Goal: Task Accomplishment & Management: Complete application form

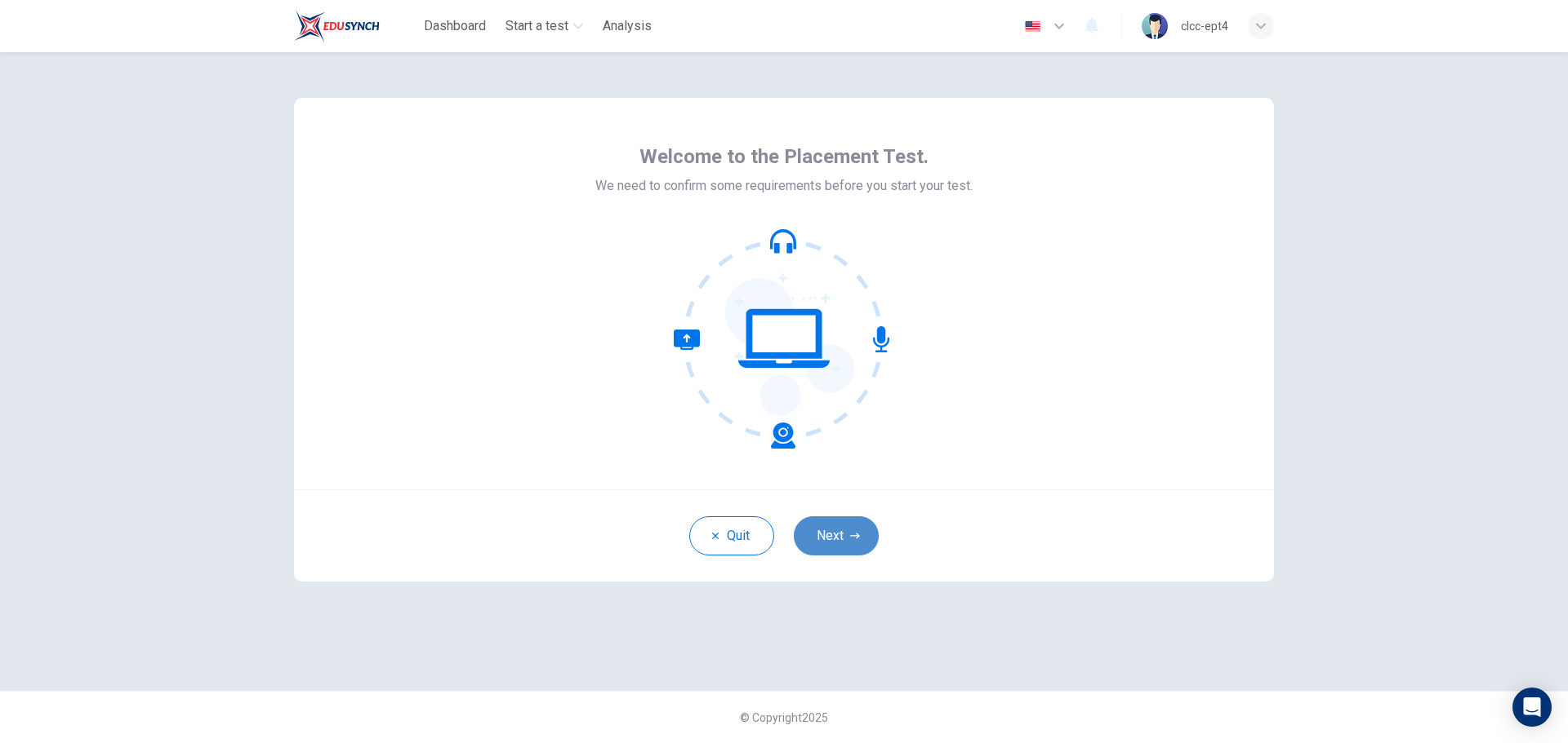
click at [829, 529] on button "Next" at bounding box center [836, 535] width 85 height 39
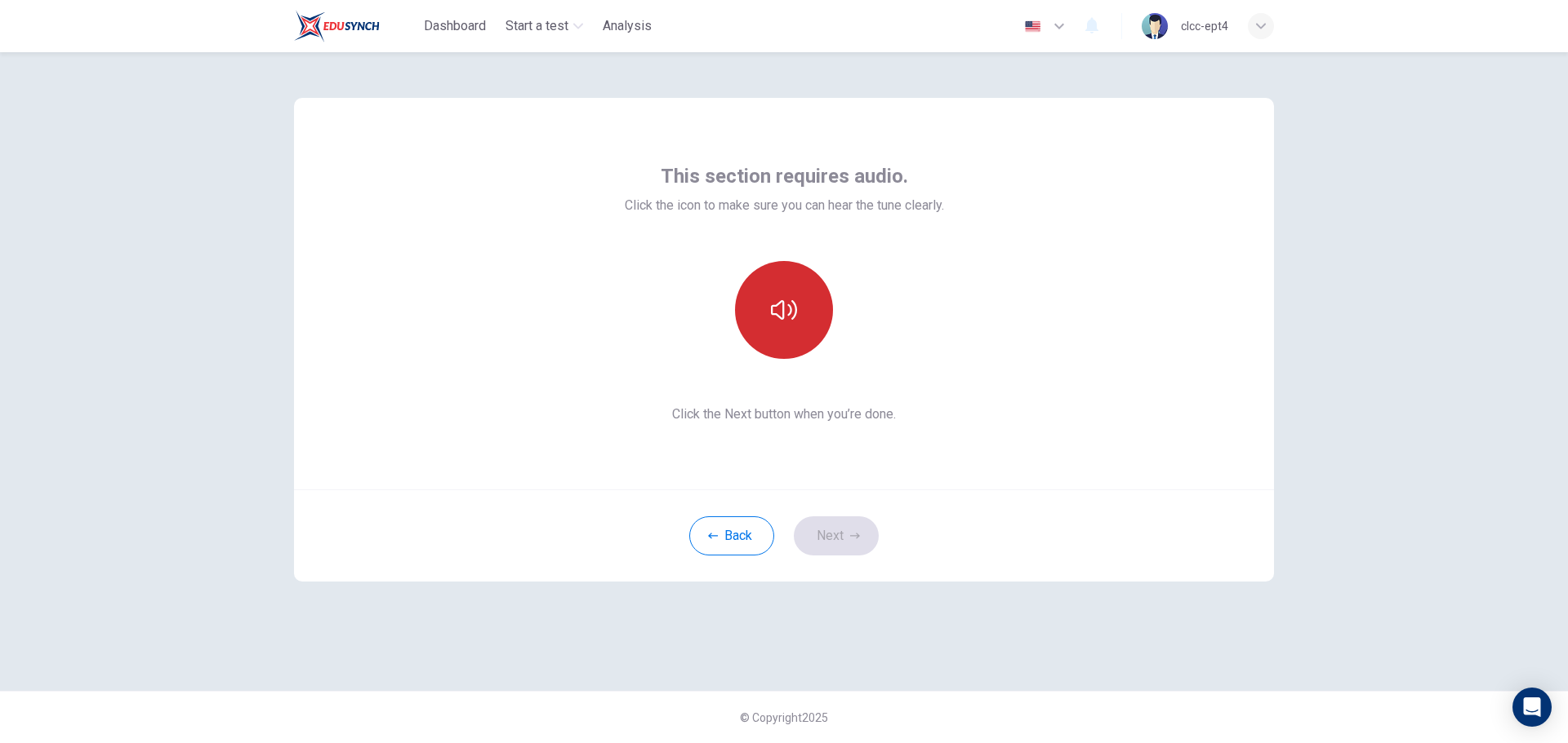
click at [778, 323] on button "button" at bounding box center [783, 310] width 98 height 98
click at [833, 531] on button "Next" at bounding box center [836, 535] width 85 height 39
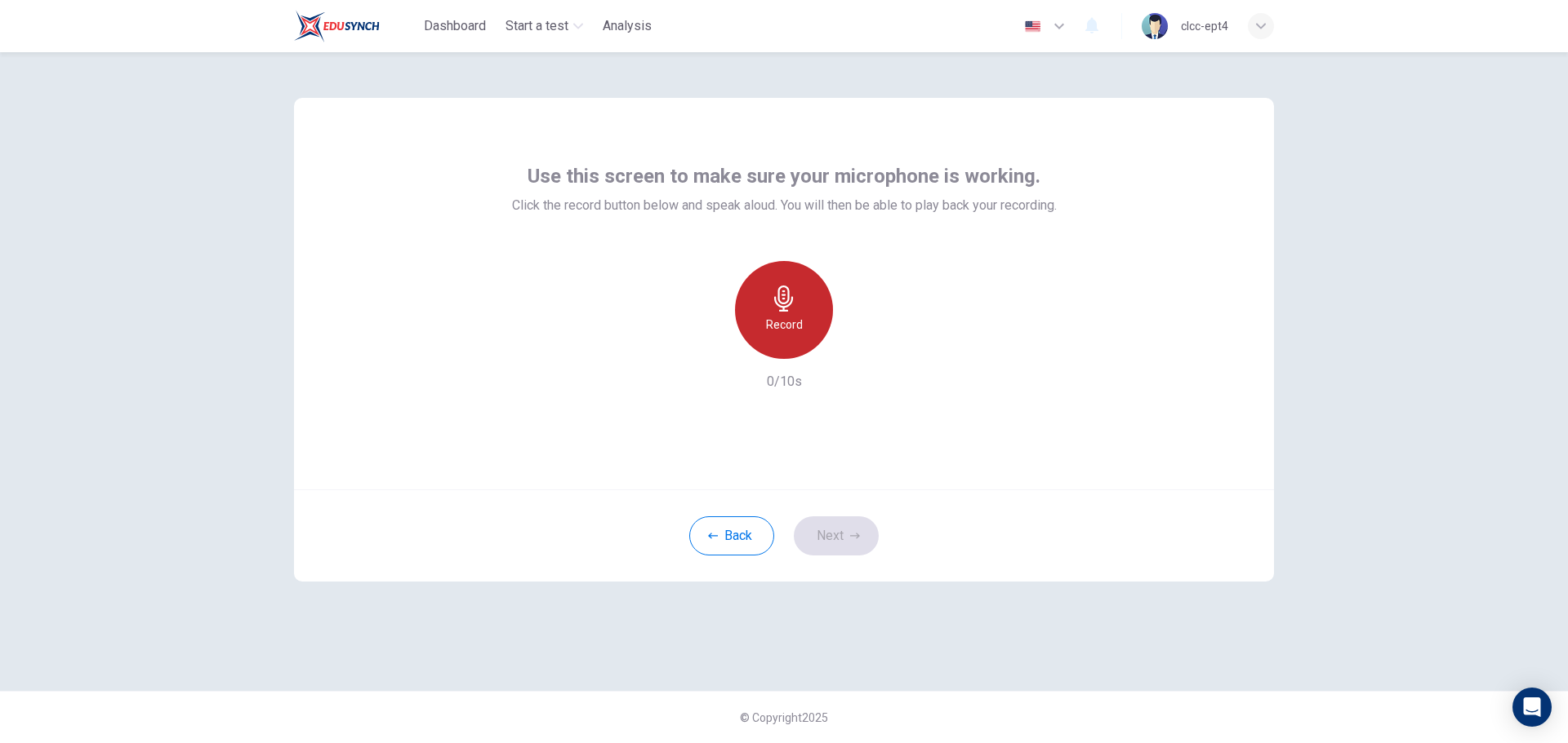
click at [770, 305] on icon "button" at bounding box center [783, 298] width 26 height 26
click at [800, 341] on div "Stop" at bounding box center [783, 310] width 98 height 98
click at [857, 348] on icon "button" at bounding box center [860, 346] width 7 height 10
click at [850, 536] on icon "button" at bounding box center [854, 536] width 10 height 10
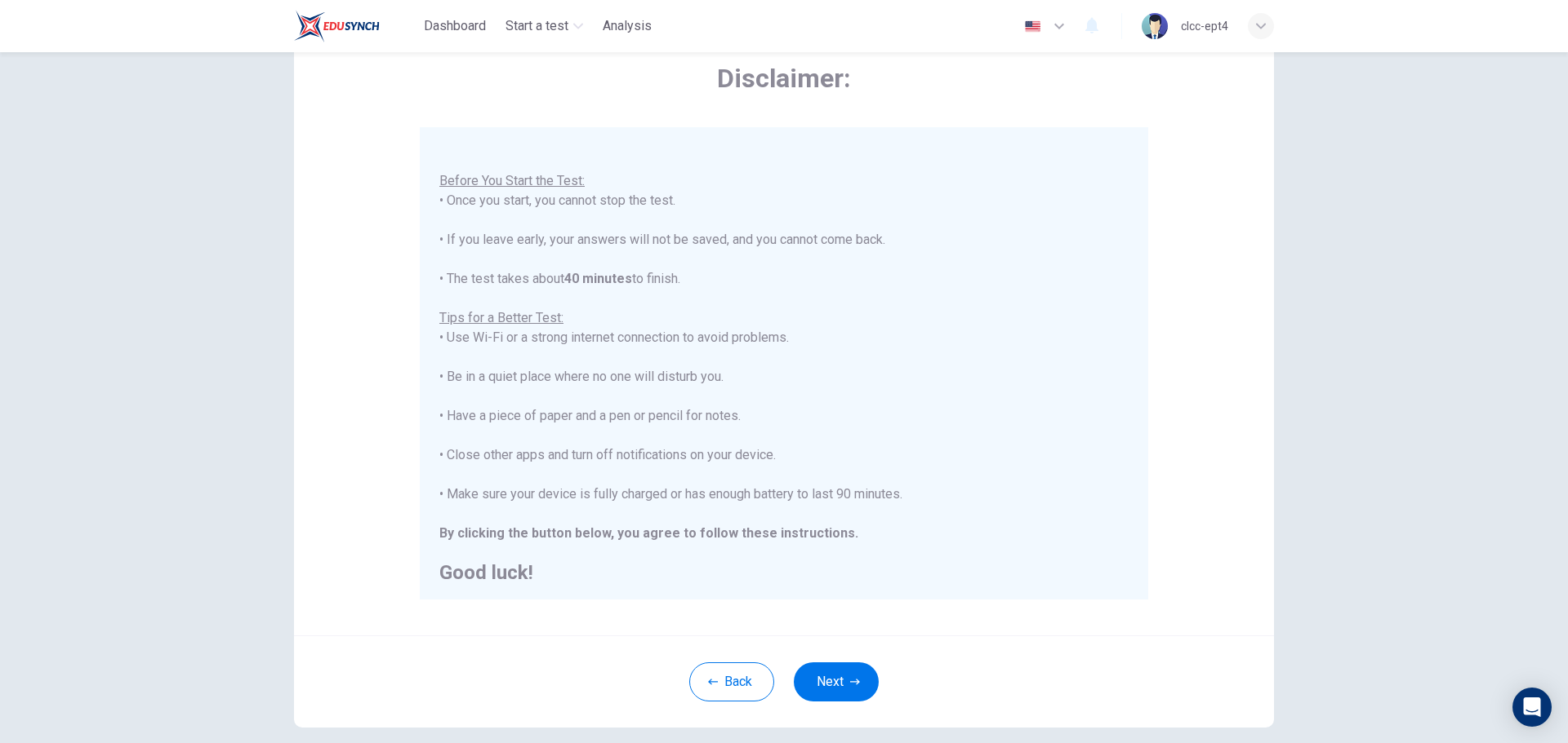
scroll to position [19, 0]
click at [827, 688] on button "Next" at bounding box center [836, 682] width 85 height 39
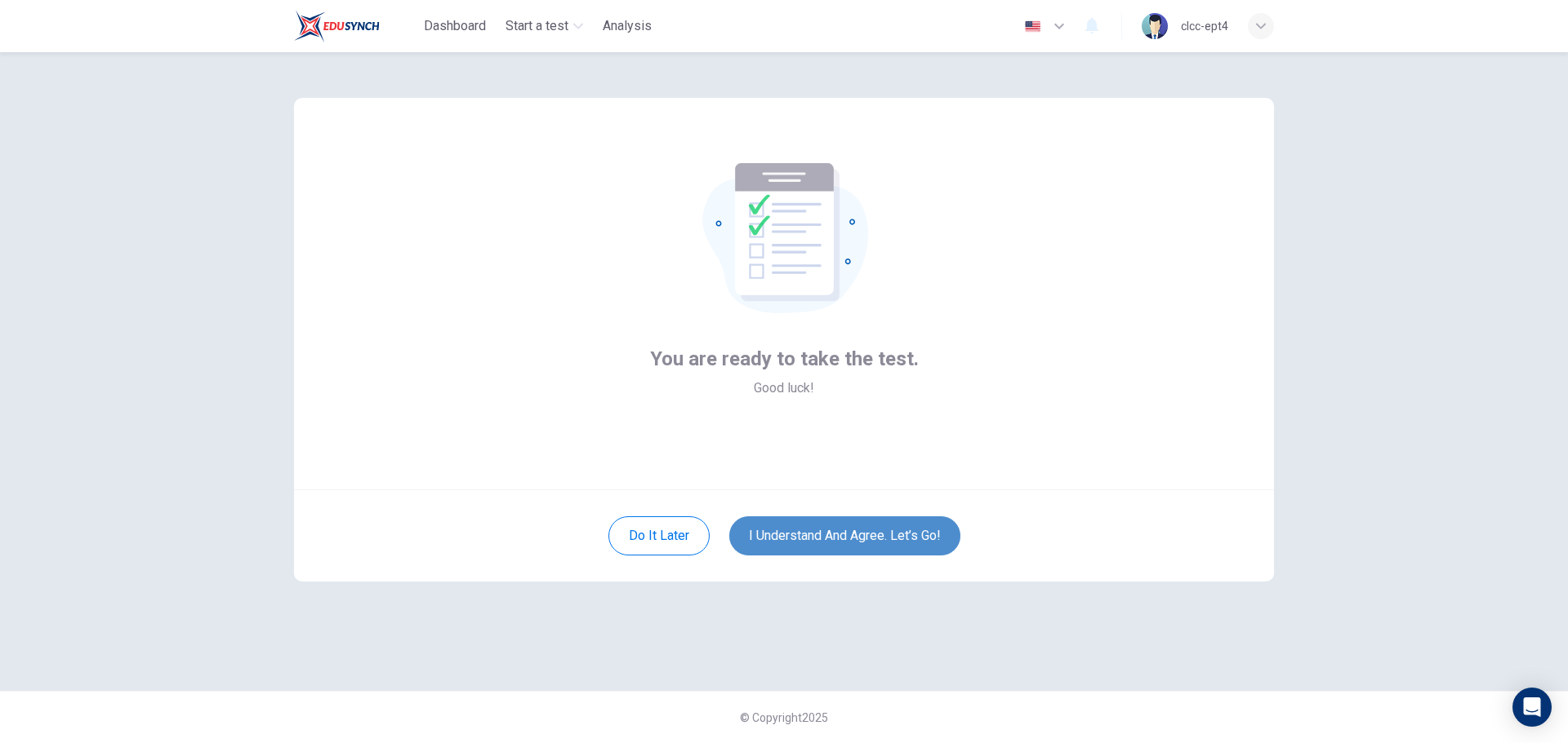
click at [897, 542] on button "I understand and agree. Let’s go!" at bounding box center [844, 535] width 231 height 39
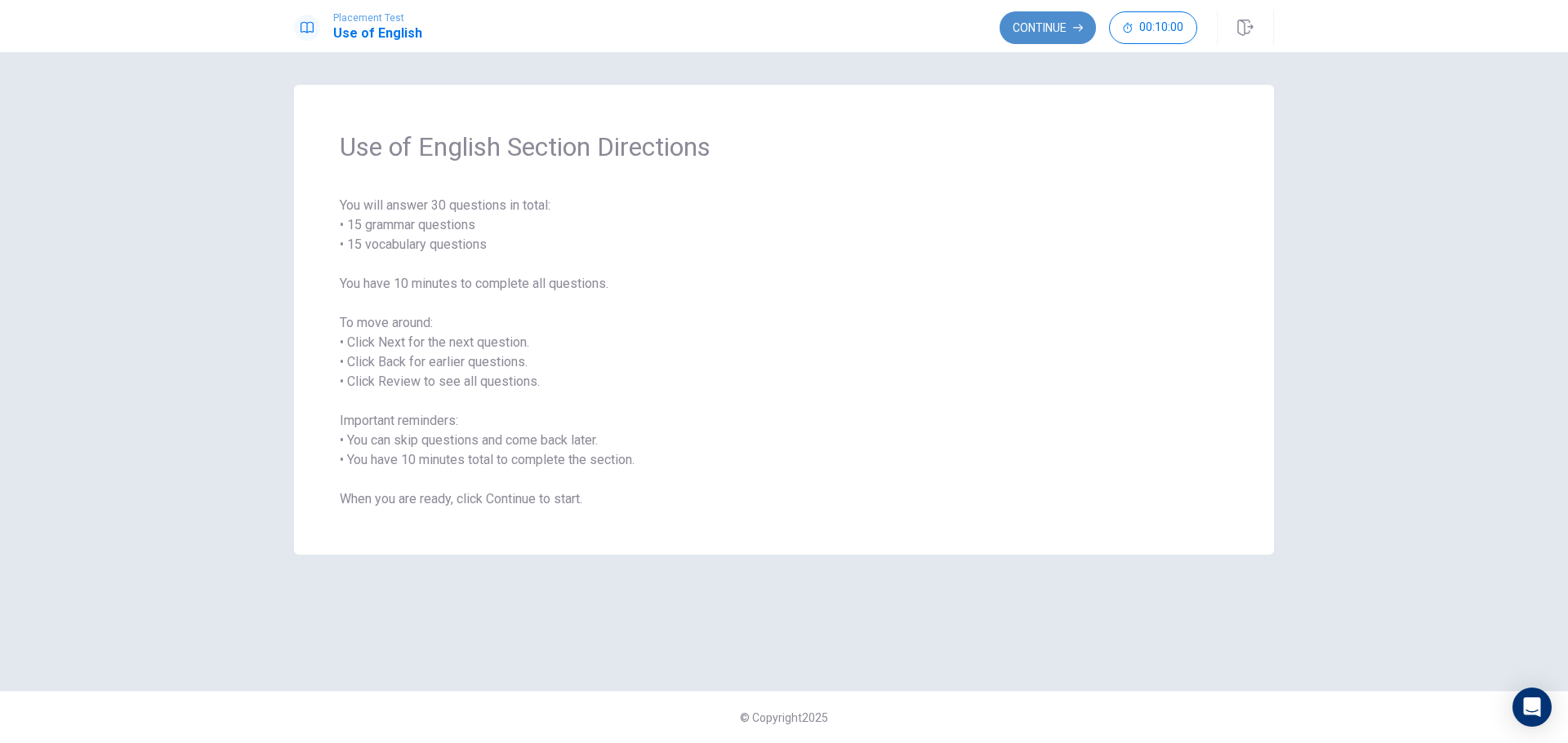
click at [1055, 31] on button "Continue" at bounding box center [1047, 28] width 96 height 32
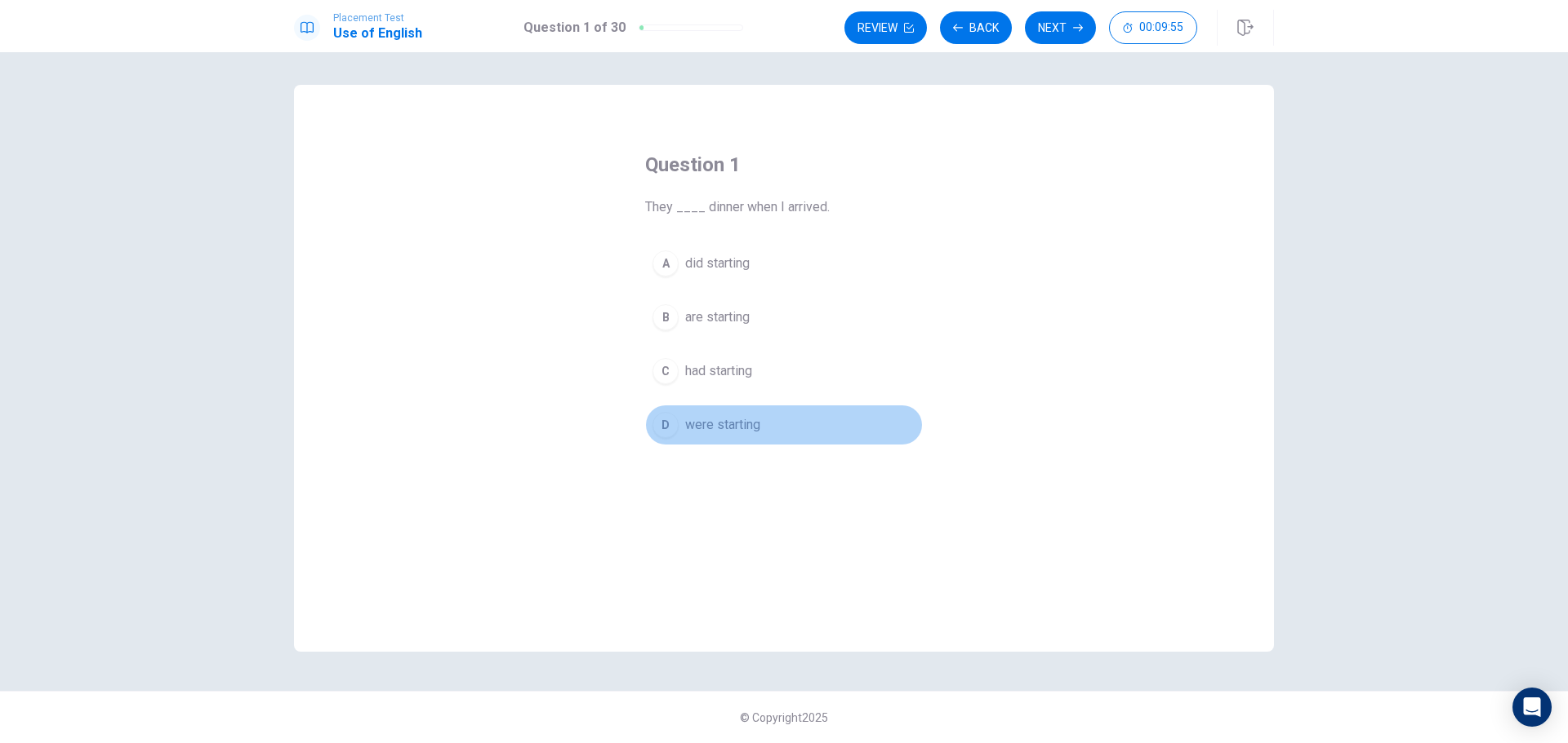
click at [694, 425] on span "were starting" at bounding box center [722, 425] width 75 height 20
click at [1050, 21] on button "Next" at bounding box center [1060, 28] width 71 height 32
click at [668, 257] on div "A" at bounding box center [665, 263] width 26 height 26
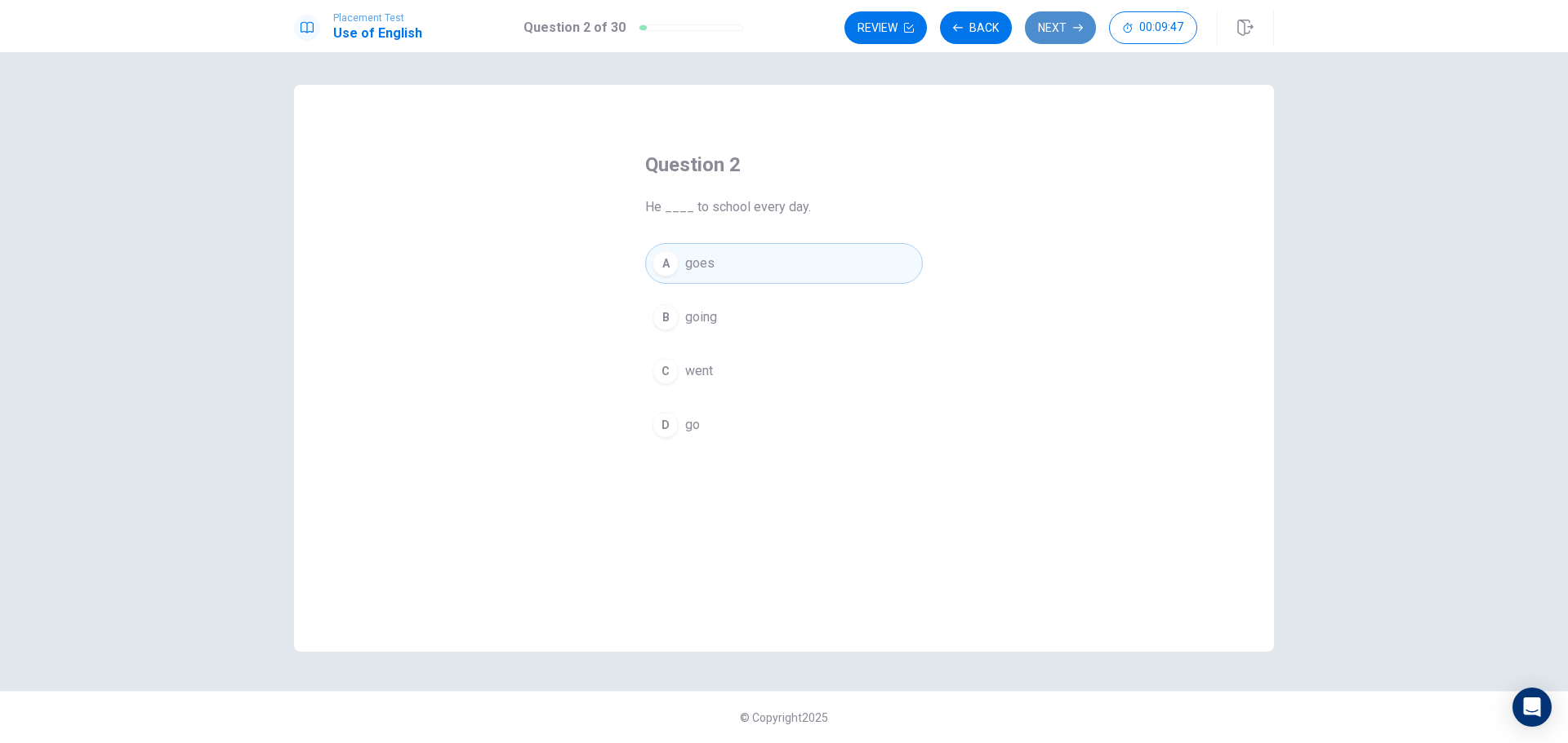
click at [1048, 19] on button "Next" at bounding box center [1060, 28] width 71 height 32
click at [723, 420] on button "D have" at bounding box center [784, 424] width 278 height 41
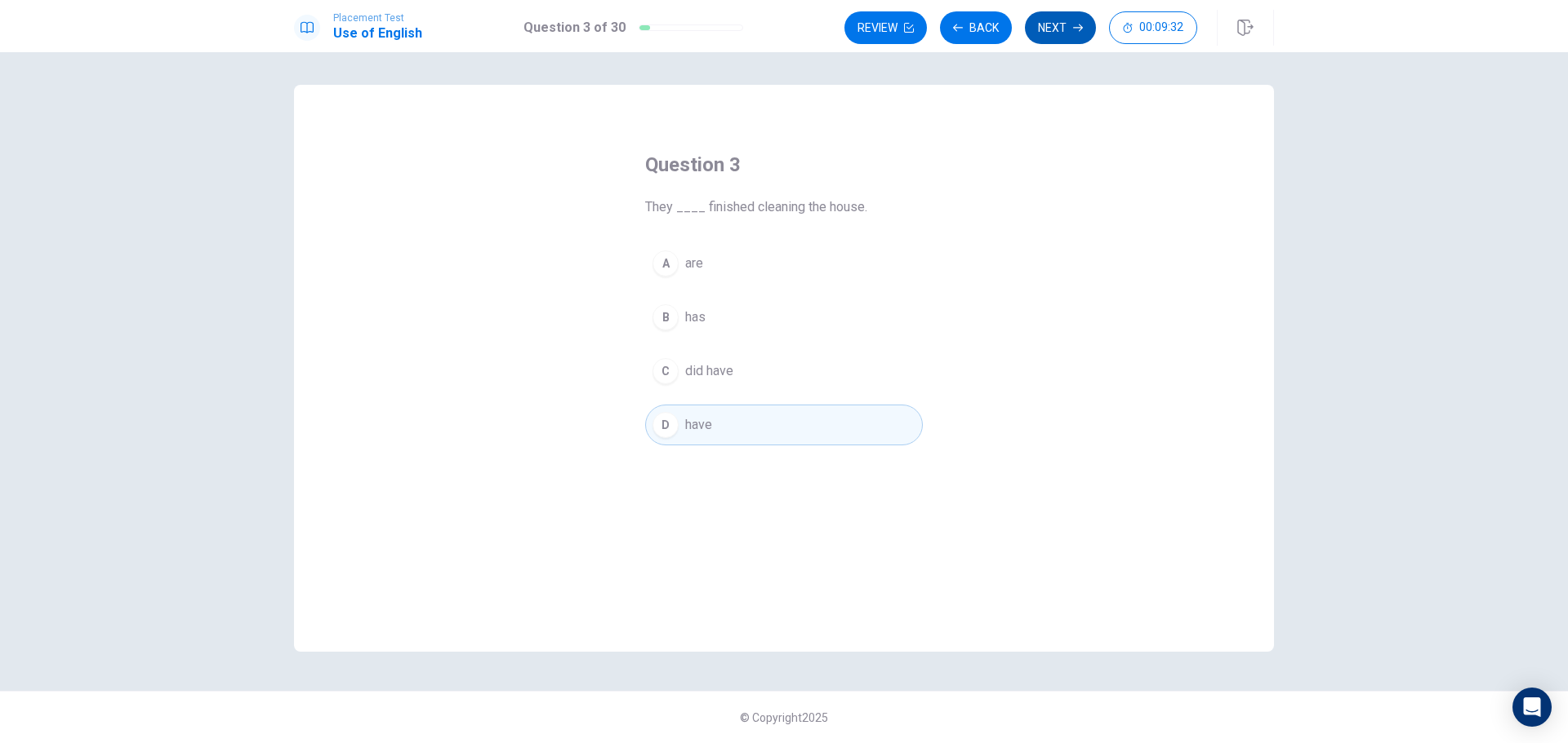
click at [1060, 19] on button "Next" at bounding box center [1060, 28] width 71 height 32
click at [681, 316] on button "B sold" at bounding box center [784, 317] width 278 height 41
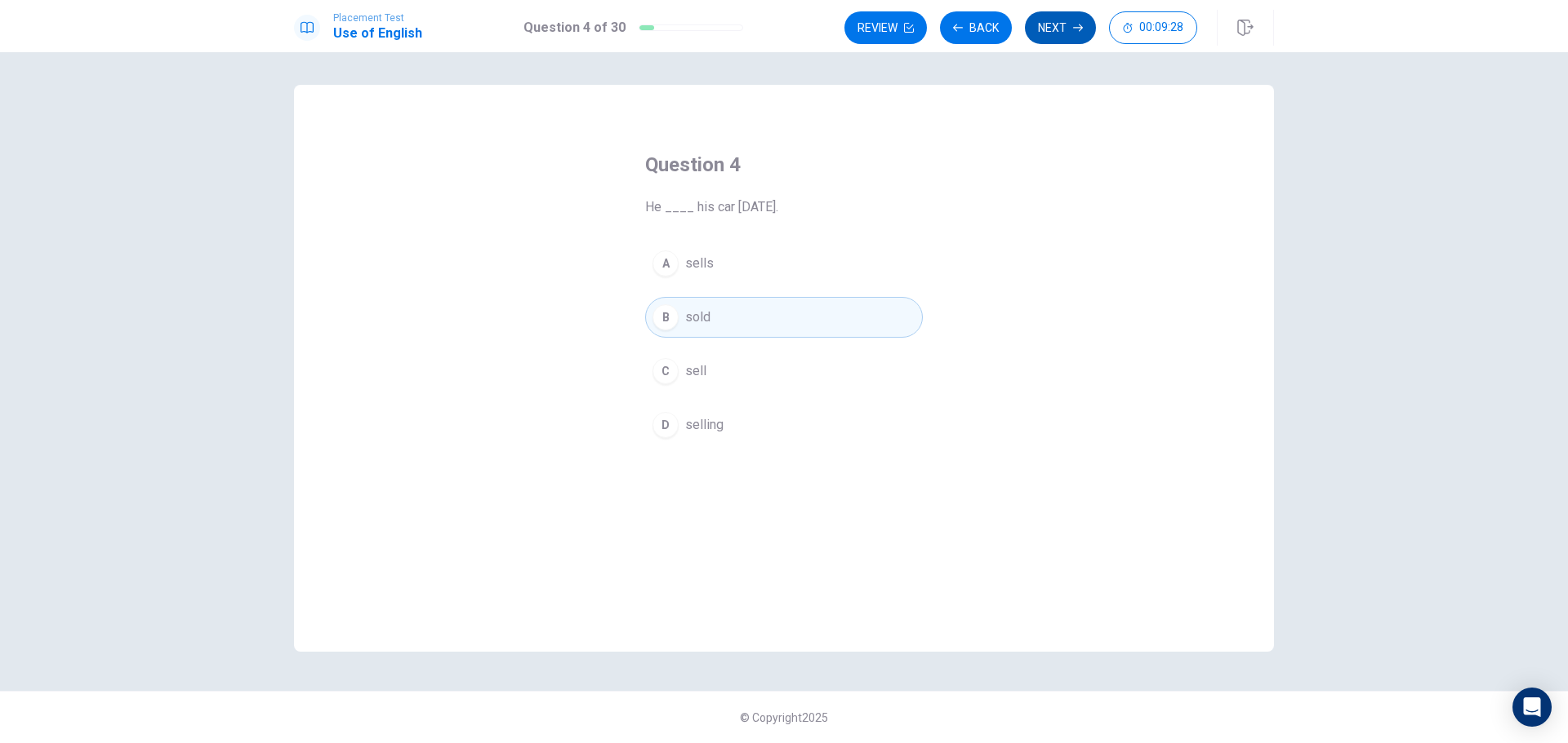
click at [1073, 27] on icon "button" at bounding box center [1077, 27] width 10 height 10
click at [709, 265] on span "library" at bounding box center [702, 264] width 35 height 20
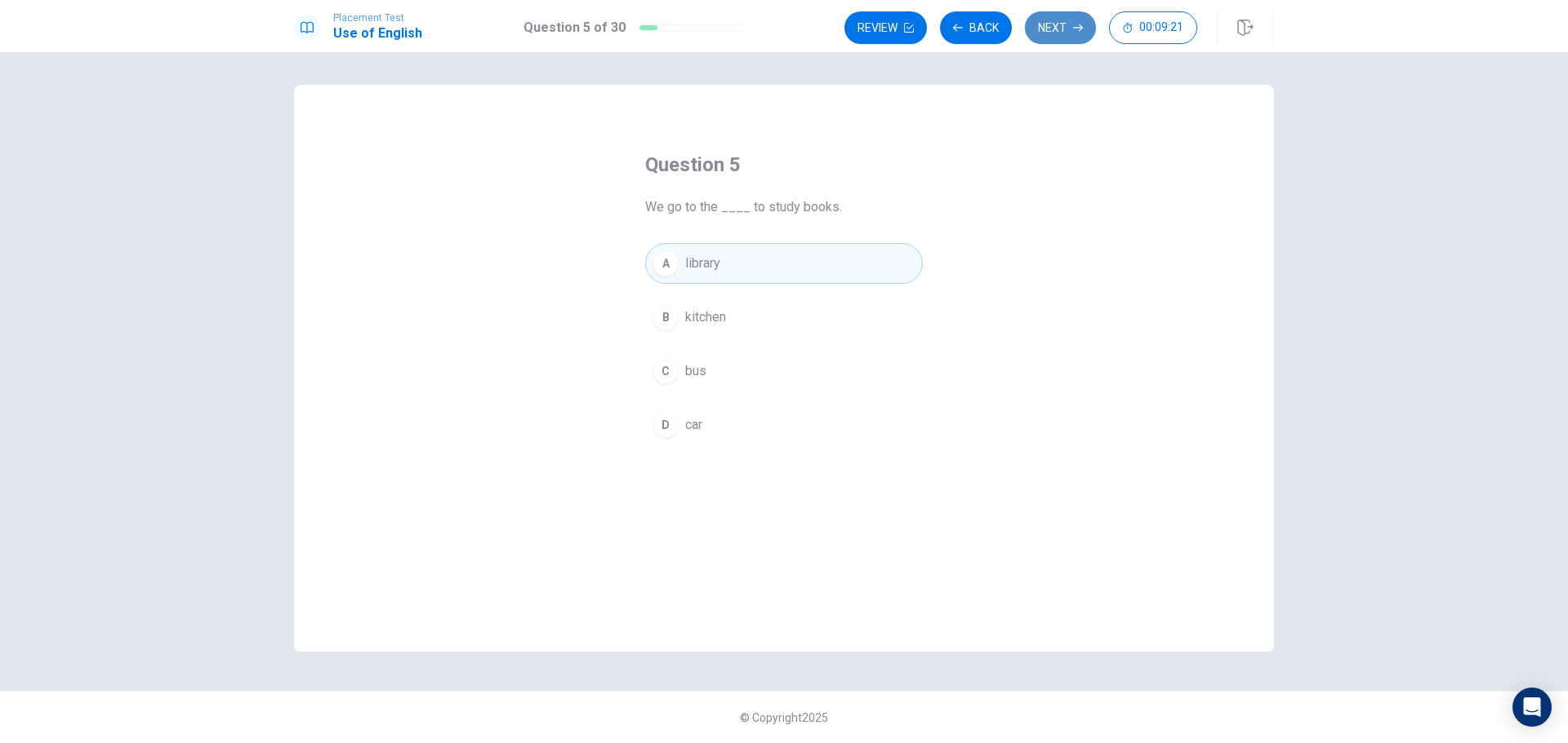
click at [1072, 15] on button "Next" at bounding box center [1060, 28] width 71 height 32
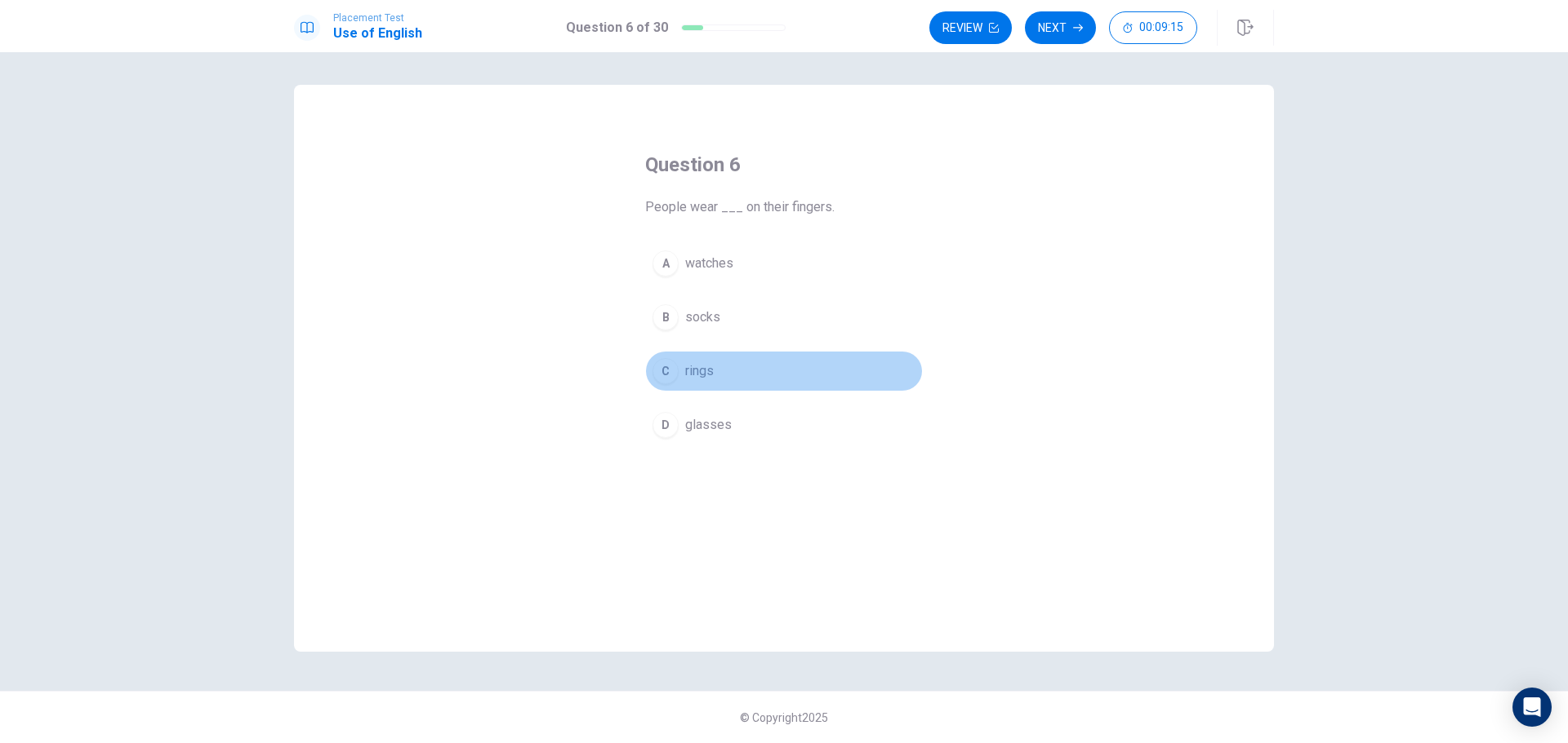
click at [701, 361] on span "rings" at bounding box center [699, 371] width 29 height 20
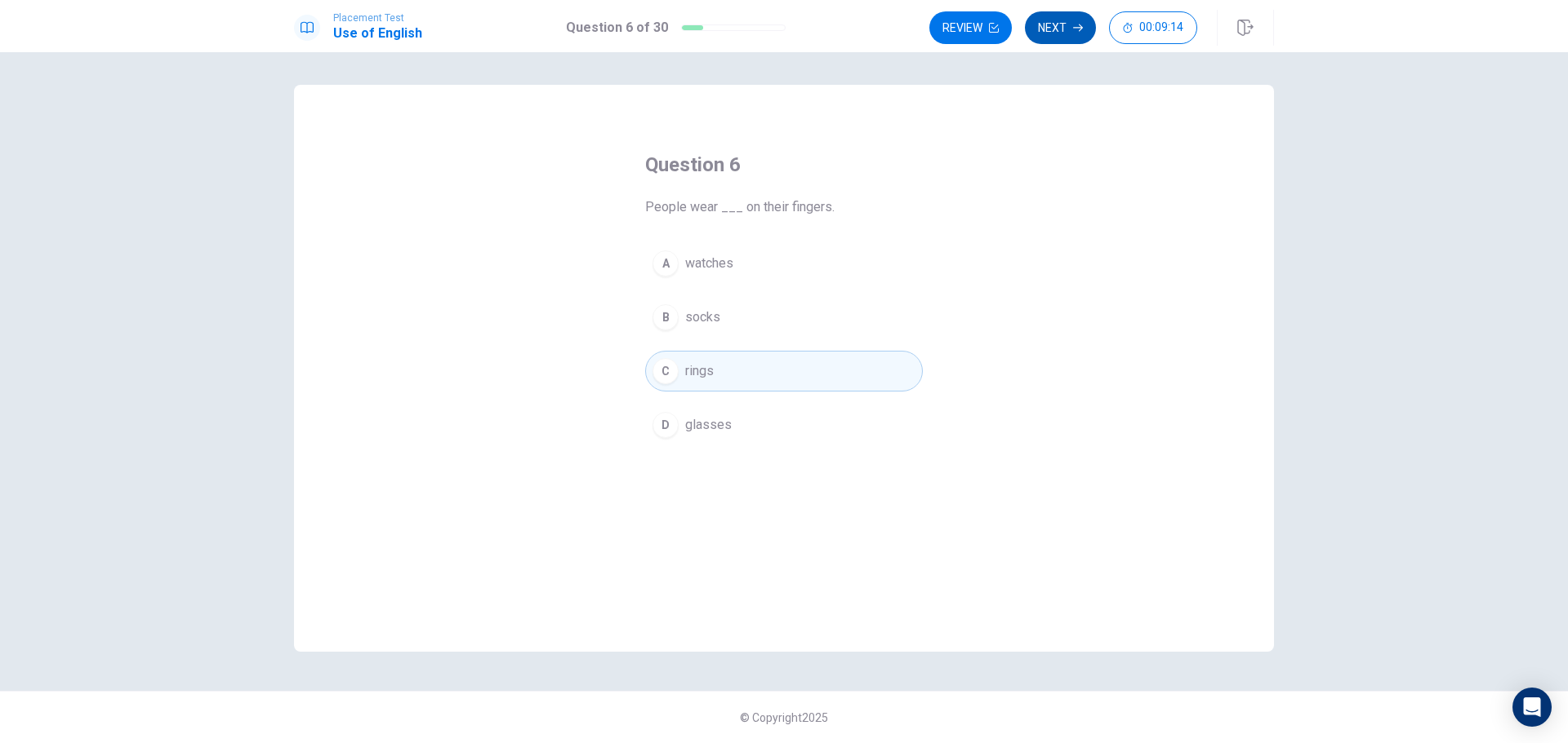
click at [1072, 30] on icon "button" at bounding box center [1077, 27] width 10 height 10
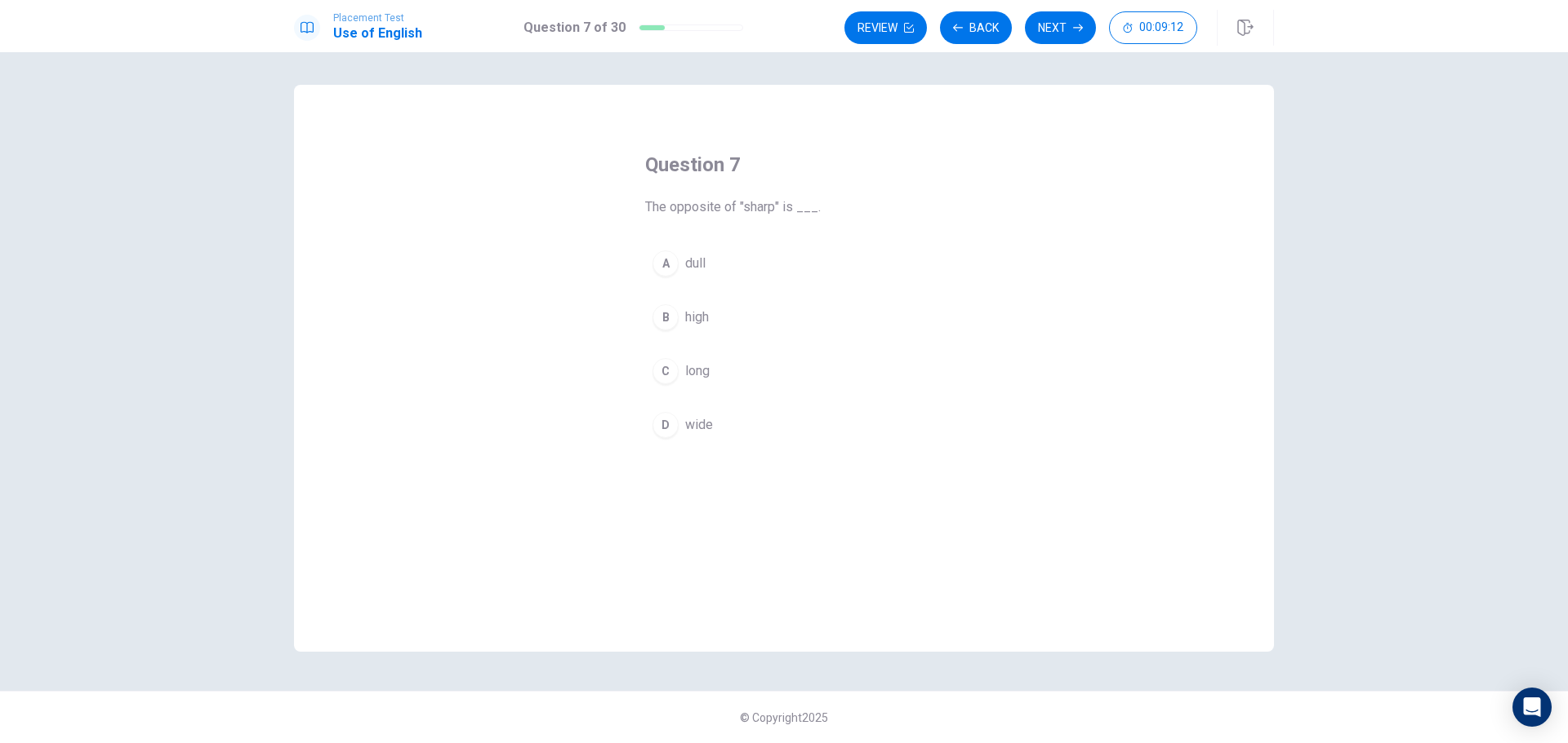
click at [694, 256] on span "dull" at bounding box center [695, 264] width 21 height 20
click at [1056, 27] on button "Next" at bounding box center [1060, 28] width 71 height 32
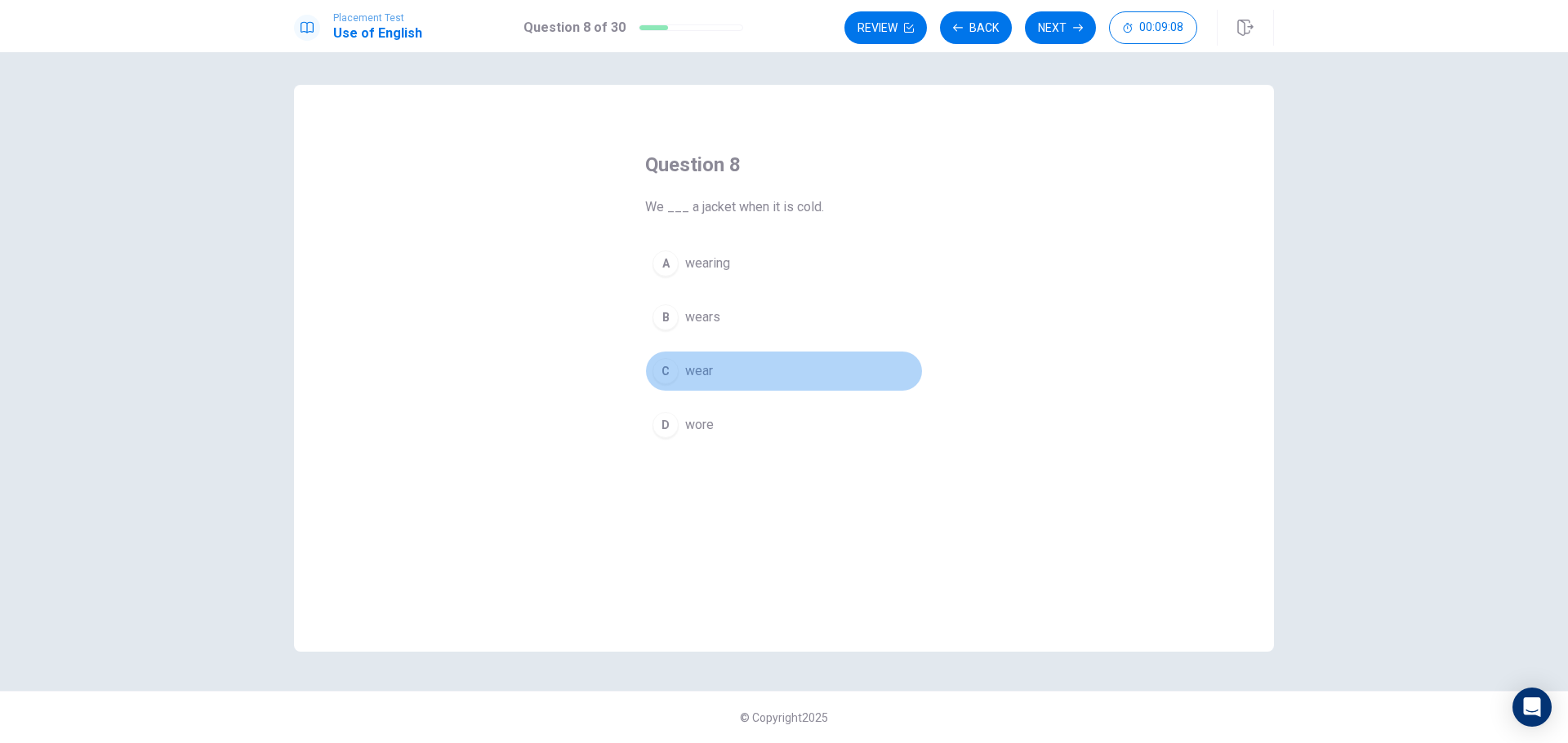
click at [695, 369] on span "wear" at bounding box center [698, 371] width 28 height 20
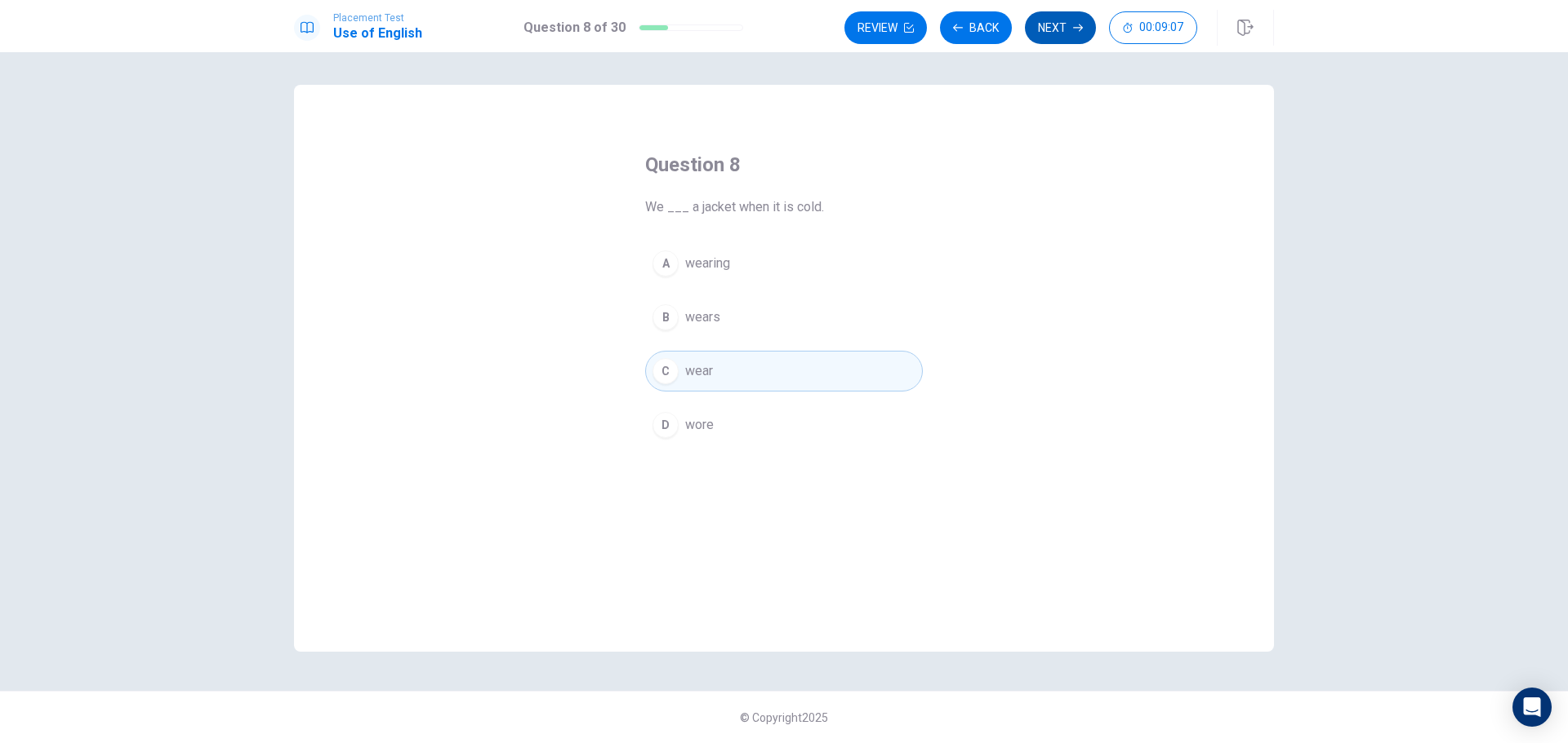
click at [1038, 30] on button "Next" at bounding box center [1060, 28] width 71 height 32
click at [703, 426] on span "clock" at bounding box center [700, 425] width 31 height 20
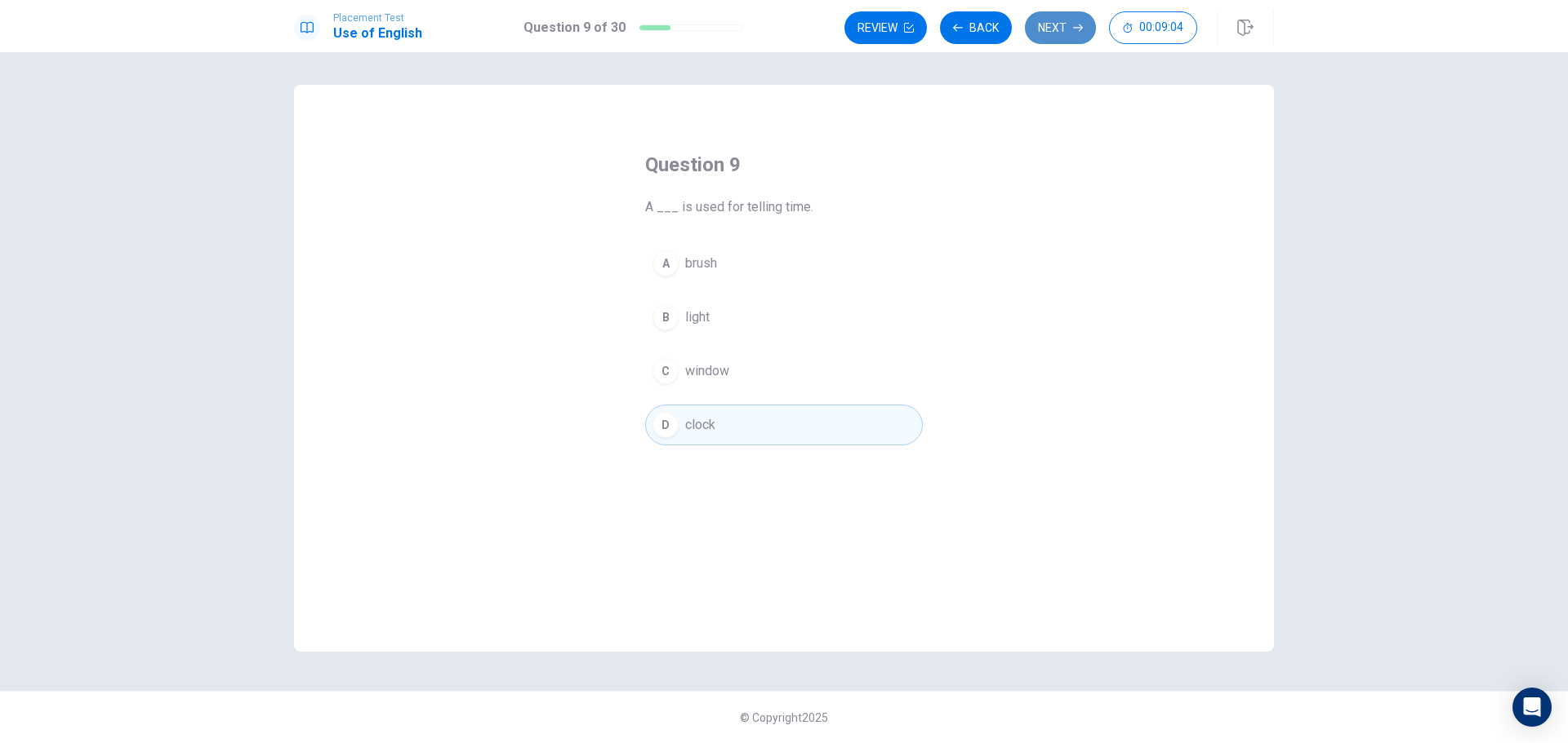
click at [1039, 22] on button "Next" at bounding box center [1060, 28] width 71 height 32
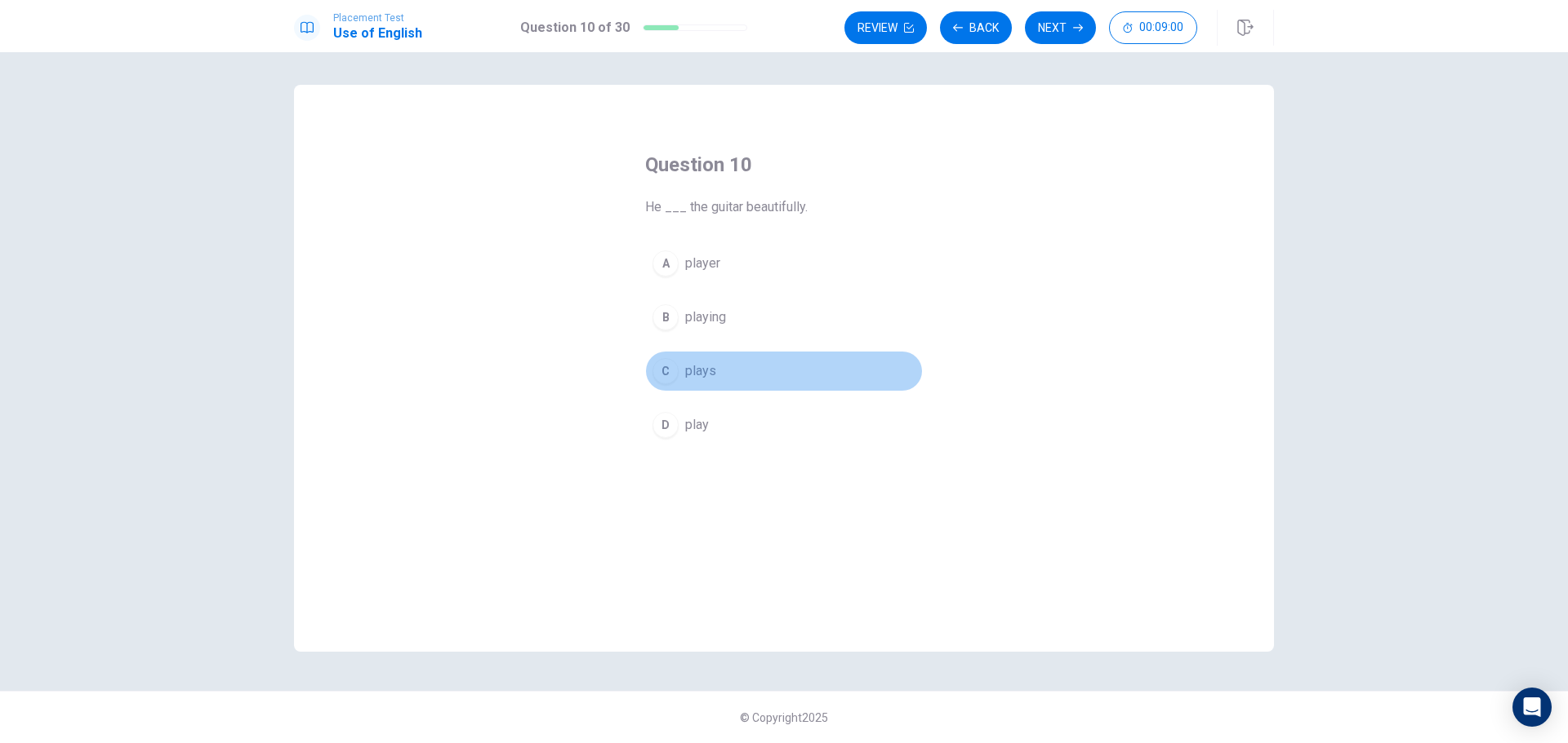
click at [697, 377] on span "plays" at bounding box center [700, 371] width 31 height 20
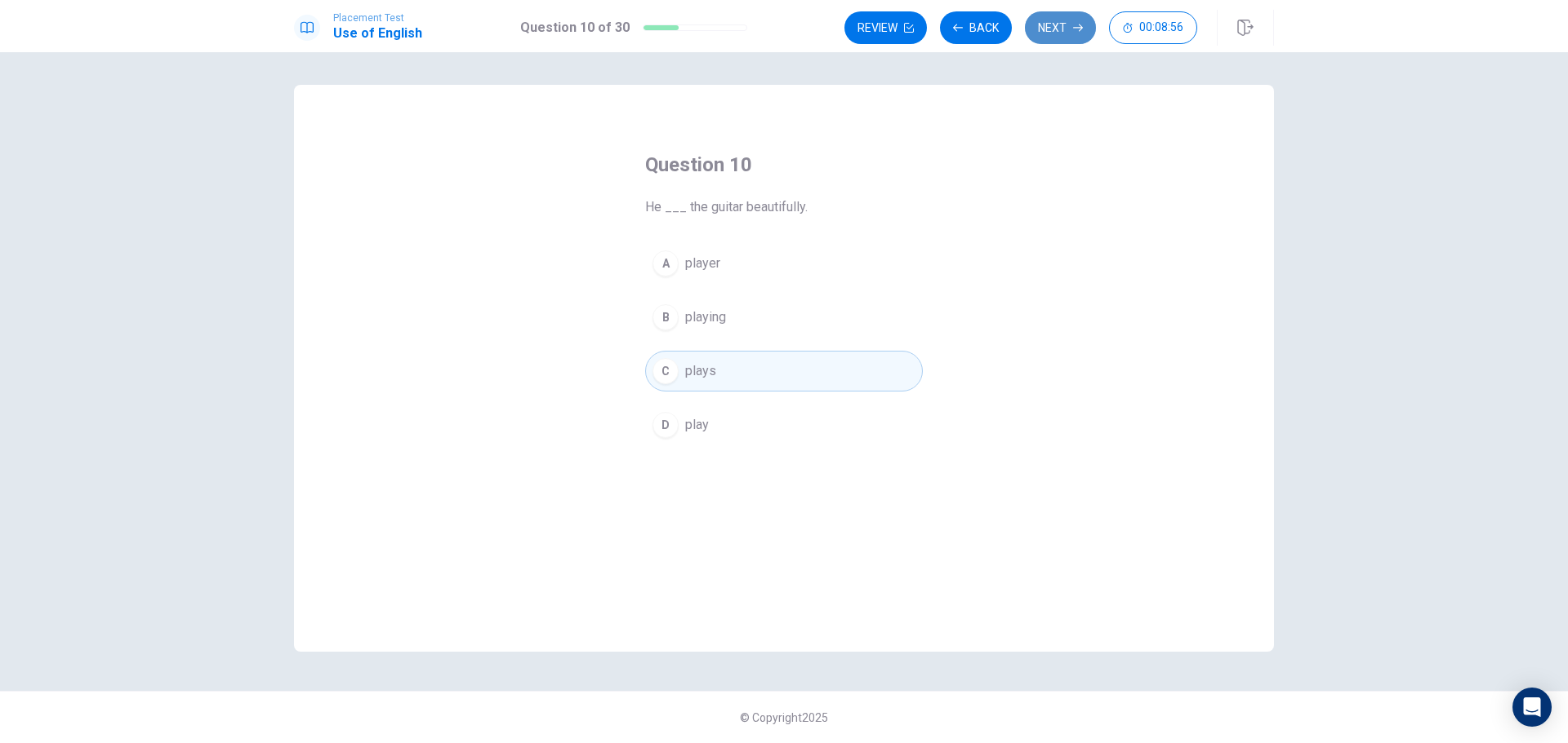
click at [1044, 37] on button "Next" at bounding box center [1060, 28] width 71 height 32
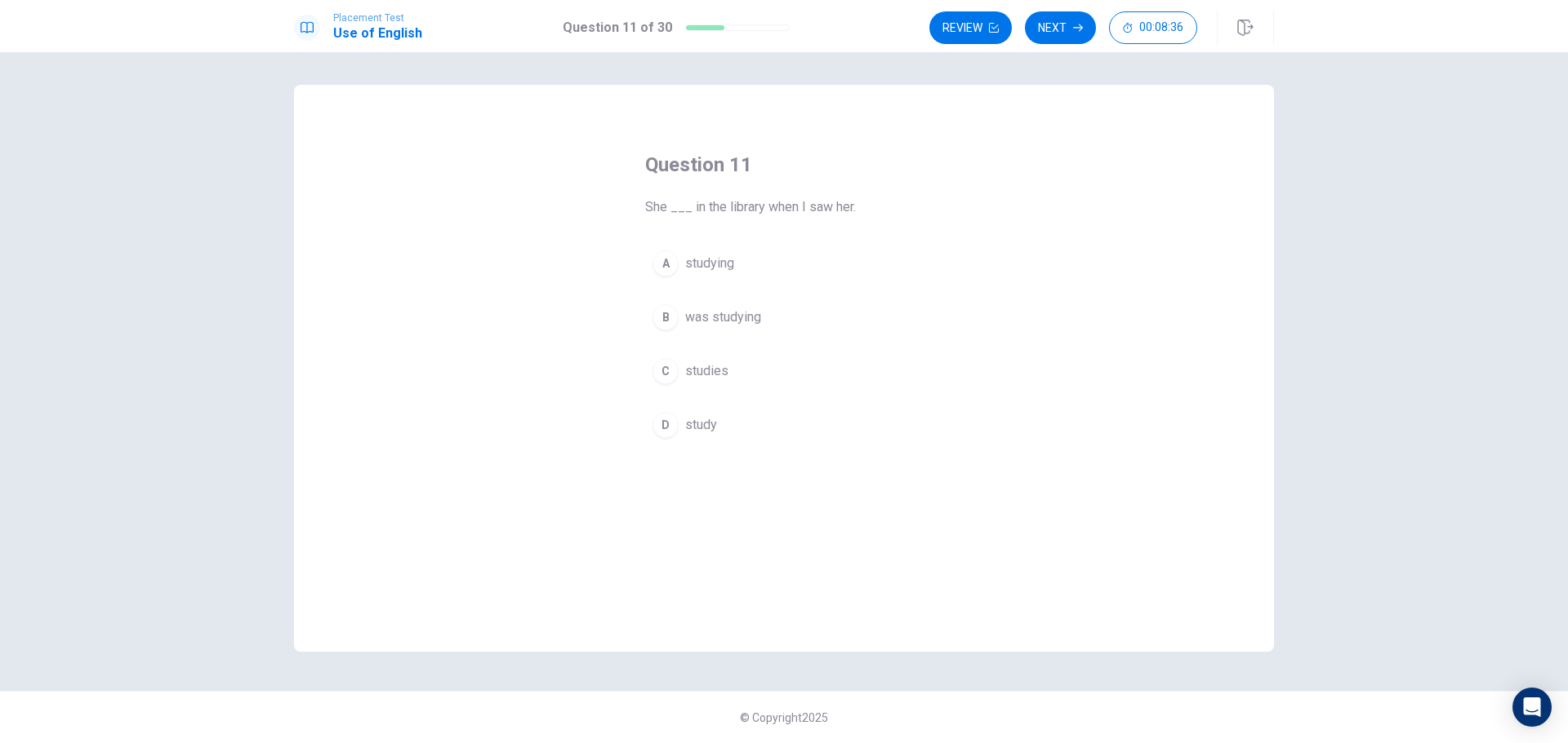
click at [723, 322] on span "was studying" at bounding box center [723, 318] width 76 height 20
click at [1071, 30] on button "Next" at bounding box center [1060, 28] width 71 height 32
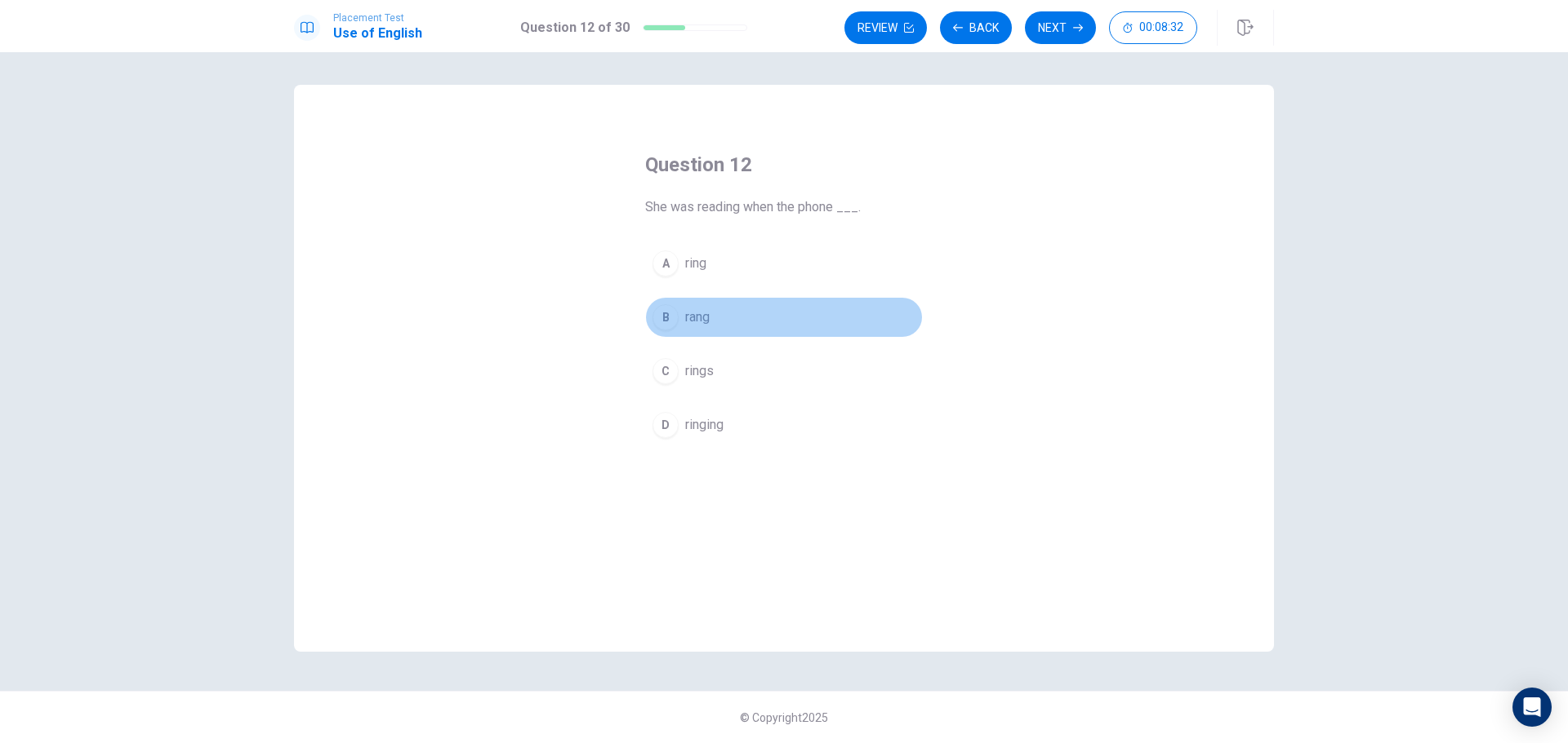
click at [708, 317] on span "rang" at bounding box center [697, 318] width 24 height 20
click at [1051, 26] on button "Next" at bounding box center [1060, 28] width 71 height 32
click at [694, 262] on span "hope" at bounding box center [699, 264] width 29 height 20
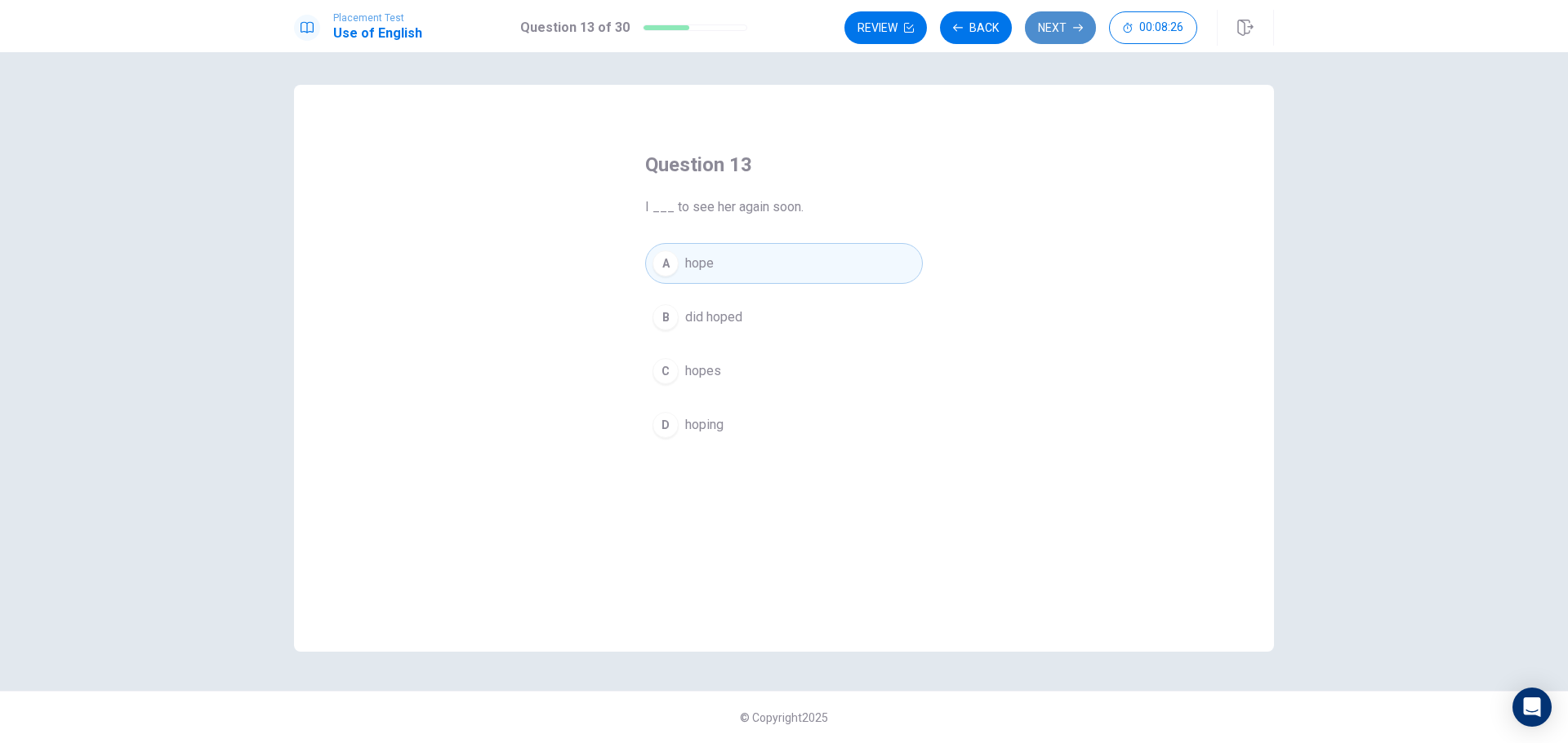
click at [1050, 20] on button "Next" at bounding box center [1060, 28] width 71 height 32
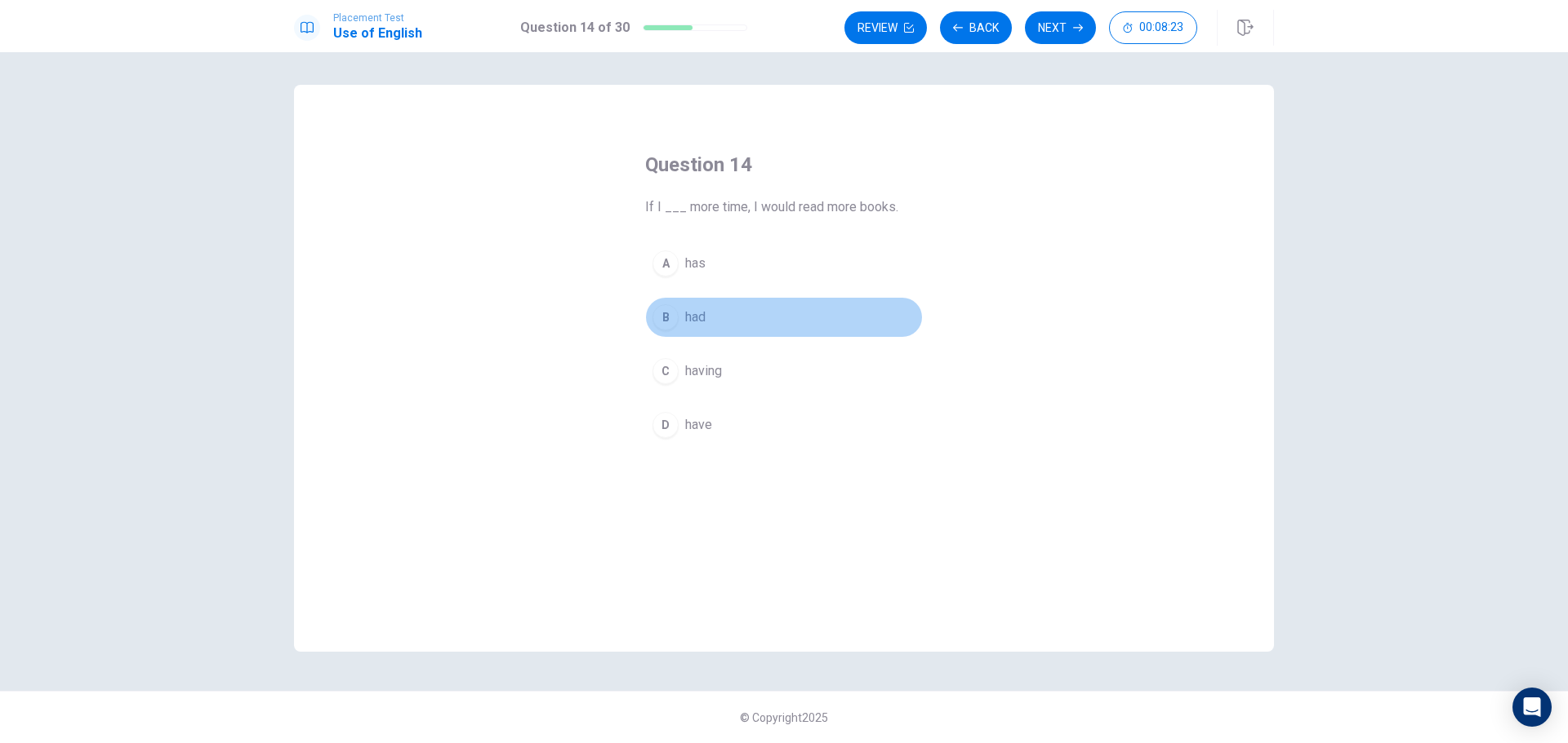
click at [683, 312] on button "B had" at bounding box center [784, 317] width 278 height 41
click at [1072, 19] on button "Next" at bounding box center [1060, 28] width 71 height 32
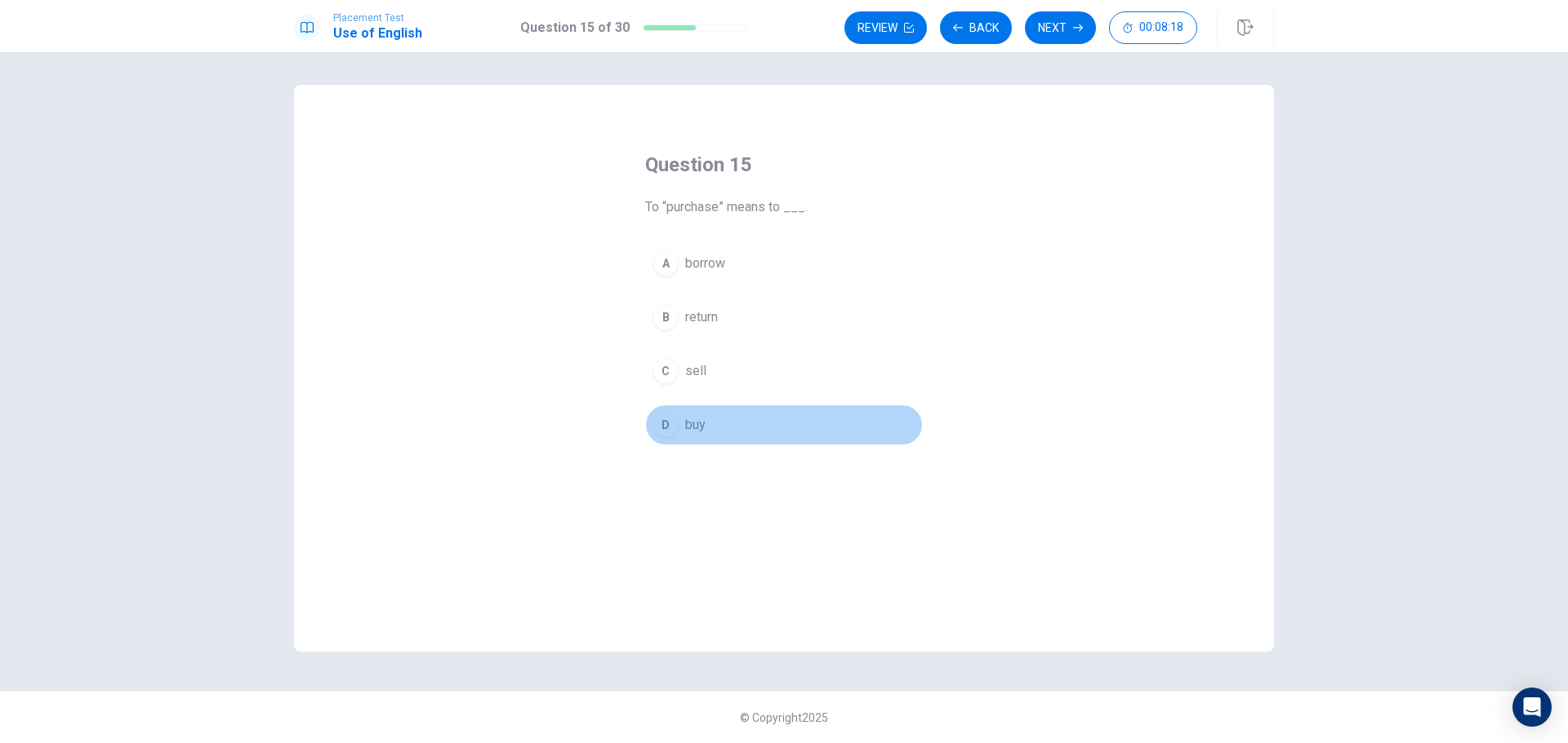
click at [682, 441] on button "D buy" at bounding box center [784, 424] width 278 height 41
click at [1062, 34] on button "Next" at bounding box center [1060, 28] width 71 height 32
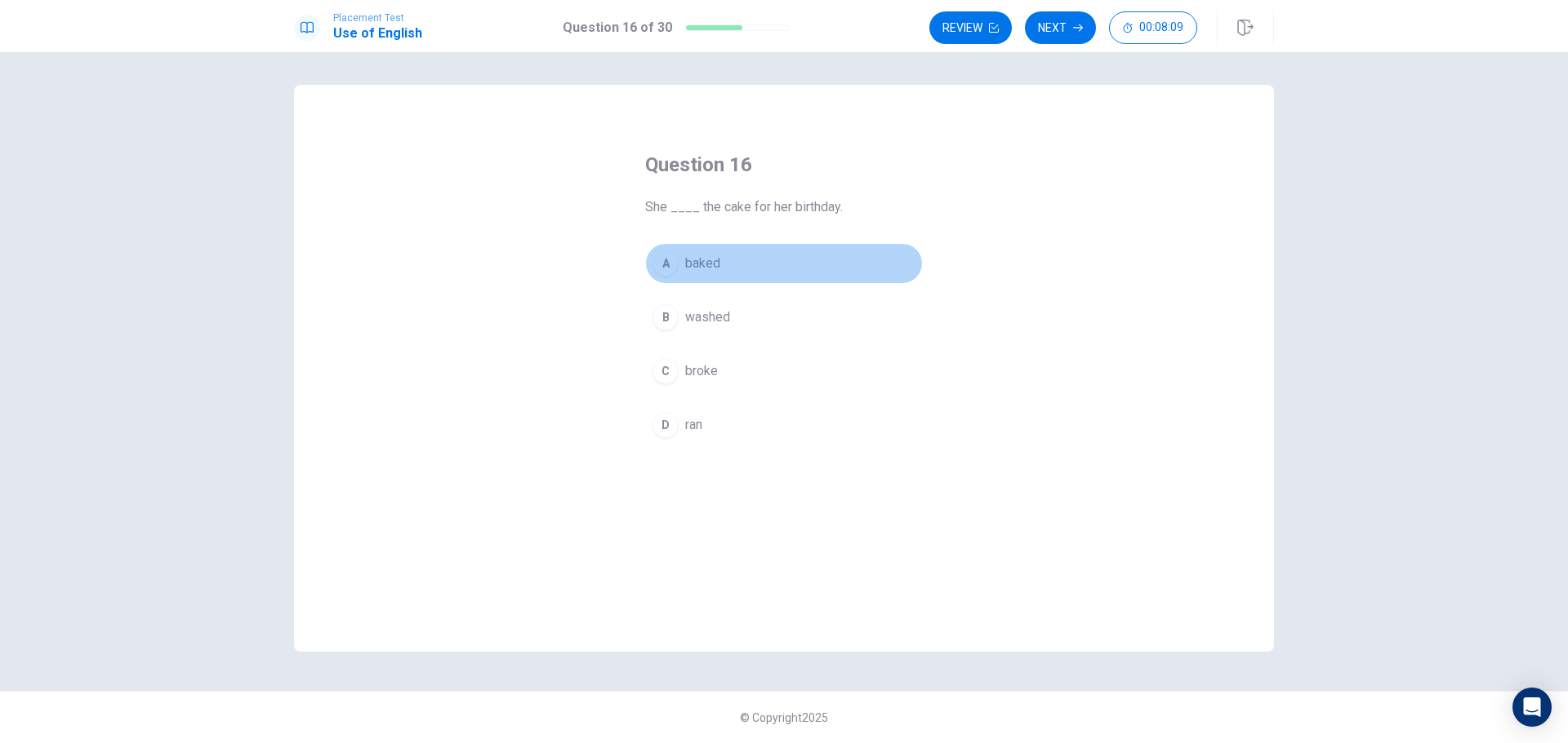
click at [708, 261] on span "baked" at bounding box center [702, 264] width 35 height 20
click at [1060, 26] on button "Next" at bounding box center [1060, 28] width 71 height 32
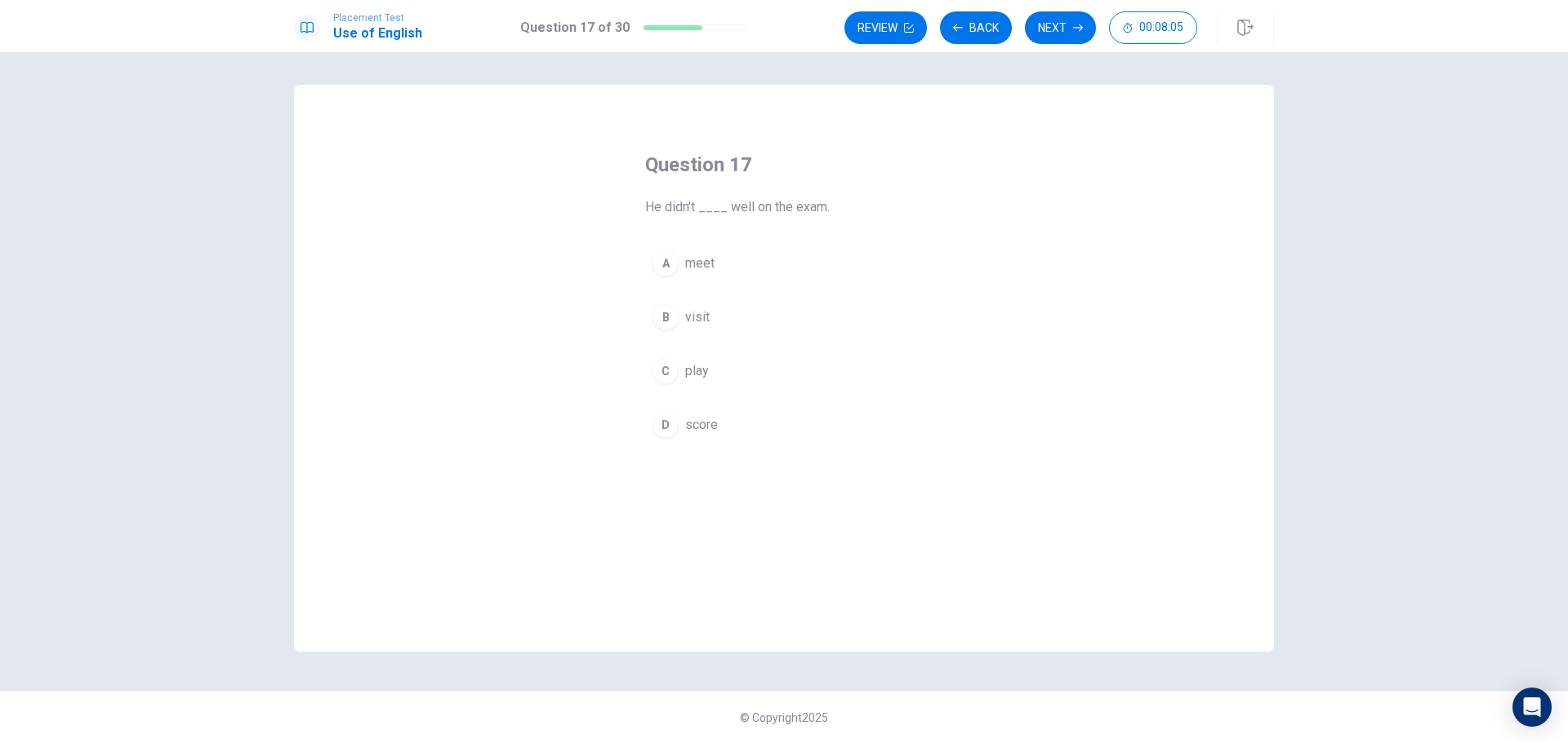
click at [680, 404] on button "D score" at bounding box center [784, 424] width 278 height 41
click at [1053, 27] on button "Next" at bounding box center [1060, 28] width 71 height 32
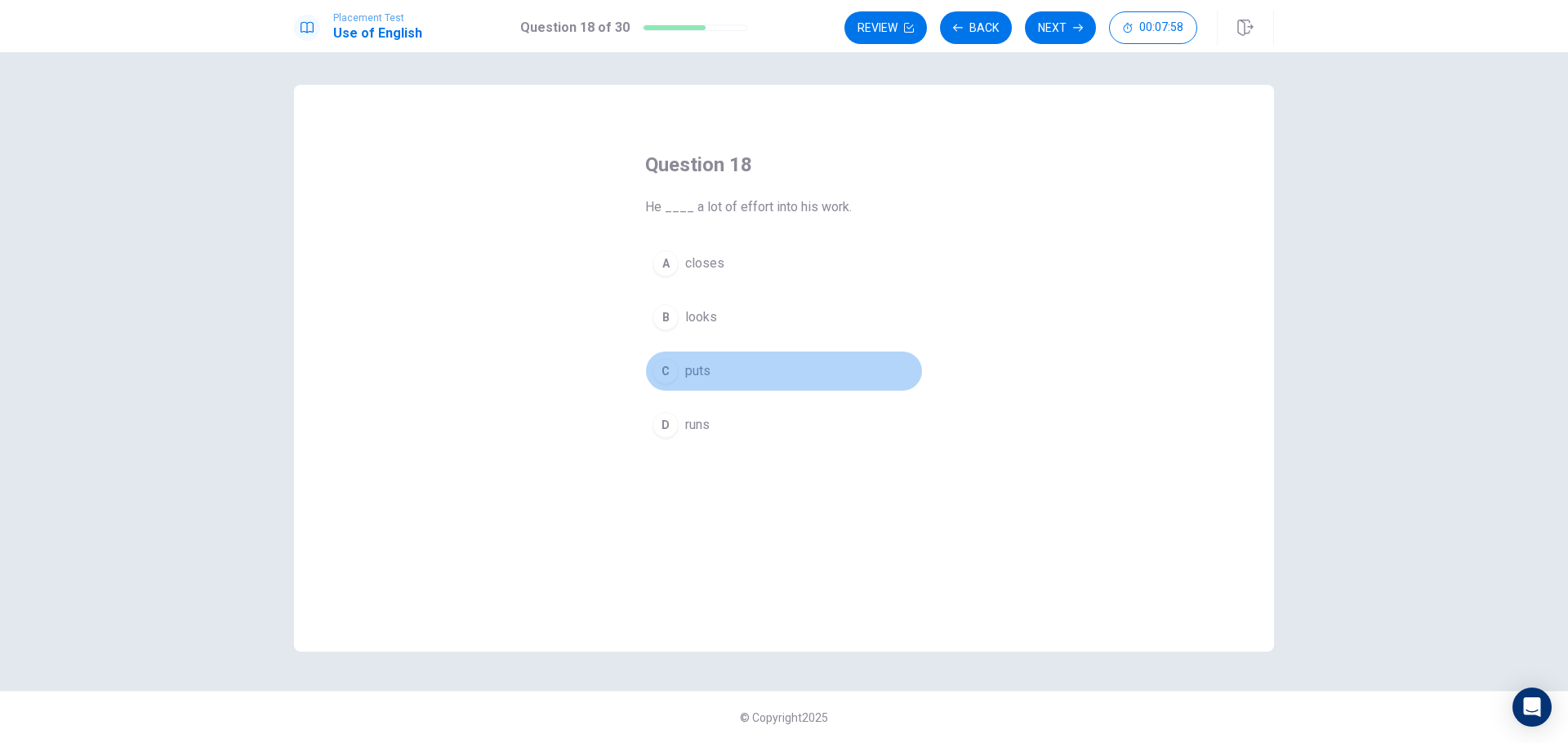
click at [690, 376] on span "puts" at bounding box center [697, 371] width 25 height 20
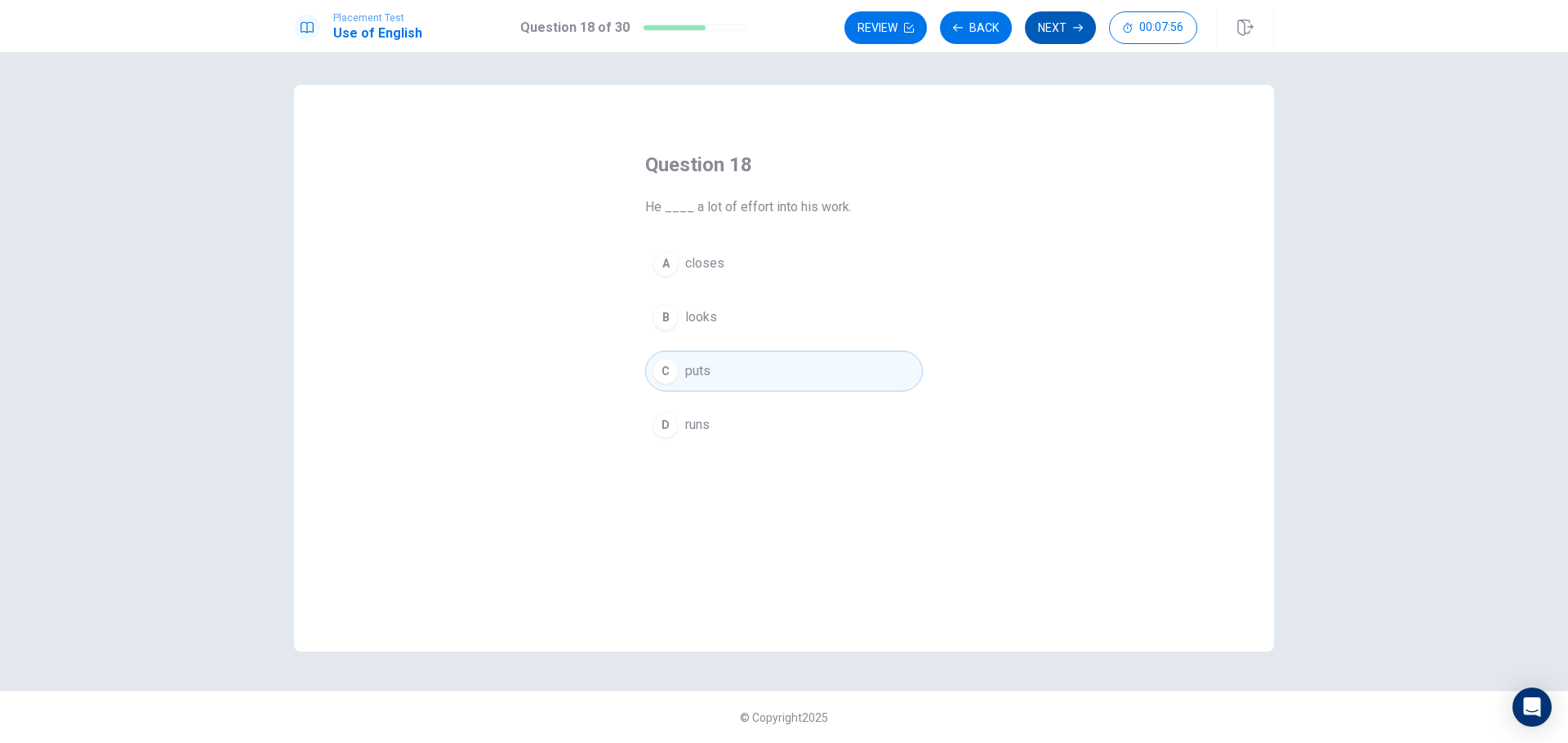
click at [1058, 17] on button "Next" at bounding box center [1060, 28] width 71 height 32
click at [697, 312] on span "dry" at bounding box center [694, 318] width 18 height 20
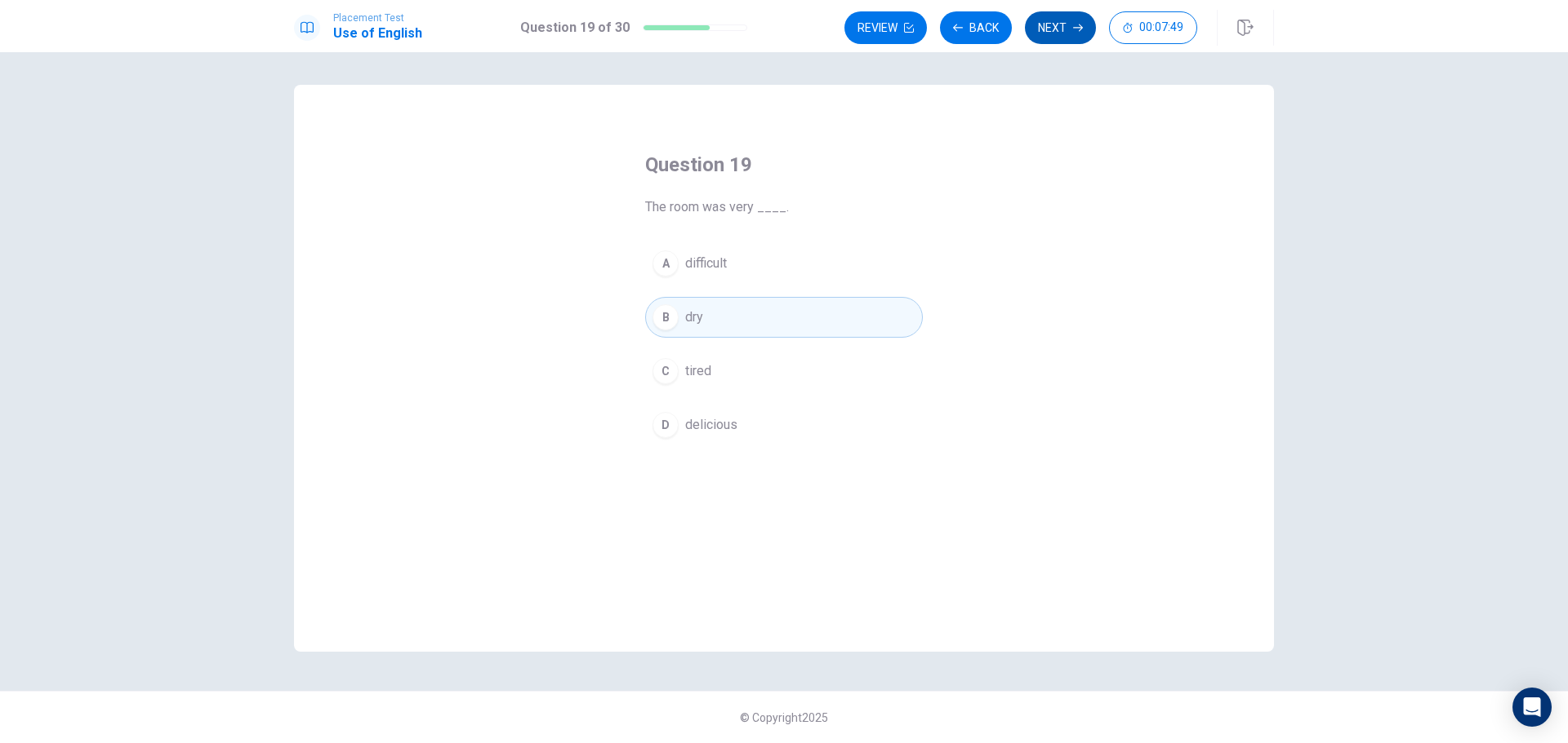
click at [1064, 15] on button "Next" at bounding box center [1060, 28] width 71 height 32
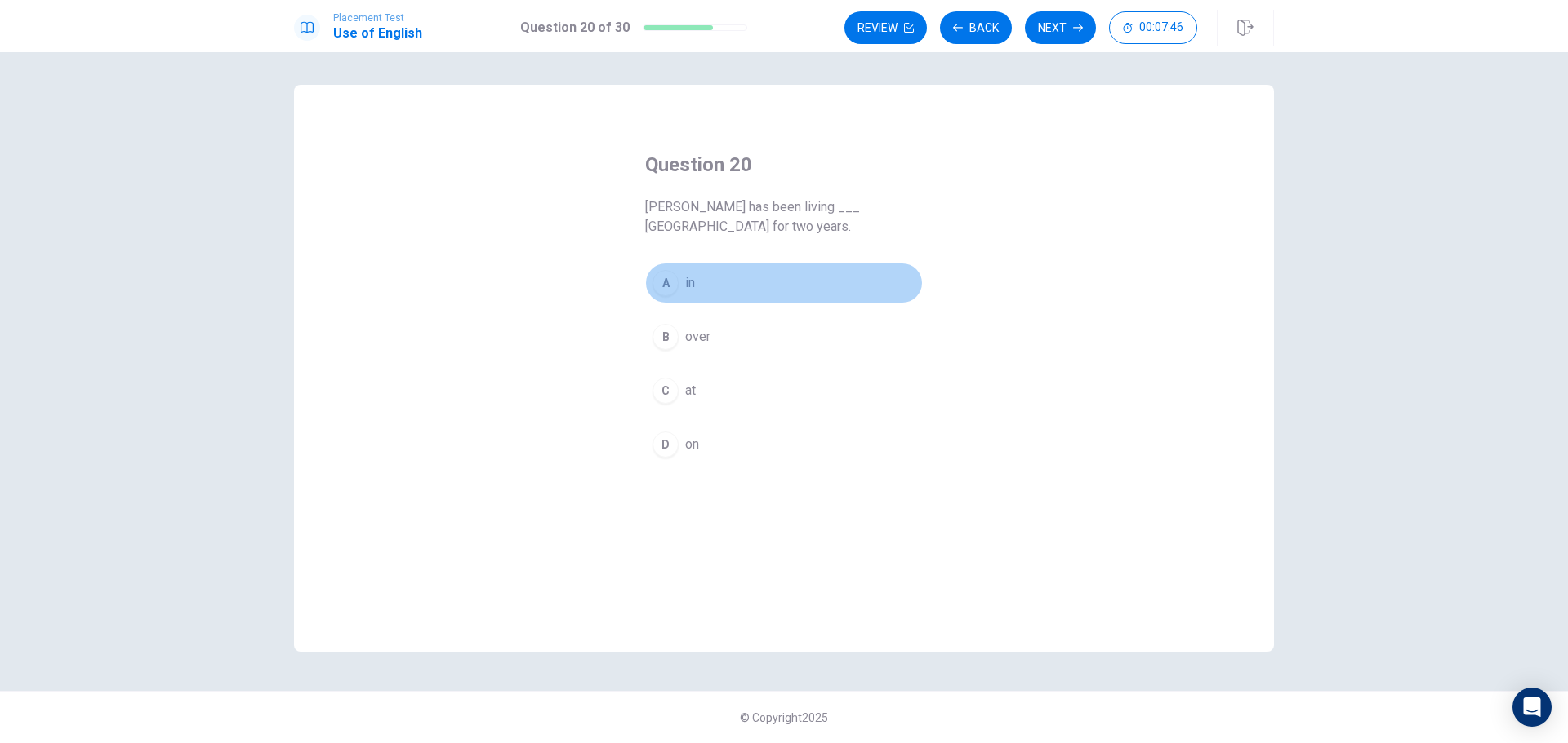
click at [679, 271] on button "A in" at bounding box center [784, 283] width 278 height 41
click at [1072, 24] on icon "button" at bounding box center [1077, 27] width 10 height 10
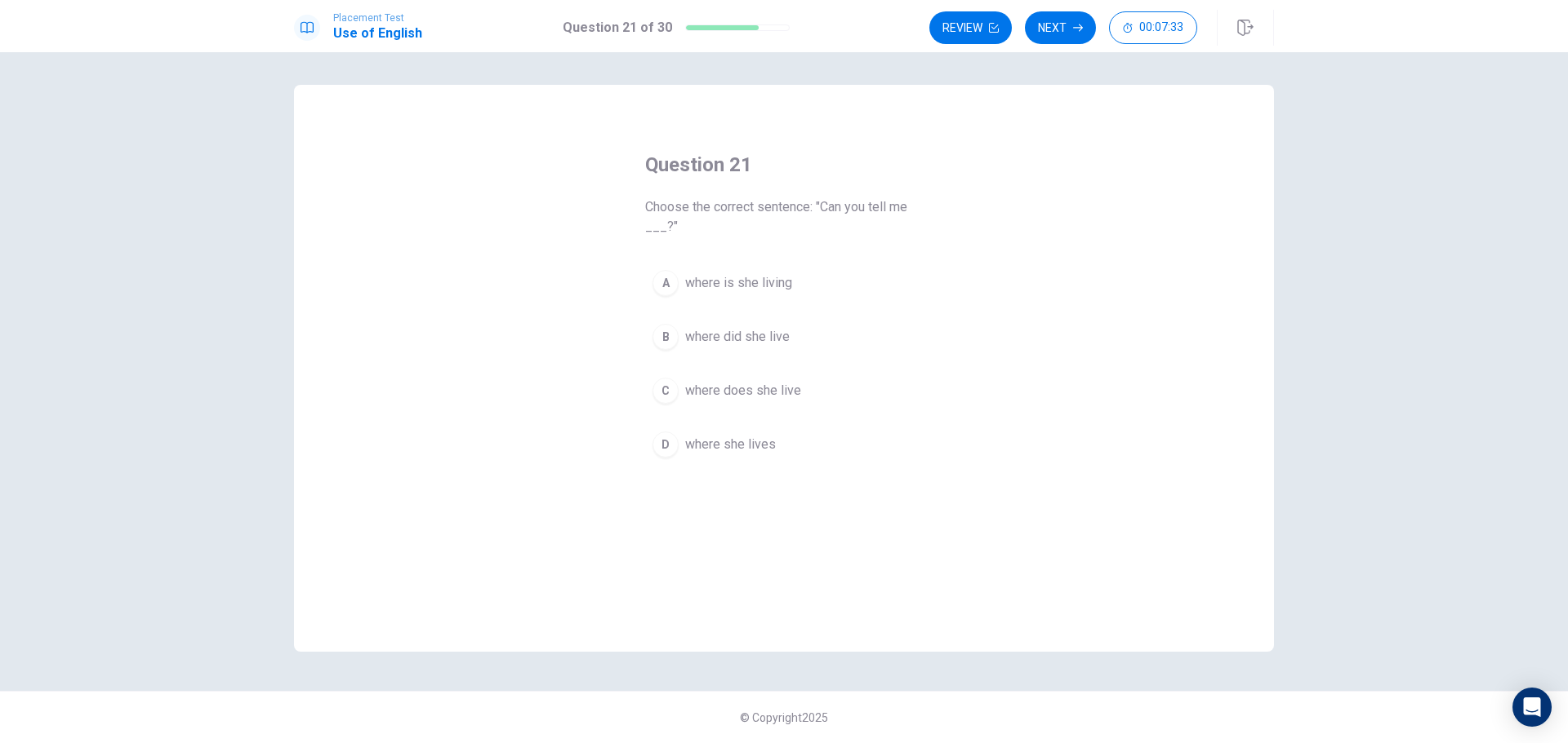
click at [744, 449] on span "where she lives" at bounding box center [730, 445] width 91 height 20
click at [1066, 31] on button "Next" at bounding box center [1060, 28] width 71 height 32
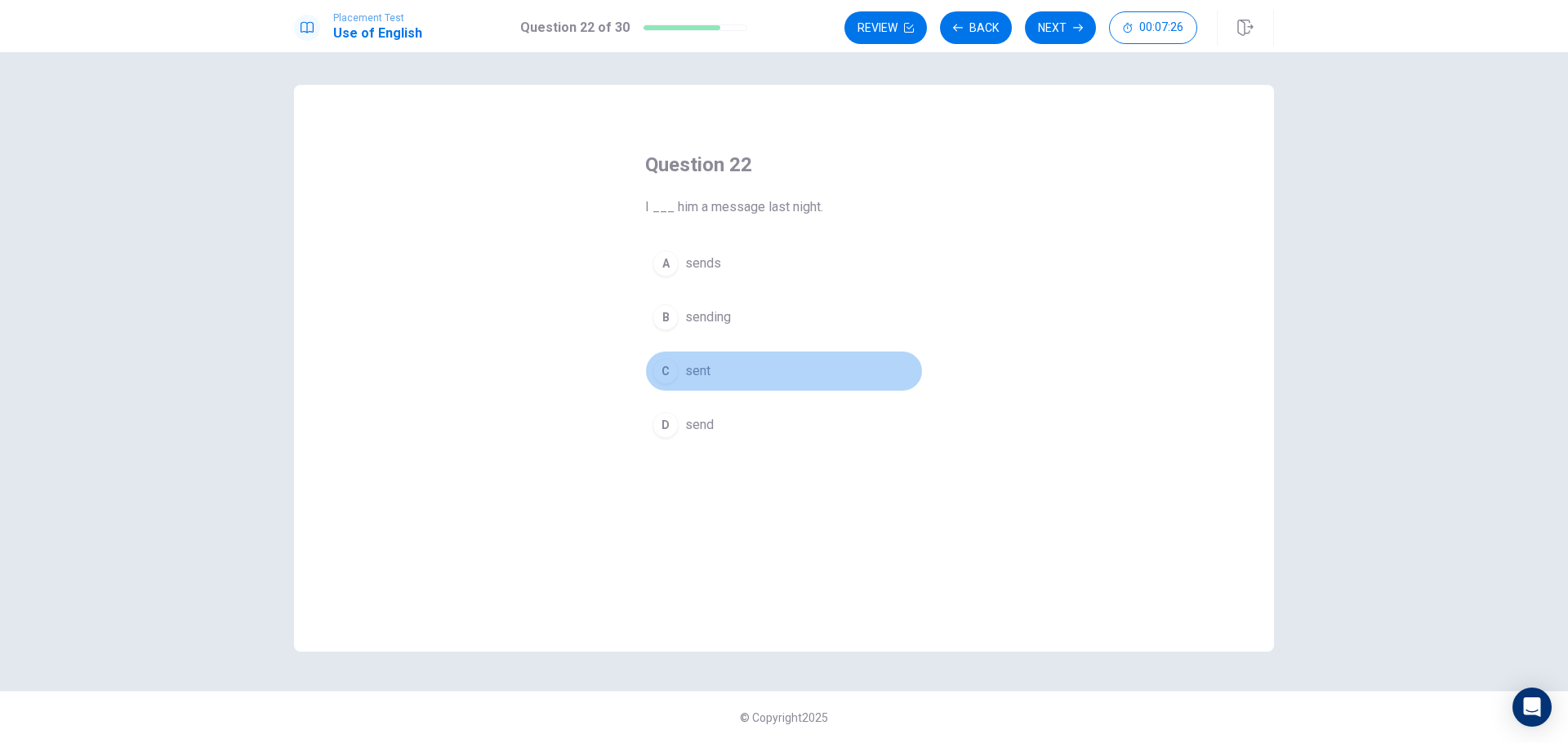
click at [690, 376] on span "sent" at bounding box center [697, 371] width 25 height 20
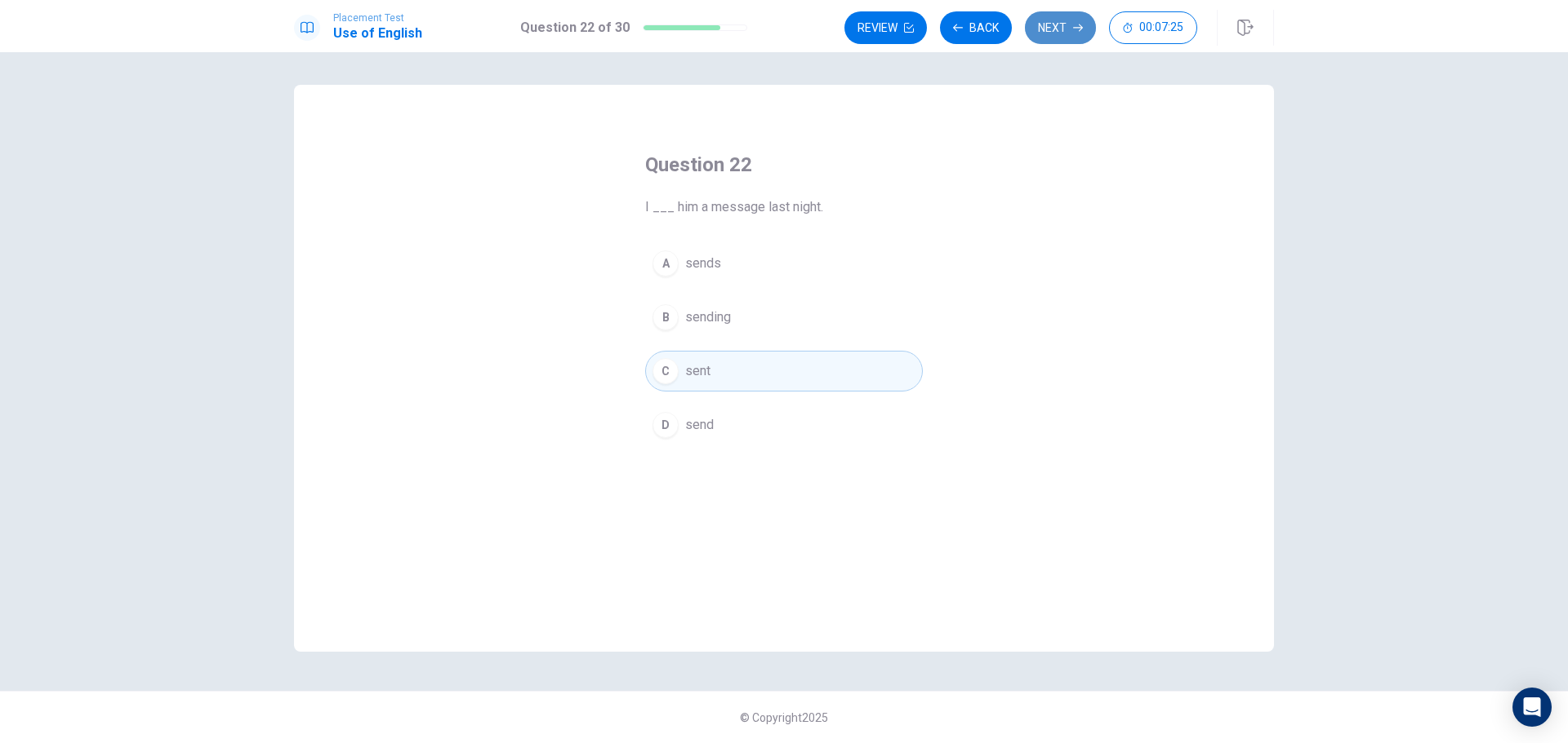
click at [1069, 31] on button "Next" at bounding box center [1060, 28] width 71 height 32
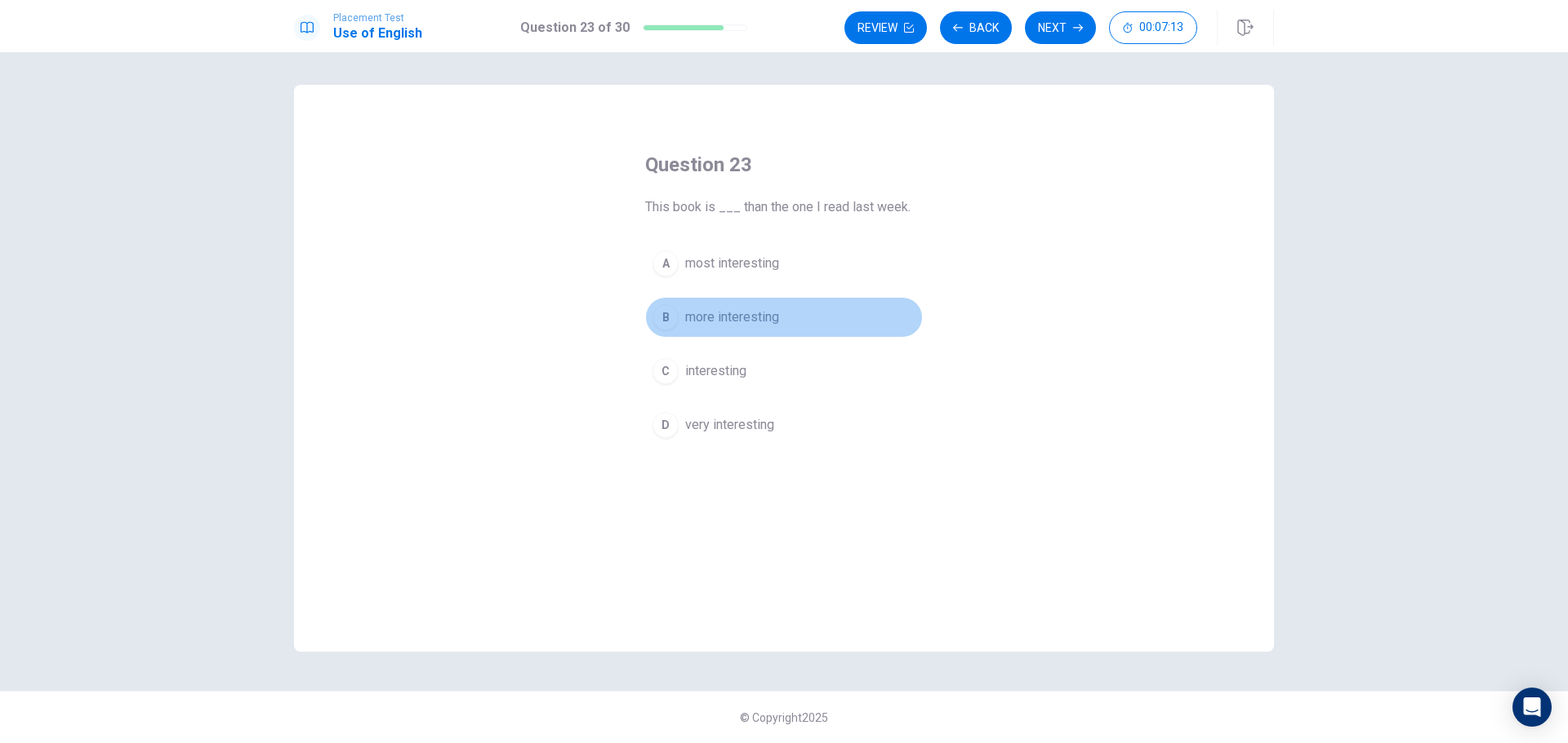
click at [745, 317] on span "more interesting" at bounding box center [732, 318] width 94 height 20
click at [1078, 12] on button "Next" at bounding box center [1060, 28] width 71 height 32
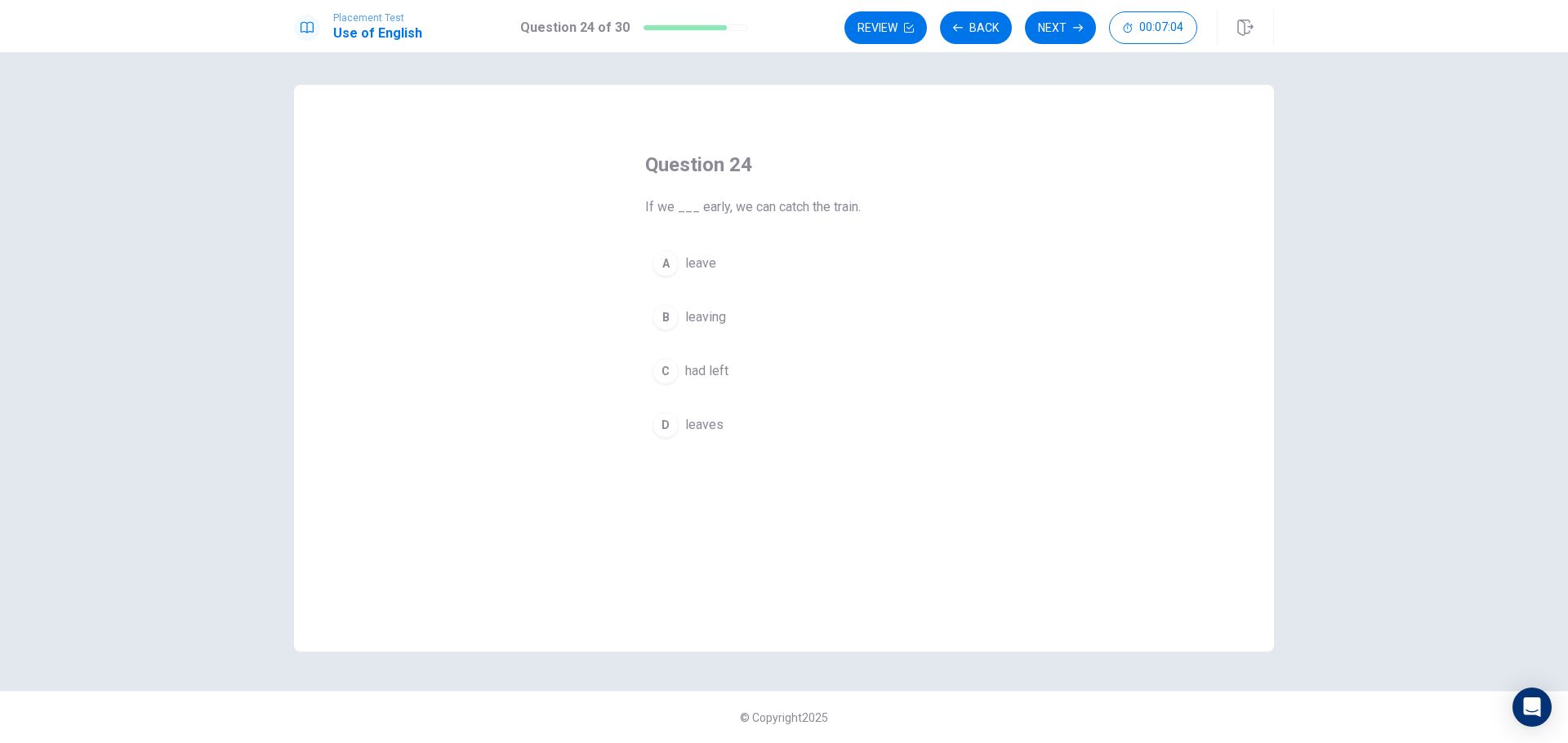
click at [689, 263] on span "leave" at bounding box center [700, 264] width 31 height 20
click at [1052, 39] on button "Next" at bounding box center [1060, 28] width 71 height 32
click at [707, 259] on span "vital" at bounding box center [697, 264] width 23 height 20
click at [1077, 22] on button "Next" at bounding box center [1060, 28] width 71 height 32
click at [729, 320] on button "B expect" at bounding box center [784, 317] width 278 height 41
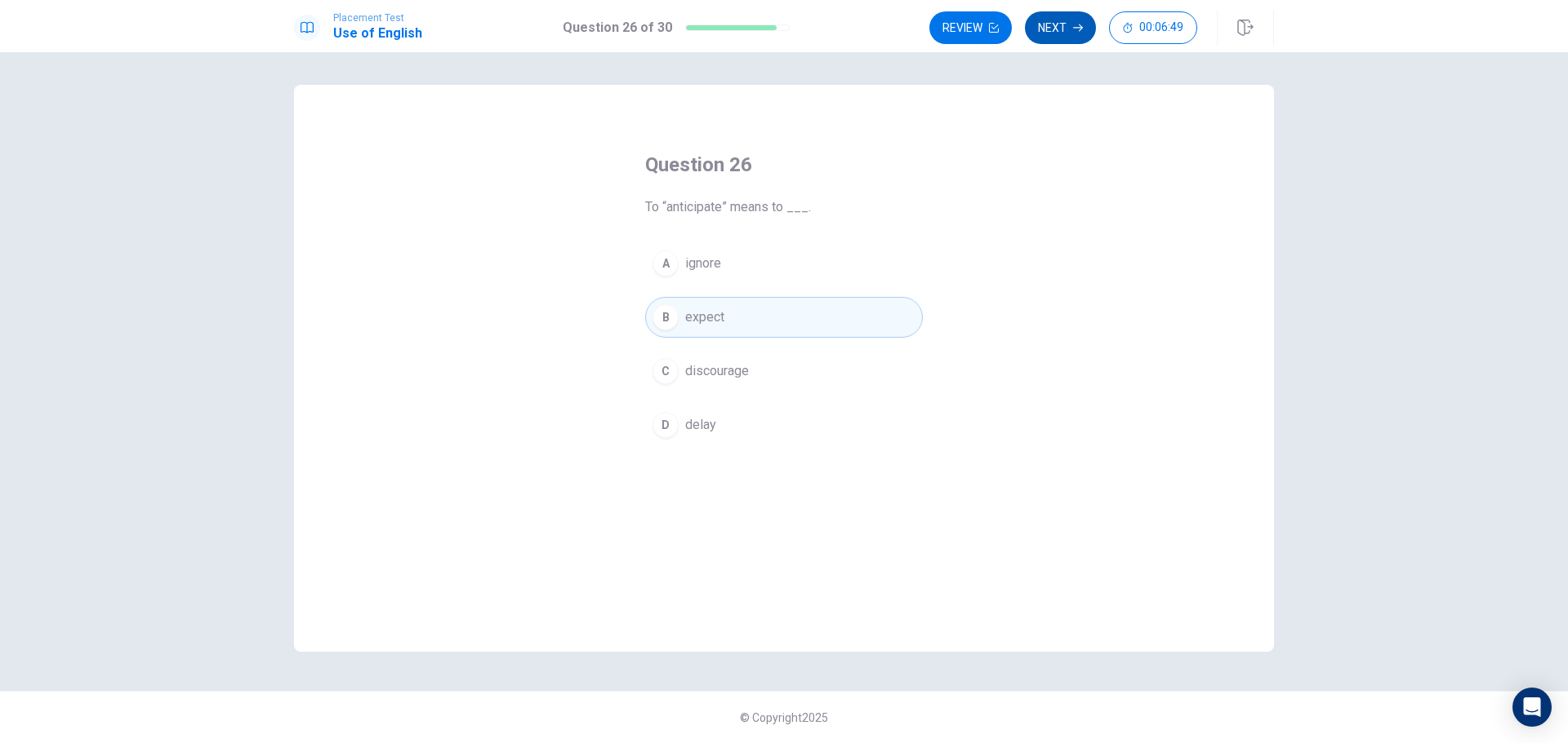
click at [1062, 18] on button "Next" at bounding box center [1060, 28] width 71 height 32
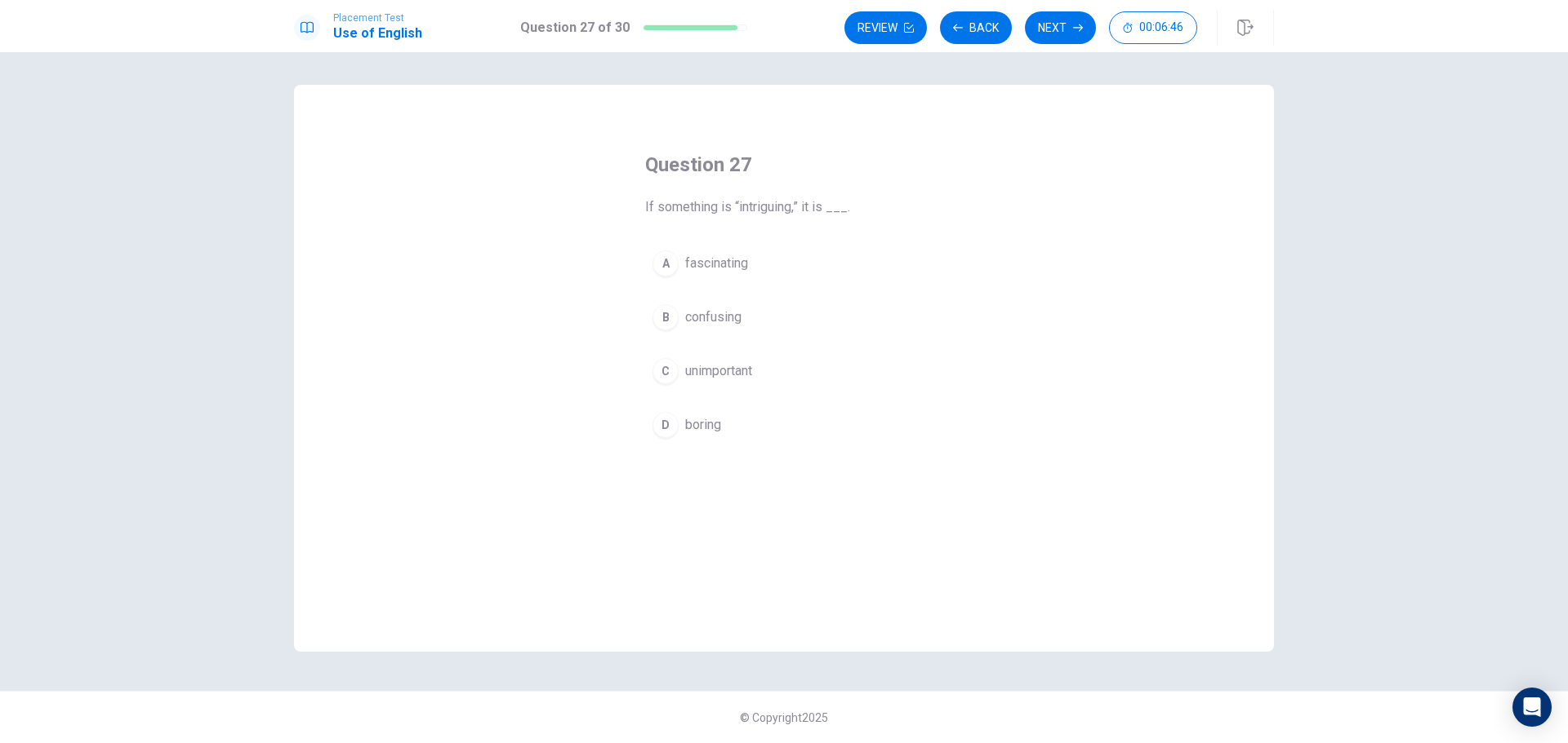
click at [716, 268] on span "fascinating" at bounding box center [716, 264] width 63 height 20
click at [1071, 27] on button "Next" at bounding box center [1060, 28] width 71 height 32
click at [735, 322] on span "give or add" at bounding box center [716, 318] width 64 height 20
click at [1064, 21] on button "Next" at bounding box center [1060, 28] width 71 height 32
click at [709, 267] on span "one after another" at bounding box center [734, 264] width 97 height 20
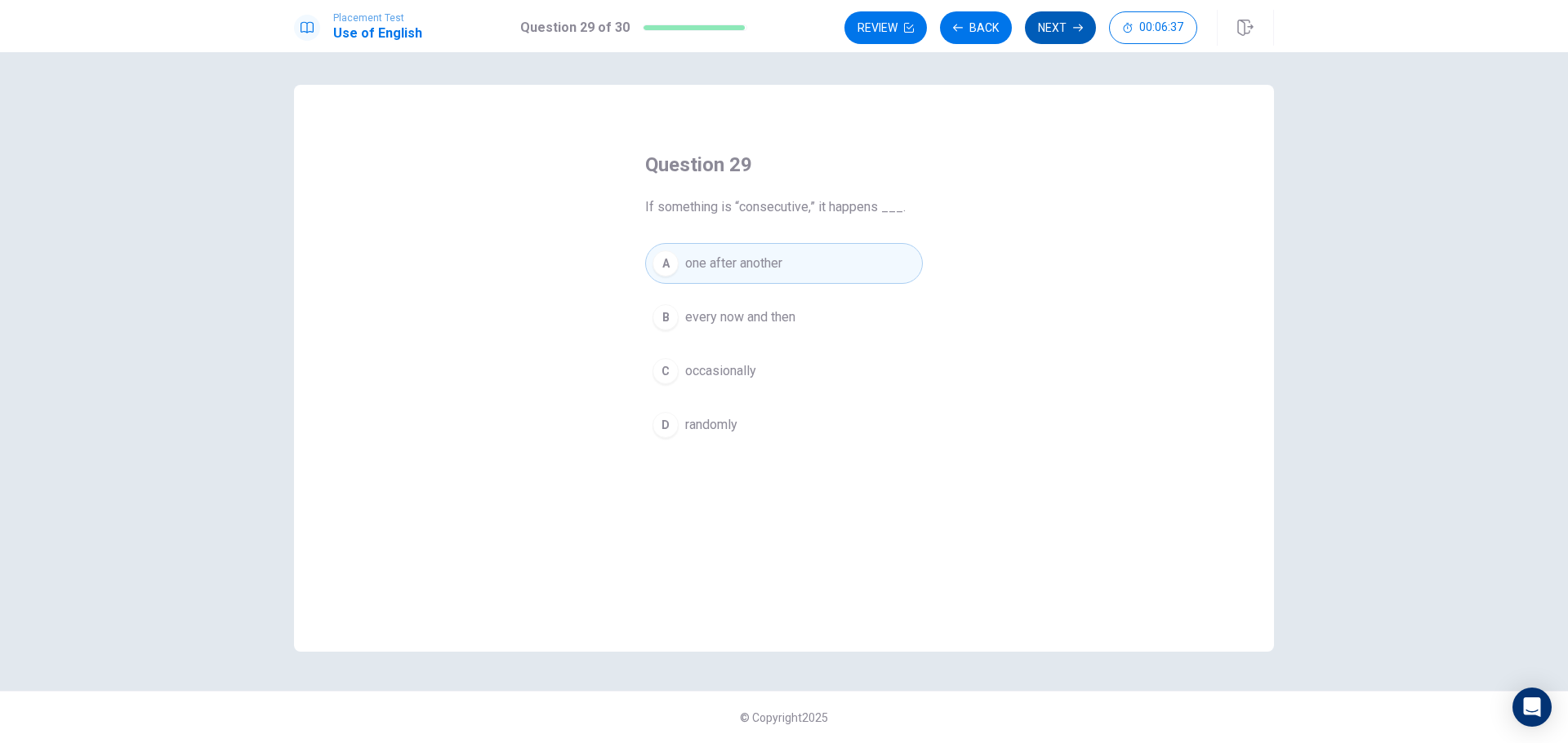
click at [1054, 32] on button "Next" at bounding box center [1060, 28] width 71 height 32
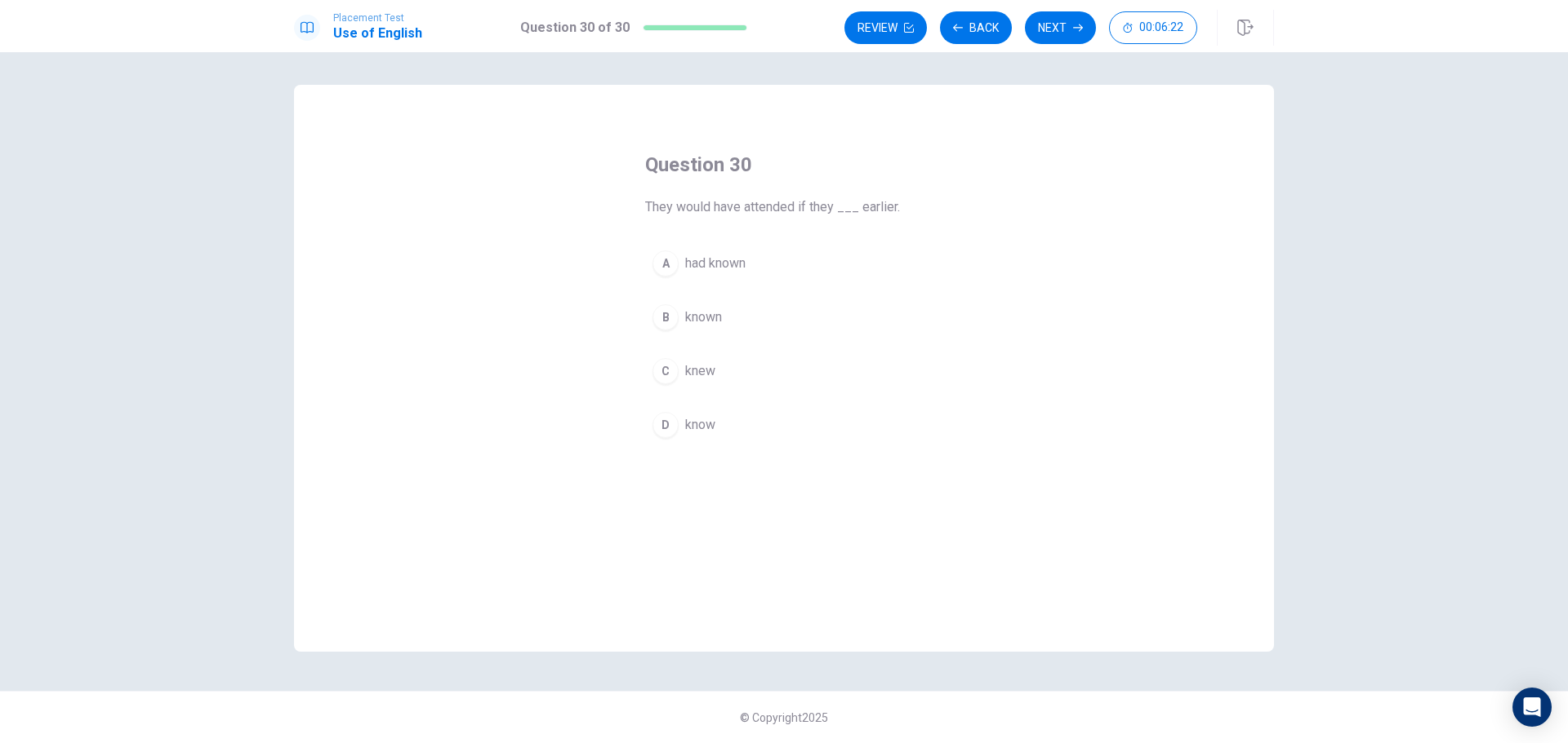
click at [690, 259] on span "had known" at bounding box center [715, 264] width 60 height 20
click at [1070, 31] on button "Next" at bounding box center [1060, 28] width 71 height 32
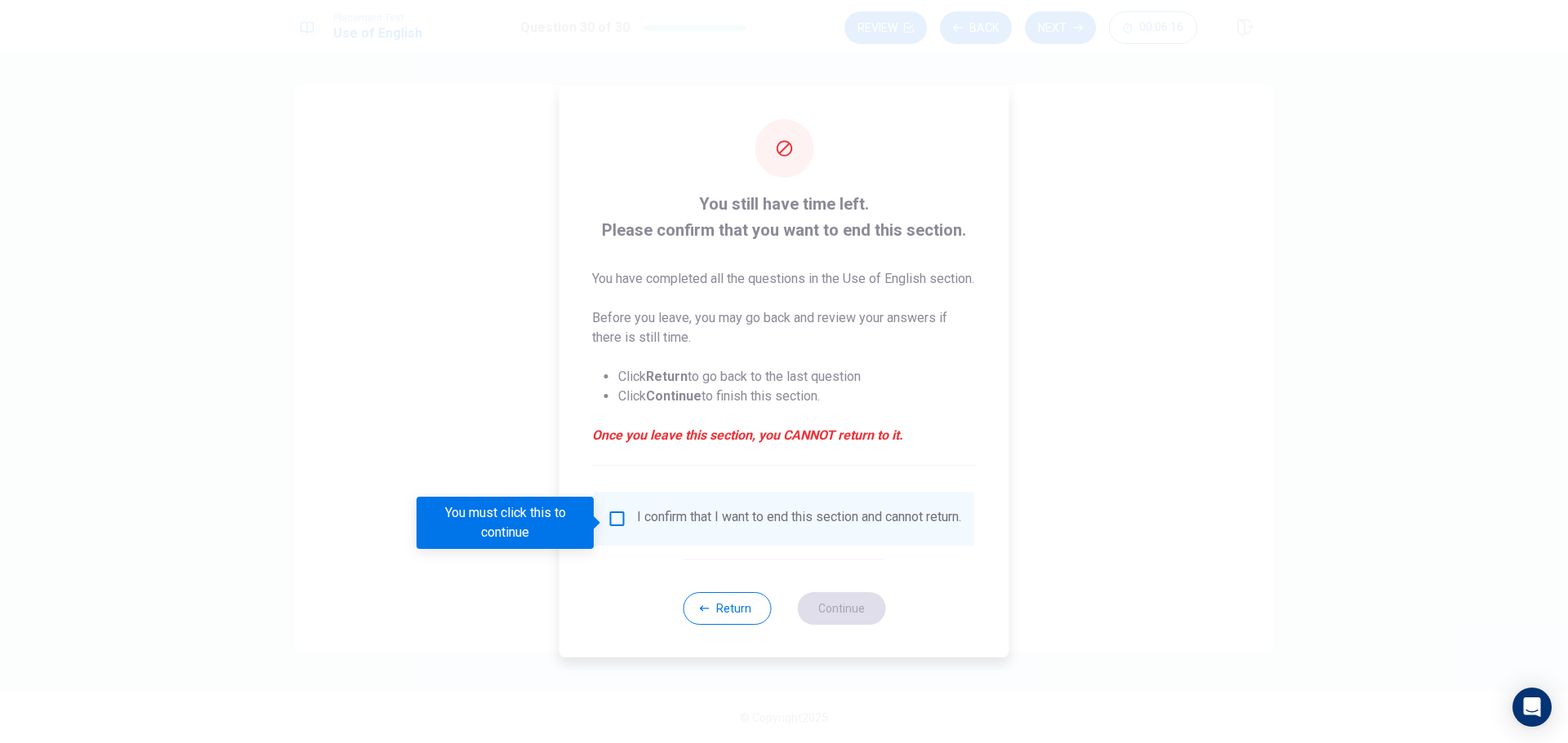
click at [622, 524] on input "You must click this to continue" at bounding box center [617, 519] width 20 height 20
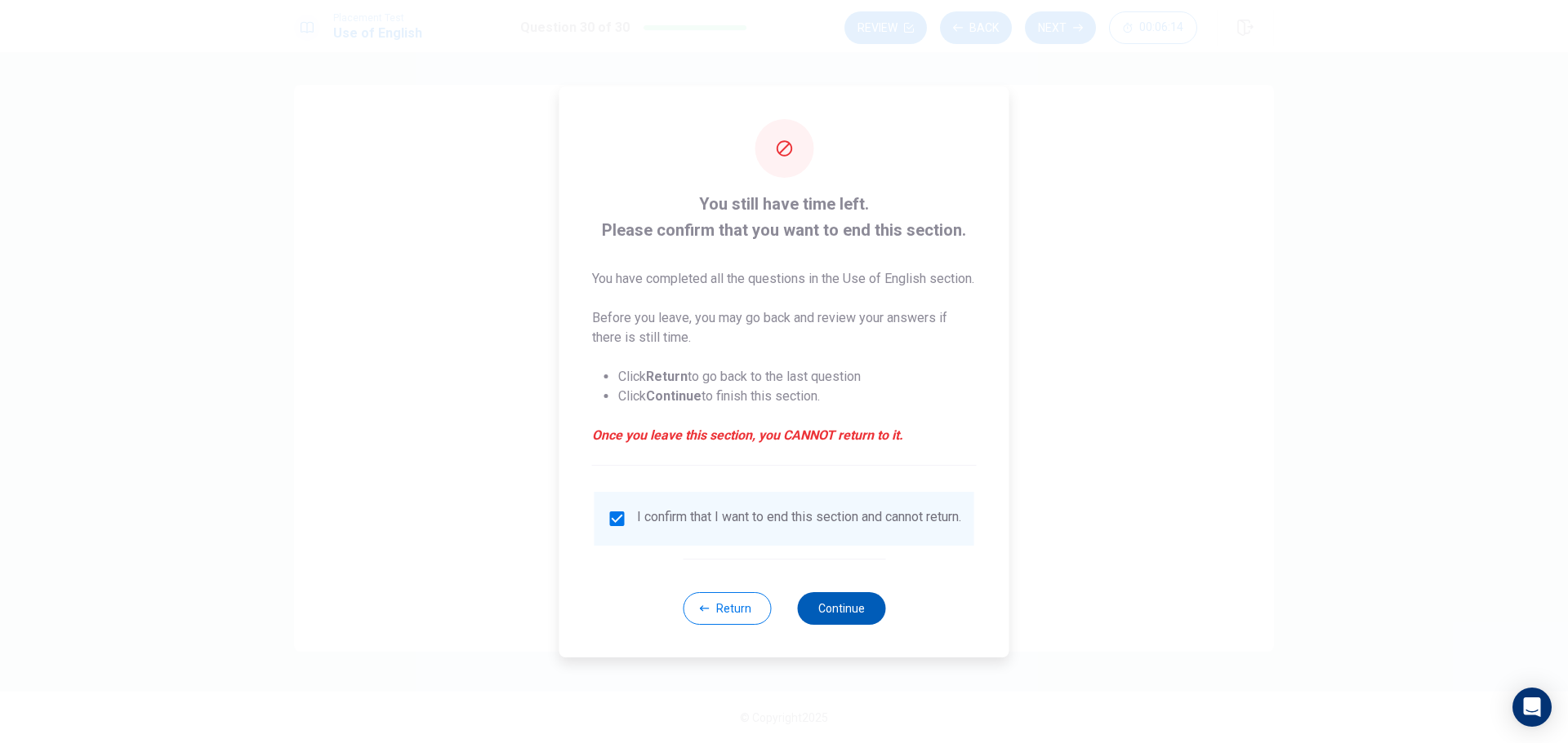
click at [847, 624] on button "Continue" at bounding box center [841, 609] width 88 height 32
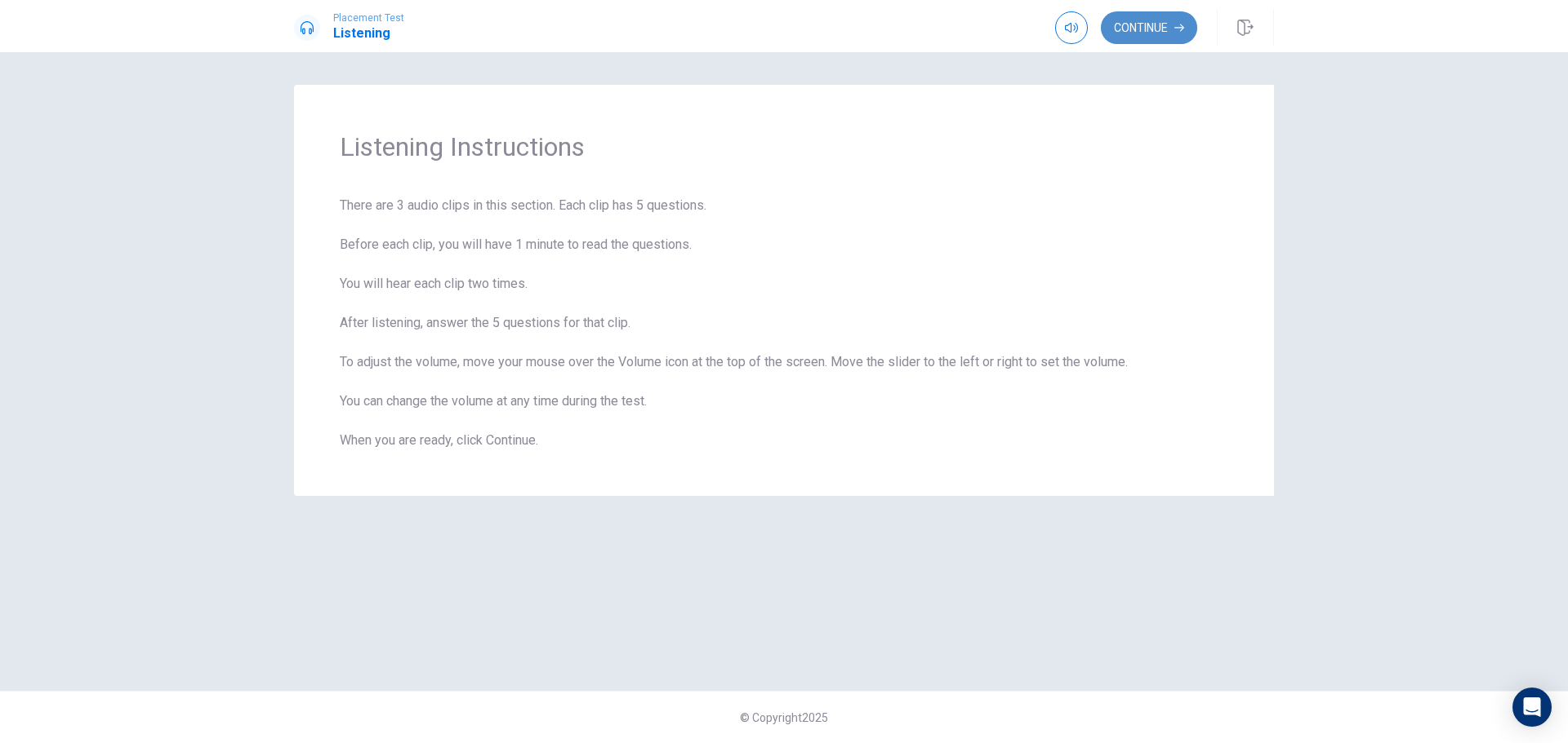
click at [1161, 29] on button "Continue" at bounding box center [1148, 28] width 96 height 32
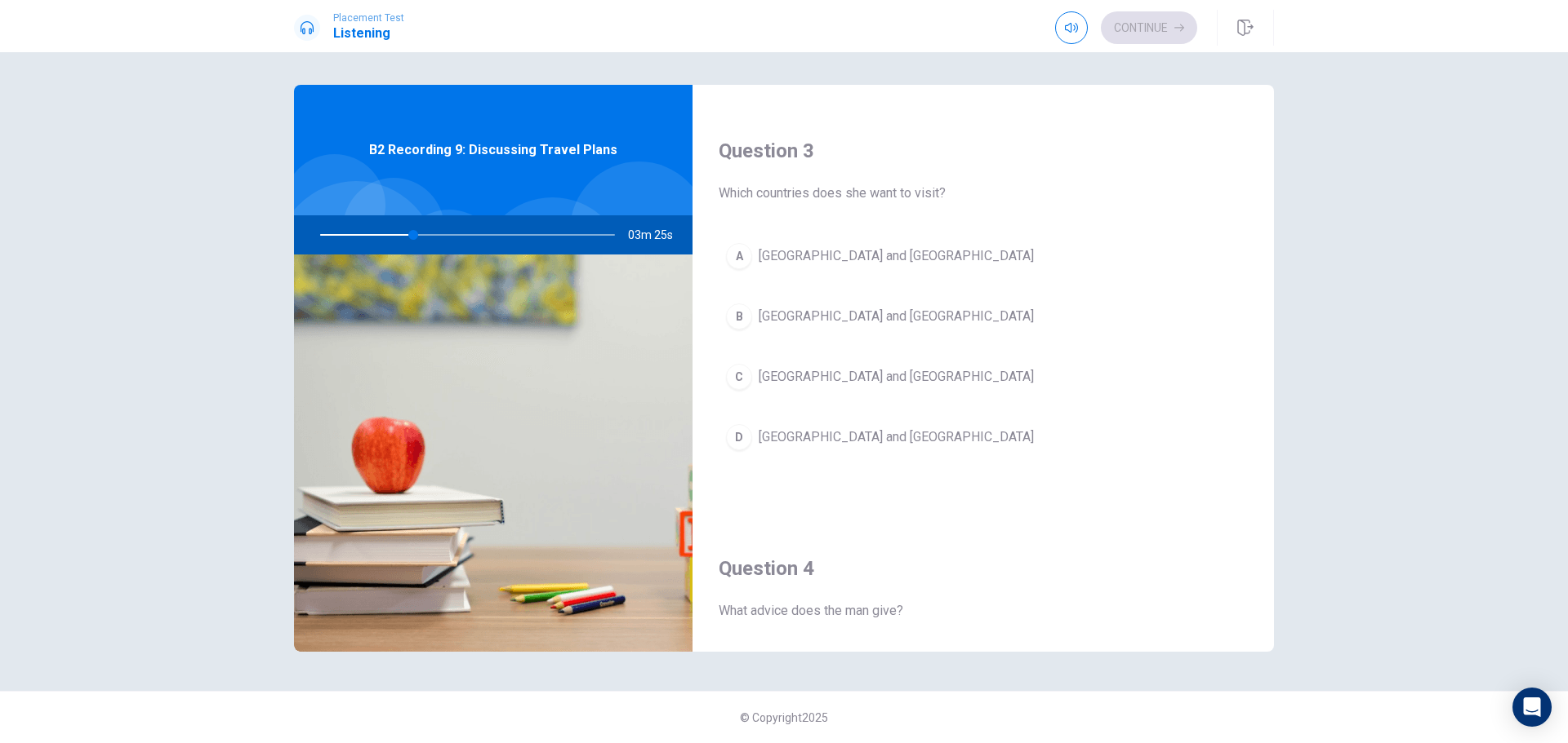
scroll to position [816, 0]
click at [797, 317] on span "[GEOGRAPHIC_DATA] and [GEOGRAPHIC_DATA]" at bounding box center [896, 316] width 275 height 20
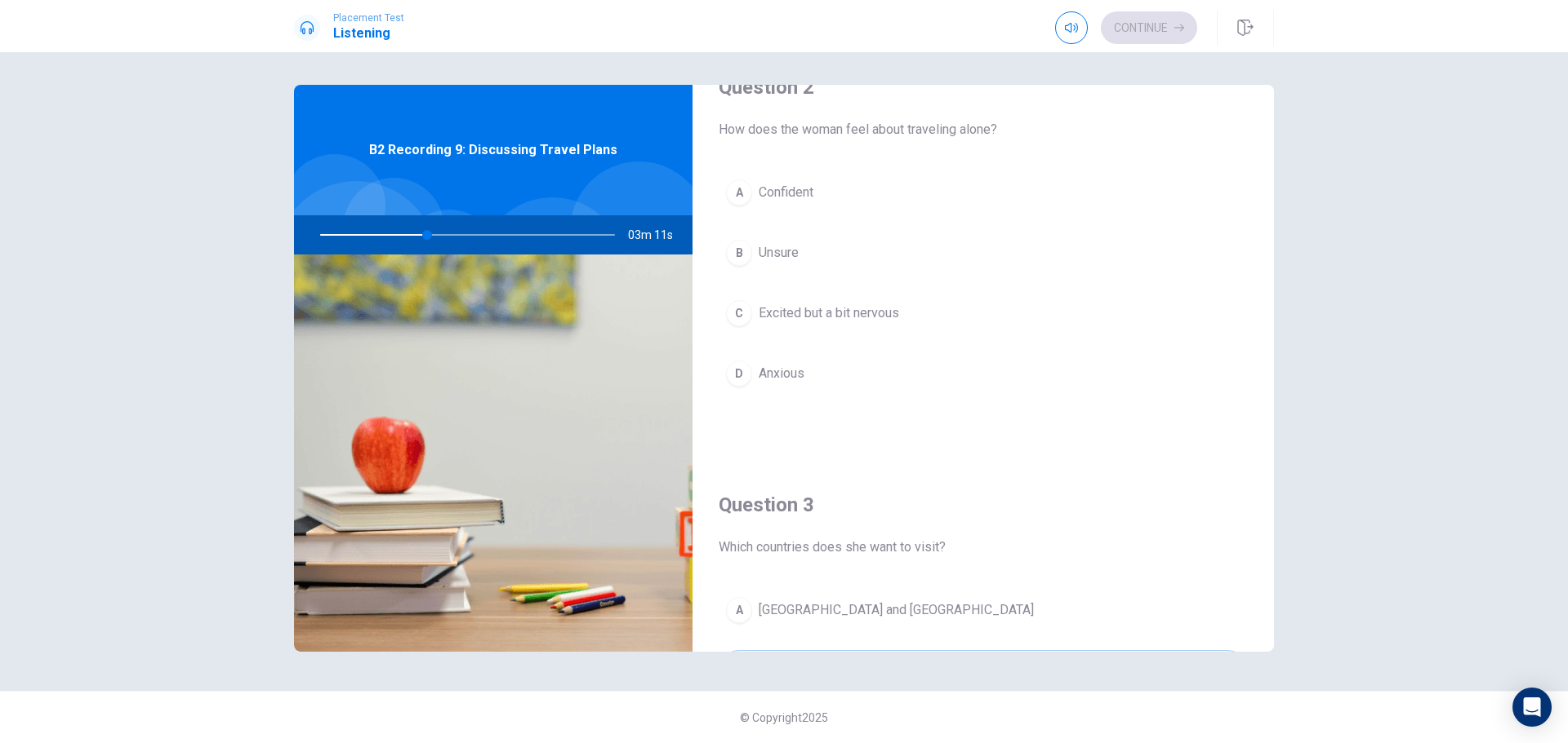
scroll to position [379, 0]
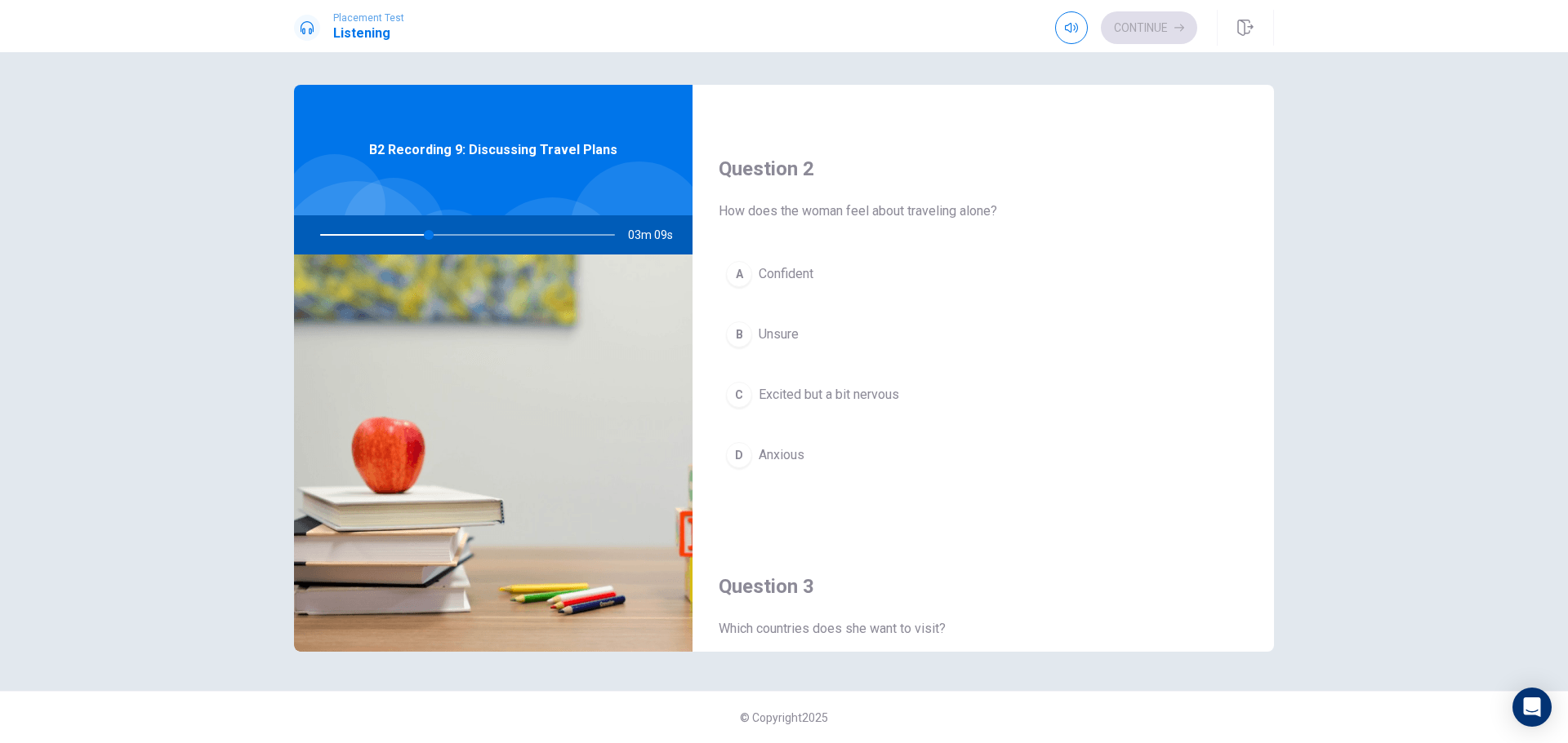
click at [878, 399] on span "Excited but a bit nervous" at bounding box center [829, 395] width 141 height 20
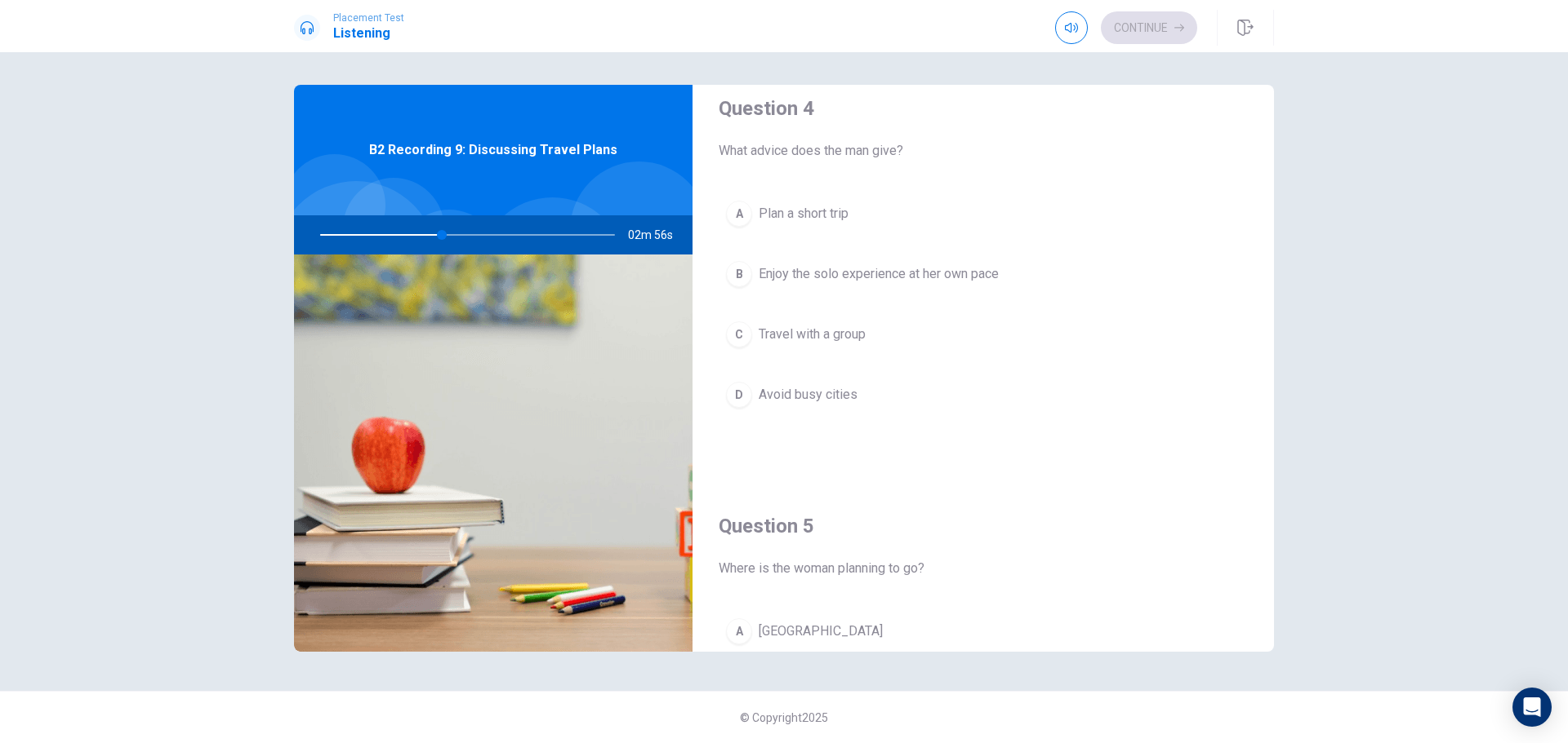
scroll to position [1277, 0]
click at [896, 268] on span "Enjoy the solo experience at her own pace" at bounding box center [879, 273] width 240 height 20
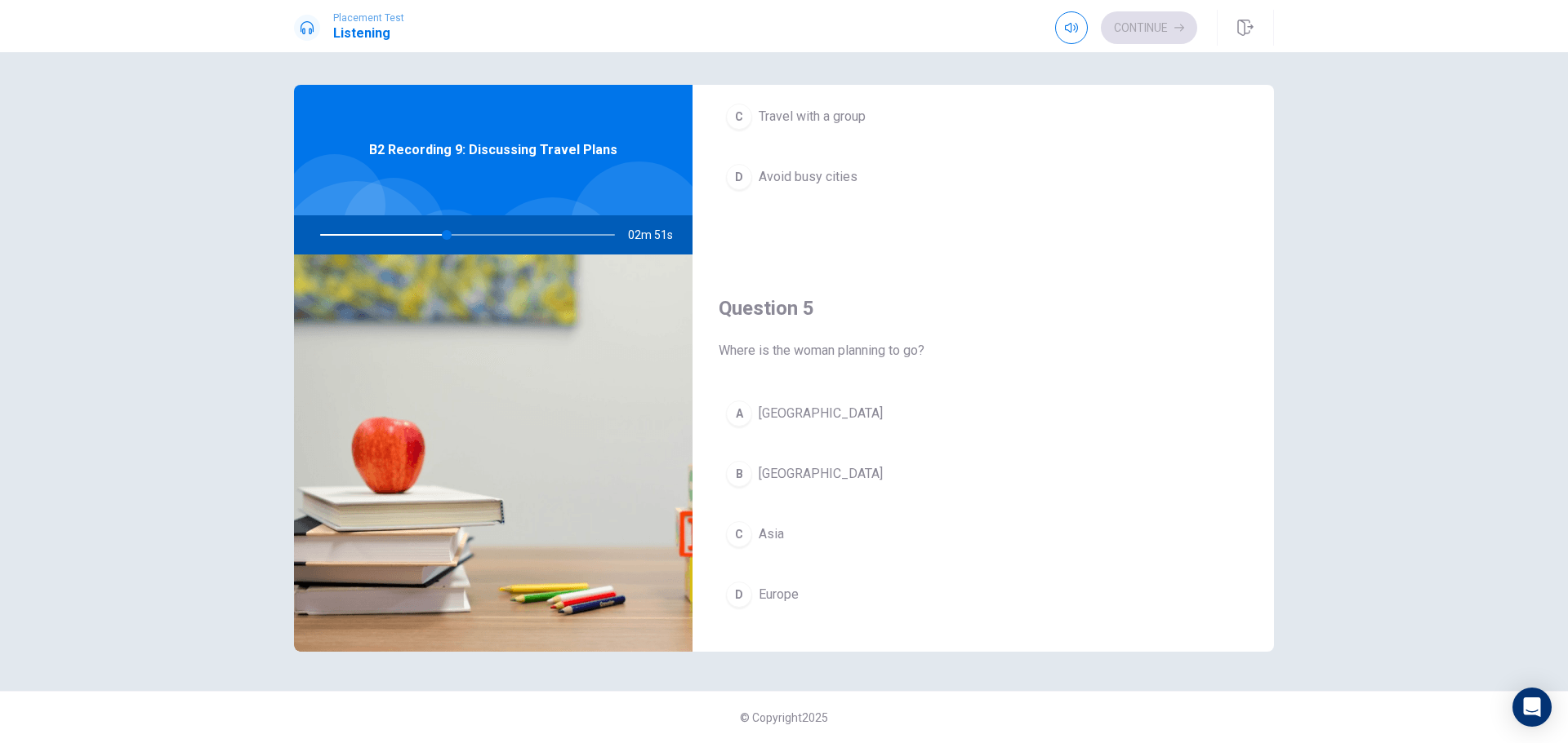
scroll to position [1522, 0]
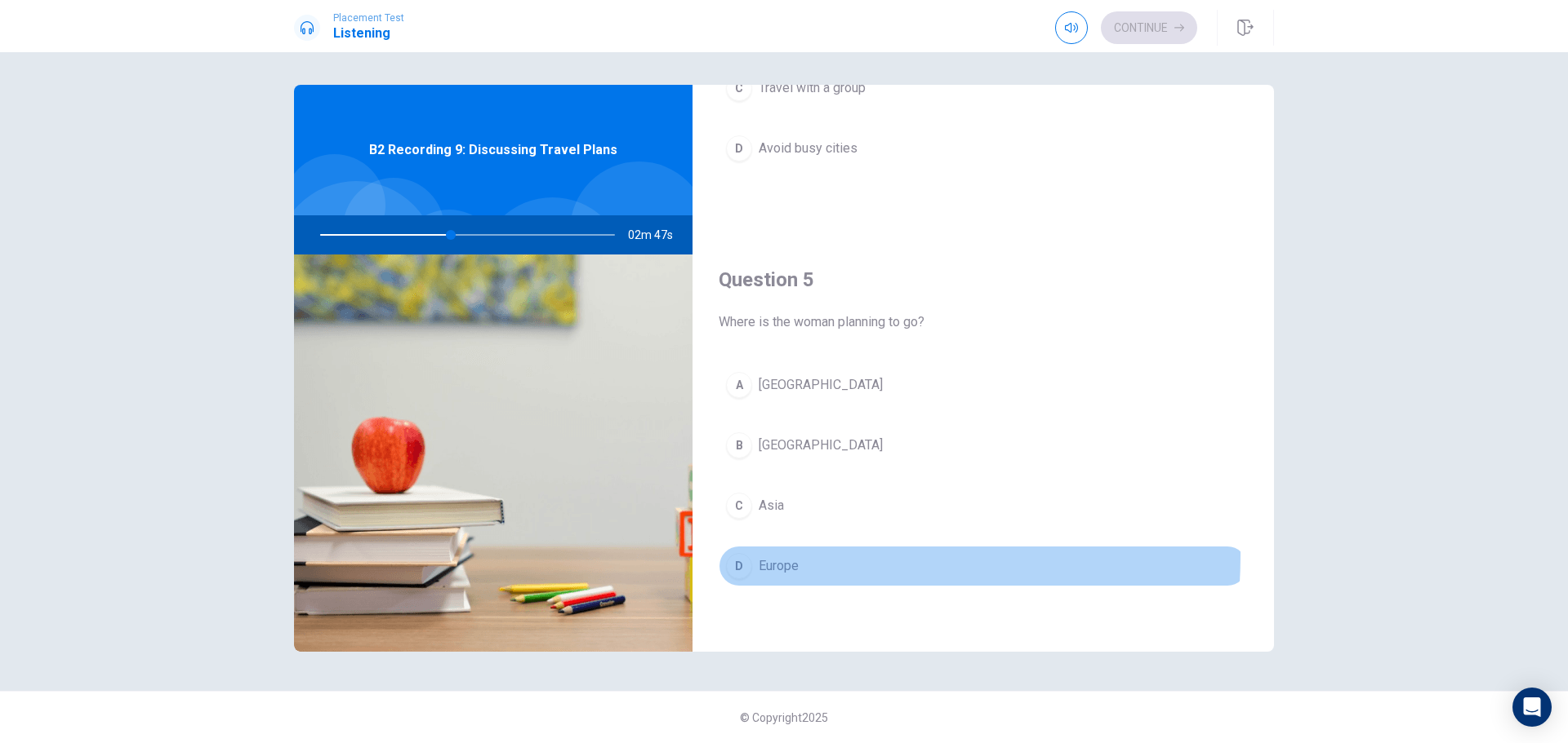
click at [788, 556] on button "D Europe" at bounding box center [982, 566] width 529 height 41
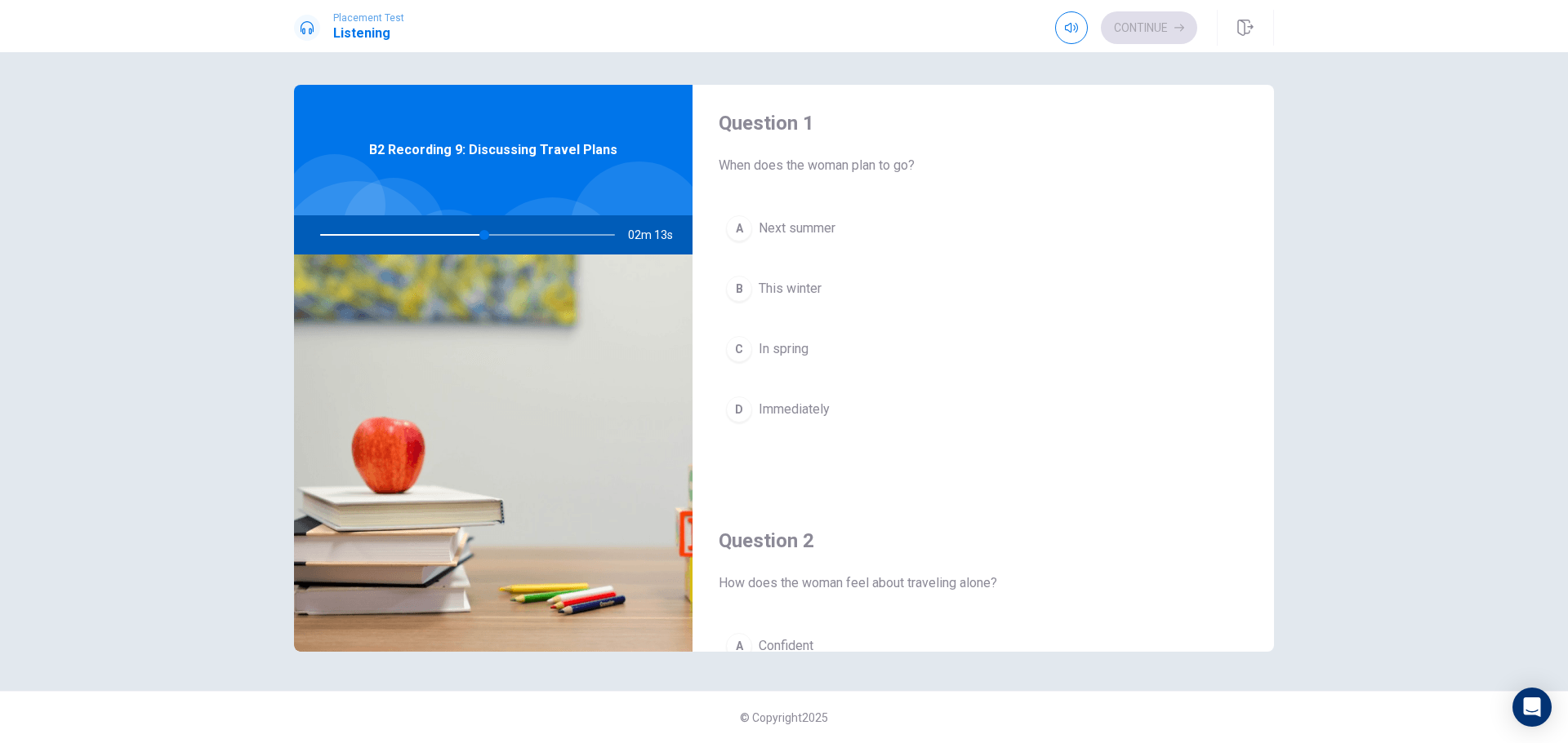
scroll to position [0, 0]
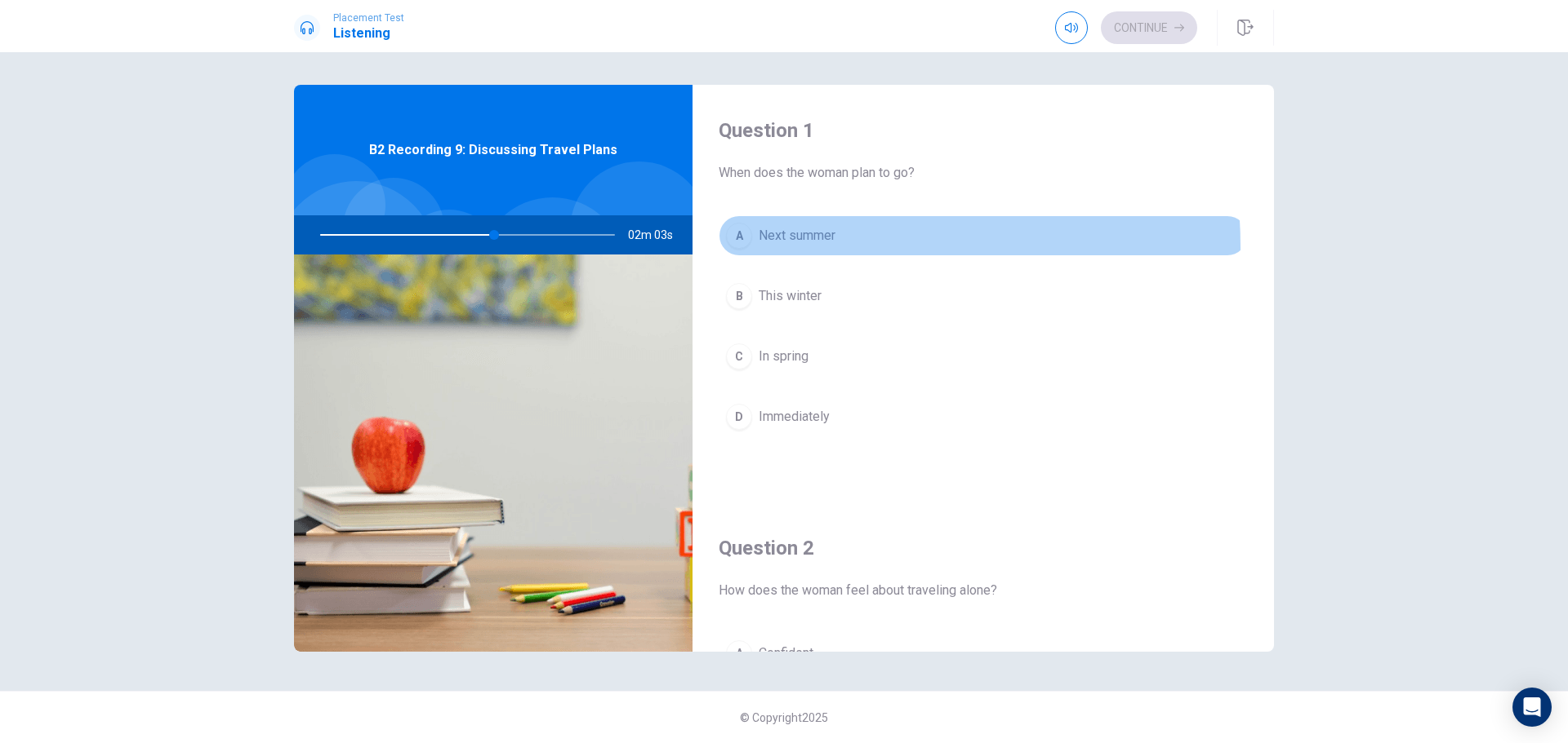
click at [770, 248] on button "A Next summer" at bounding box center [982, 235] width 529 height 41
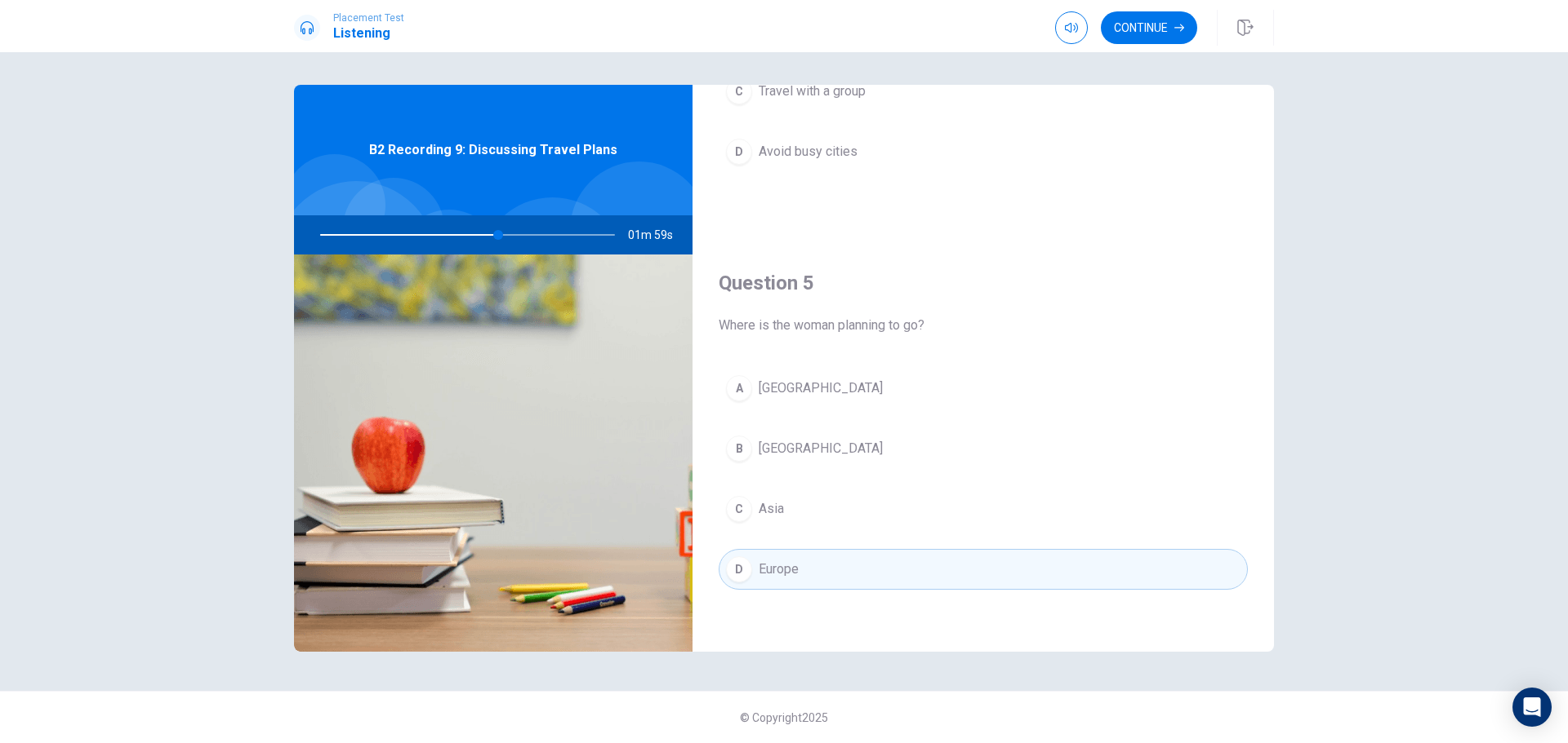
scroll to position [1522, 0]
click at [1151, 31] on button "Continue" at bounding box center [1148, 28] width 96 height 32
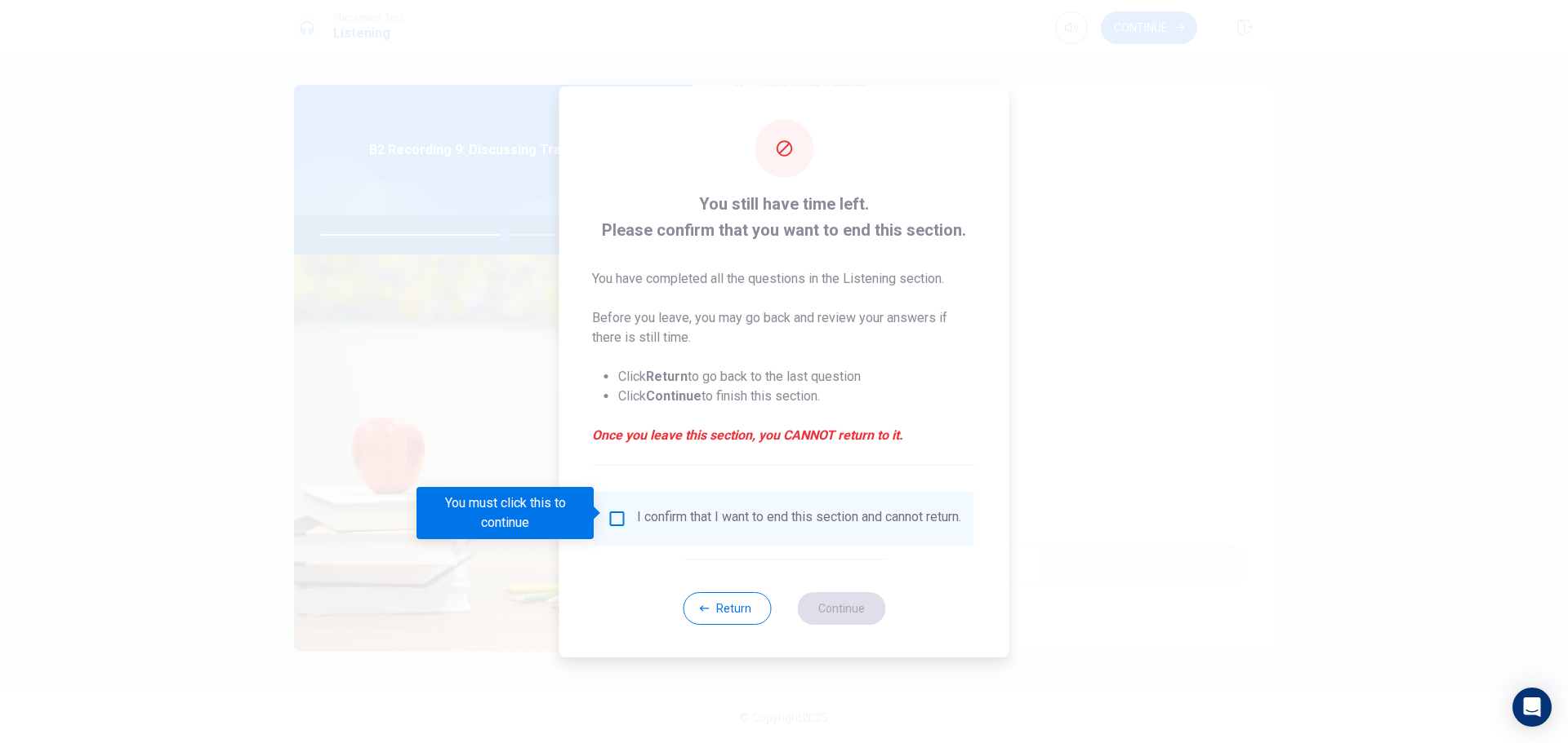
click at [624, 516] on div "I confirm that I want to end this section and cannot return." at bounding box center [784, 519] width 353 height 20
click at [608, 514] on input "You must click this to continue" at bounding box center [617, 519] width 20 height 20
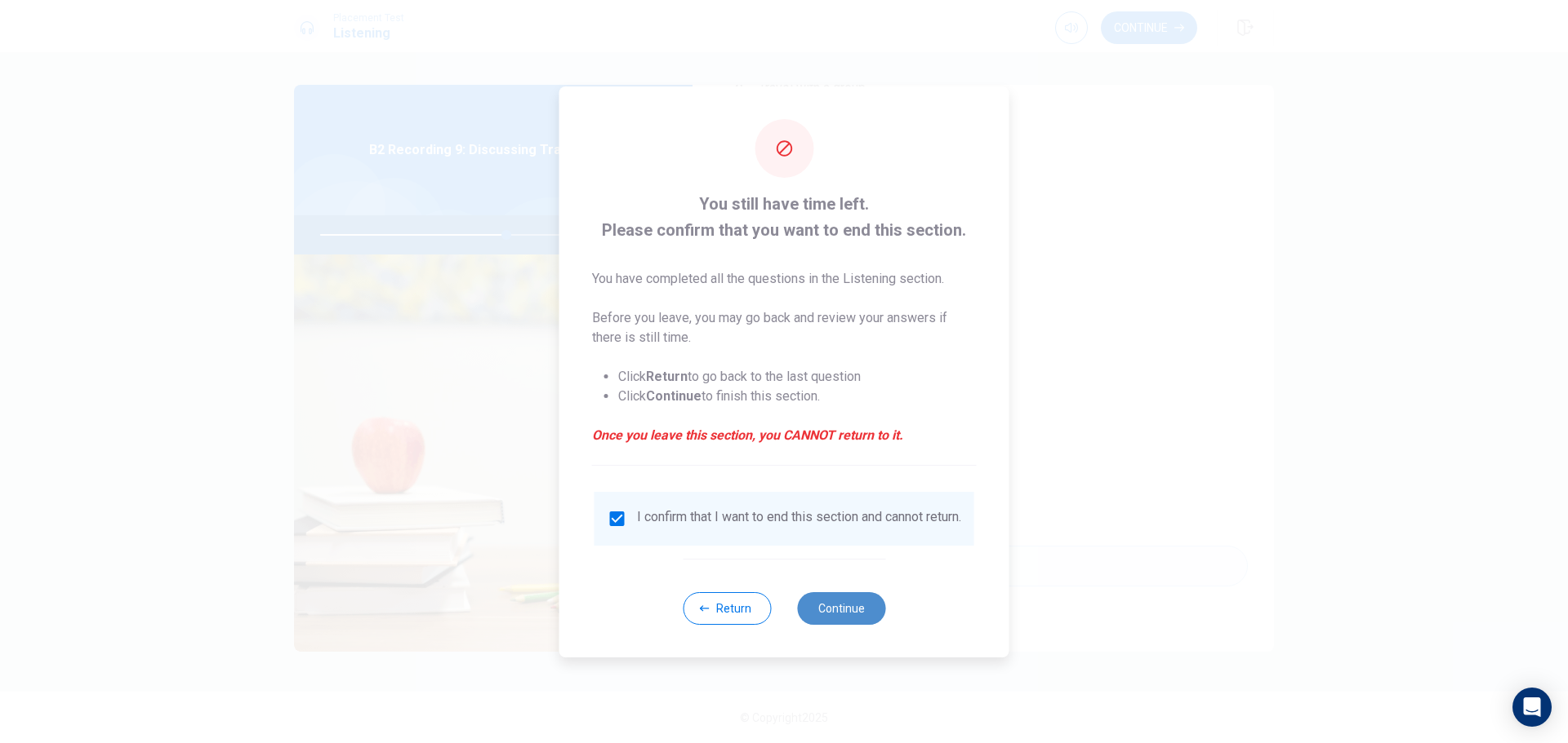
click at [869, 604] on button "Continue" at bounding box center [841, 609] width 88 height 32
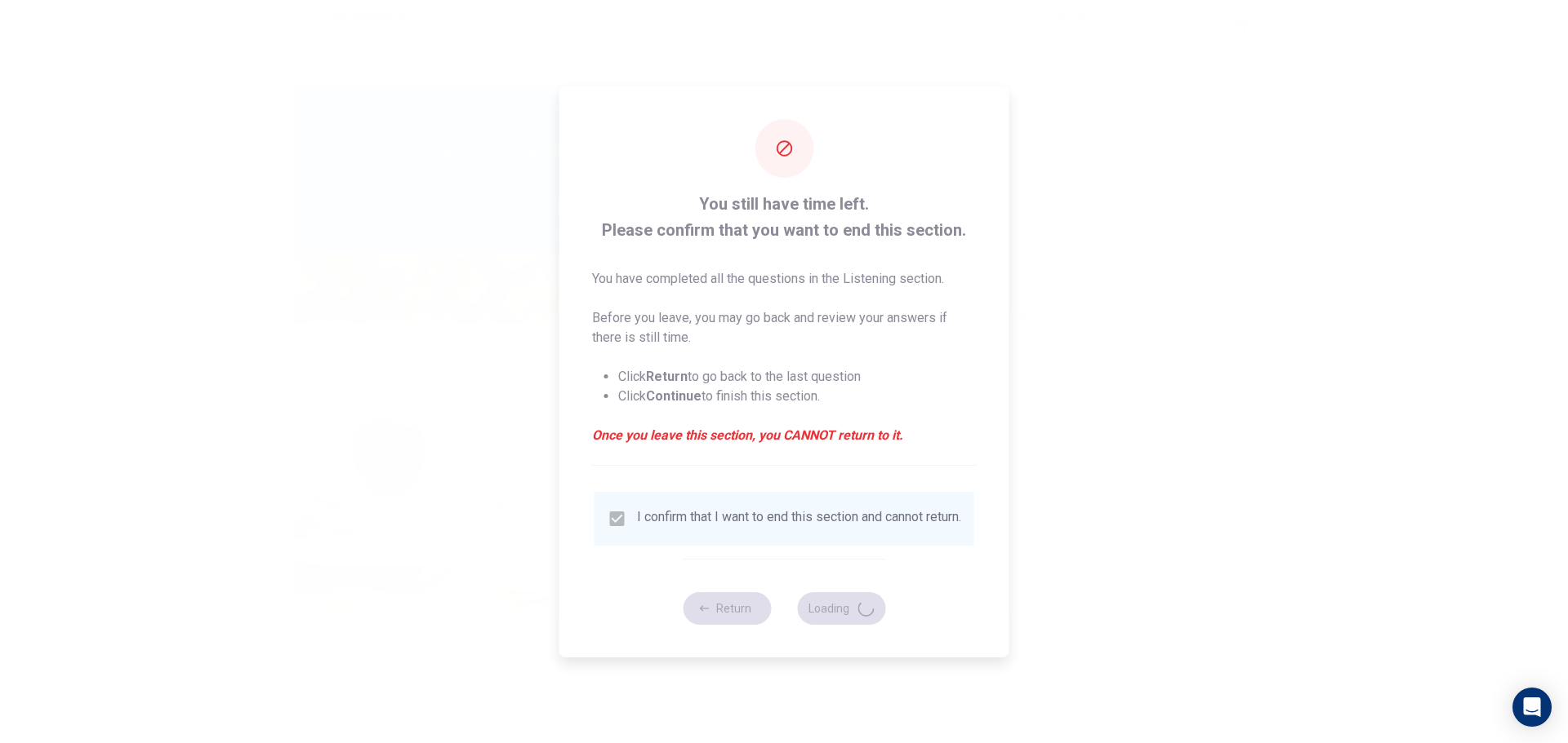
type input "64"
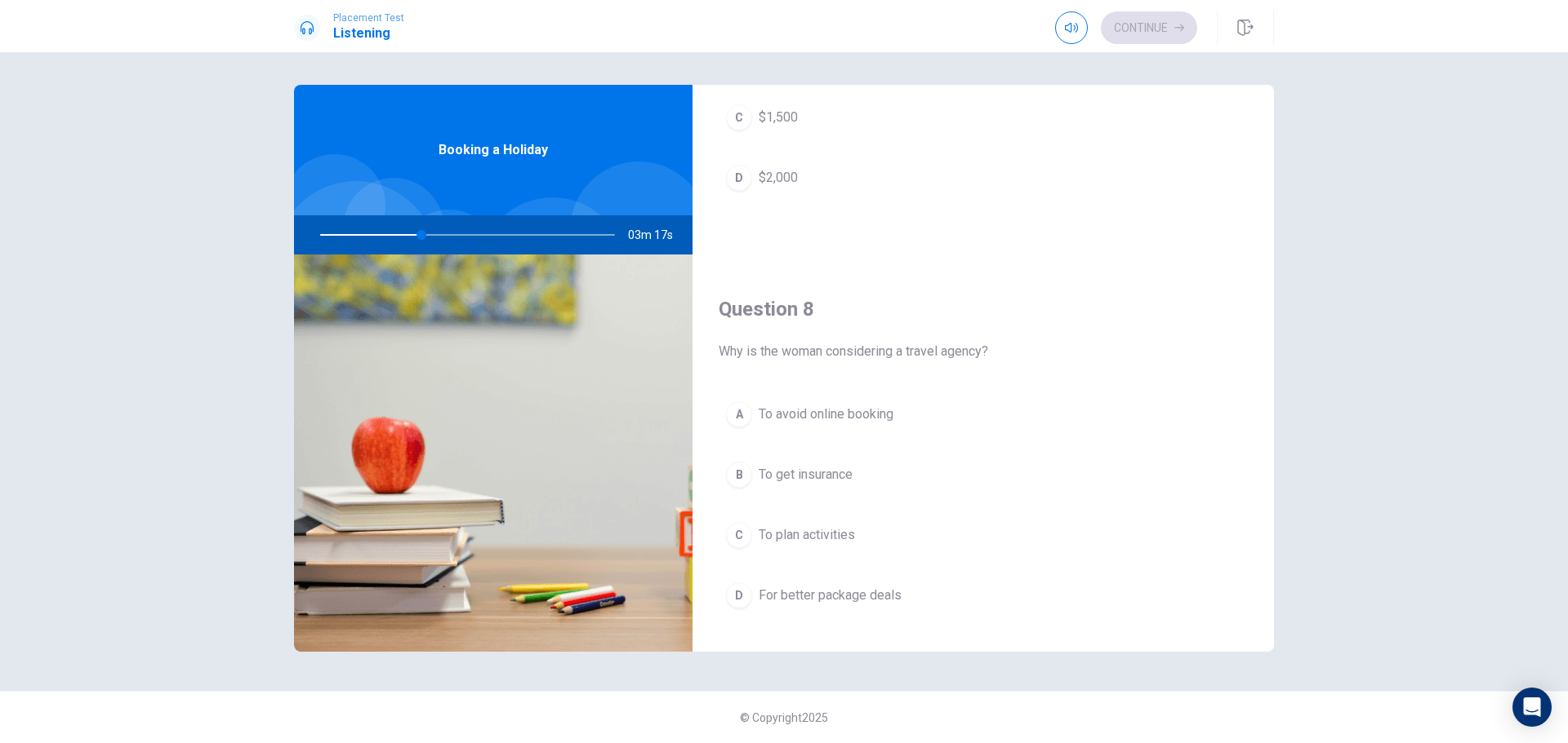
scroll to position [734, 0]
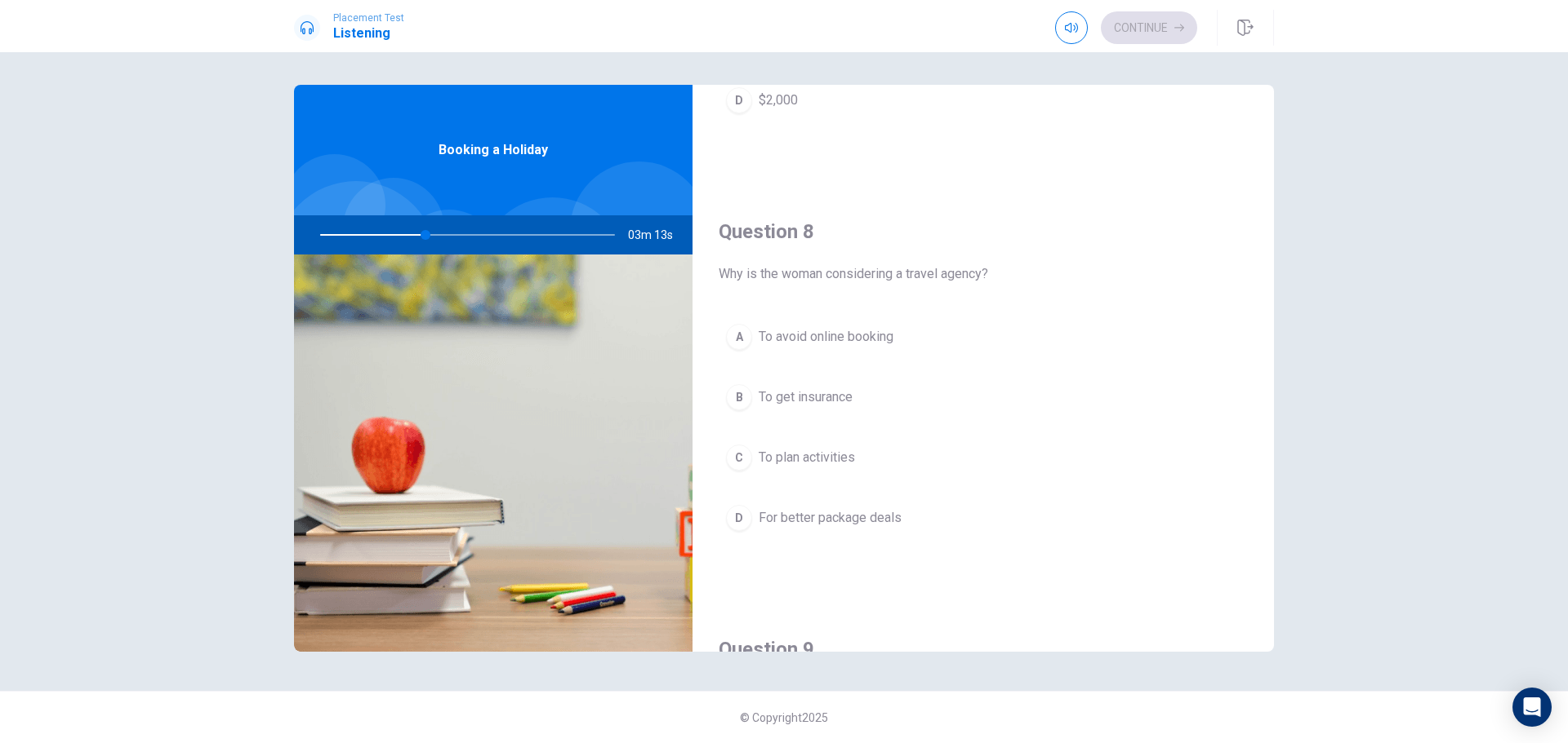
click at [816, 521] on span "For better package deals" at bounding box center [830, 518] width 143 height 20
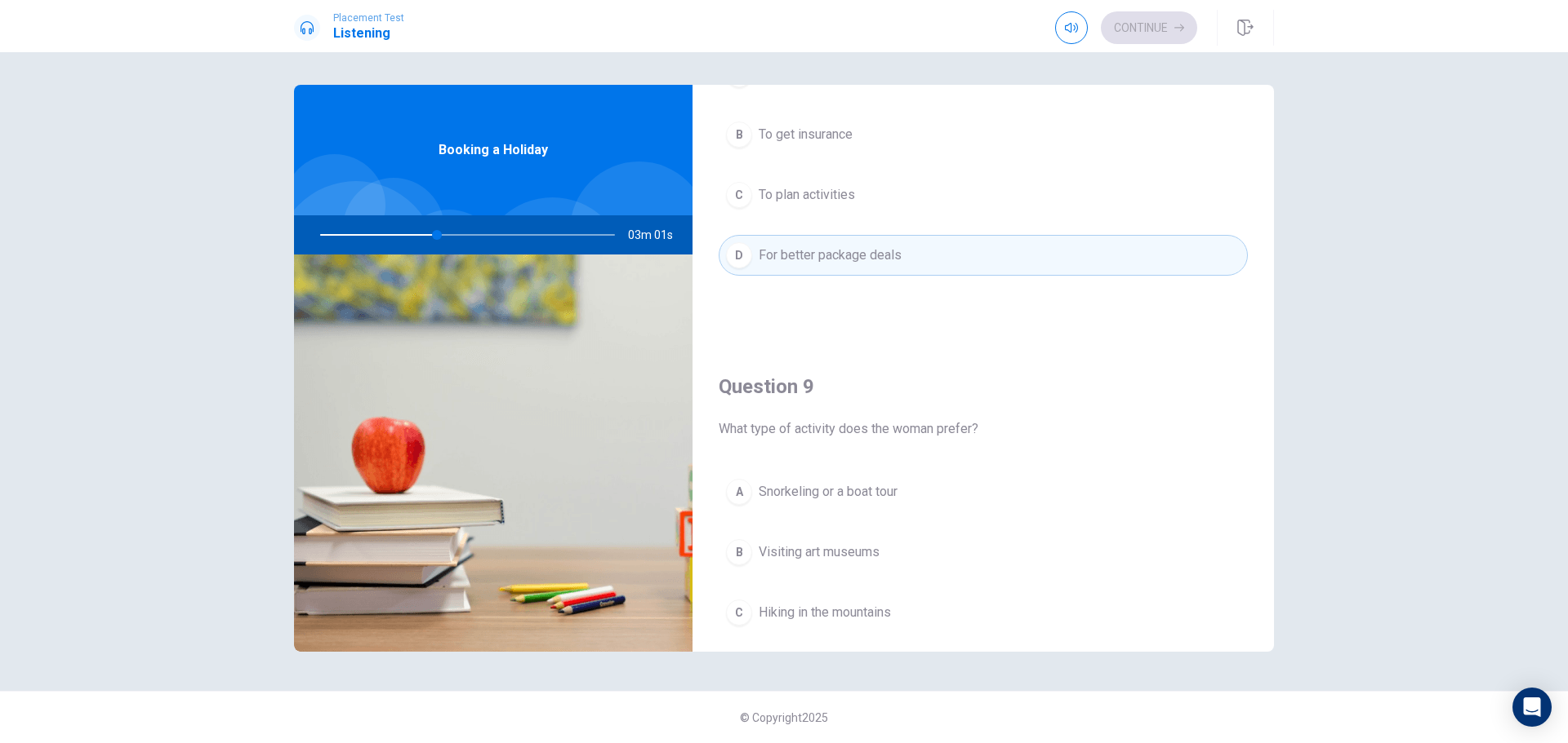
scroll to position [1142, 0]
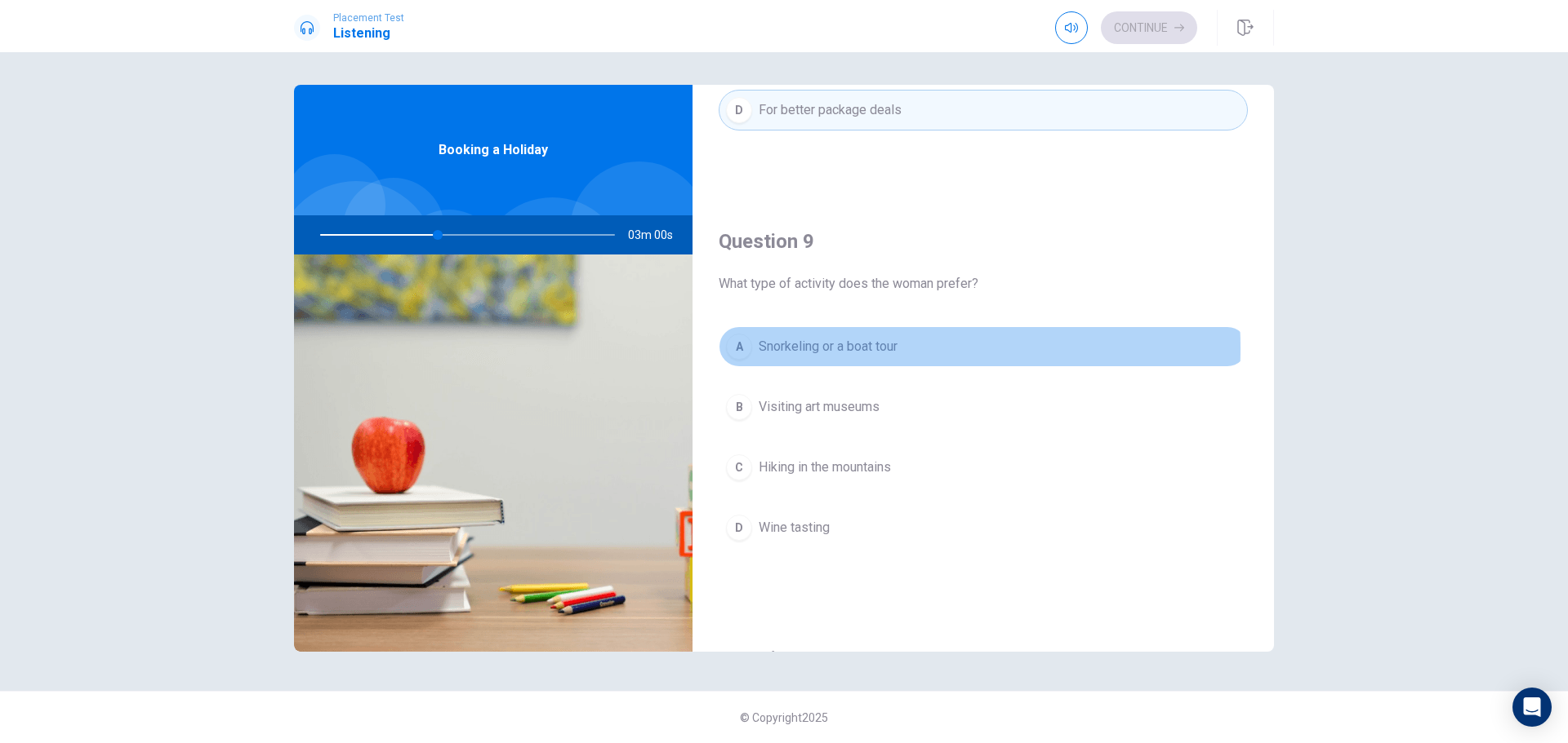
click at [804, 349] on span "Snorkeling or a boat tour" at bounding box center [828, 347] width 139 height 20
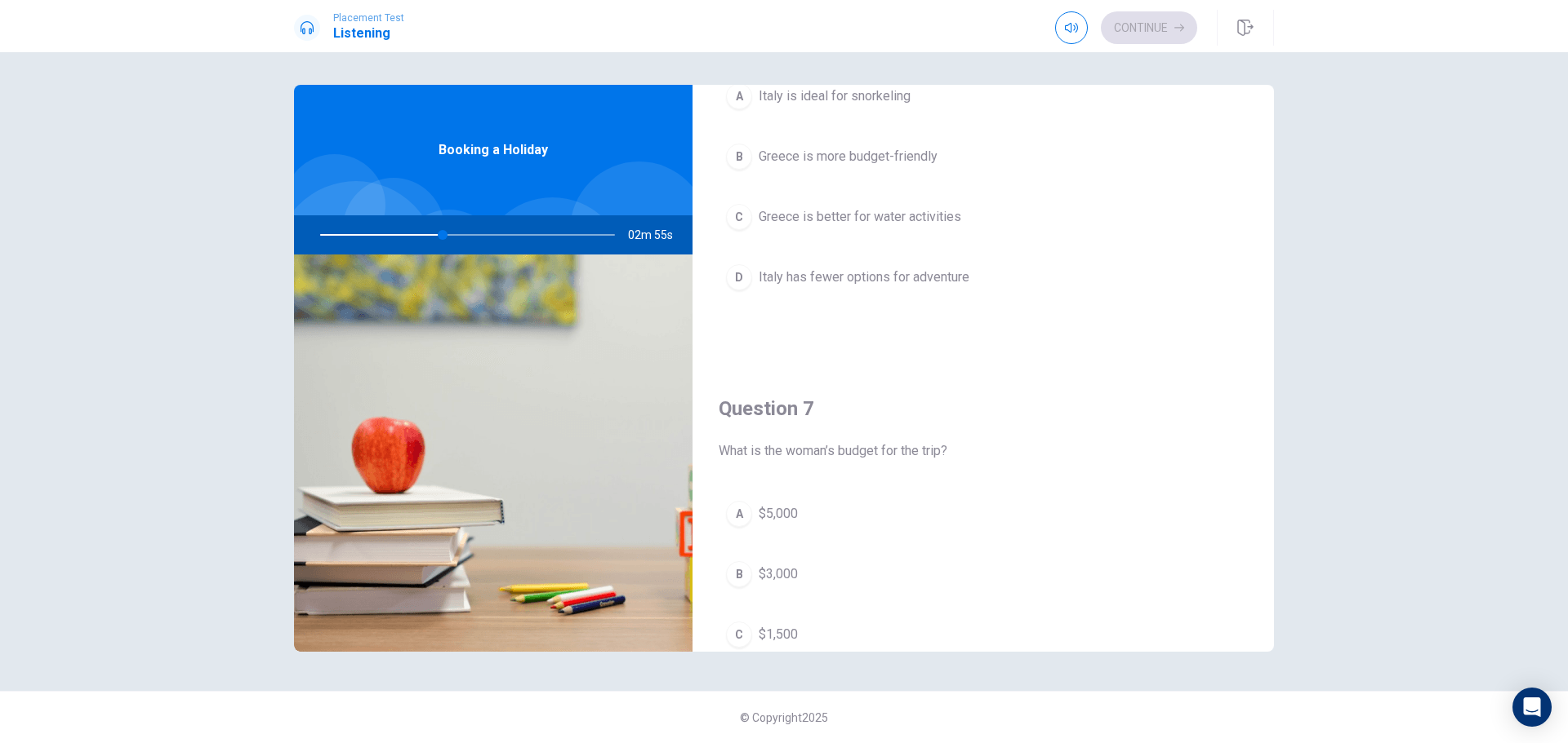
scroll to position [0, 0]
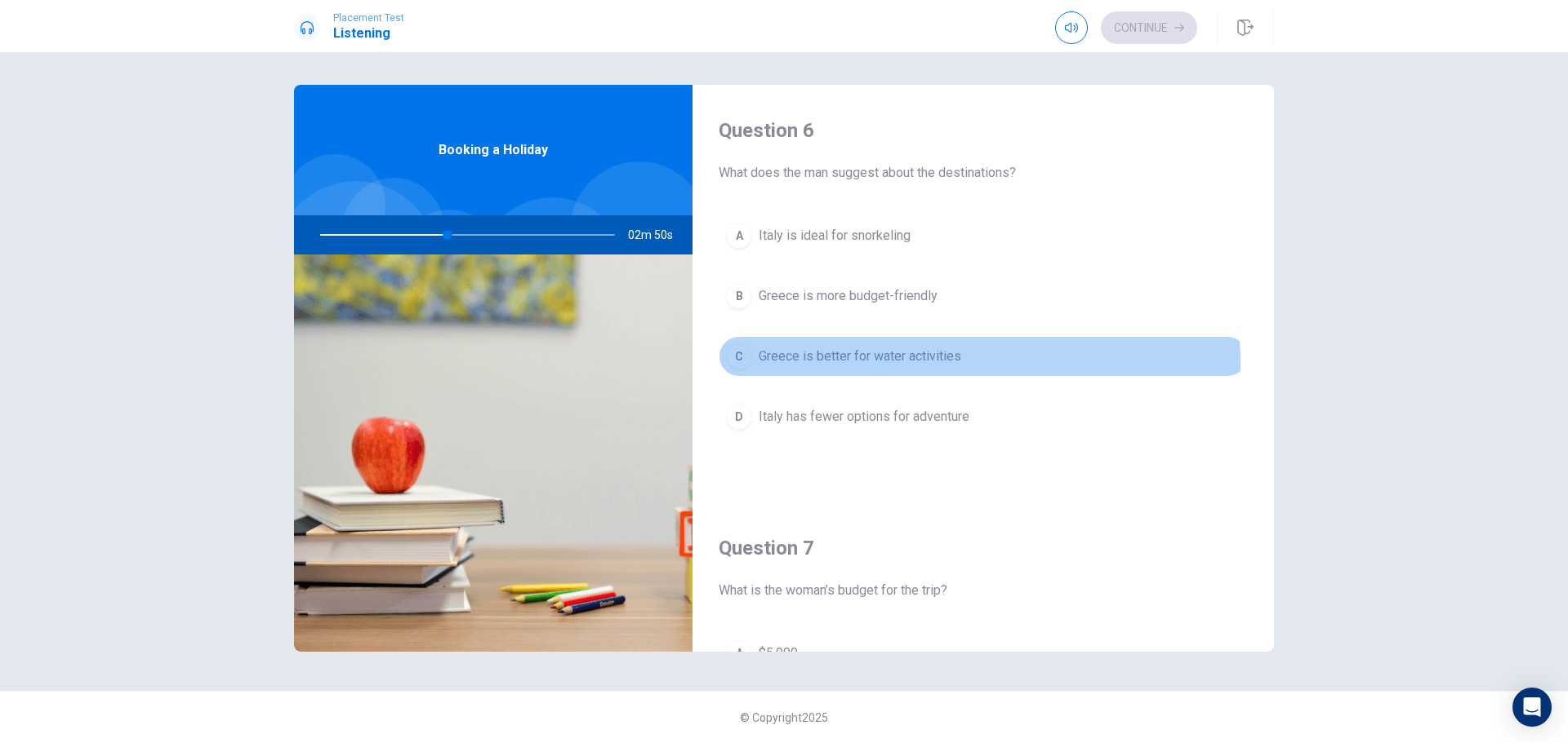
click at [880, 365] on span "Greece is better for water activities" at bounding box center [860, 357] width 203 height 20
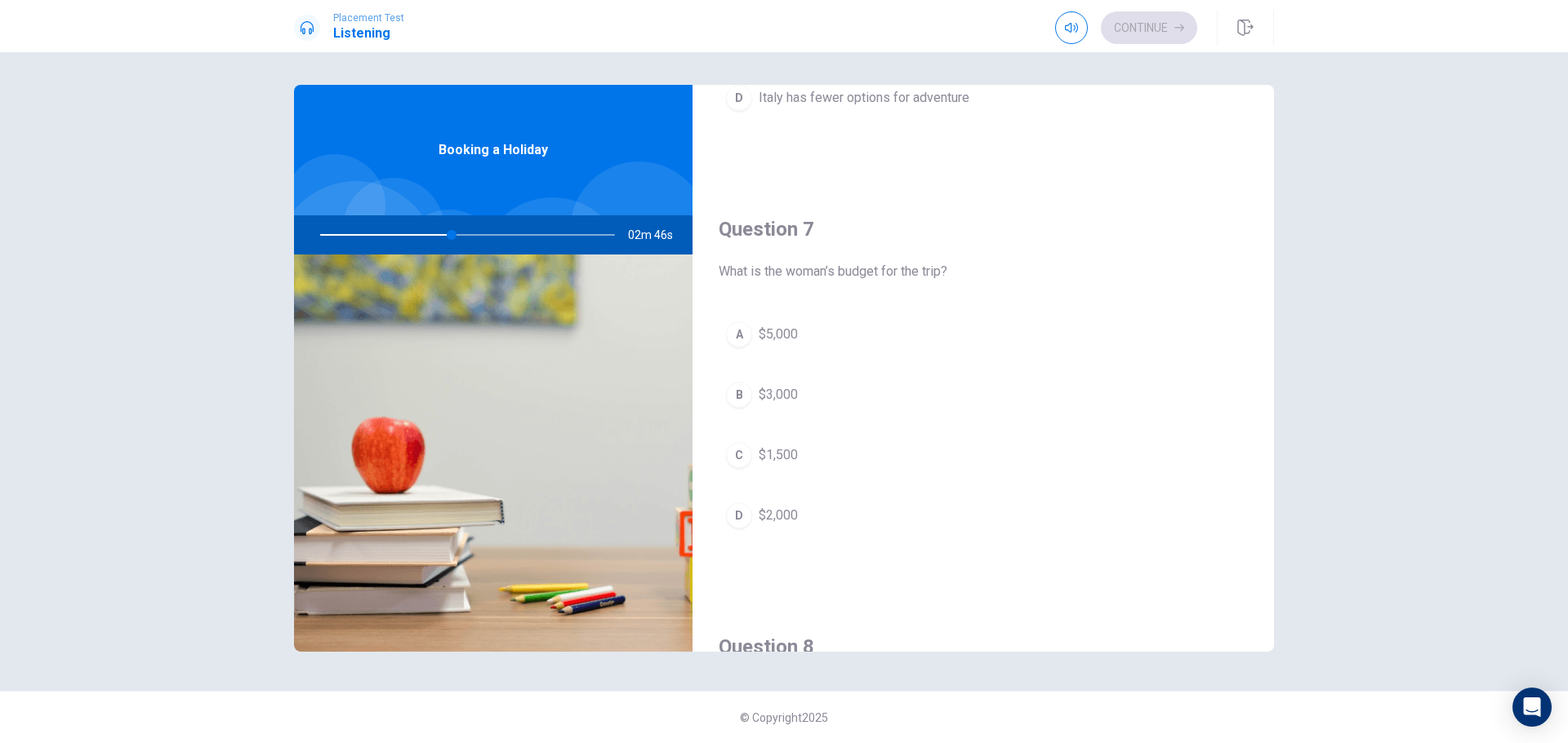
scroll to position [326, 0]
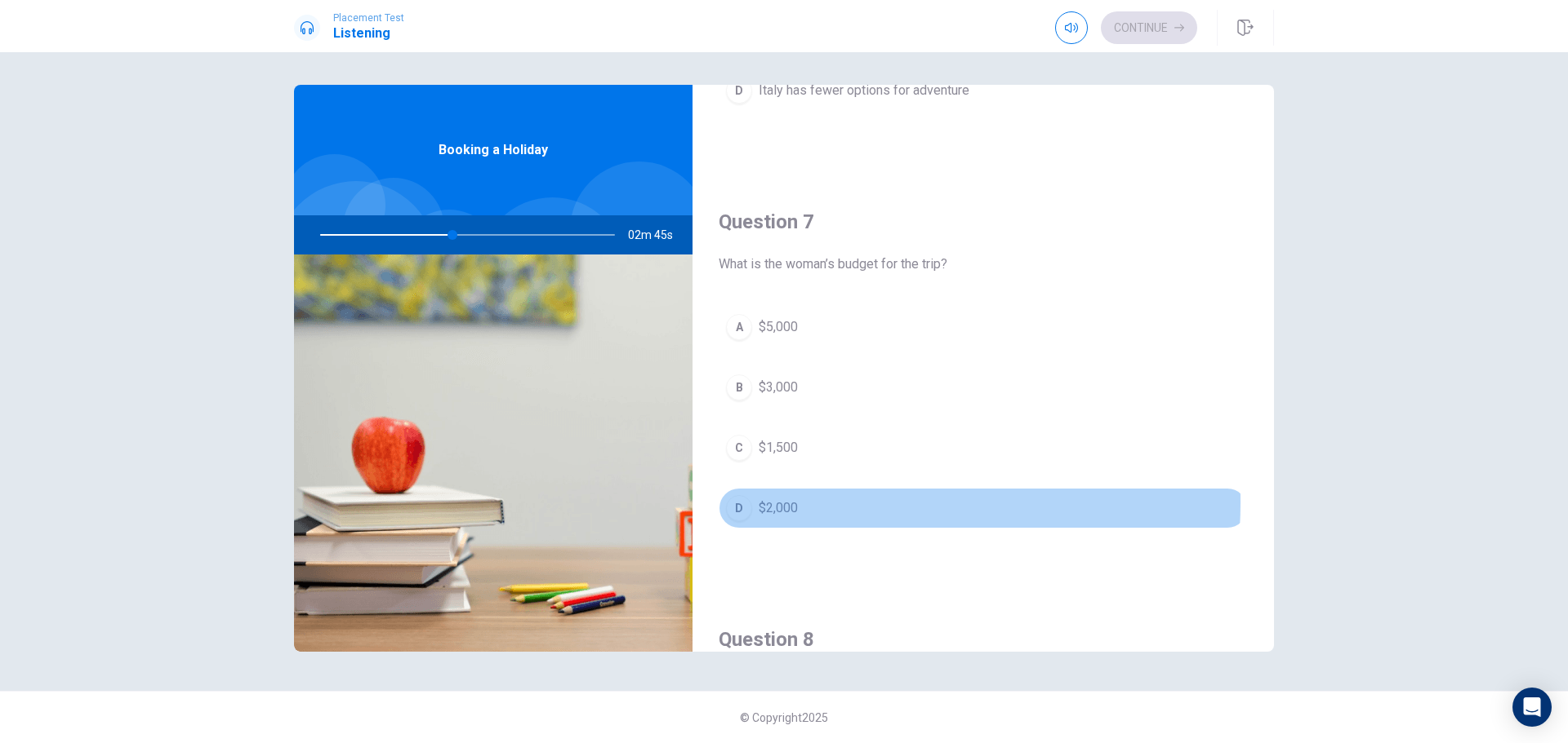
click at [789, 503] on span "$2,000" at bounding box center [778, 509] width 39 height 20
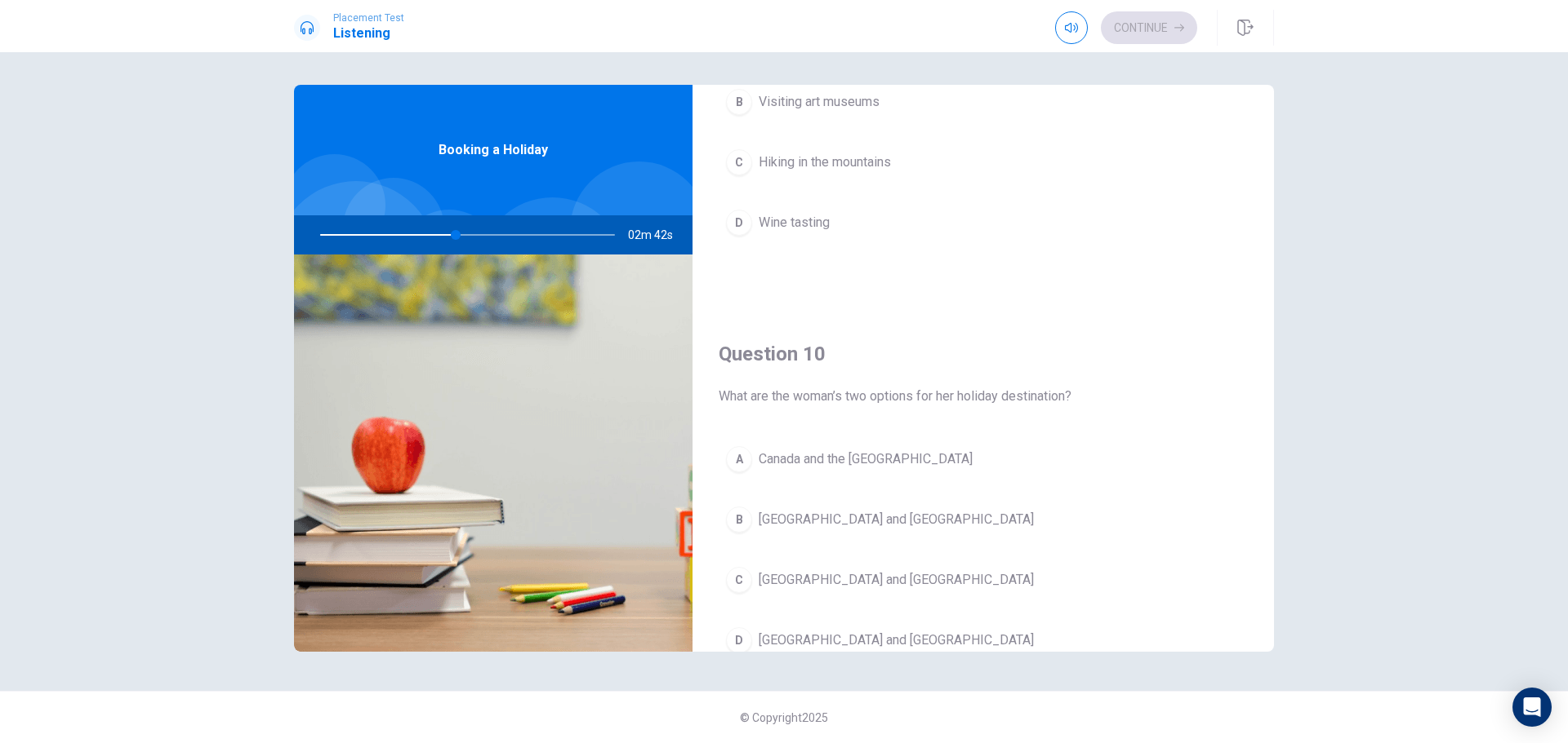
scroll to position [1522, 0]
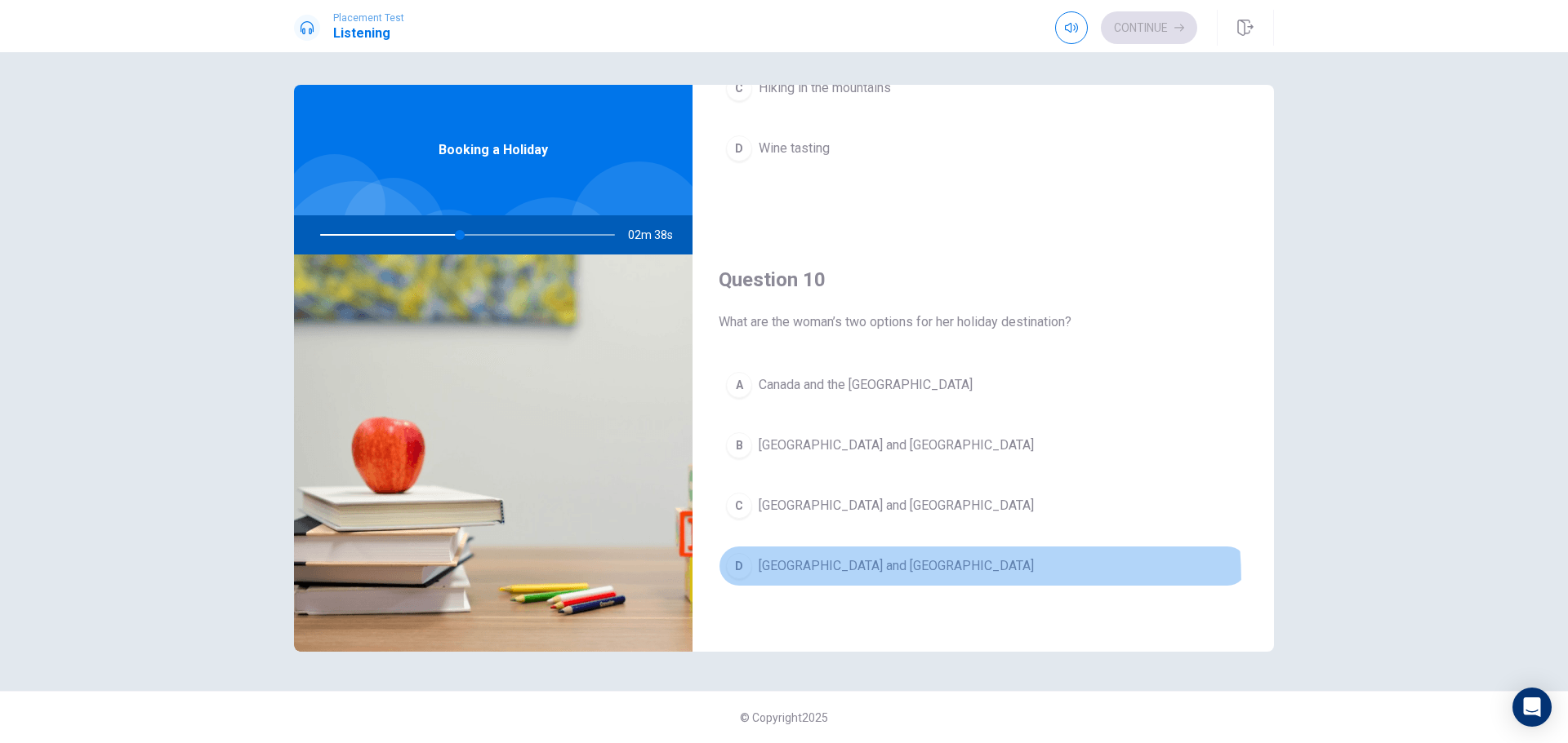
click at [789, 584] on button "D [GEOGRAPHIC_DATA] and [GEOGRAPHIC_DATA]" at bounding box center [982, 566] width 529 height 41
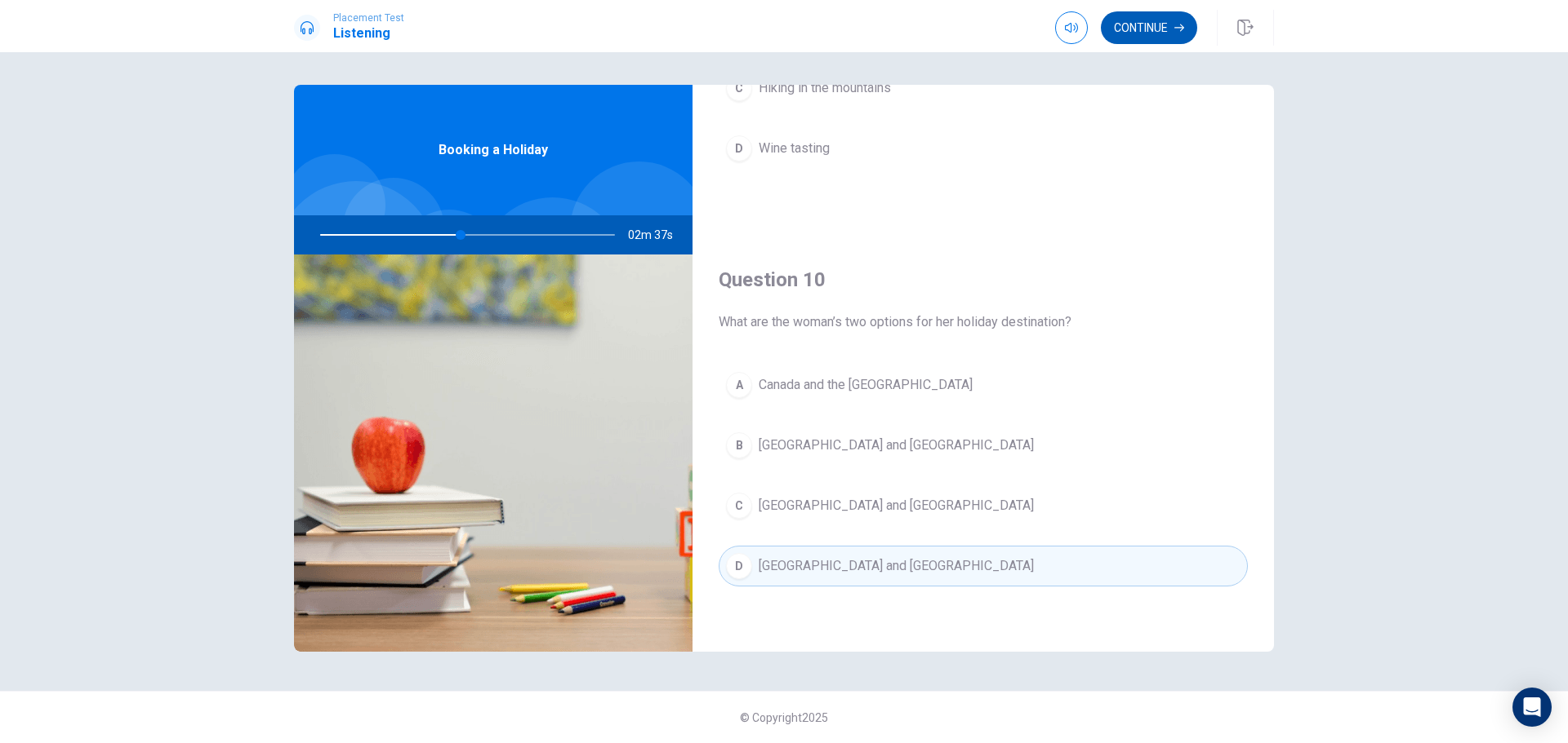
click at [1155, 32] on button "Continue" at bounding box center [1148, 28] width 96 height 32
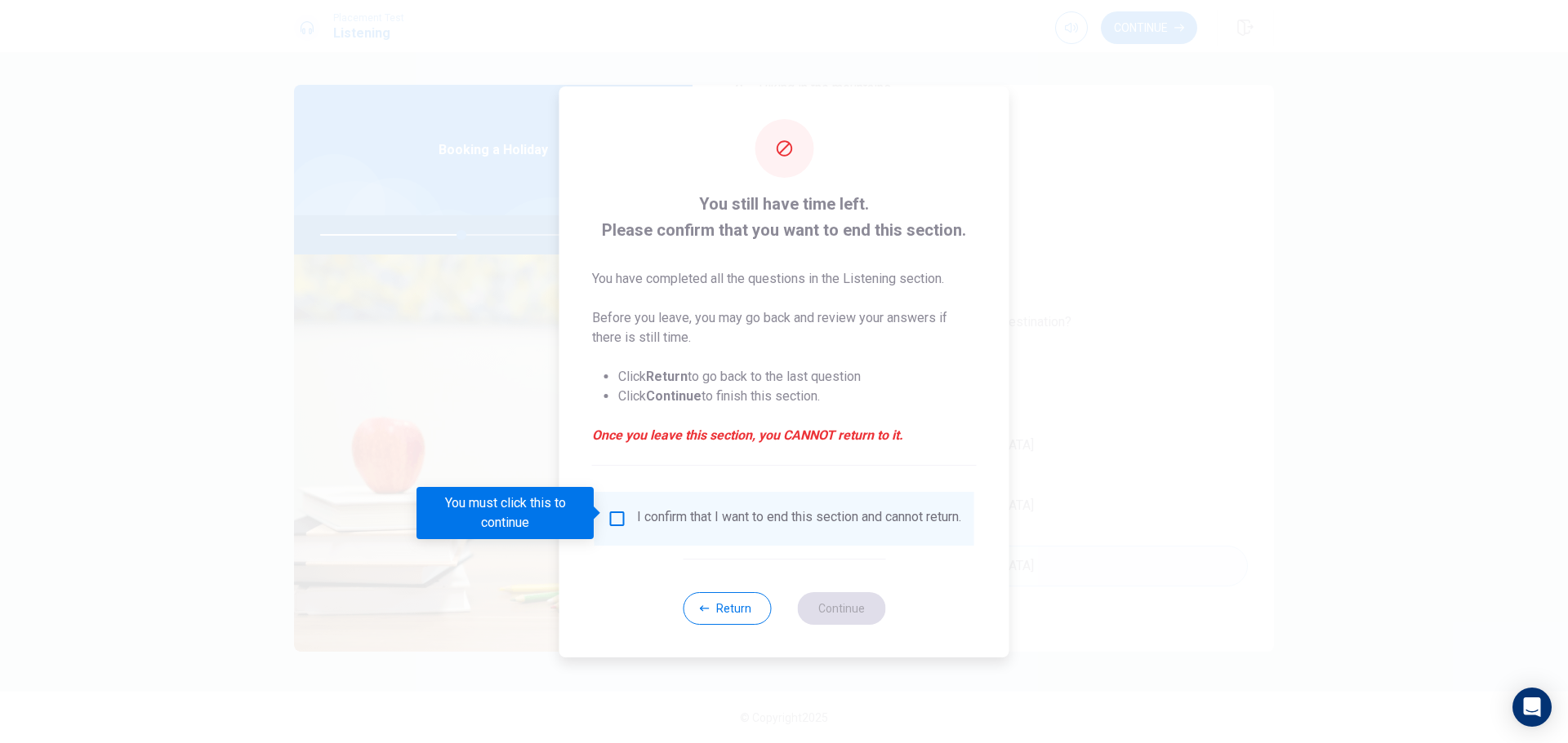
click at [682, 517] on div "I confirm that I want to end this section and cannot return." at bounding box center [799, 519] width 324 height 20
click at [608, 509] on input "You must click this to continue" at bounding box center [617, 519] width 20 height 20
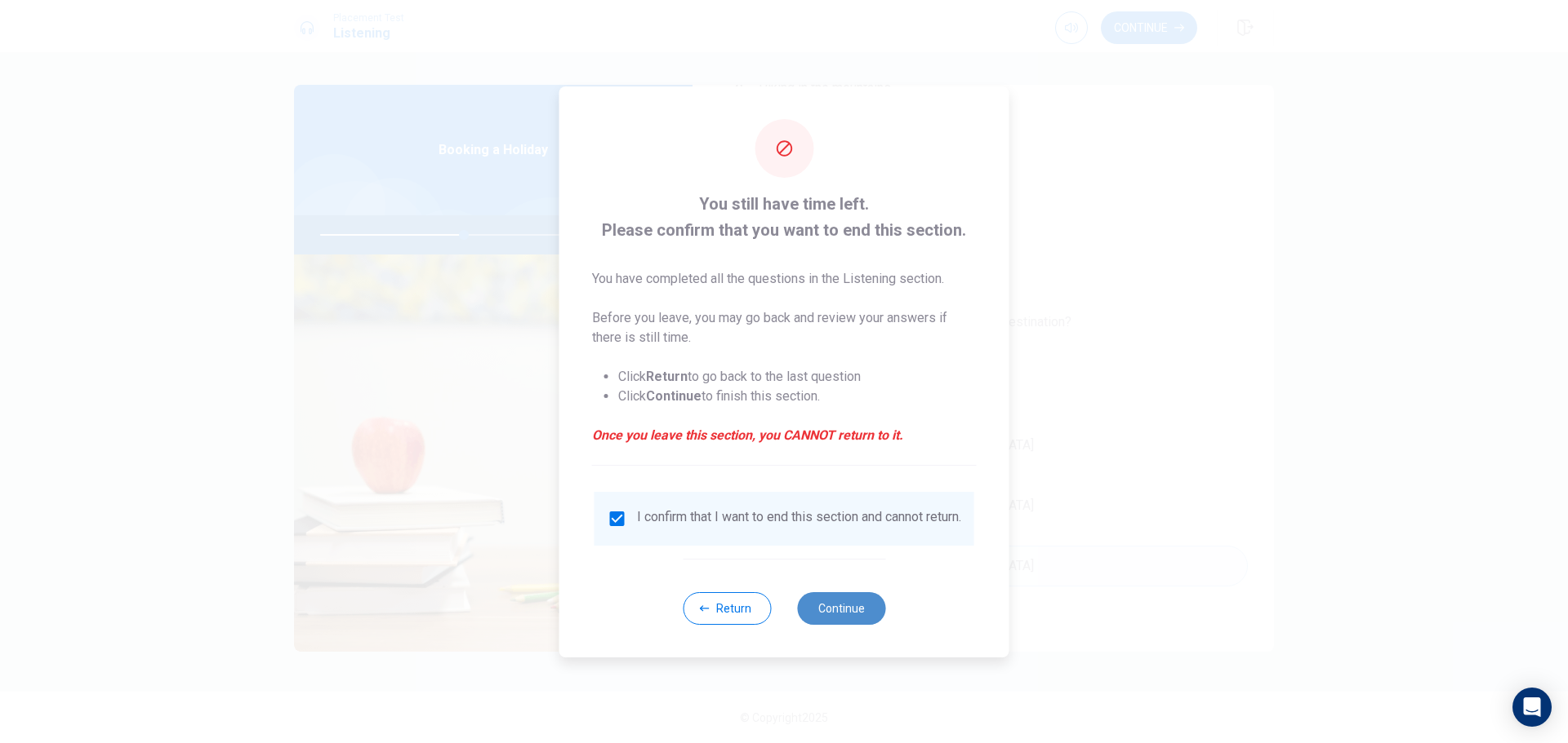
click at [805, 617] on button "Continue" at bounding box center [841, 609] width 88 height 32
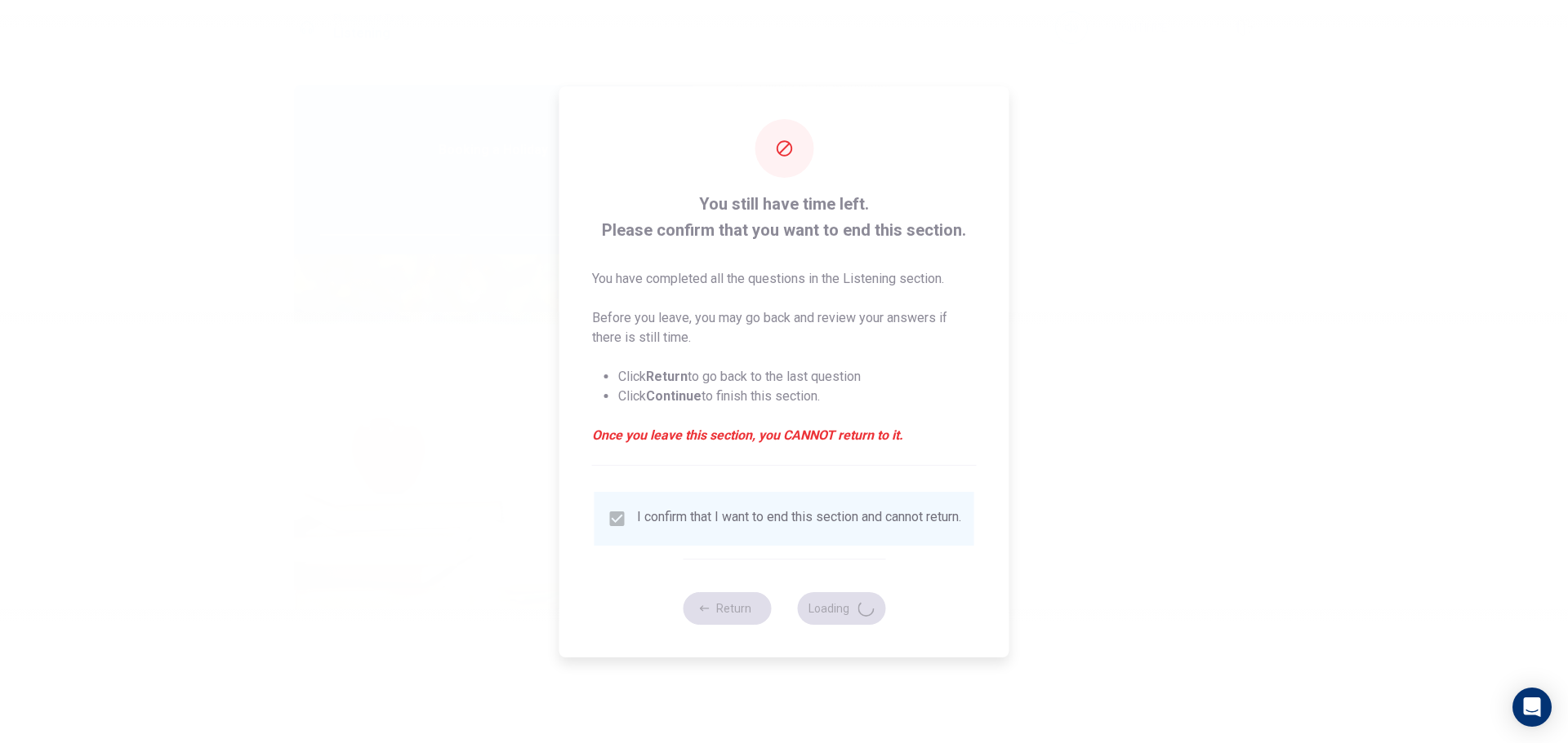
type input "49"
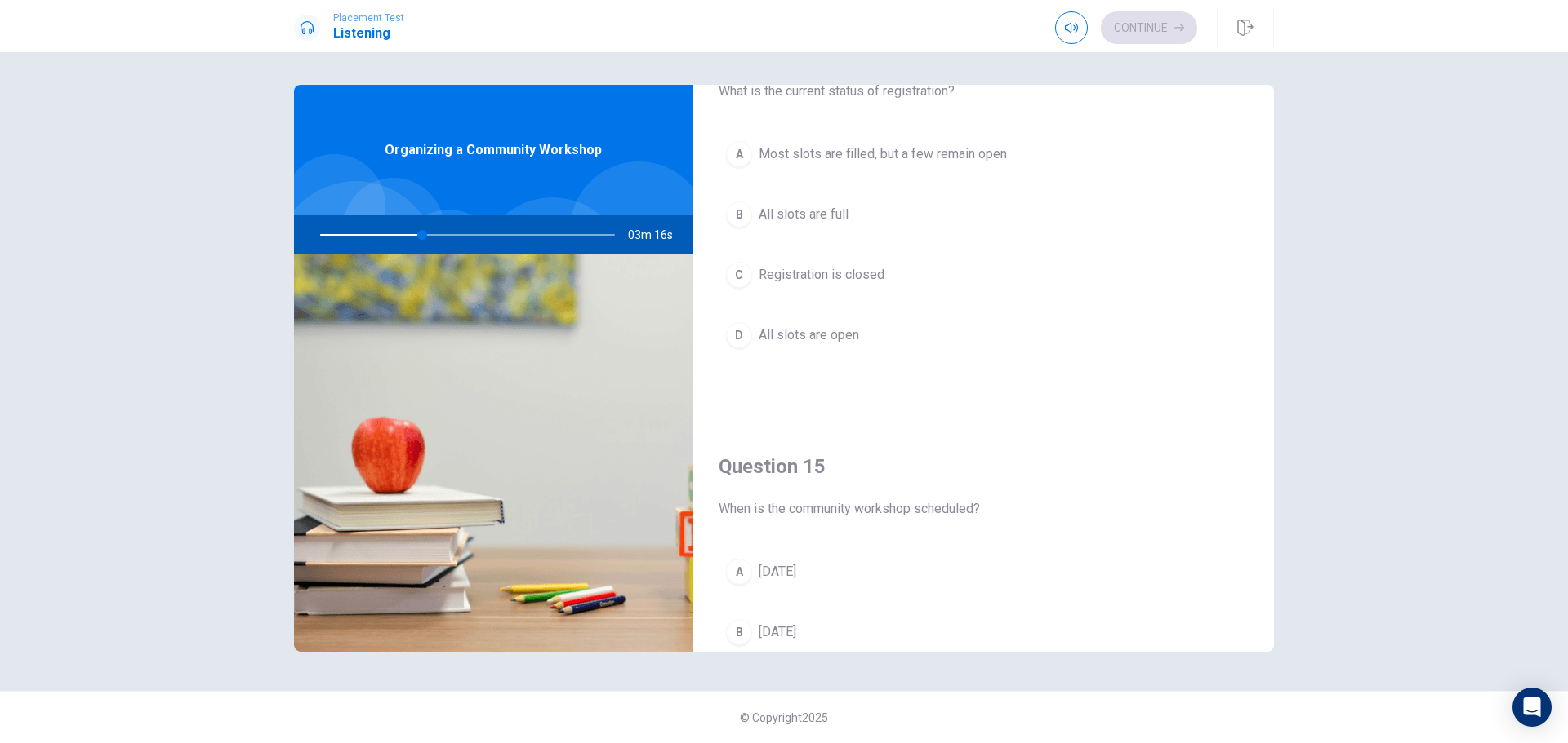
scroll to position [1277, 0]
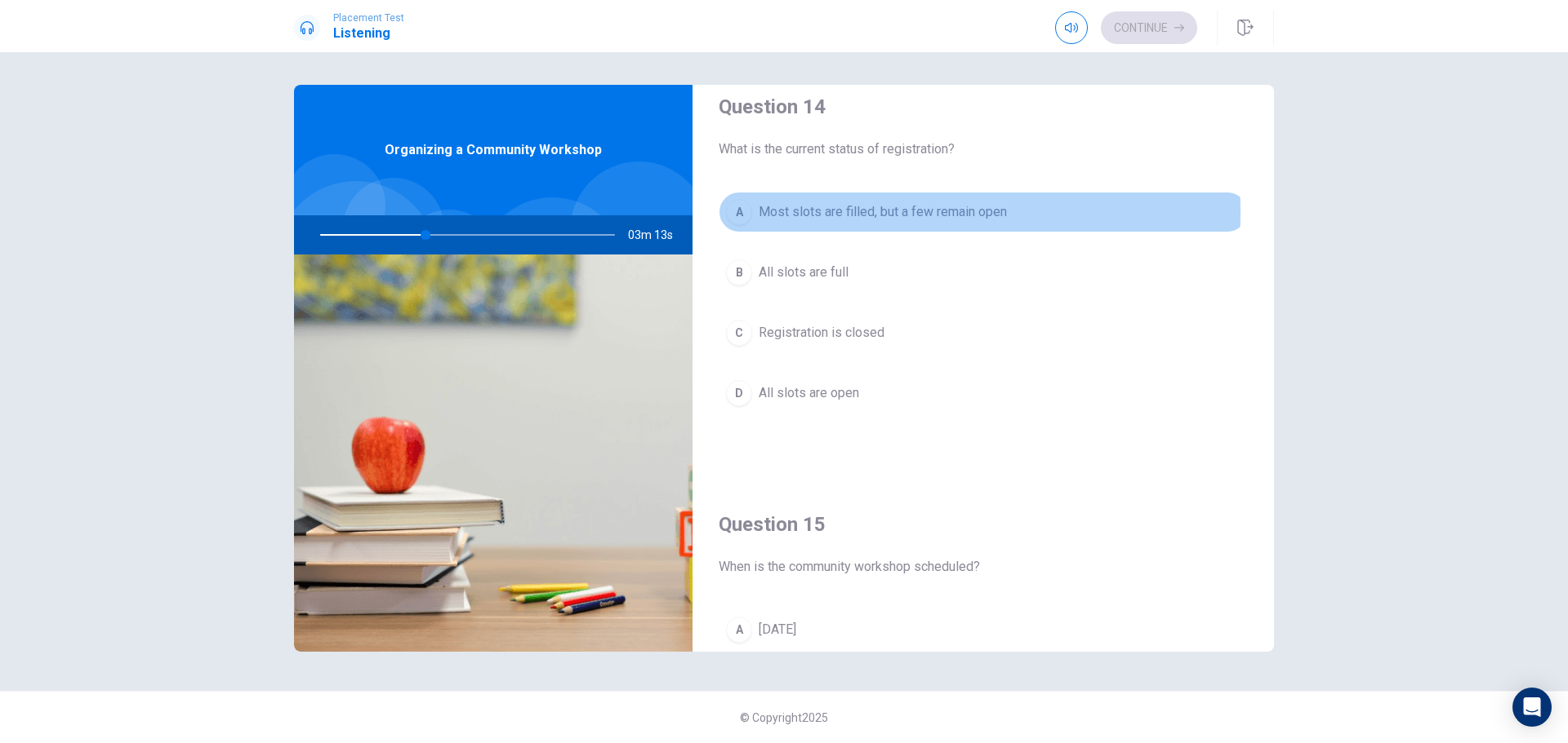
click at [798, 213] on span "Most slots are filled, but a few remain open" at bounding box center [882, 213] width 248 height 20
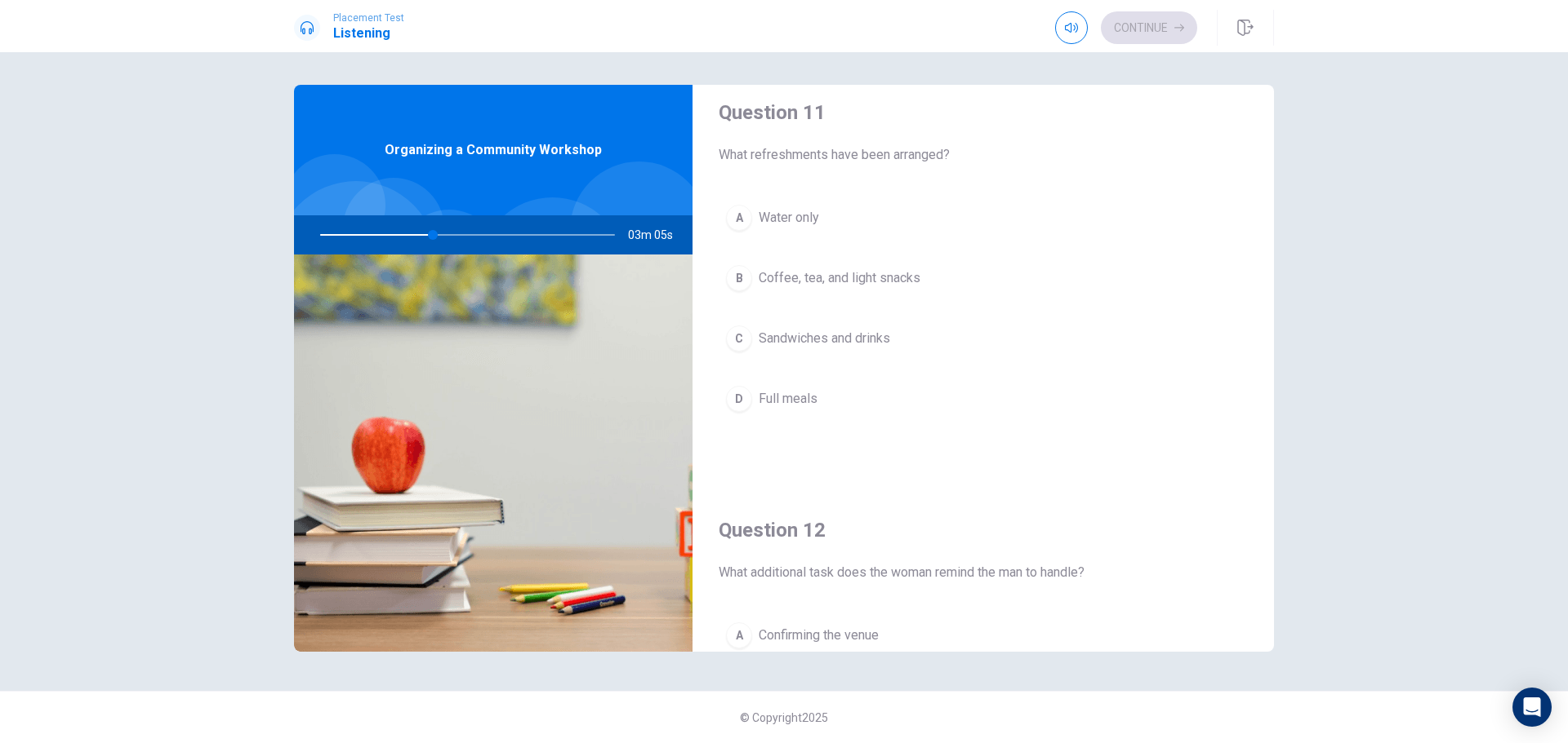
scroll to position [0, 0]
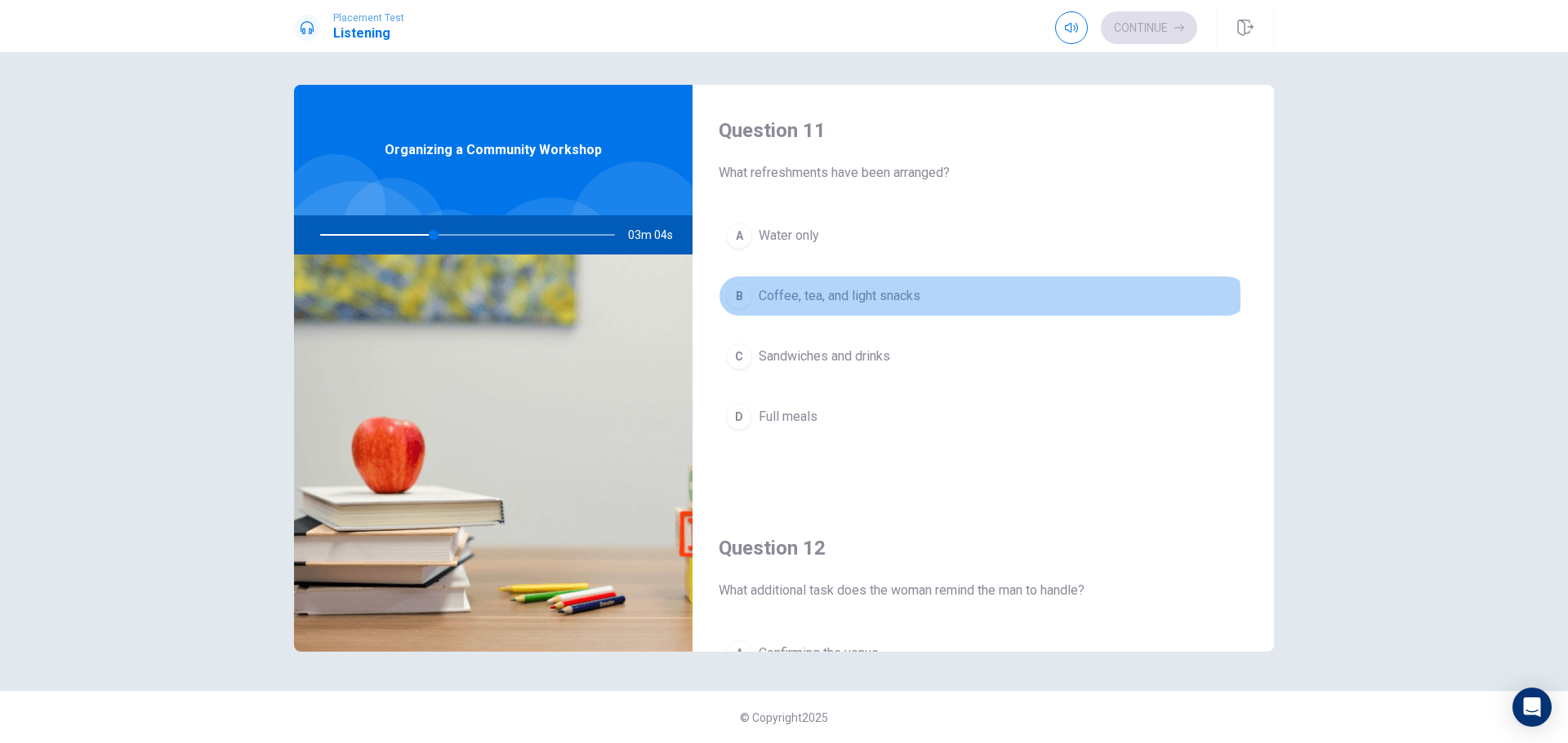
click at [917, 300] on span "Coffee, tea, and light snacks" at bounding box center [839, 296] width 161 height 20
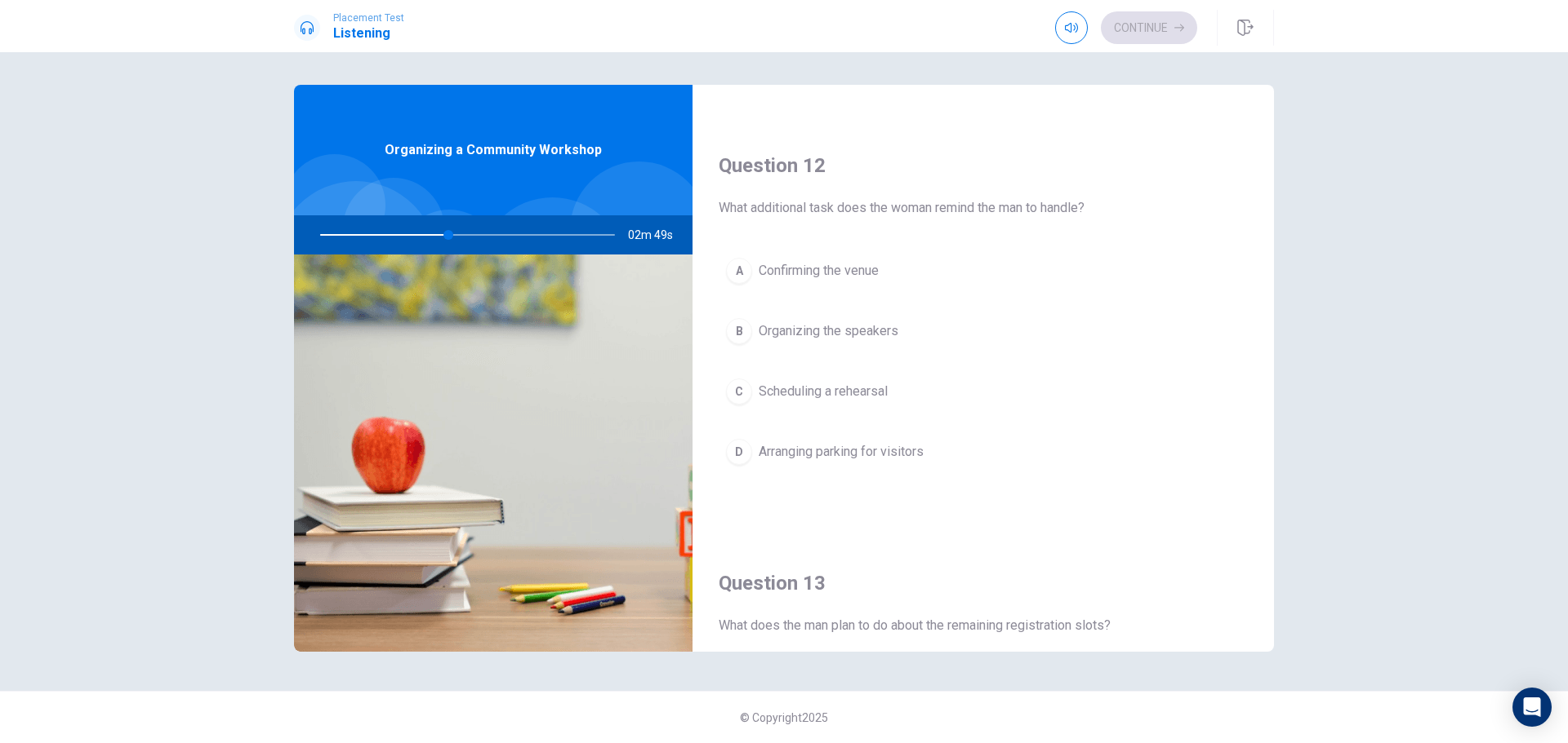
scroll to position [379, 0]
click at [806, 454] on span "Arranging parking for visitors" at bounding box center [841, 456] width 165 height 20
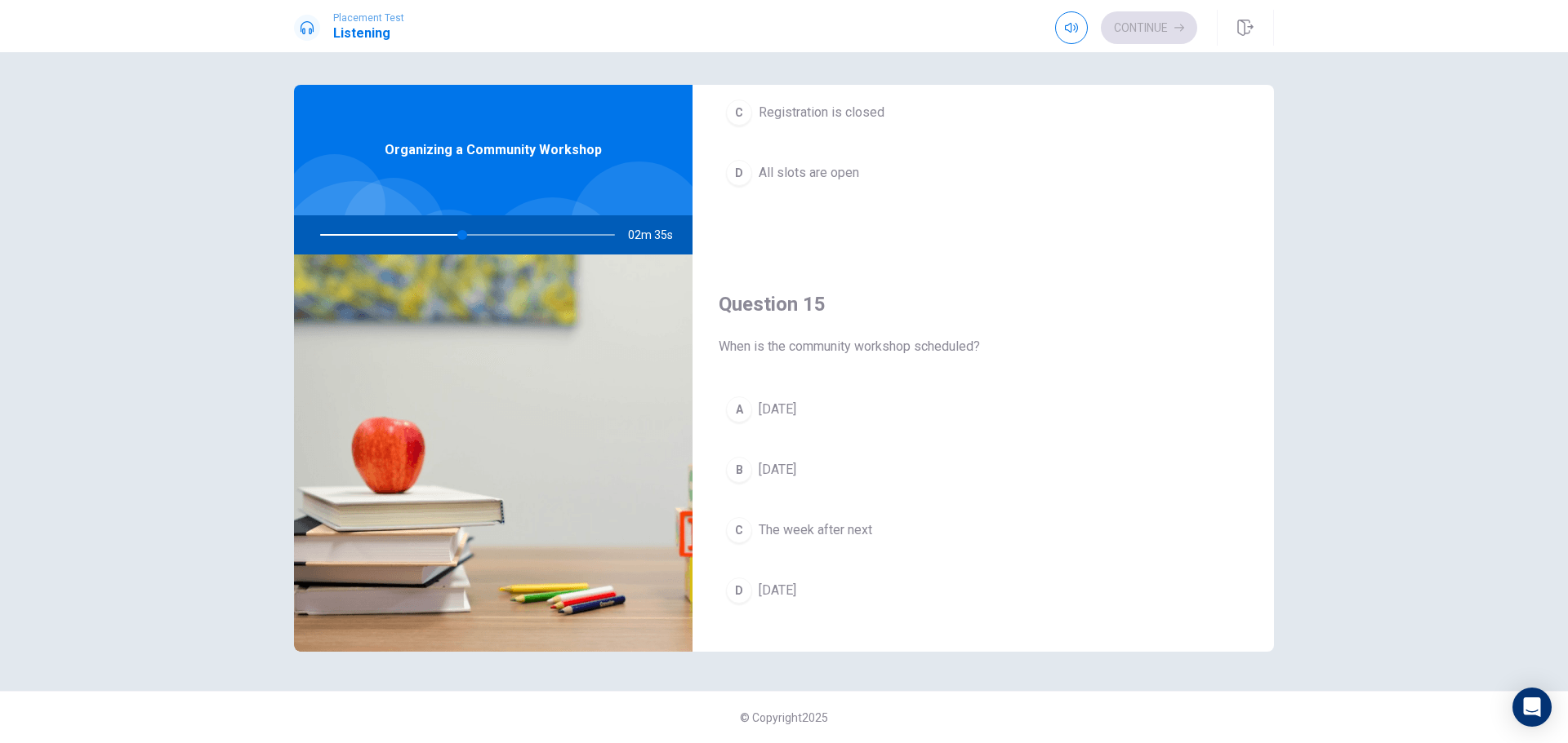
scroll to position [1522, 0]
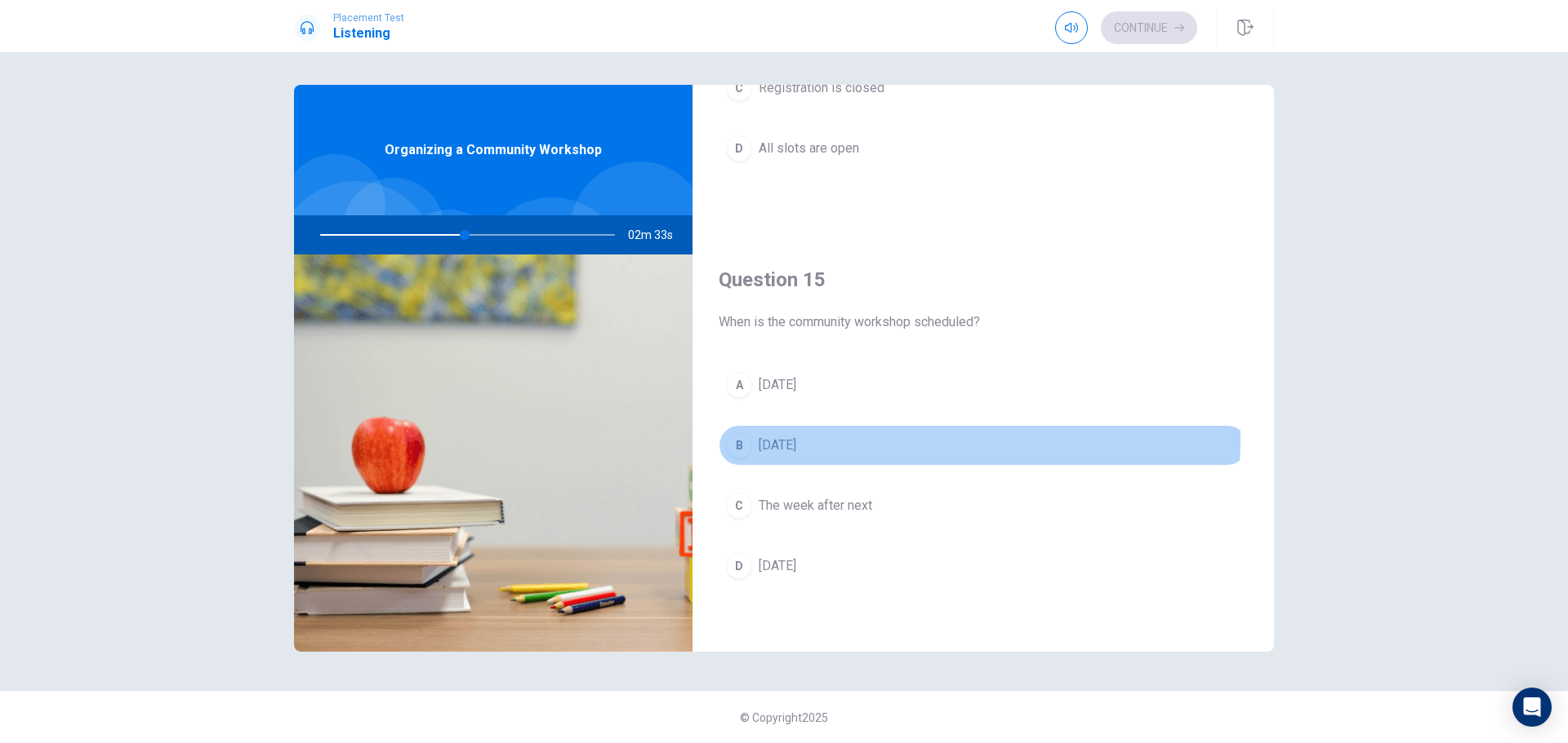
click at [761, 437] on span "[DATE]" at bounding box center [778, 446] width 38 height 20
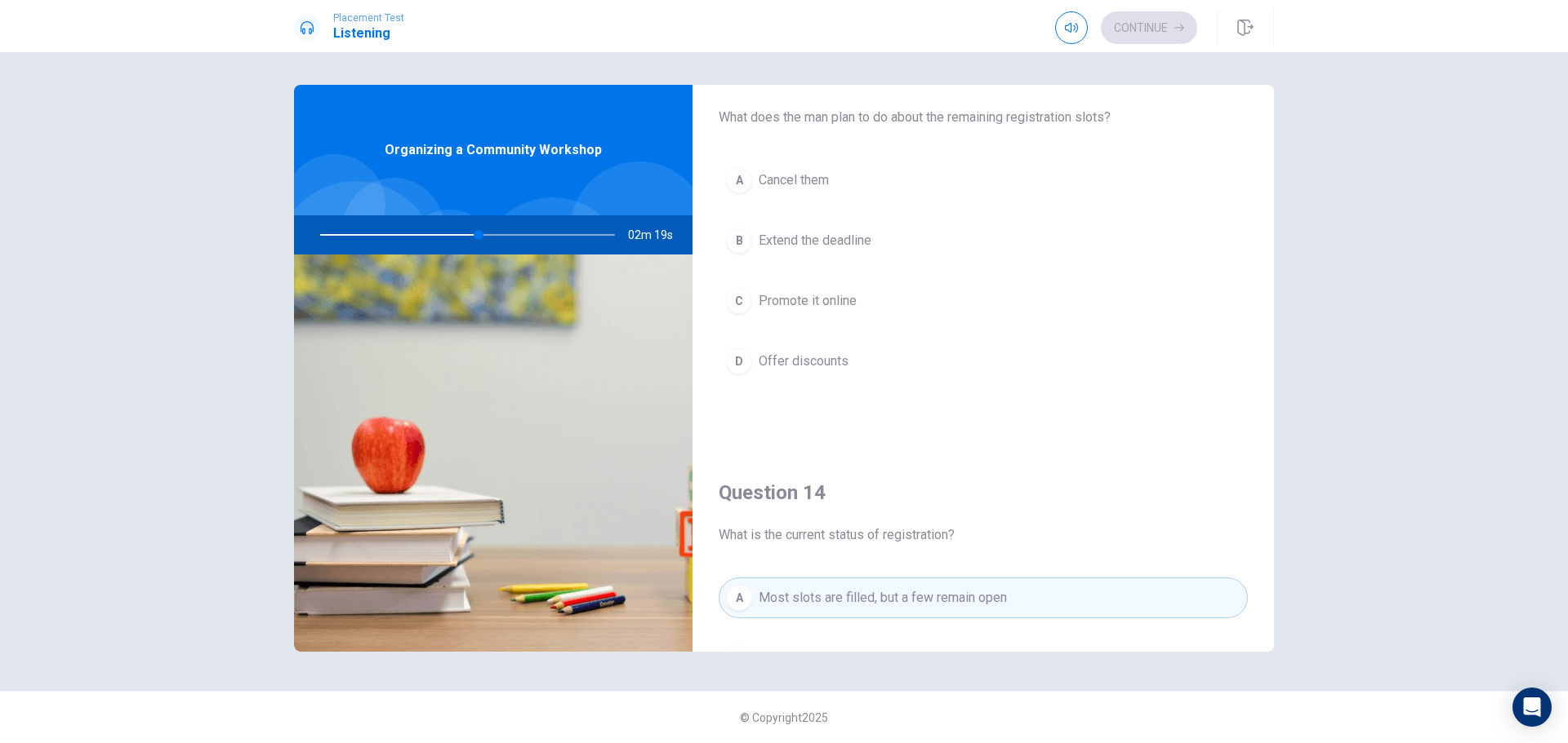
scroll to position [869, 0]
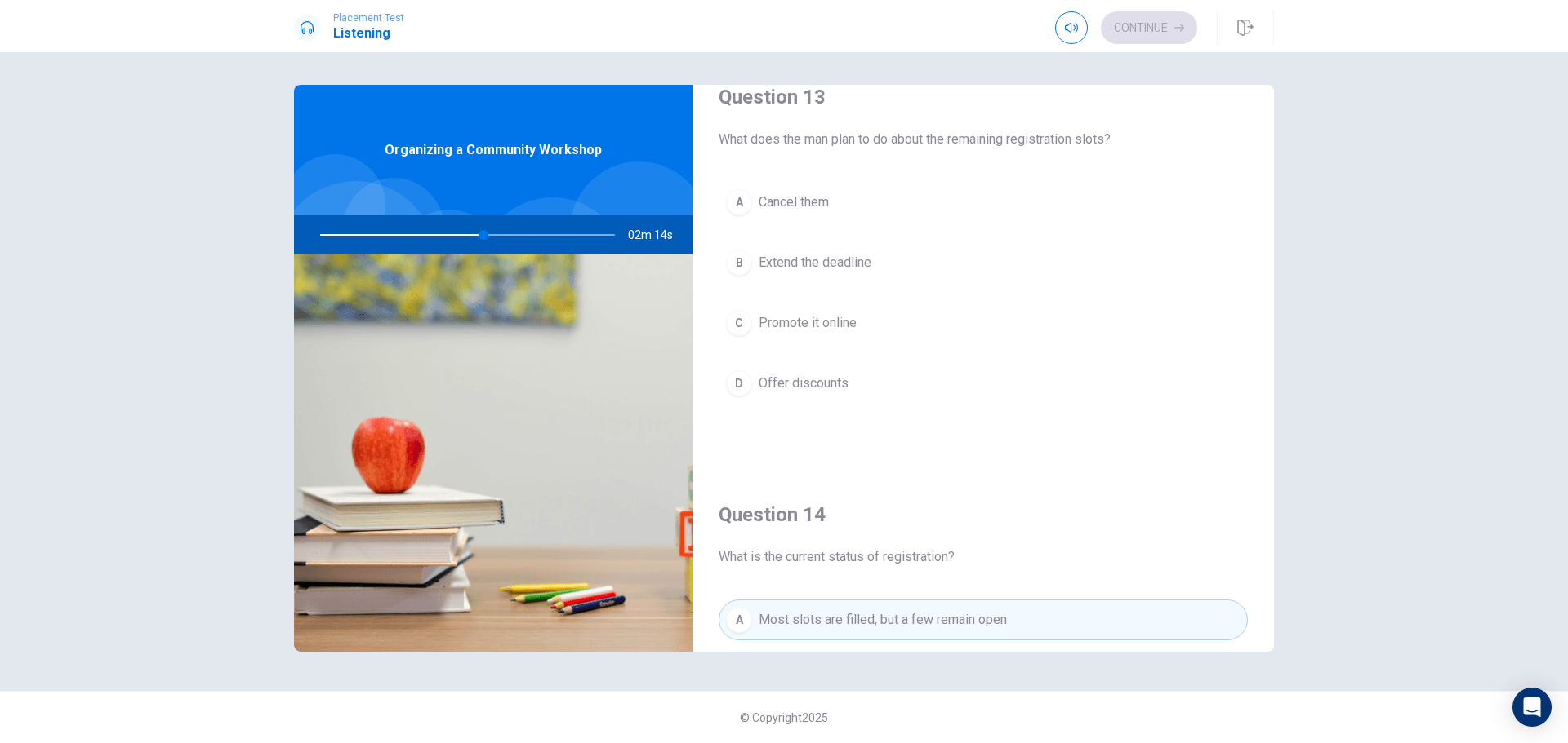
click at [795, 325] on span "Promote it online" at bounding box center [807, 323] width 98 height 20
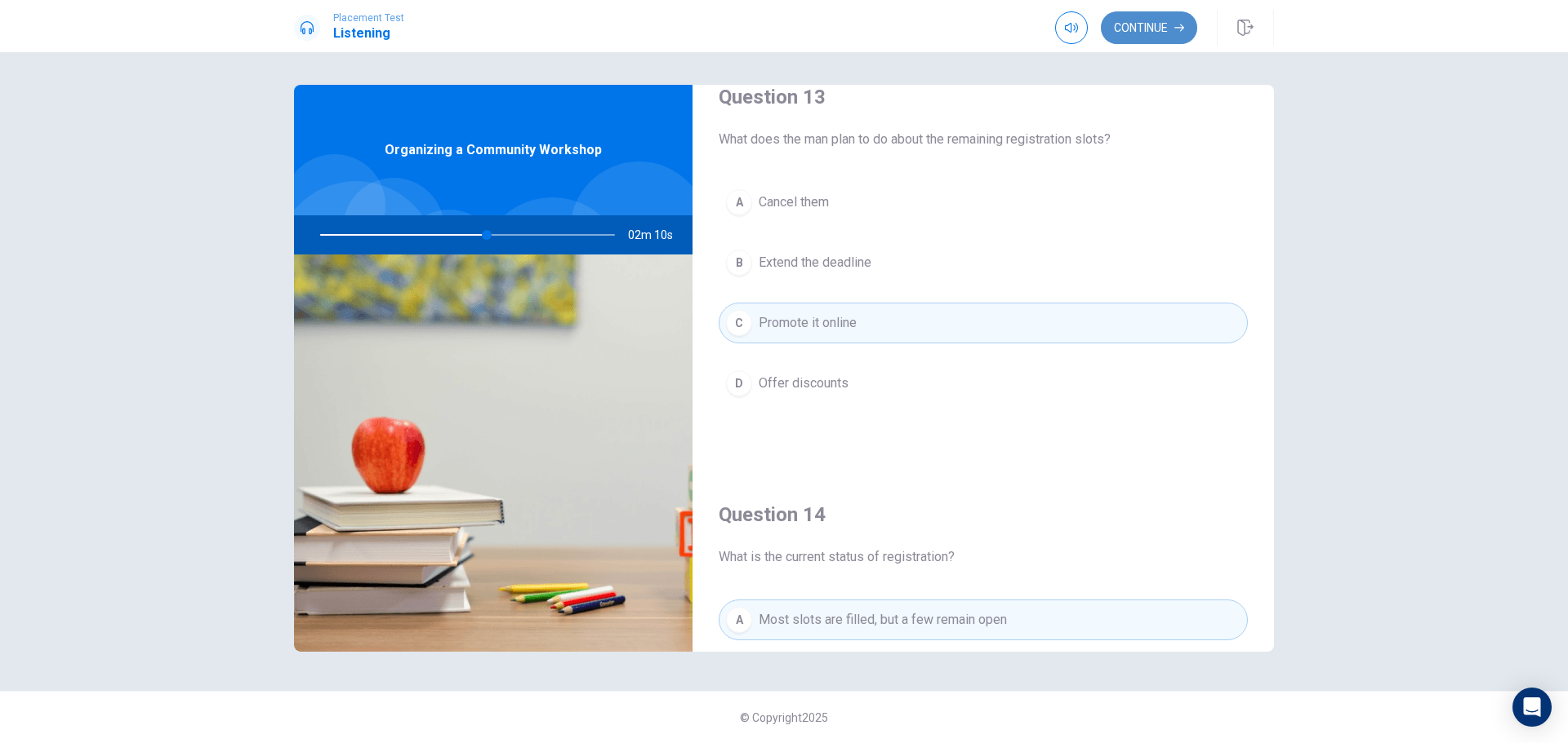
click at [1152, 40] on button "Continue" at bounding box center [1148, 28] width 96 height 32
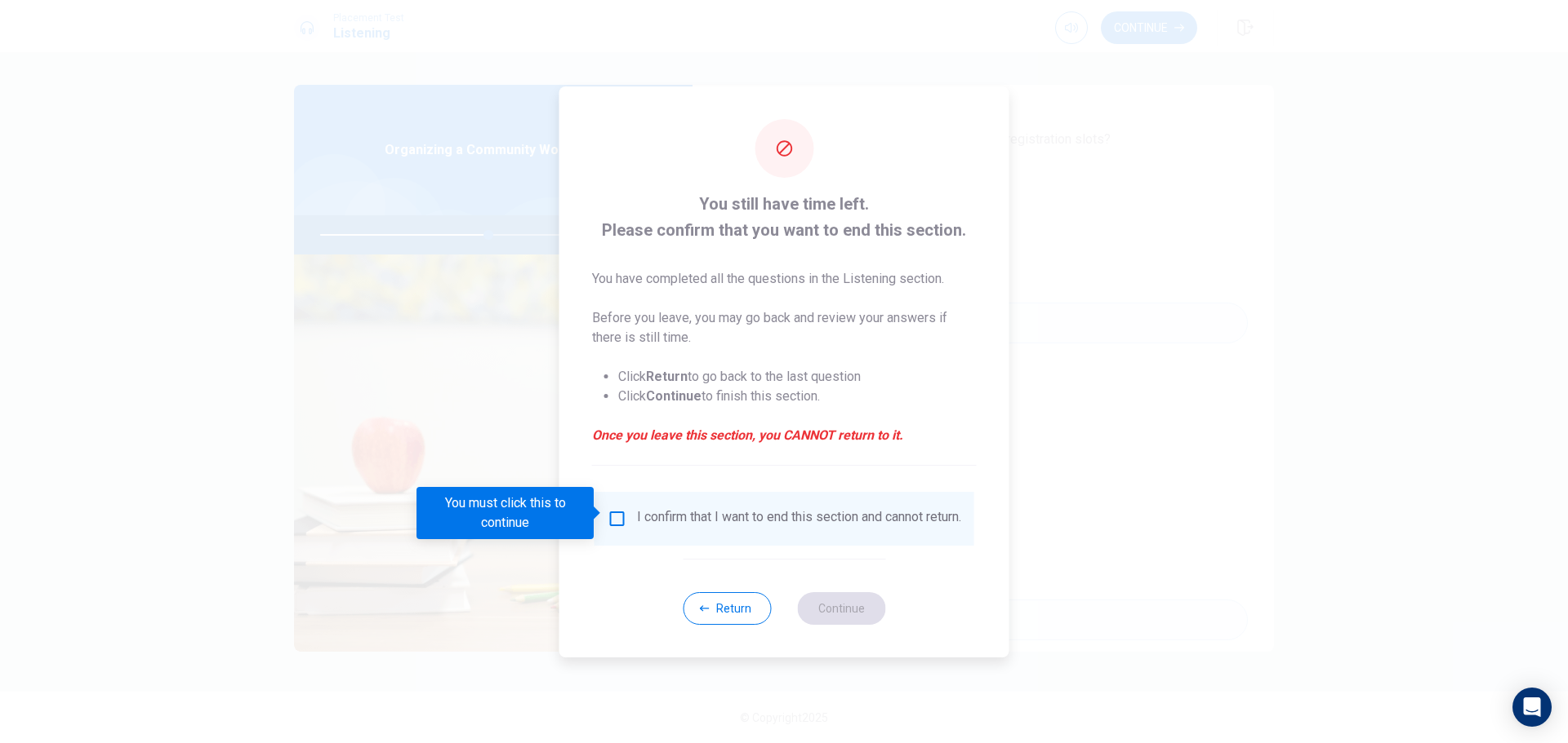
click at [658, 521] on div "I confirm that I want to end this section and cannot return." at bounding box center [799, 519] width 324 height 20
click at [615, 510] on input "You must click this to continue" at bounding box center [617, 519] width 20 height 20
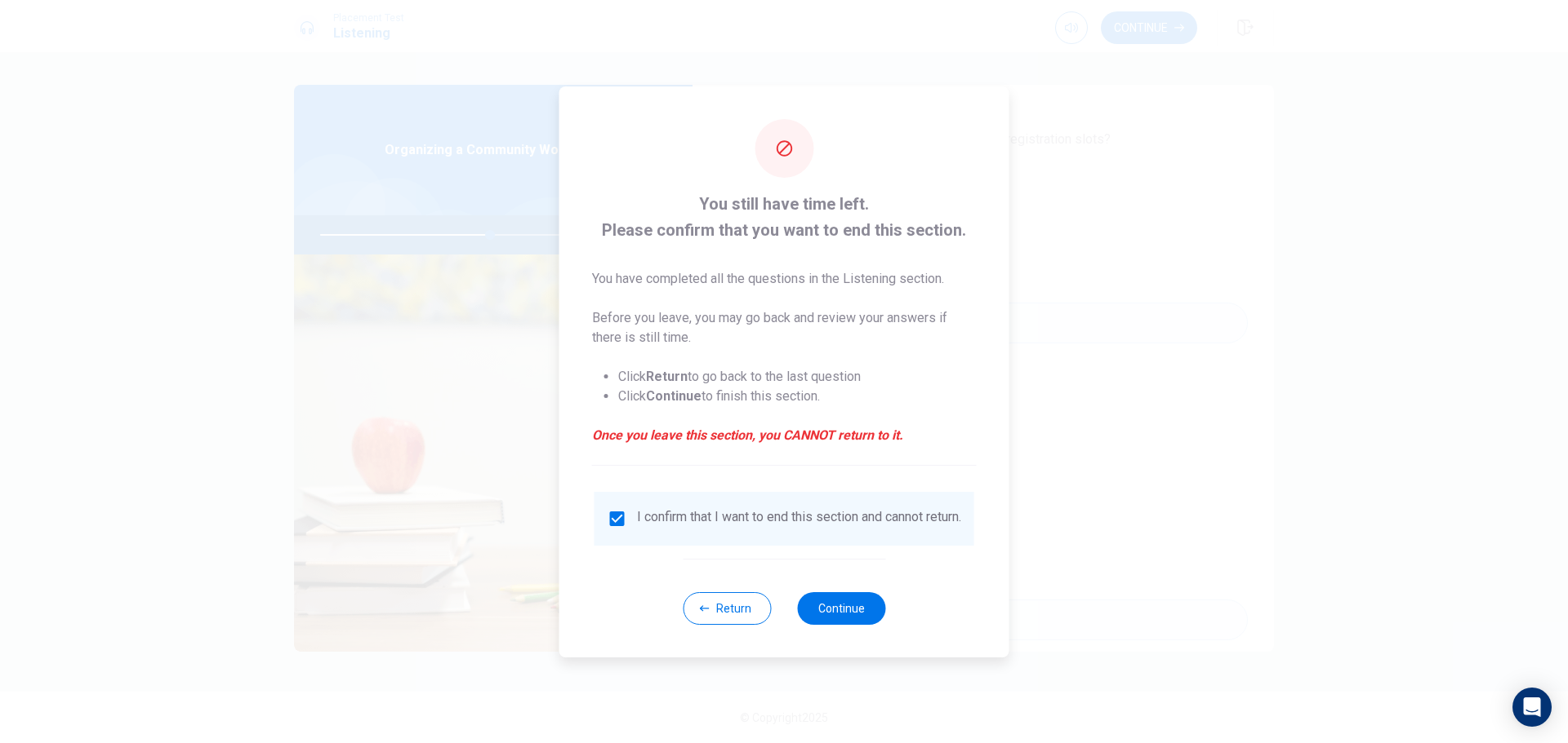
click at [800, 602] on div "Return Continue" at bounding box center [783, 609] width 203 height 99
click at [810, 607] on button "Continue" at bounding box center [841, 609] width 88 height 32
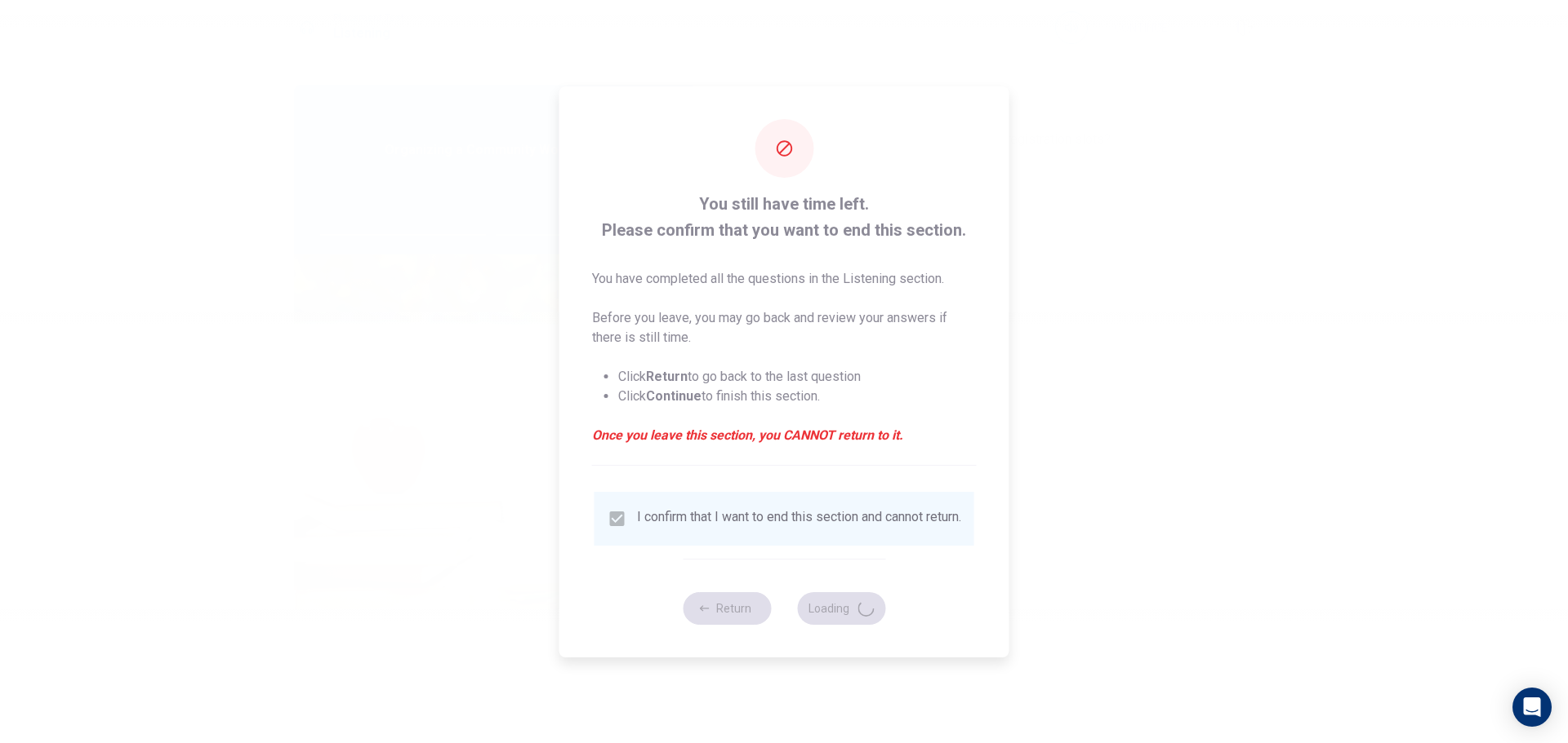
type input "58"
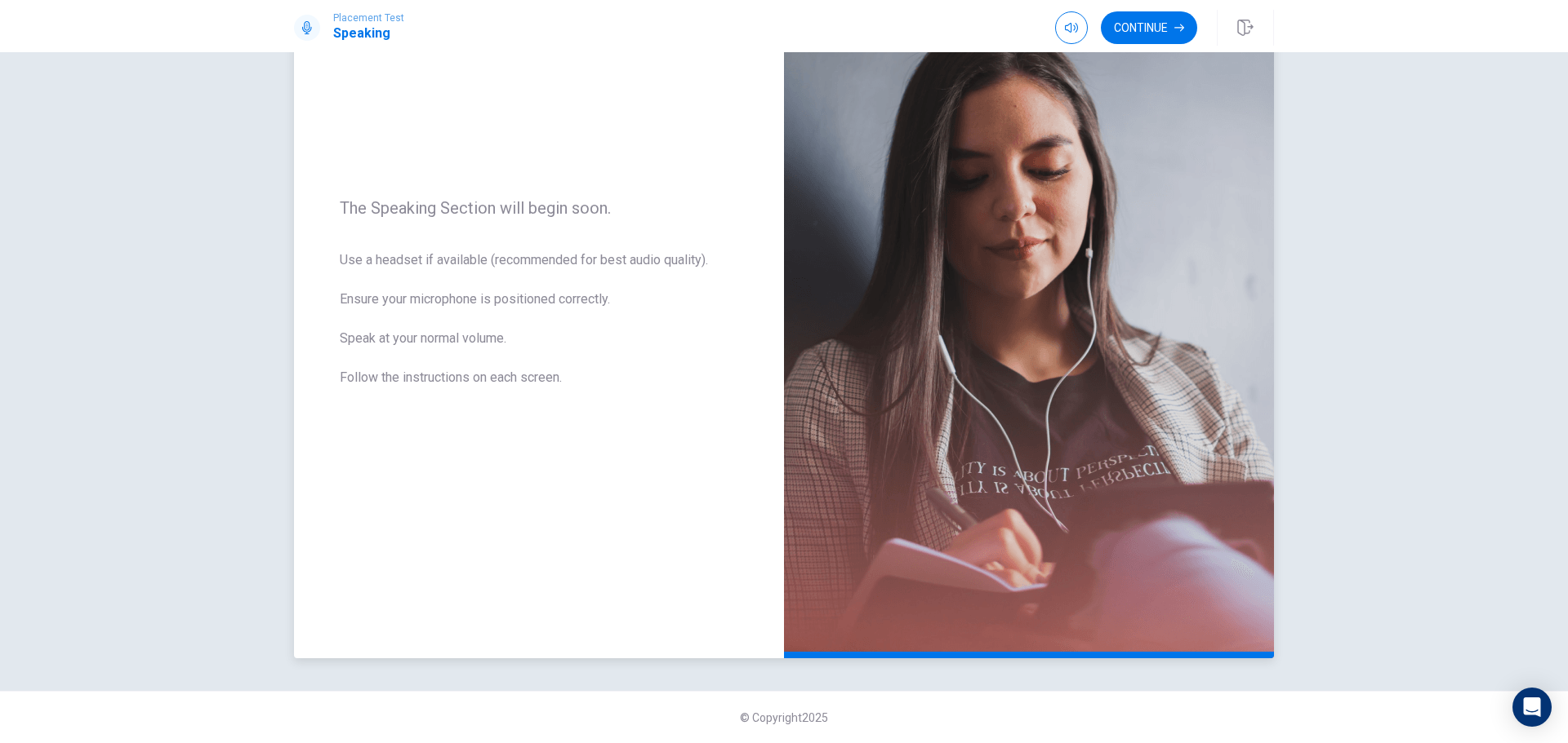
scroll to position [0, 0]
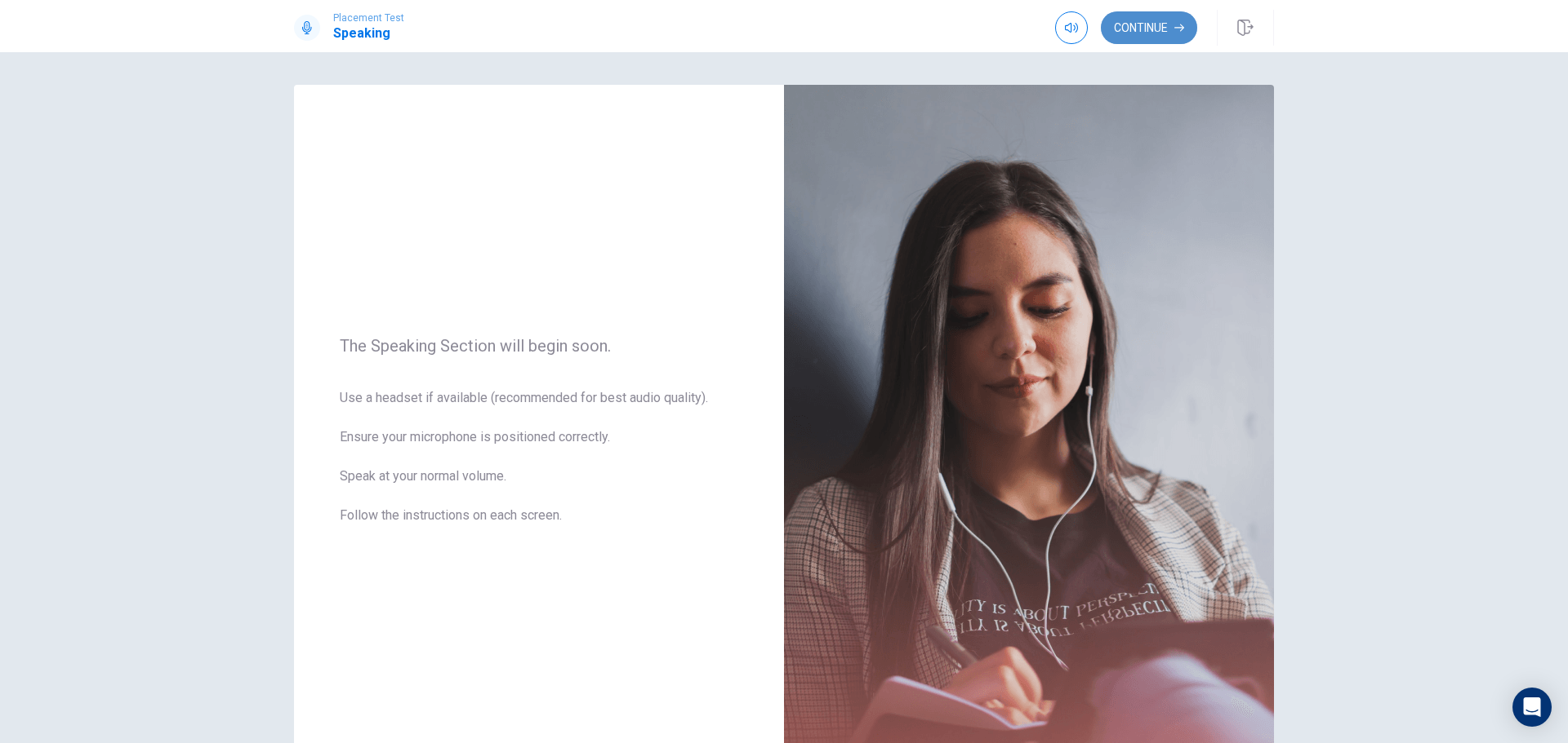
click at [1169, 23] on button "Continue" at bounding box center [1148, 28] width 96 height 32
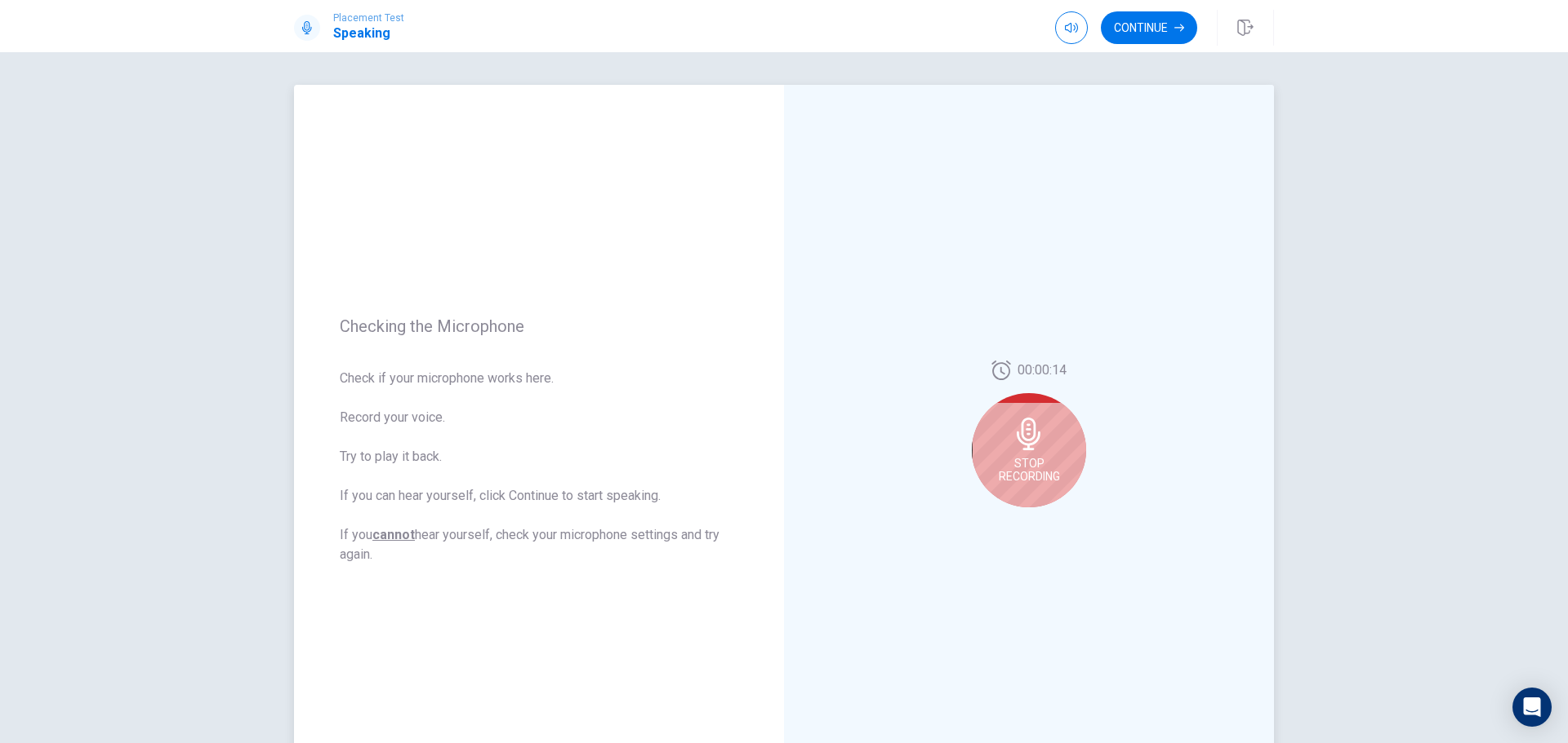
scroll to position [82, 0]
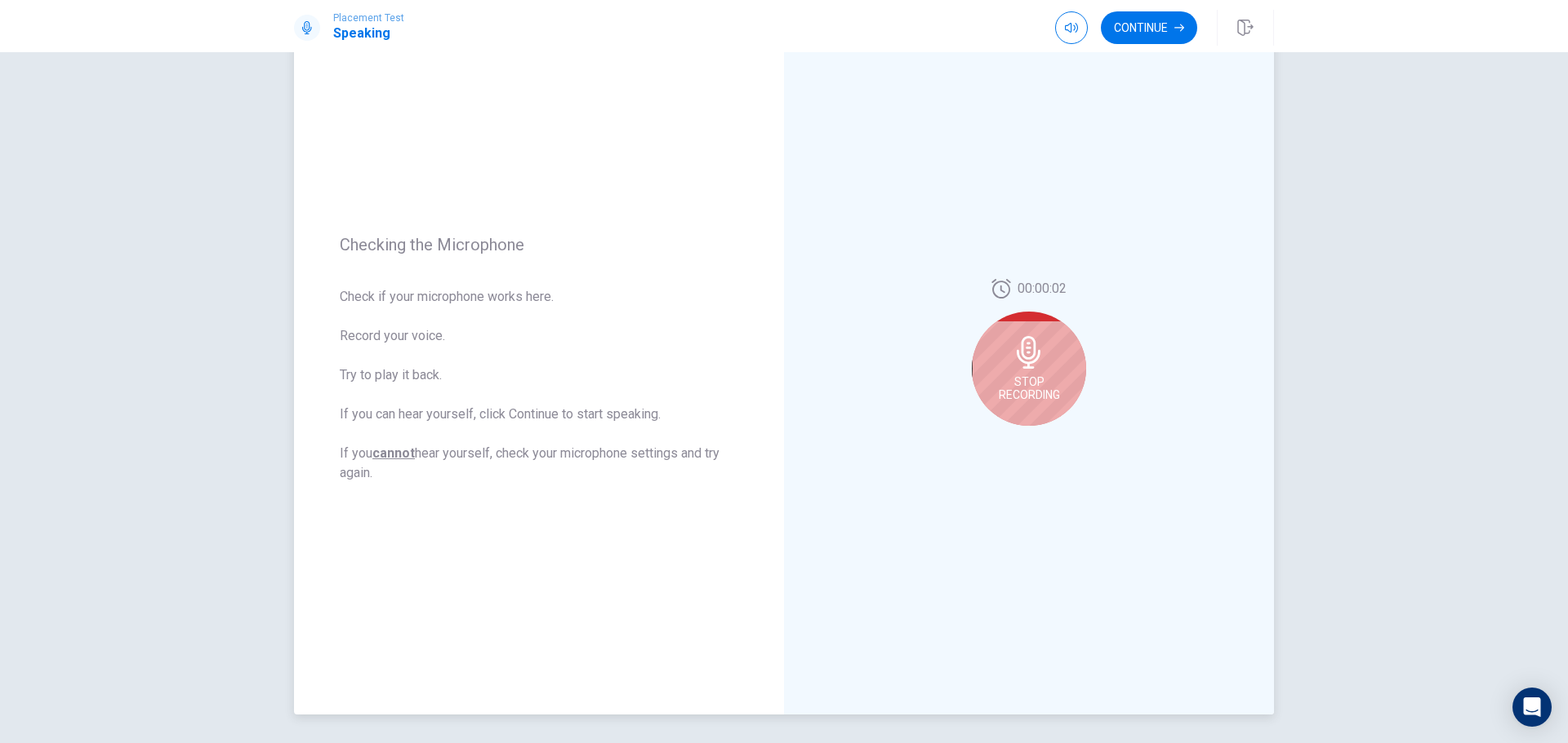
click at [997, 414] on div "Stop Recording" at bounding box center [1028, 368] width 114 height 114
click at [1046, 439] on icon "Play Audio" at bounding box center [1046, 439] width 10 height 10
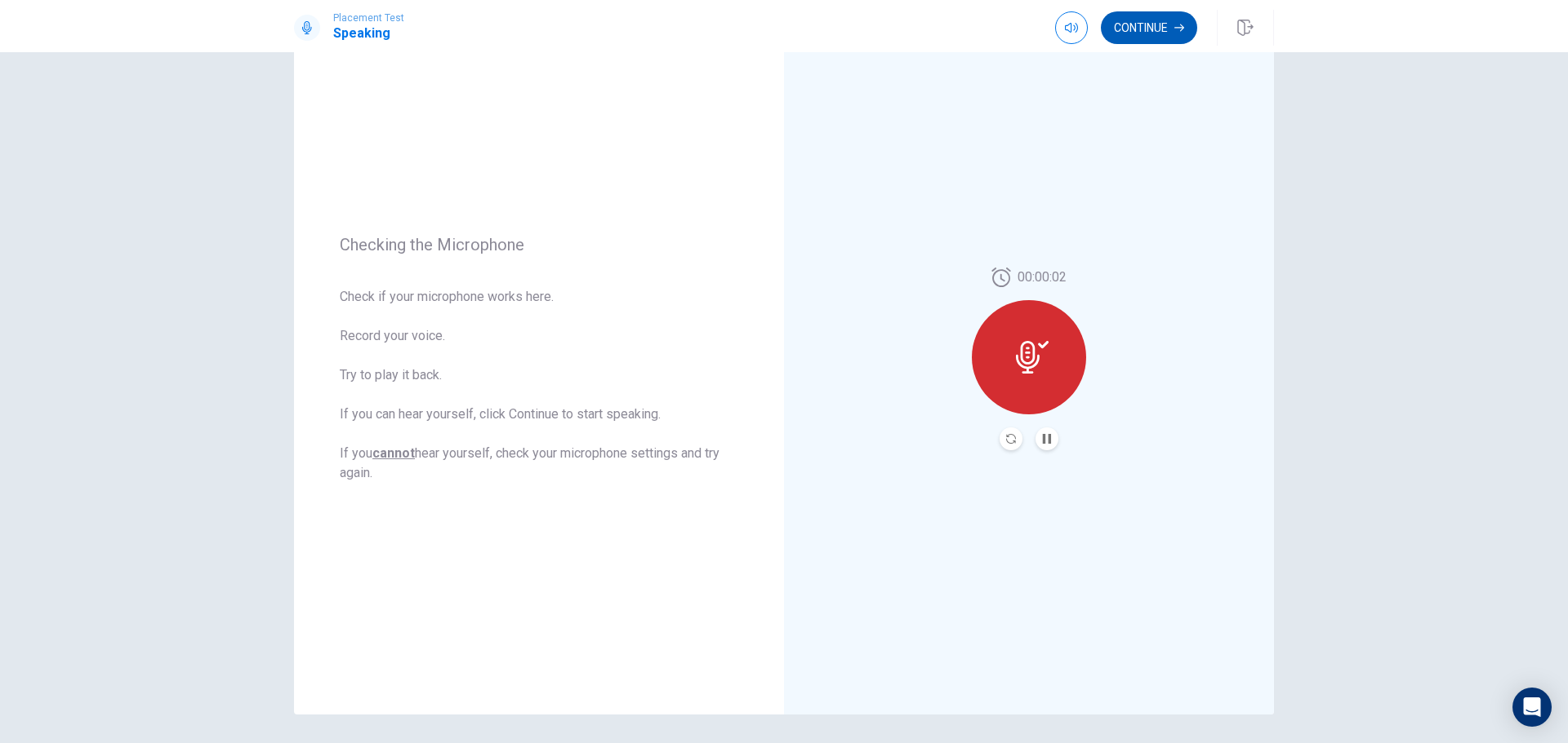
click at [1165, 24] on button "Continue" at bounding box center [1148, 28] width 96 height 32
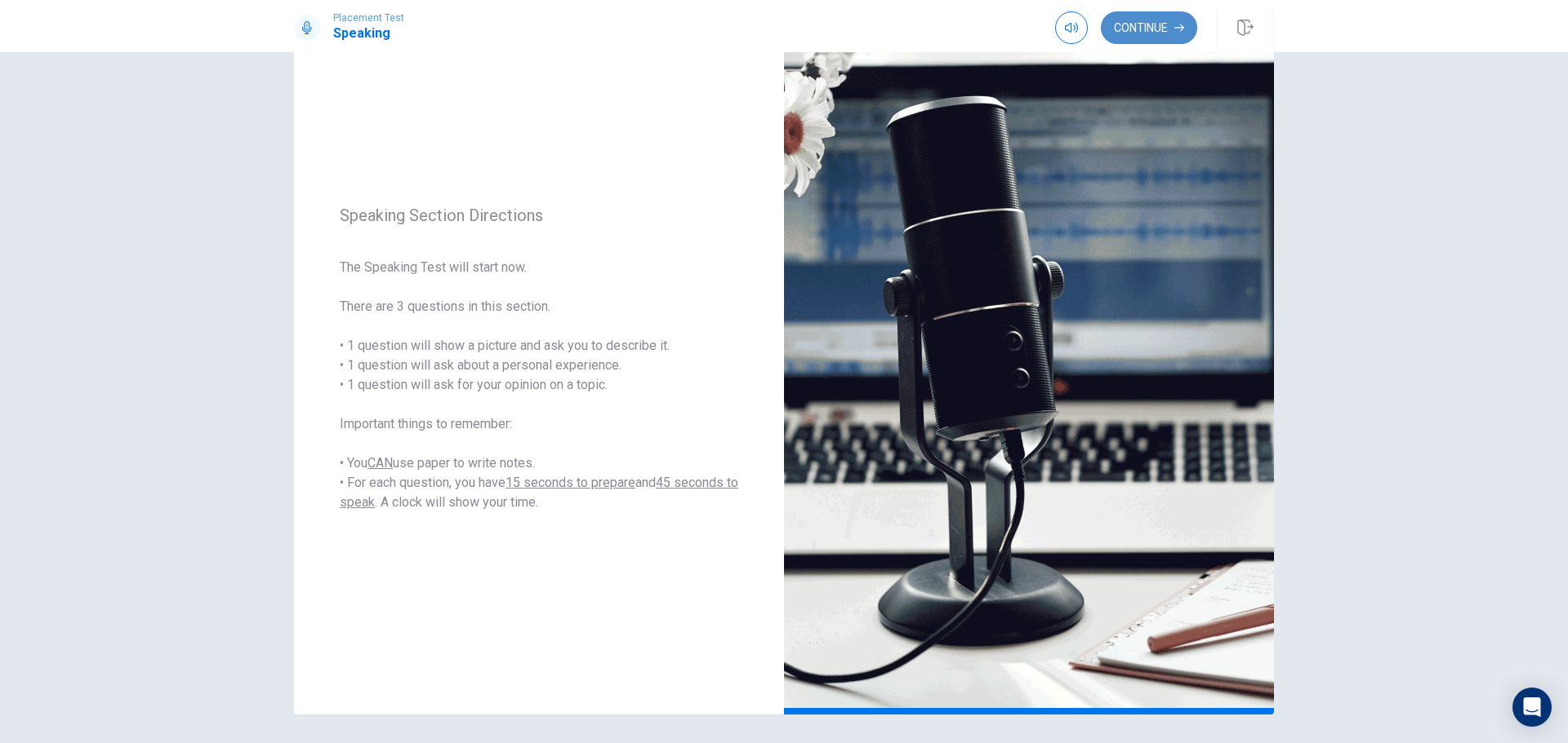
click at [1122, 22] on button "Continue" at bounding box center [1148, 28] width 96 height 32
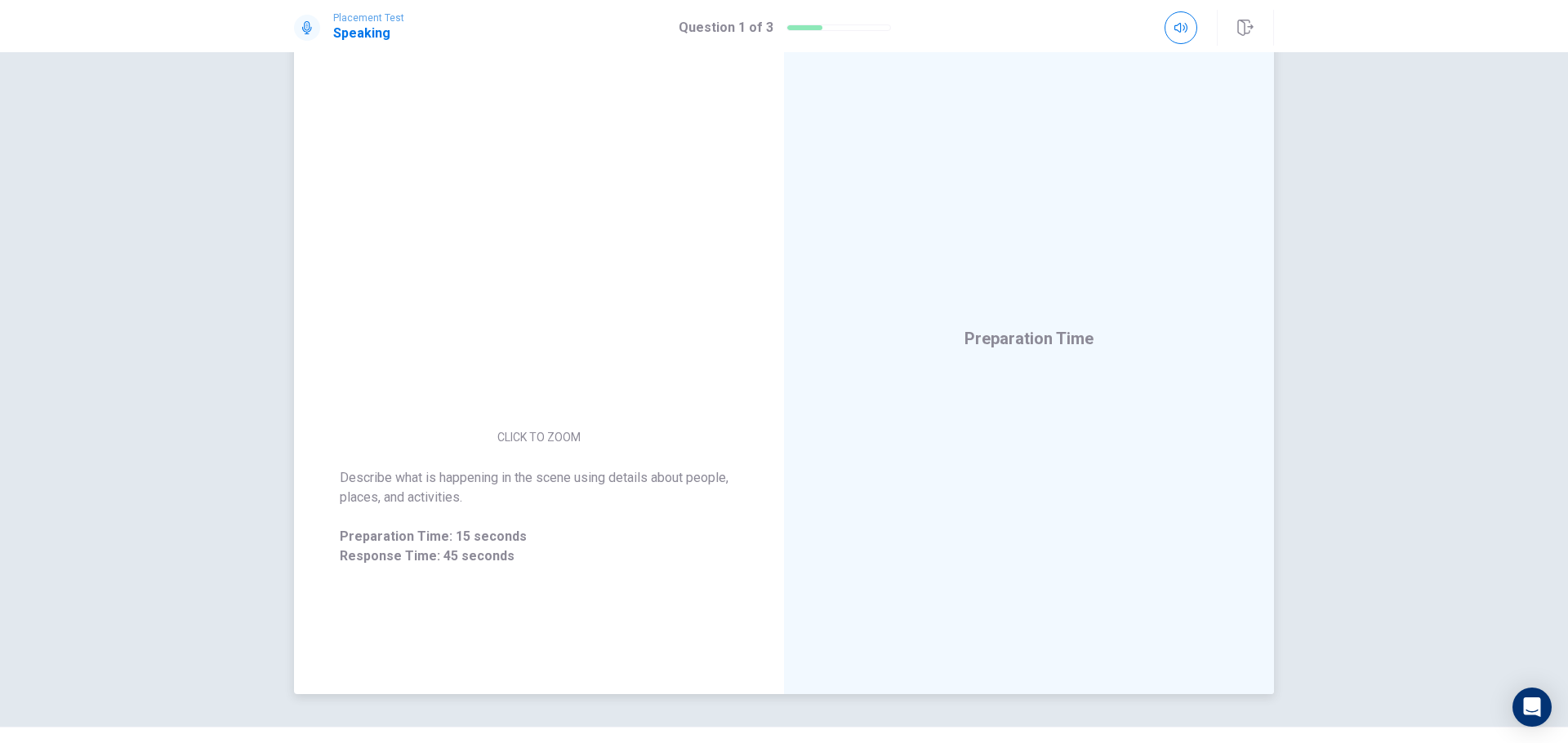
scroll to position [138, 0]
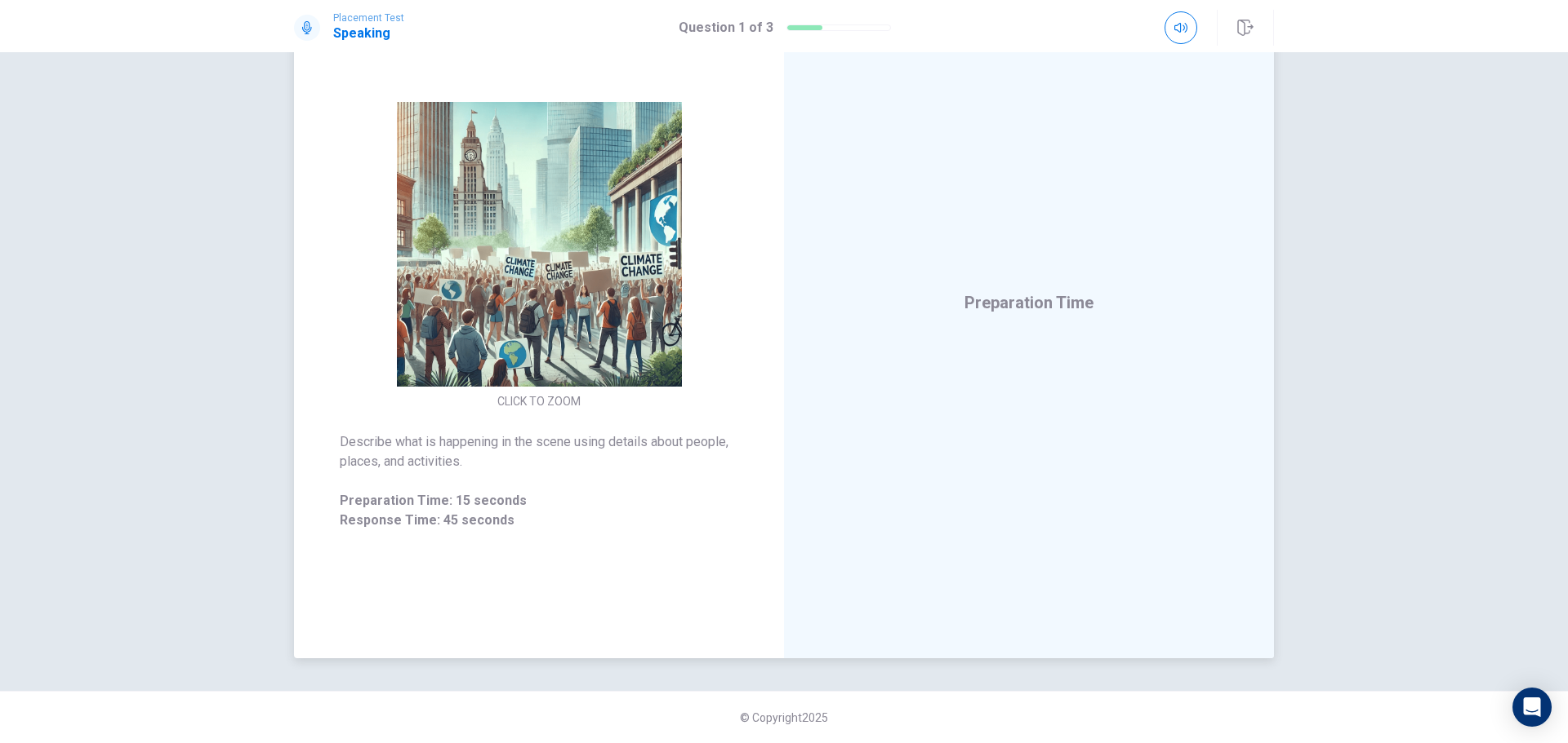
click at [491, 219] on img at bounding box center [539, 244] width 314 height 285
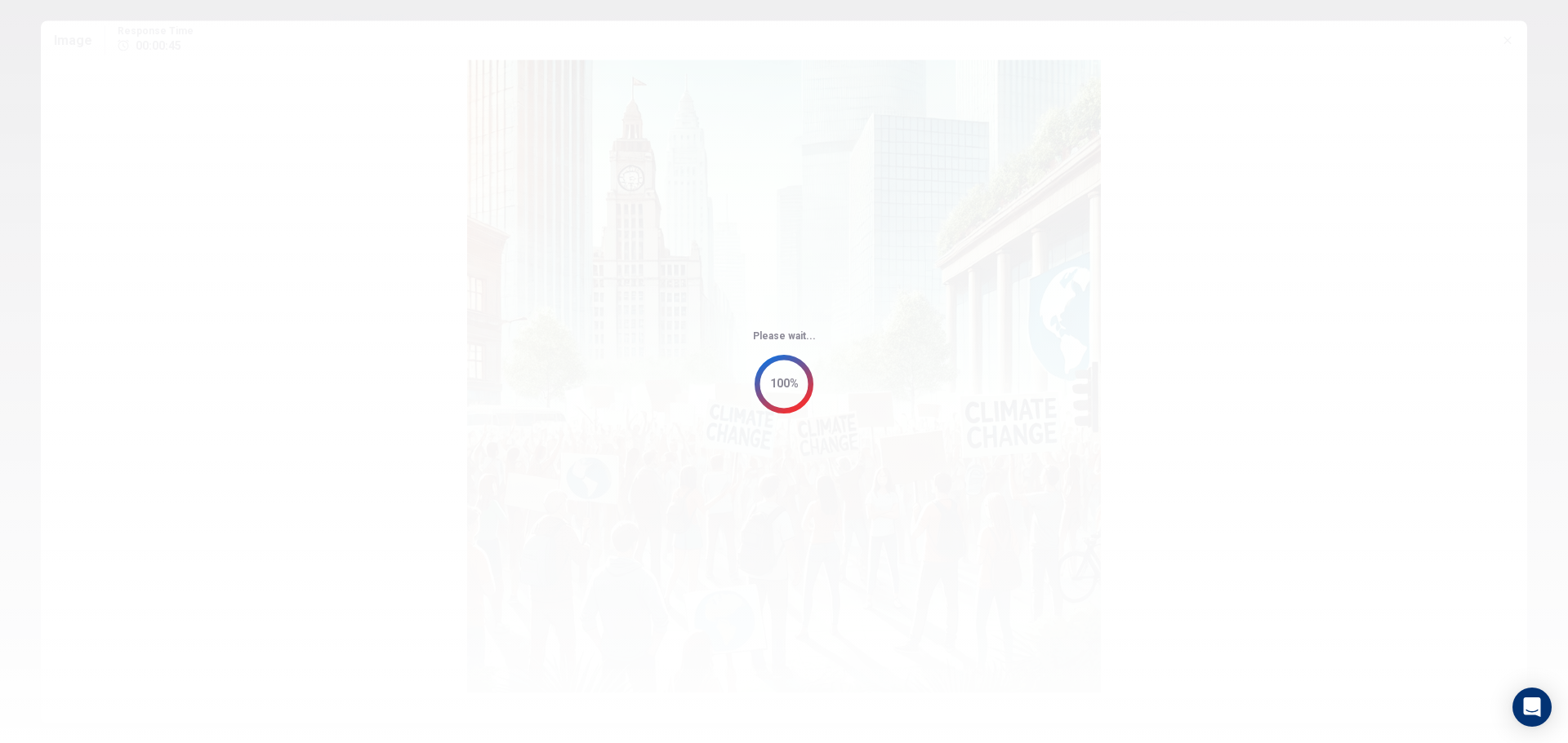
scroll to position [0, 0]
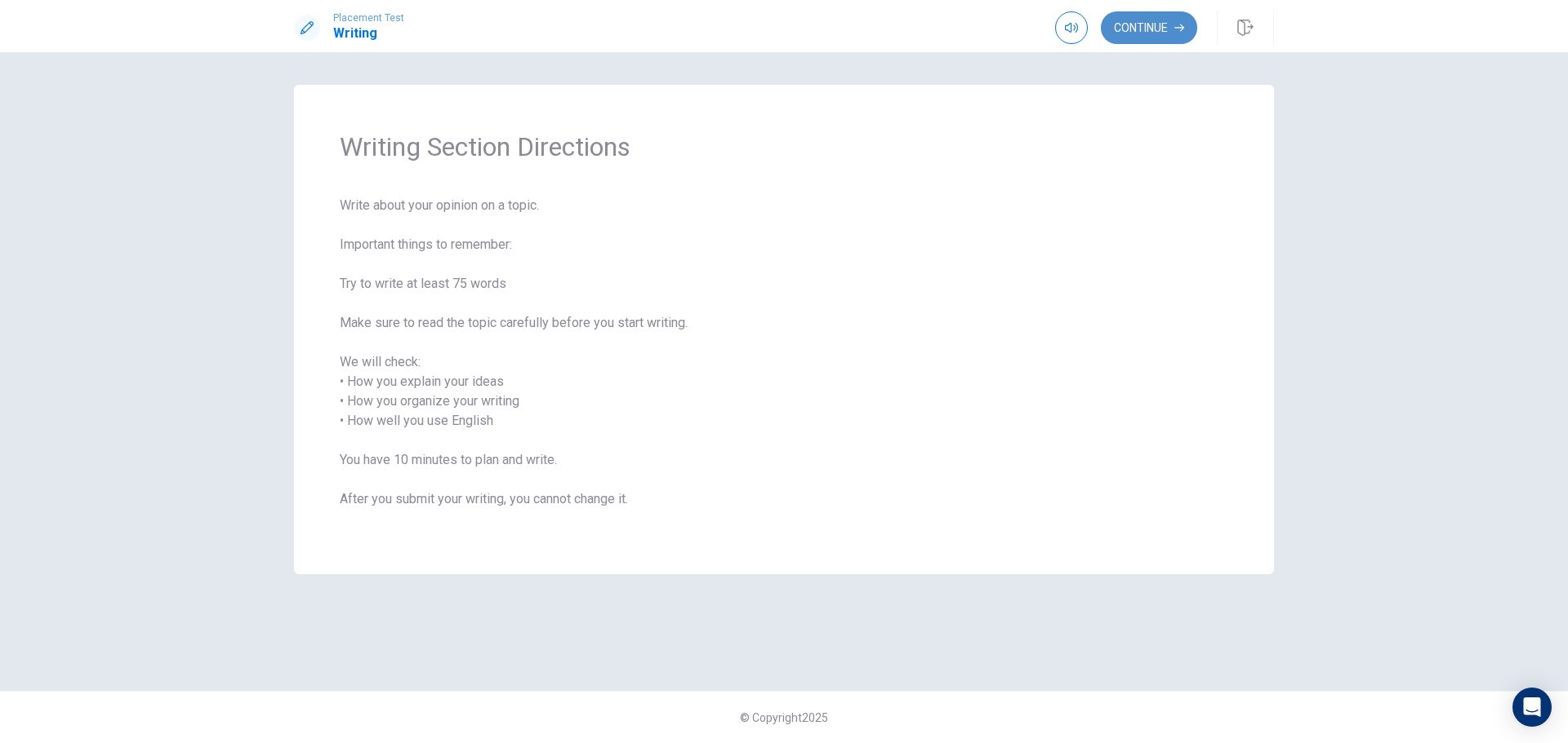
click at [1164, 32] on button "Continue" at bounding box center [1148, 28] width 96 height 32
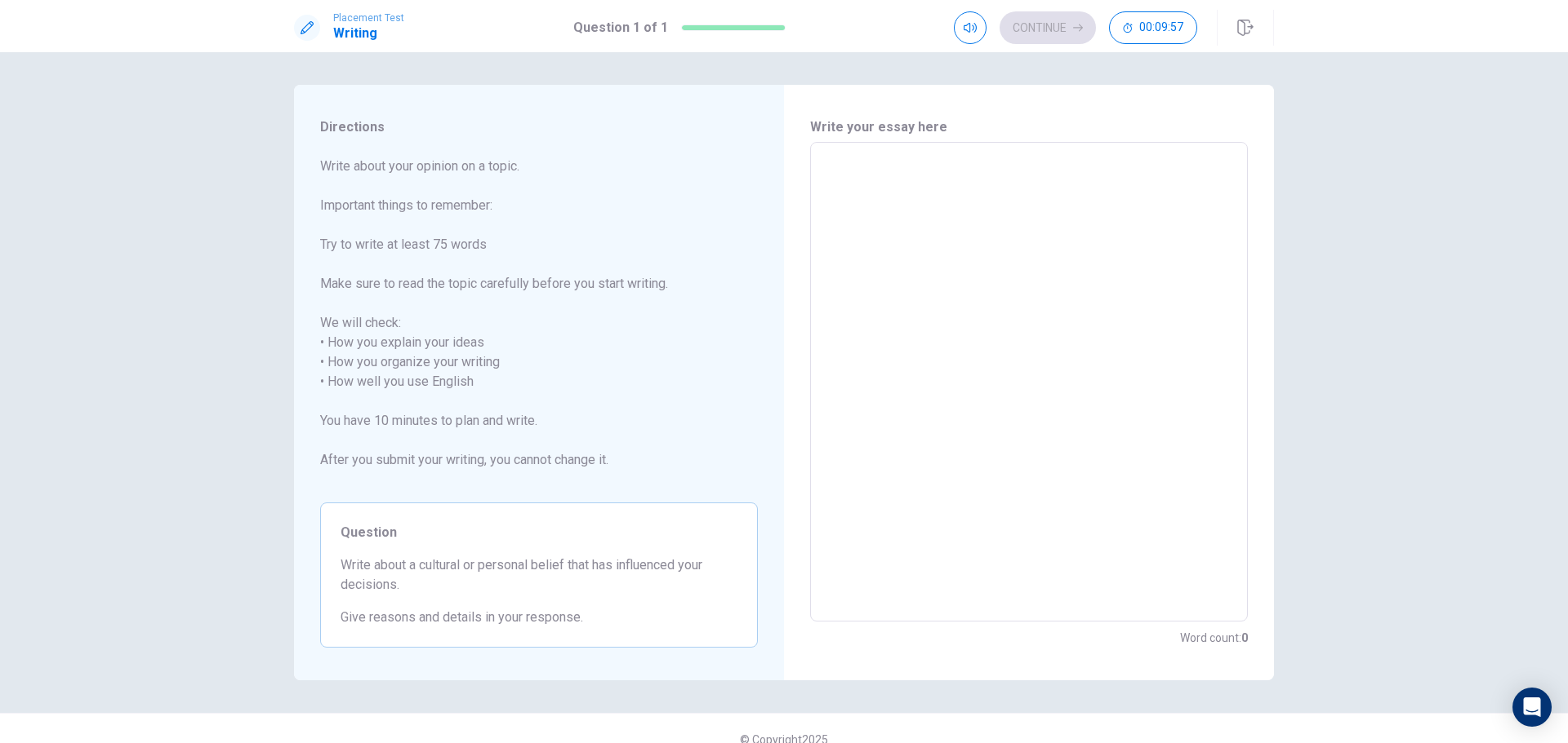
click at [962, 175] on textarea at bounding box center [1028, 382] width 415 height 453
type textarea "M"
type textarea "x"
type textarea "My"
type textarea "x"
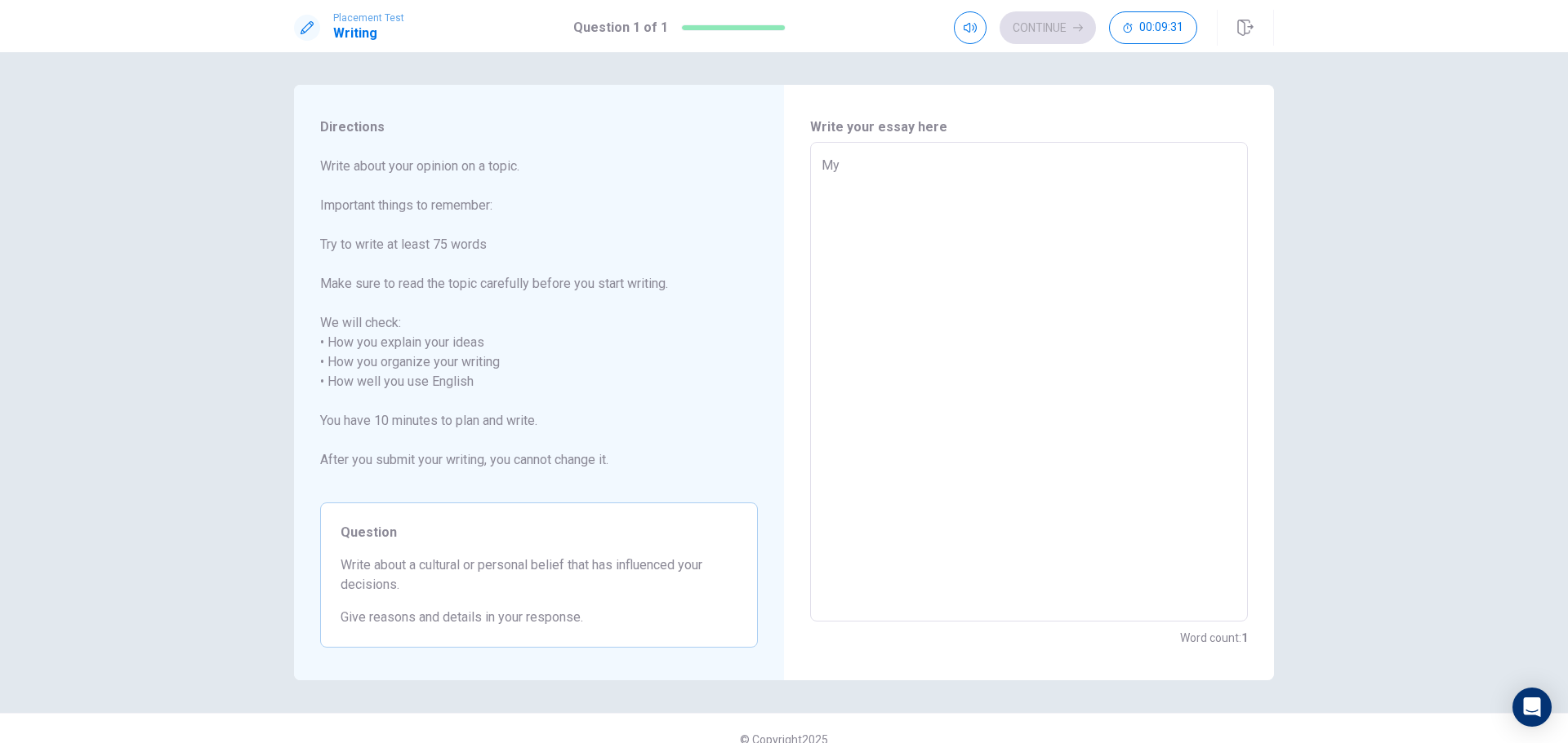
type textarea "My"
type textarea "x"
type textarea "My p"
type textarea "x"
type textarea "My pe"
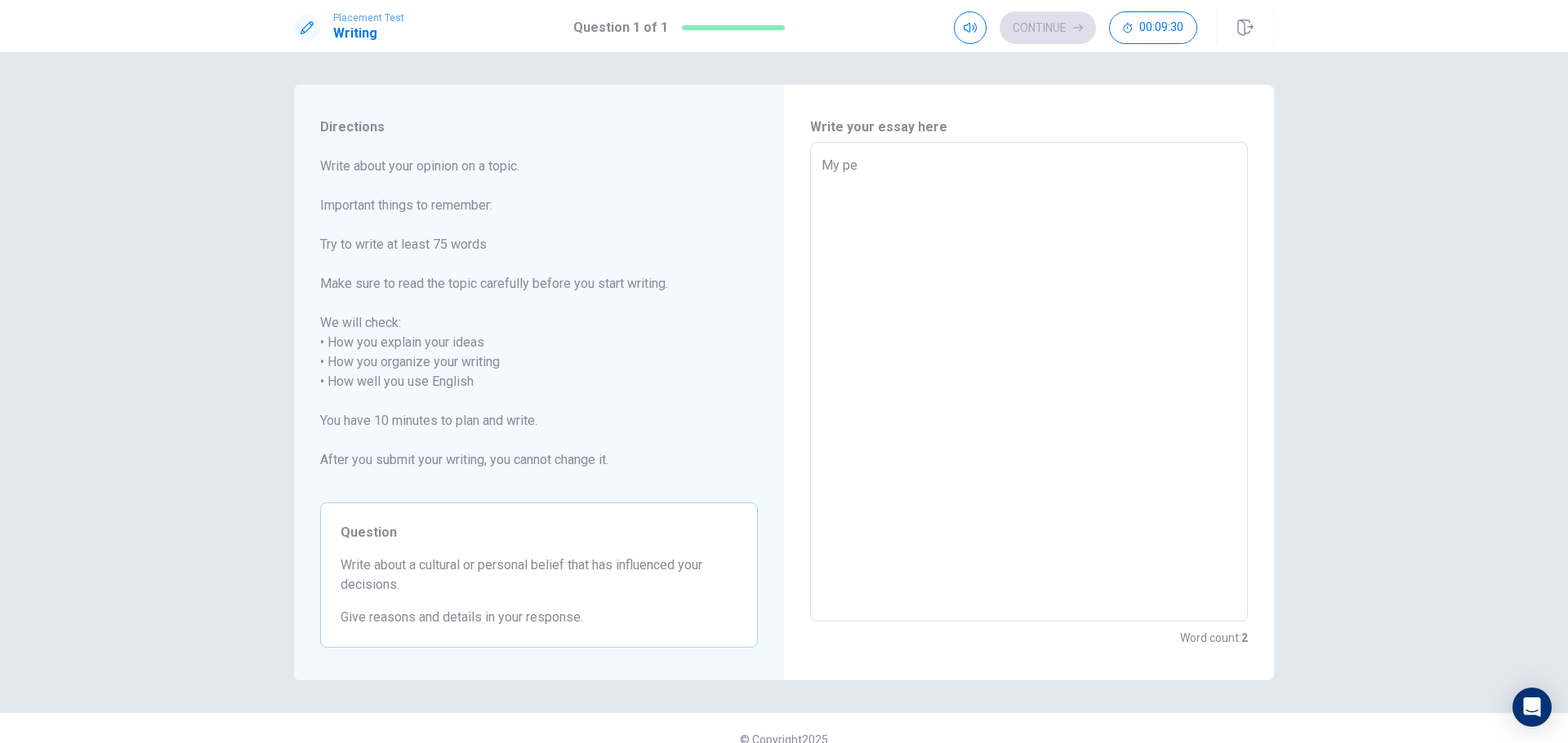
type textarea "x"
type textarea "My per"
type textarea "x"
type textarea "My pers"
type textarea "x"
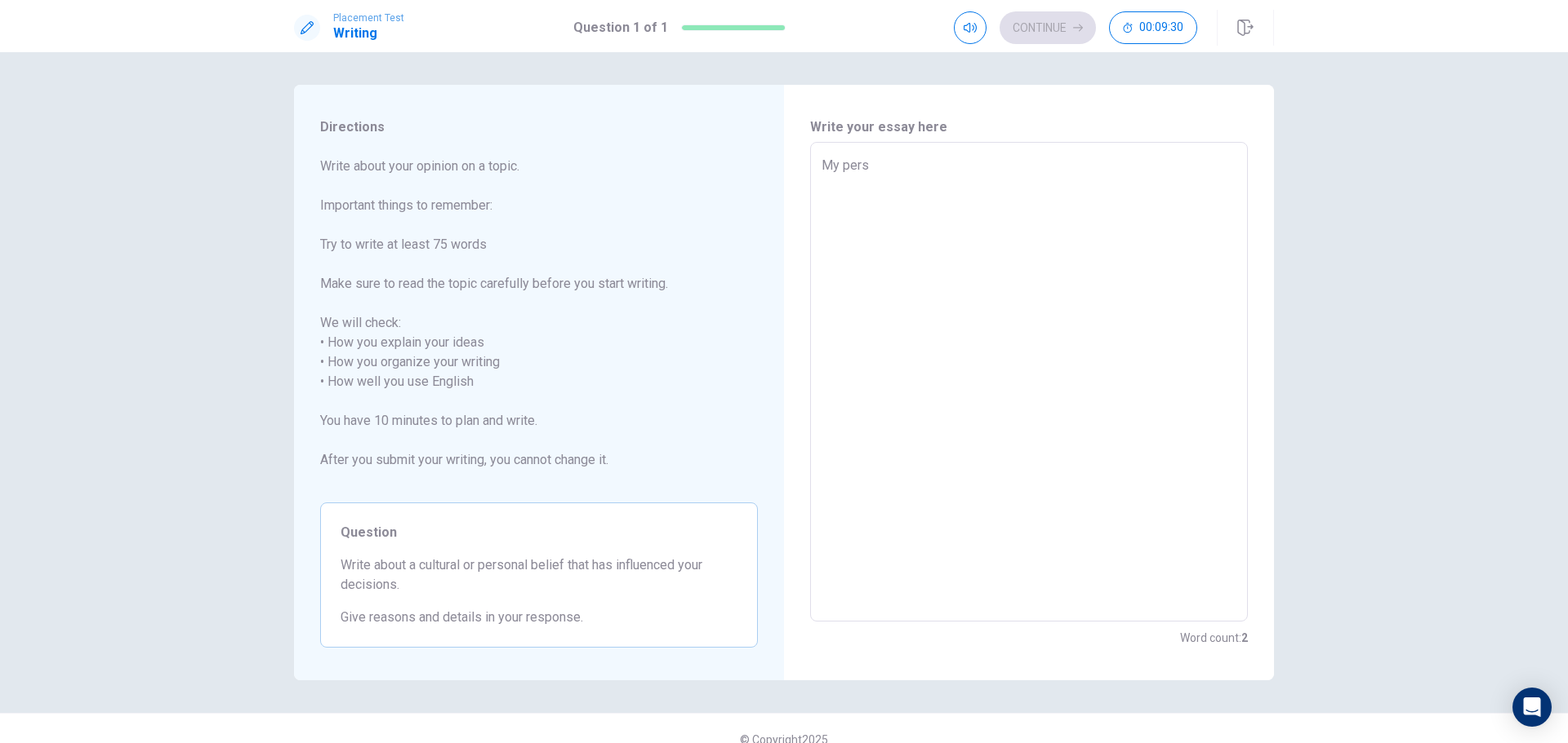
type textarea "My perso"
type textarea "x"
type textarea "My person"
type textarea "x"
type textarea "My persona"
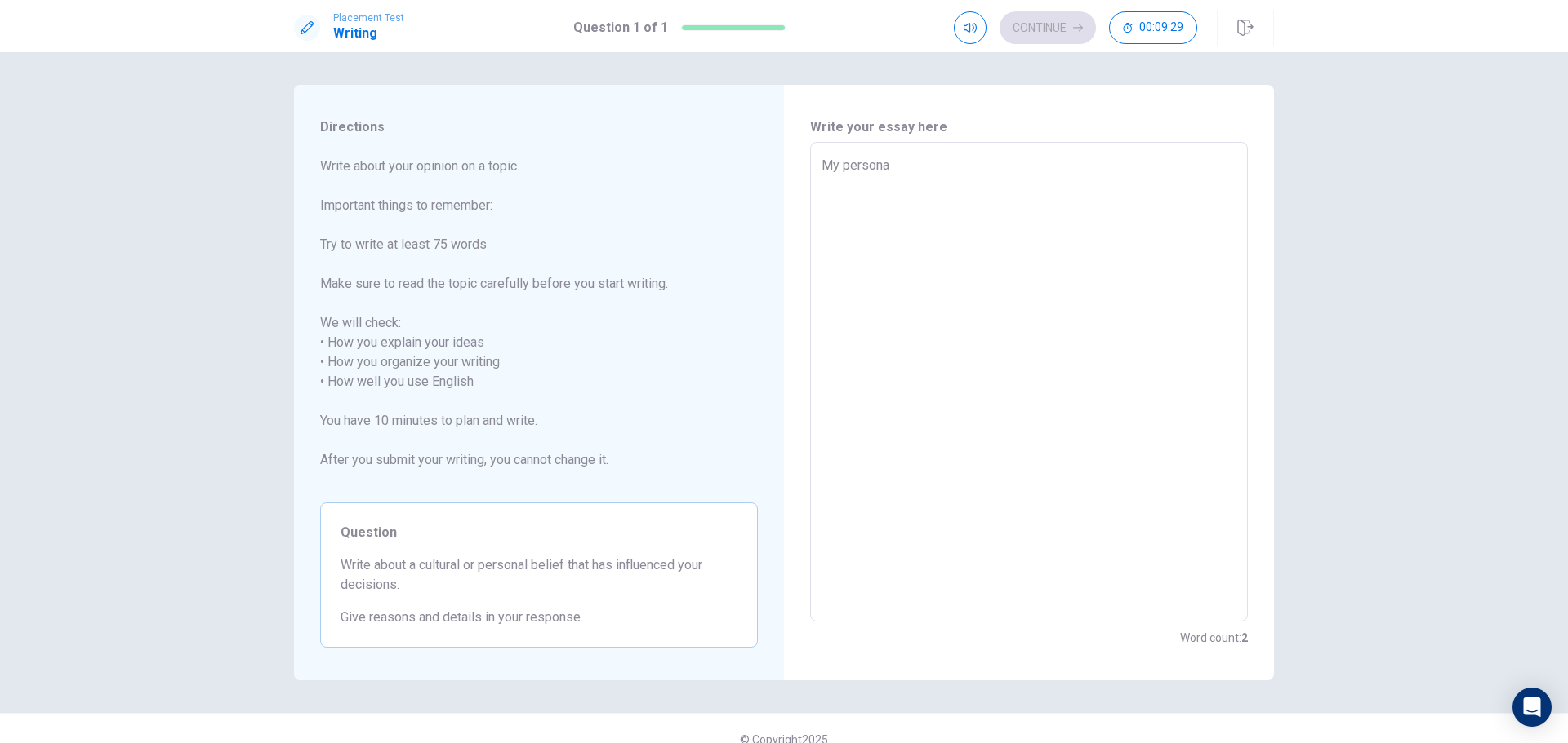
type textarea "x"
type textarea "My personal"
type textarea "x"
type textarea "My personal"
type textarea "x"
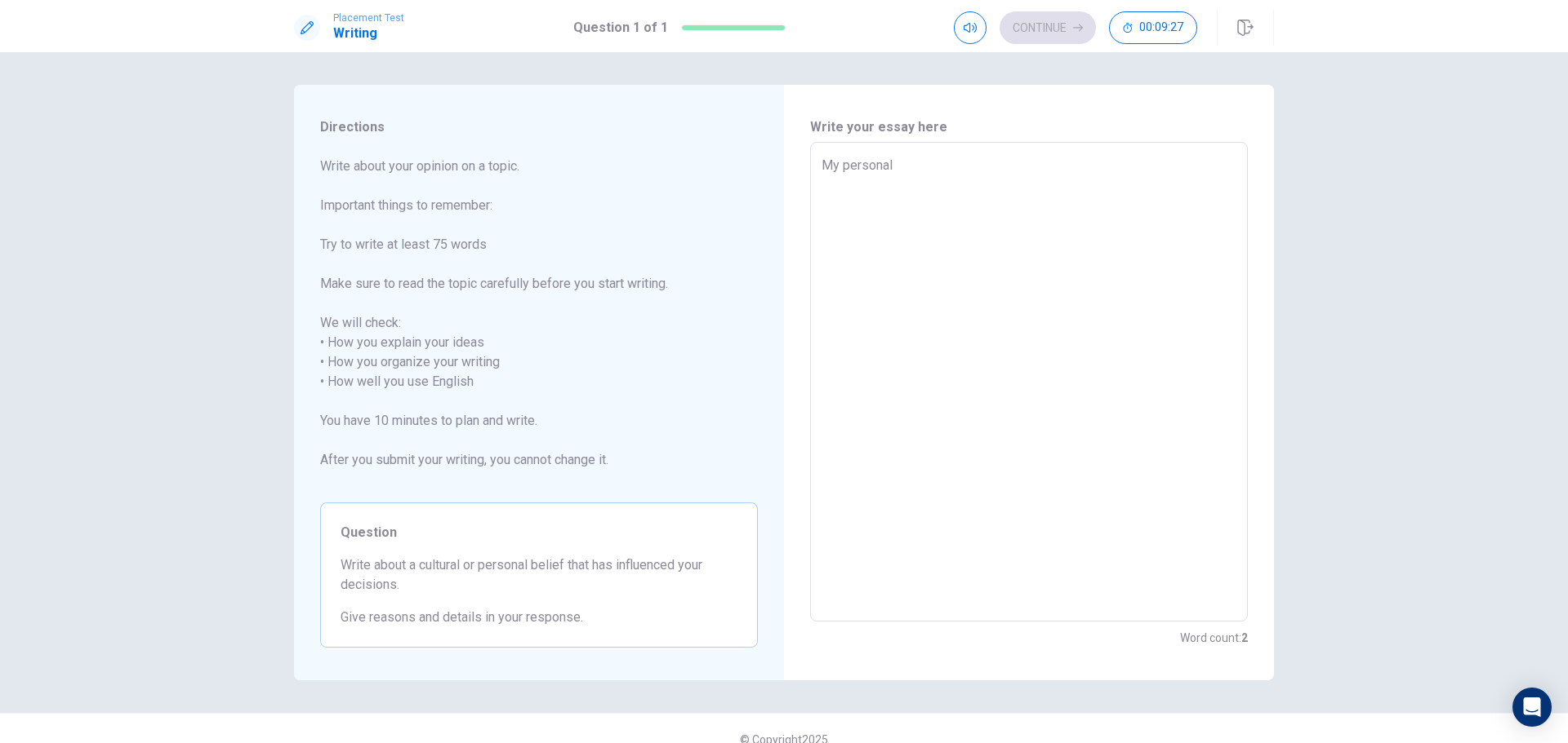
type textarea "My personal"
type textarea "x"
type textarea "My persona"
type textarea "x"
type textarea "My person"
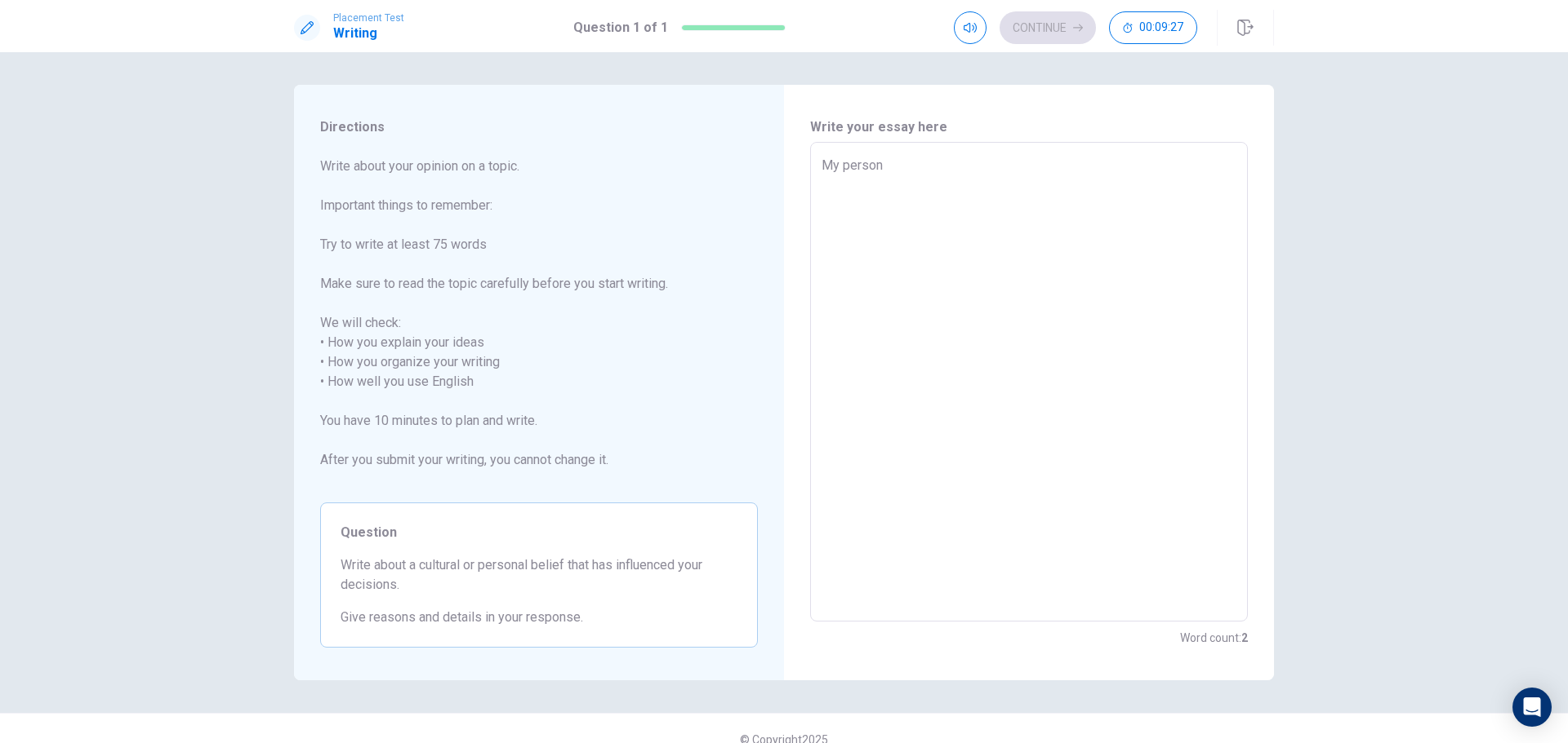
type textarea "x"
type textarea "My perso"
type textarea "x"
type textarea "My pers"
type textarea "x"
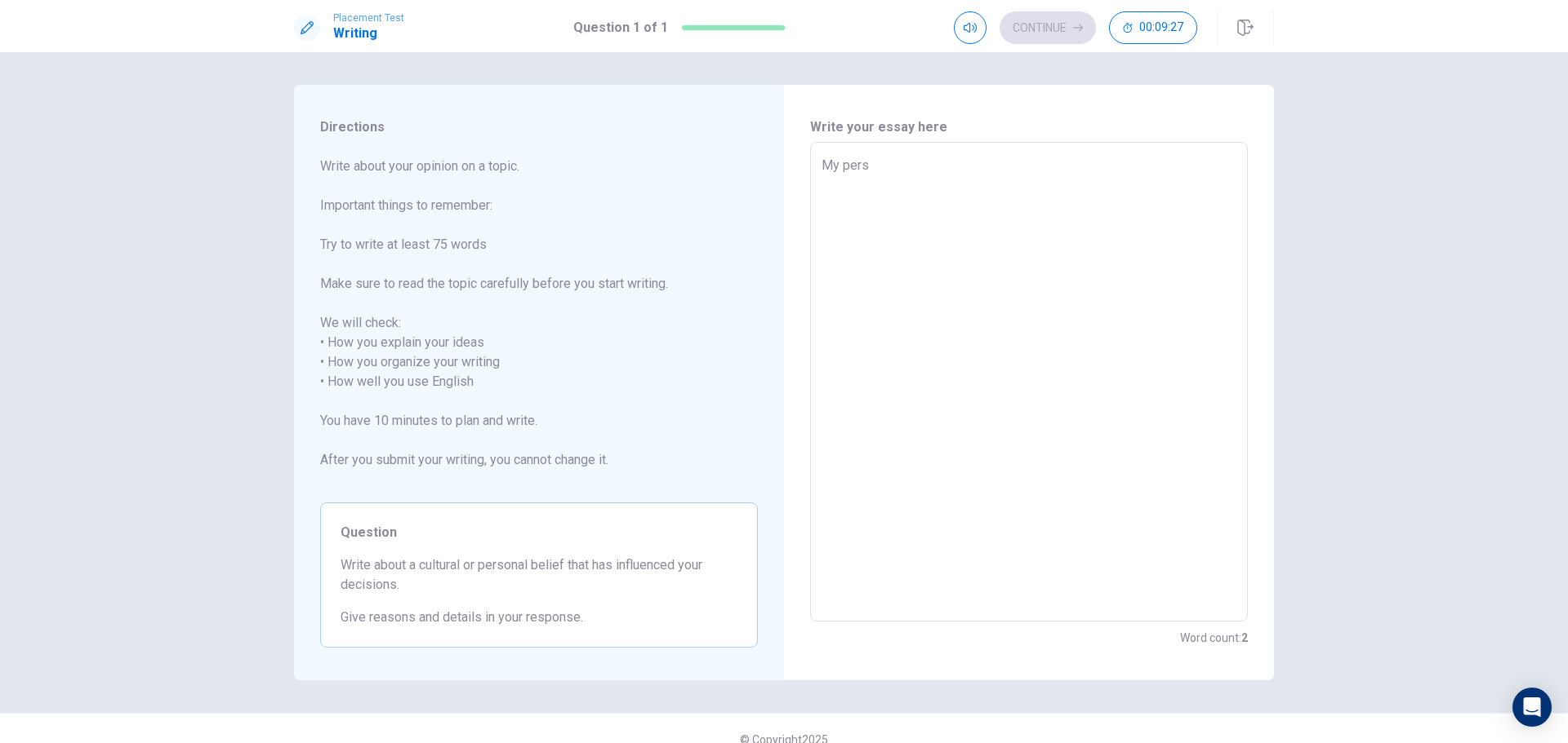
type textarea "My per"
type textarea "x"
type textarea "My pe"
type textarea "x"
type textarea "My p"
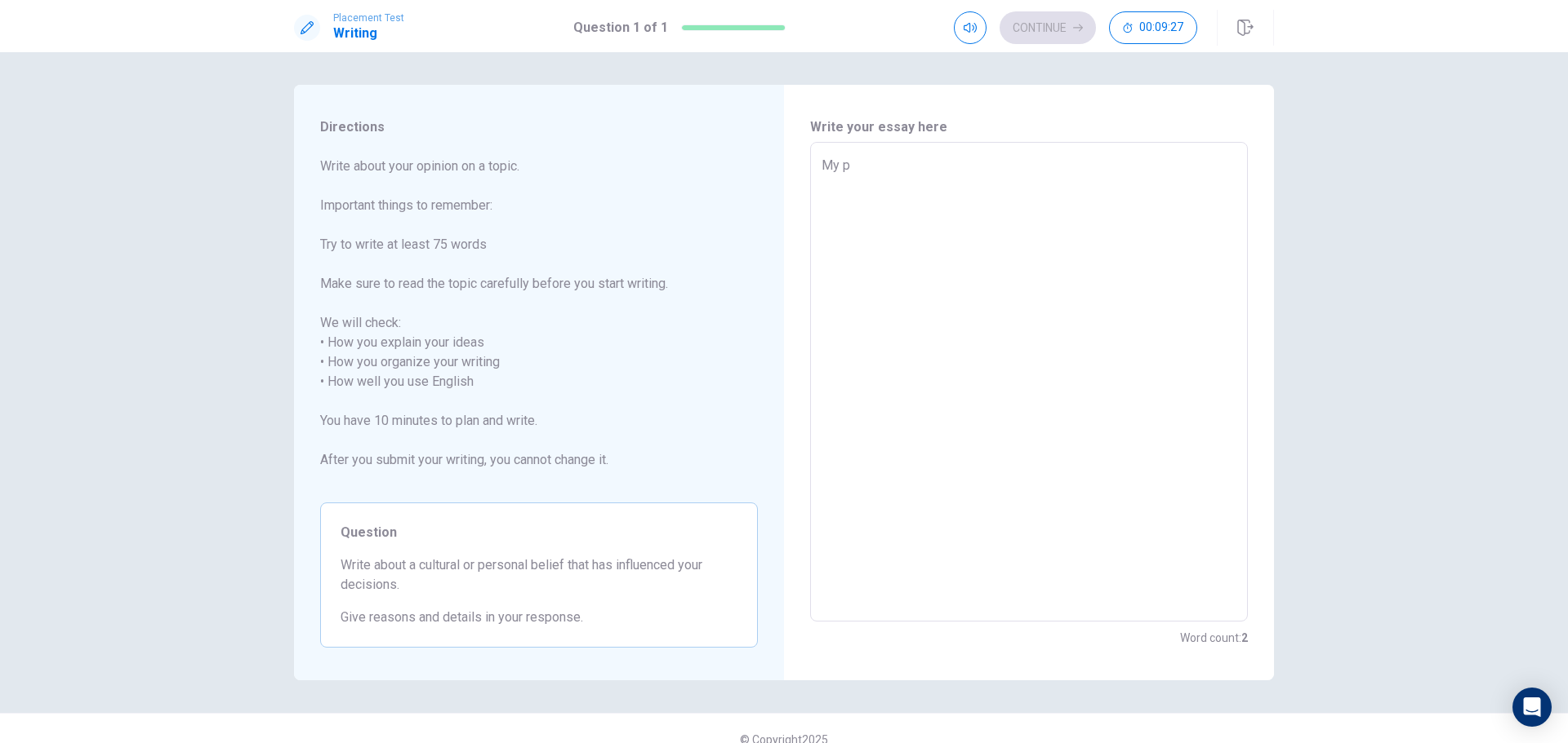
type textarea "x"
type textarea "My"
type textarea "x"
type textarea "My"
type textarea "x"
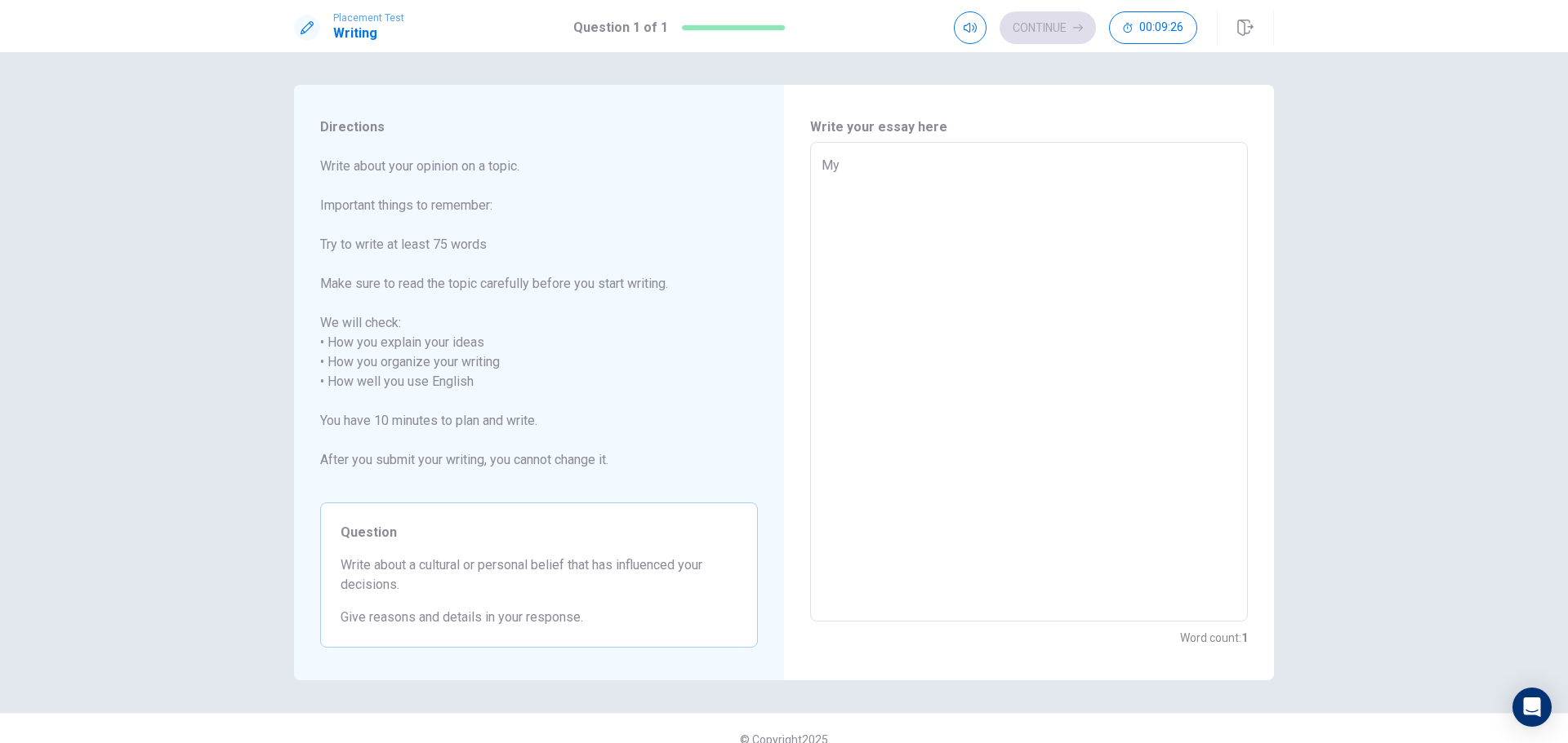
type textarea "M"
type textarea "x"
type textarea "T"
type textarea "x"
type textarea "Th"
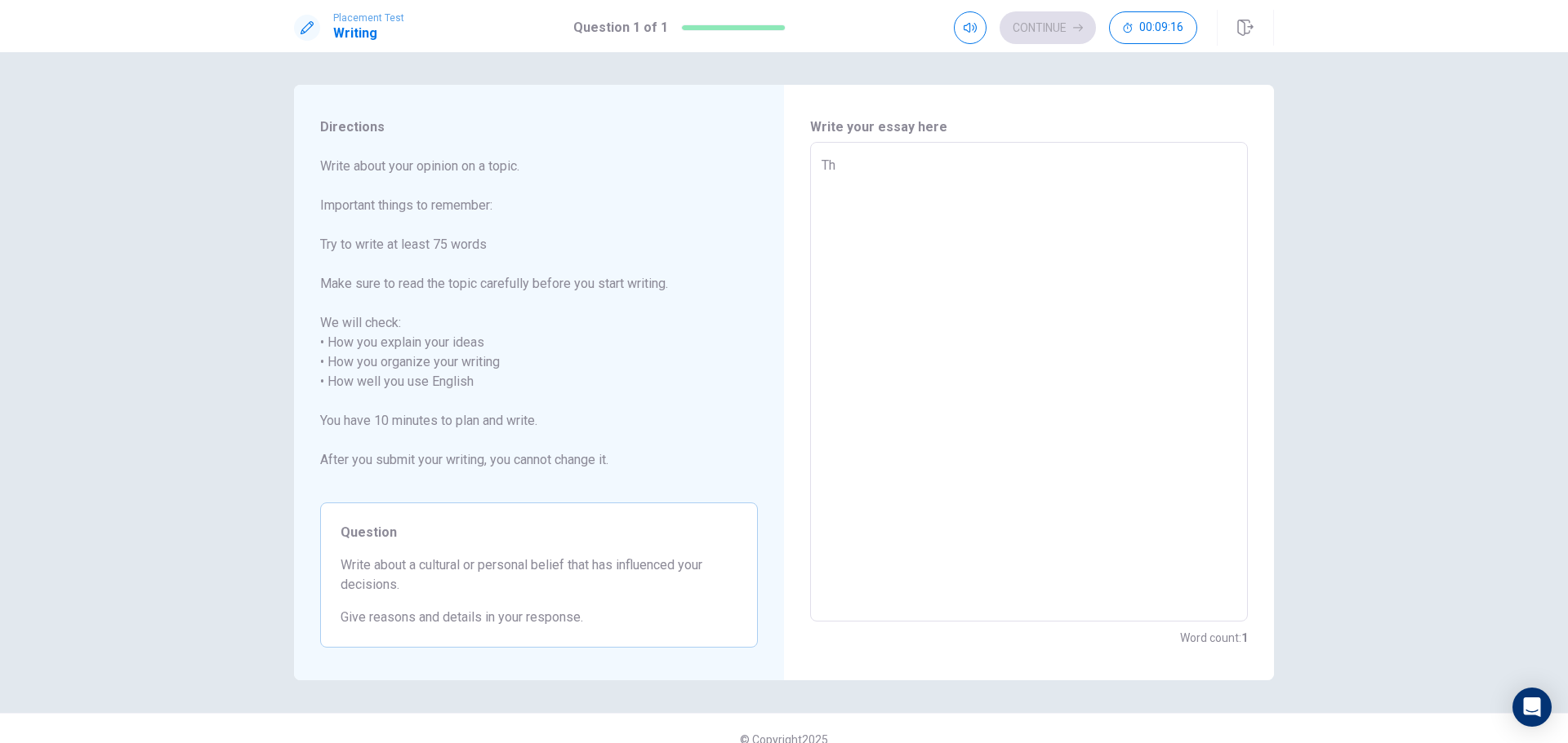
type textarea "x"
type textarea "The"
type textarea "x"
type textarea "The"
type textarea "x"
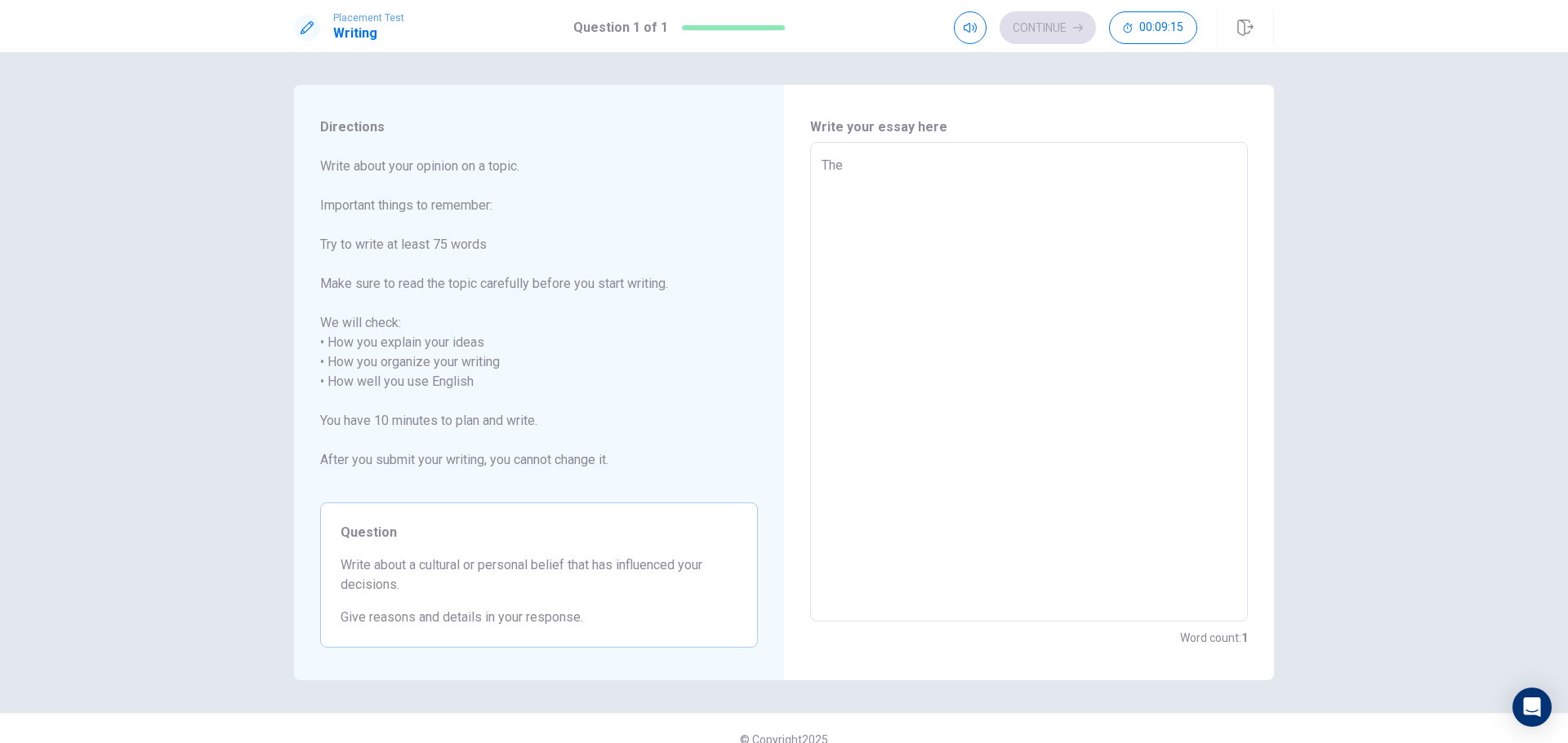
type textarea "The i"
type textarea "x"
type textarea "The is"
type textarea "x"
type textarea "The i"
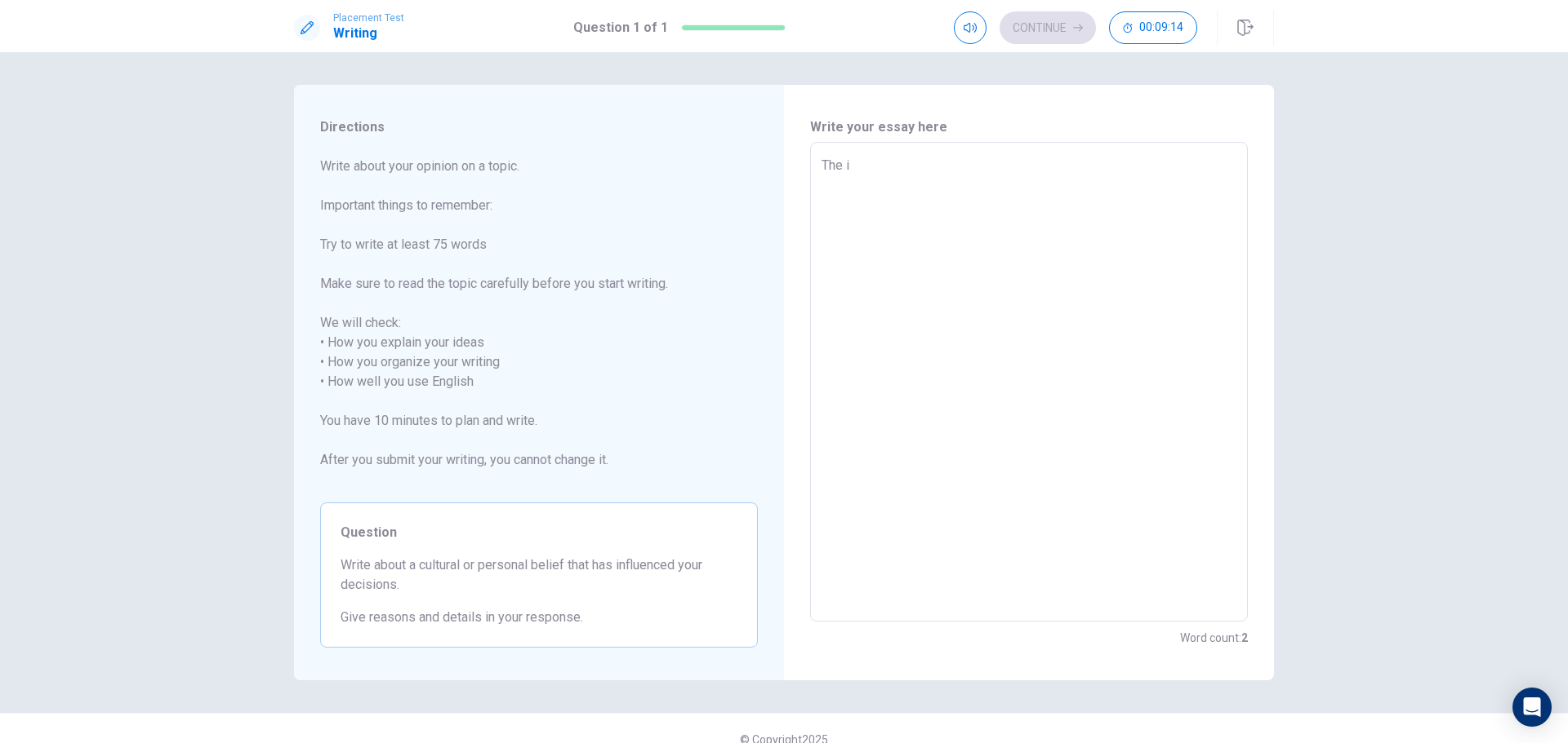
type textarea "x"
type textarea "The id"
type textarea "x"
type textarea "The ide"
type textarea "x"
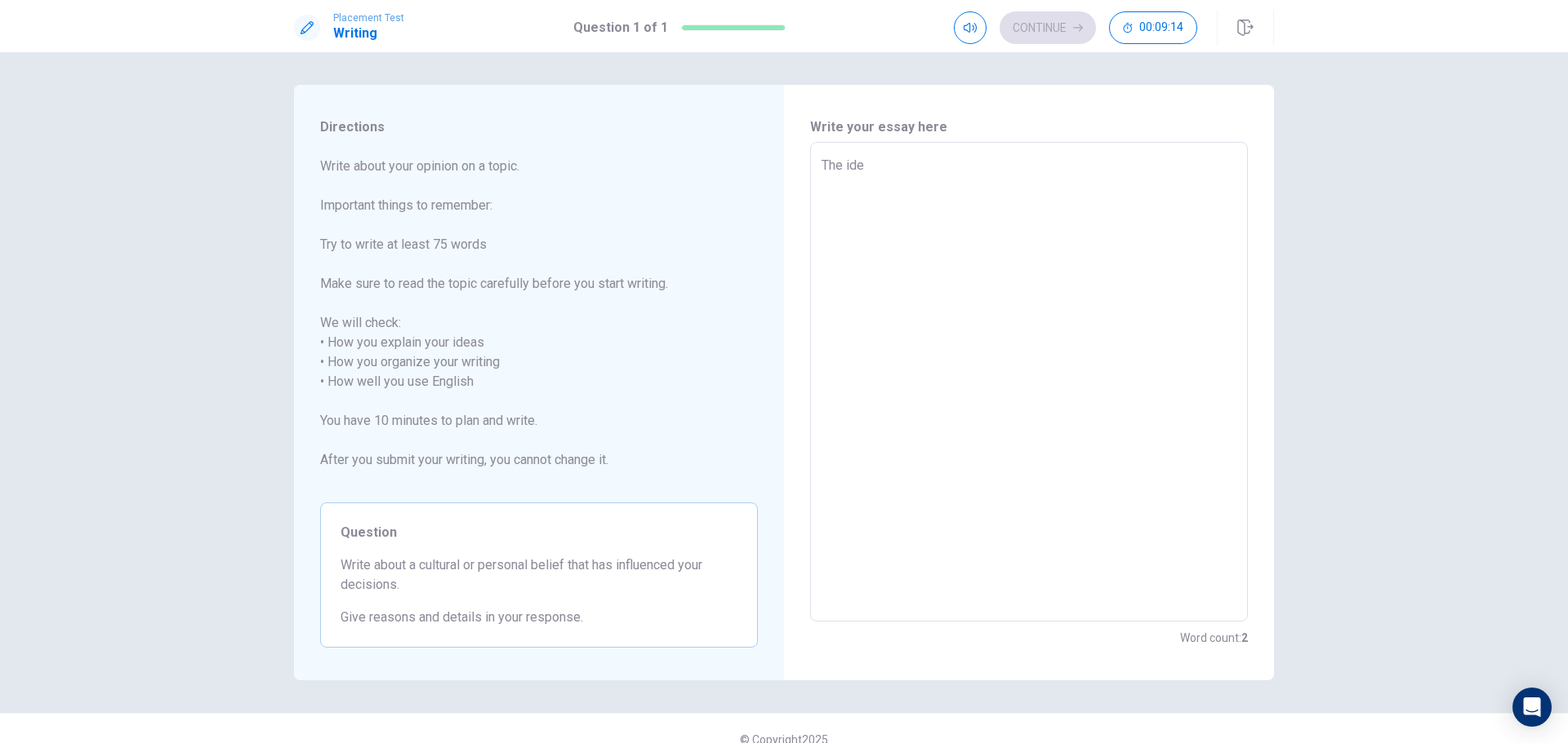
type textarea "The idea"
type textarea "x"
type textarea "The idea"
type textarea "x"
type textarea "The idea o"
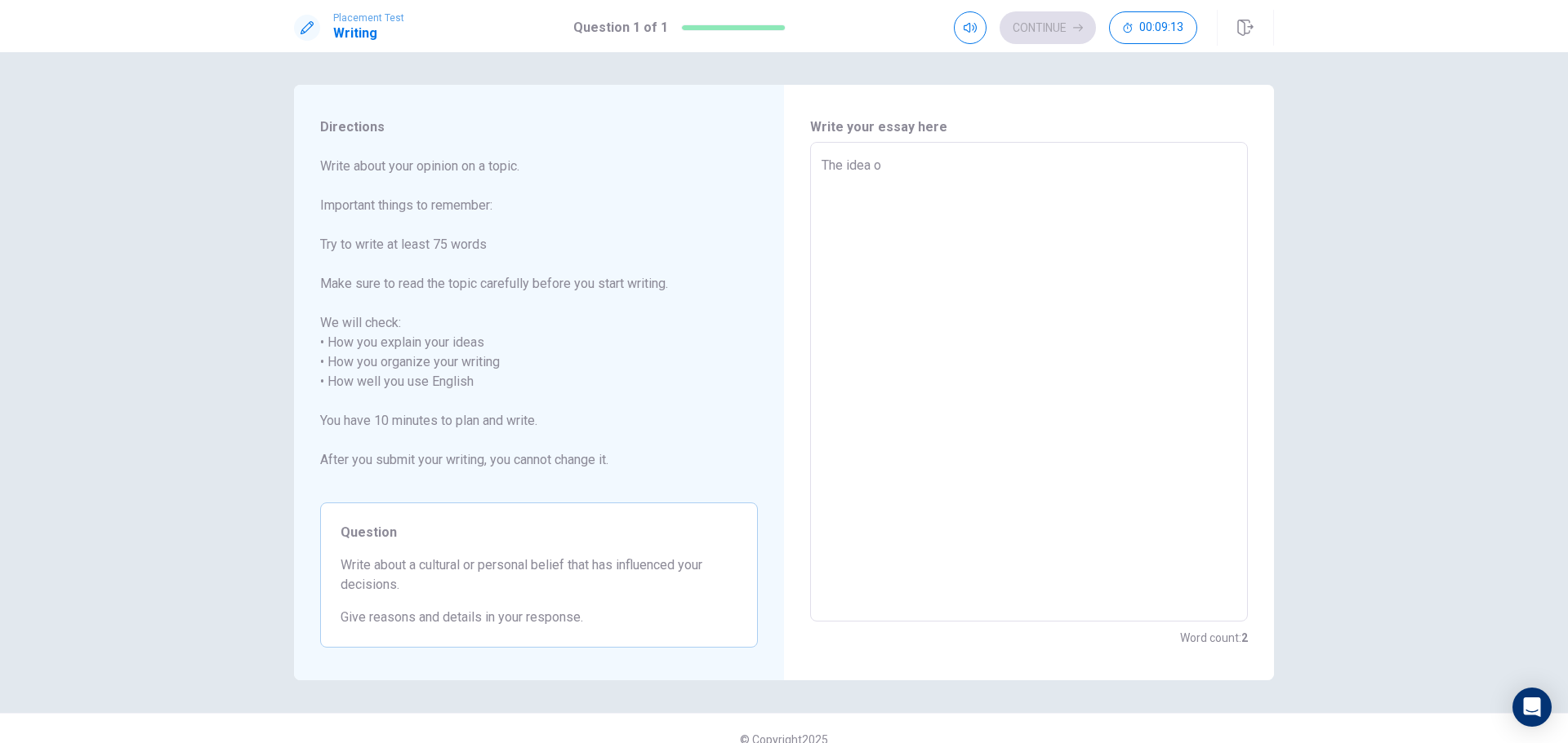
type textarea "x"
type textarea "The idea of"
type textarea "x"
type textarea "The idea of"
type textarea "x"
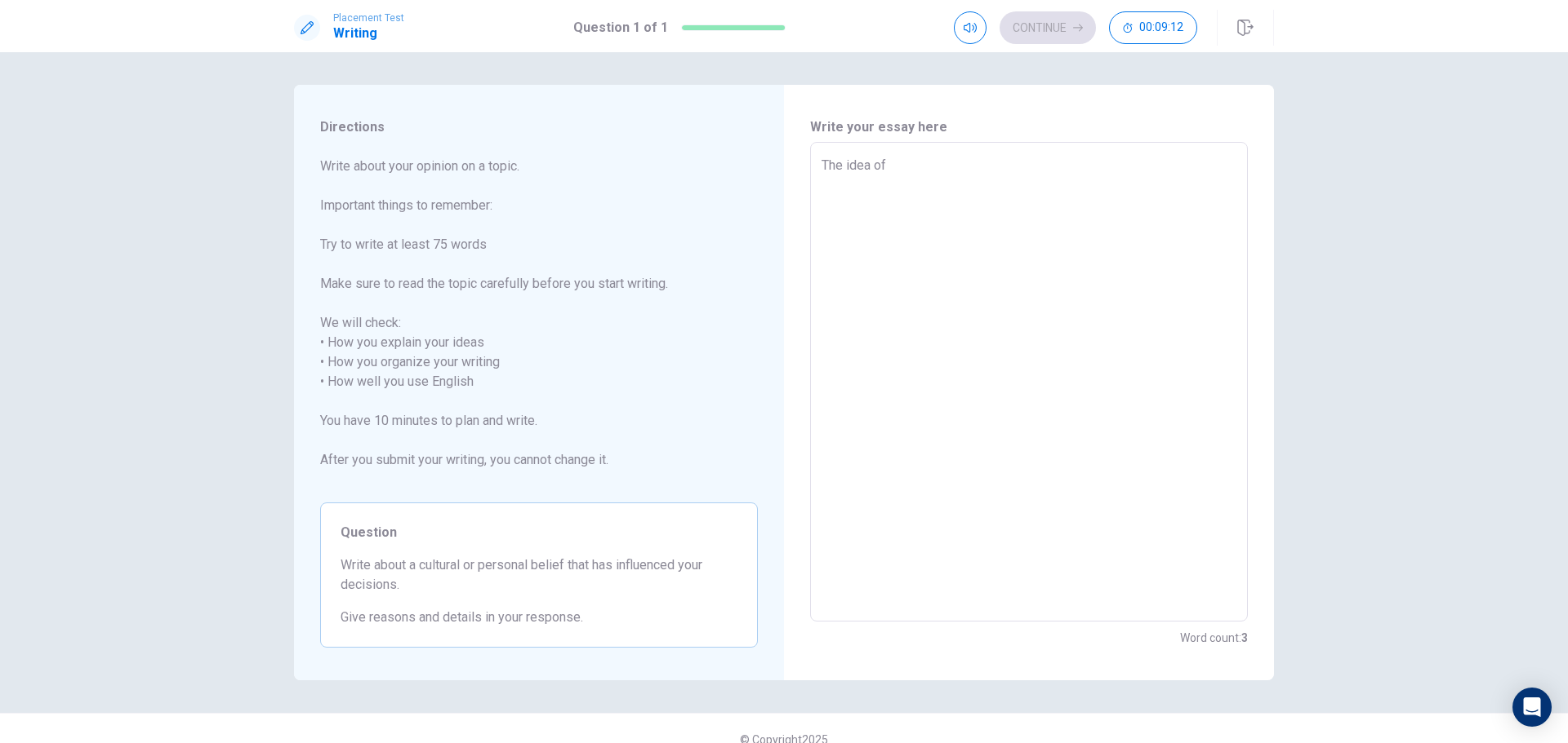
type textarea "The idea of e"
type textarea "x"
type textarea "The idea of eq"
type textarea "x"
type textarea "The idea of equ"
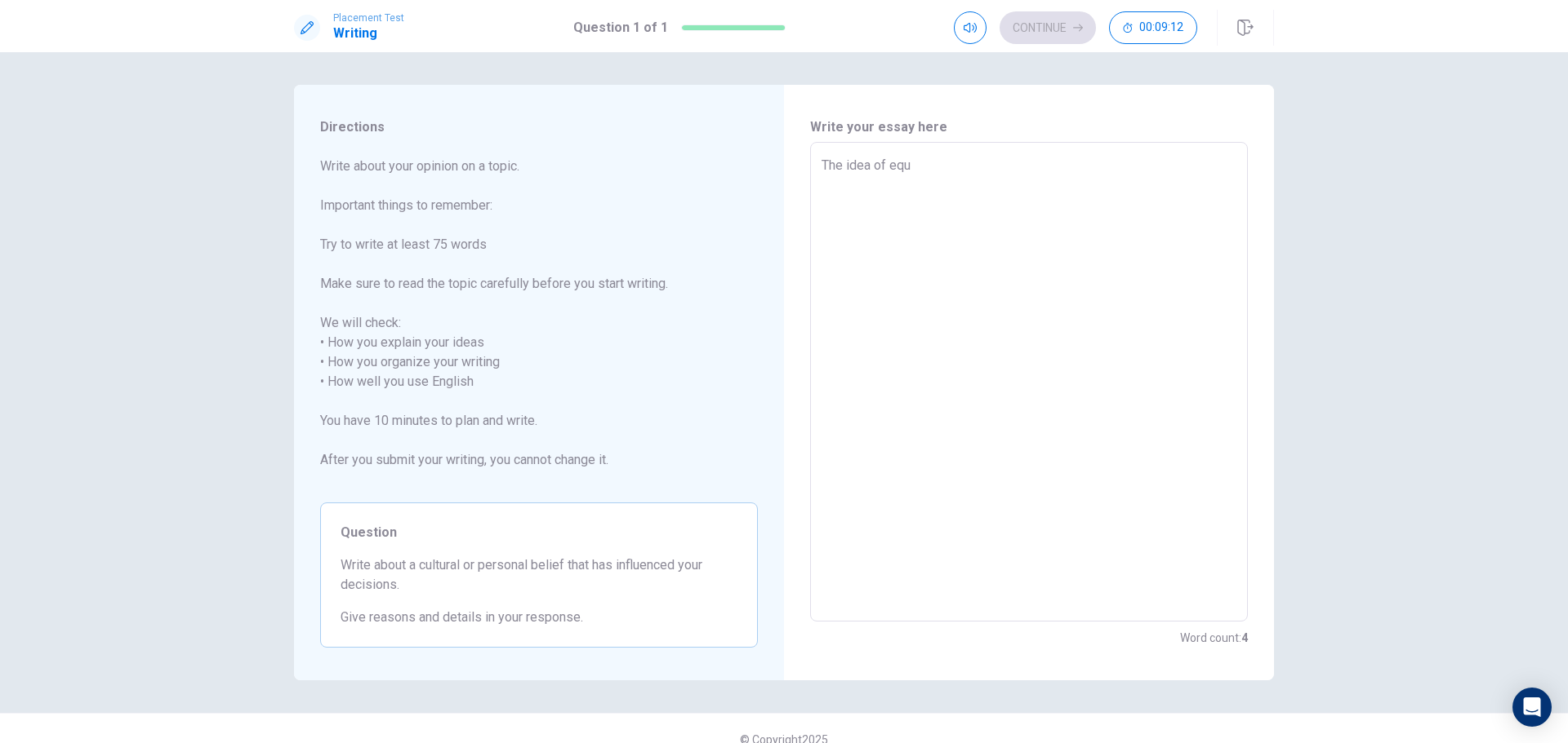
type textarea "x"
type textarea "The idea of equi"
type textarea "x"
type textarea "The idea of equit"
type textarea "x"
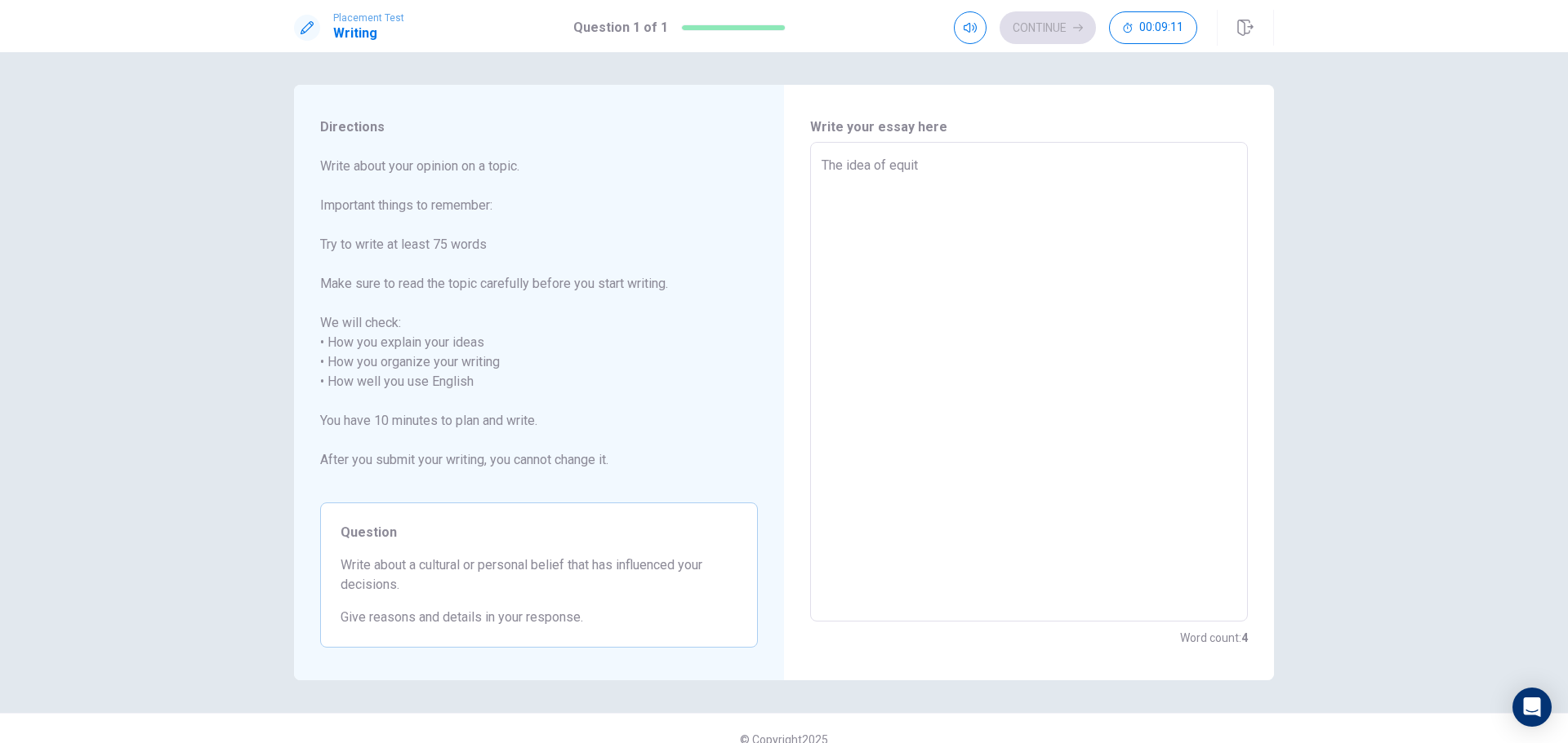
type textarea "The idea of equity"
type textarea "x"
type textarea "The idea of equity"
type textarea "x"
type textarea "The idea of equity"
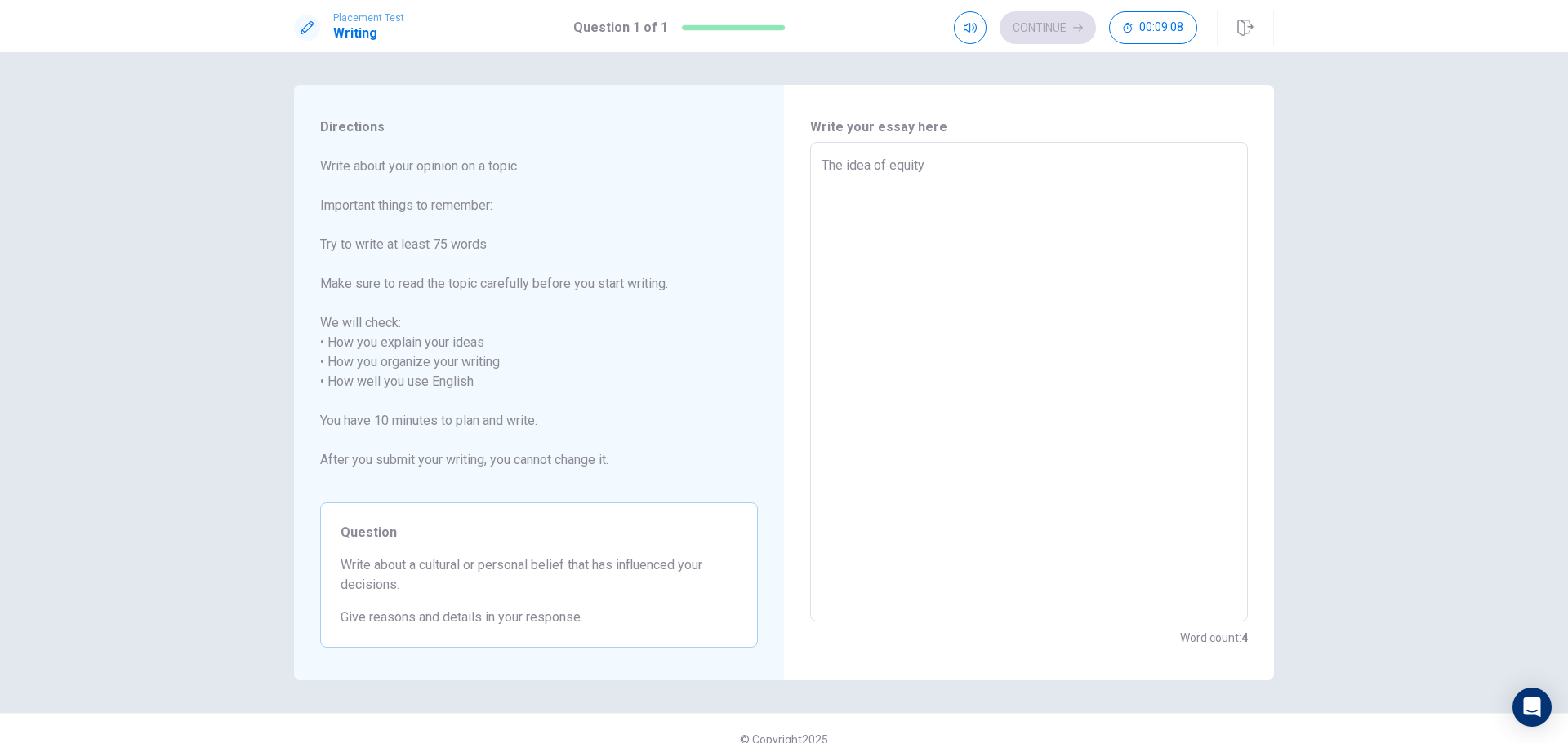
type textarea "x"
type textarea "The idea of equit"
type textarea "x"
type textarea "The idea of equity"
type textarea "x"
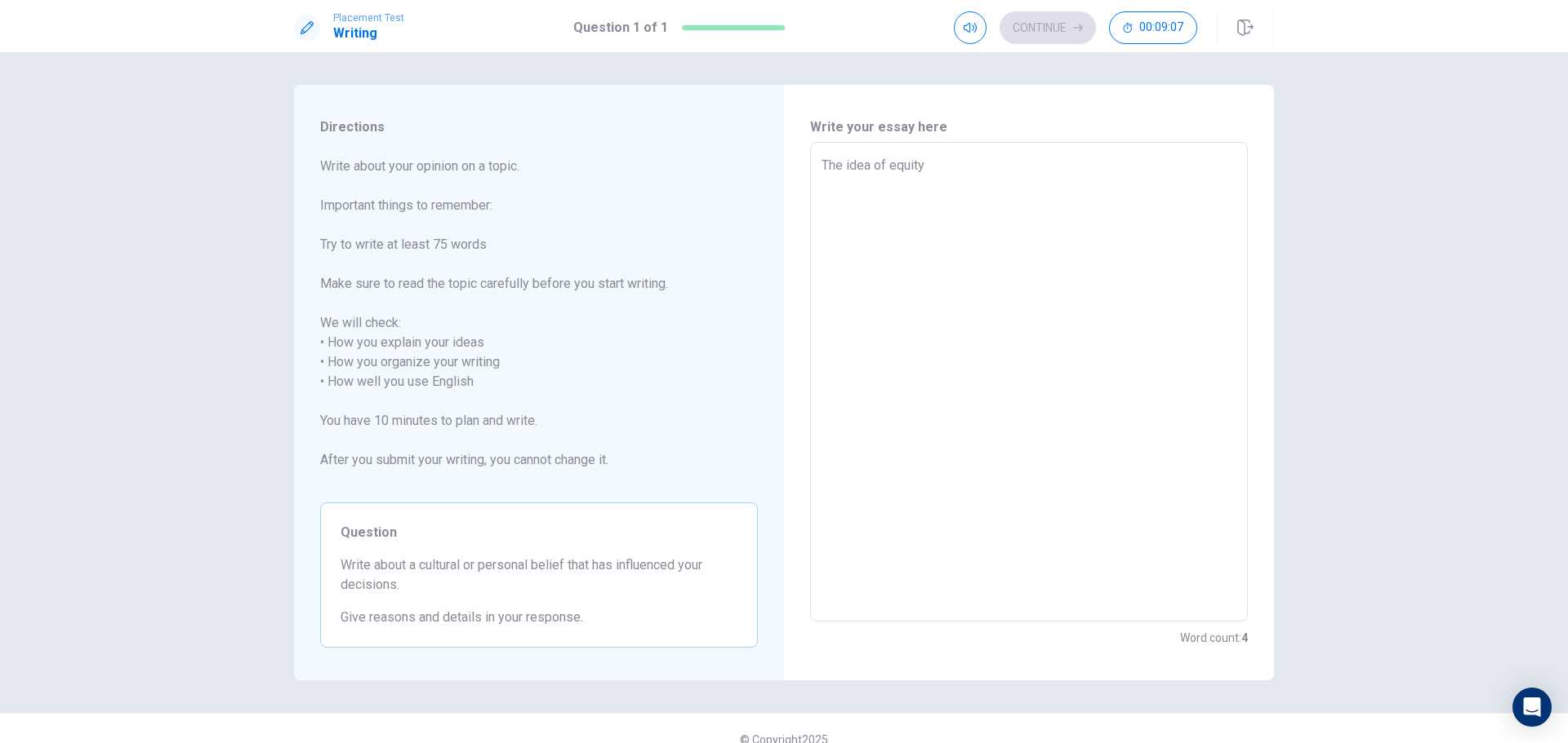
type textarea "The idea of equity"
type textarea "x"
type textarea "The idea of equity i"
type textarea "x"
type textarea "The idea of equity in"
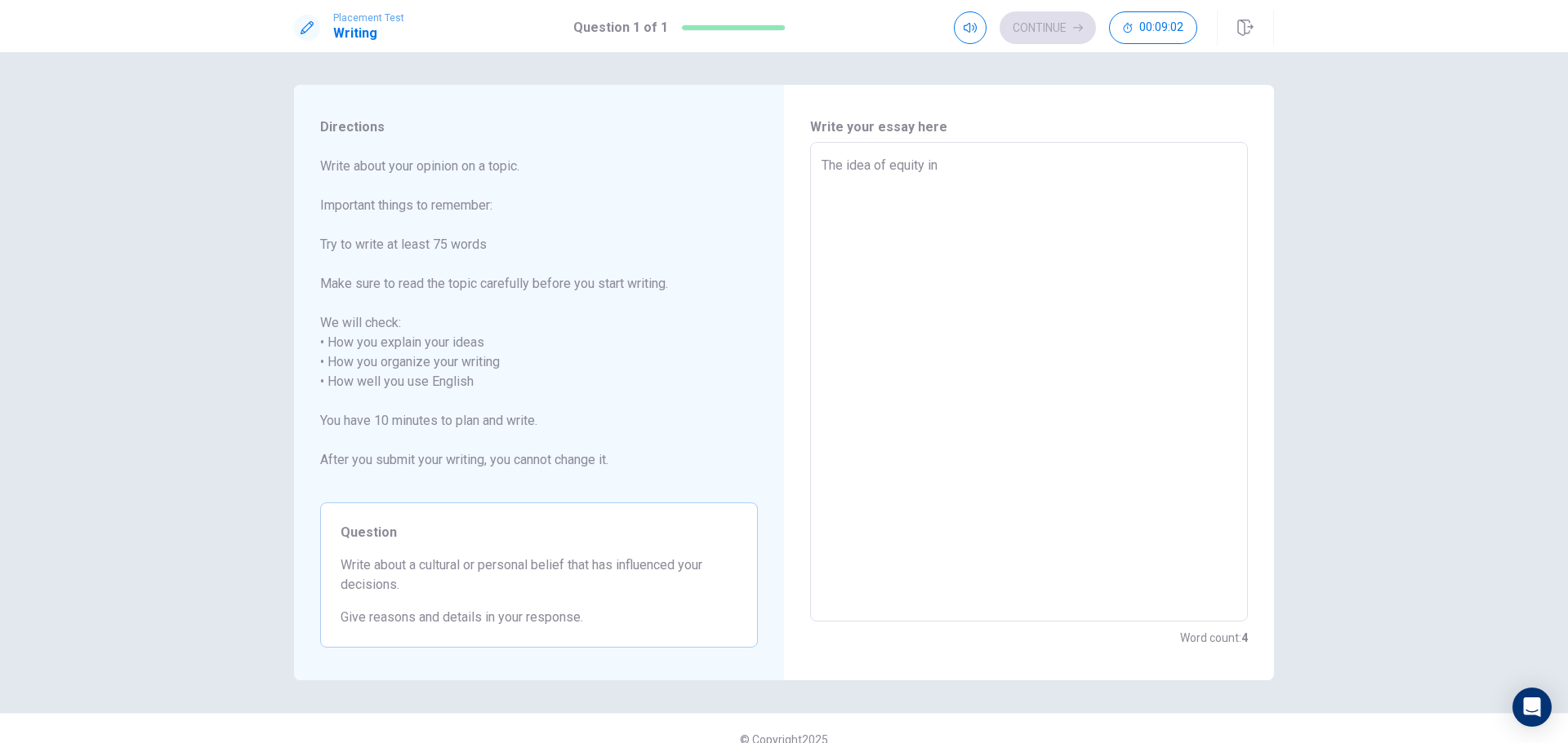
type textarea "x"
type textarea "The idea of equity in"
type textarea "x"
type textarea "The idea of equity in t"
type textarea "x"
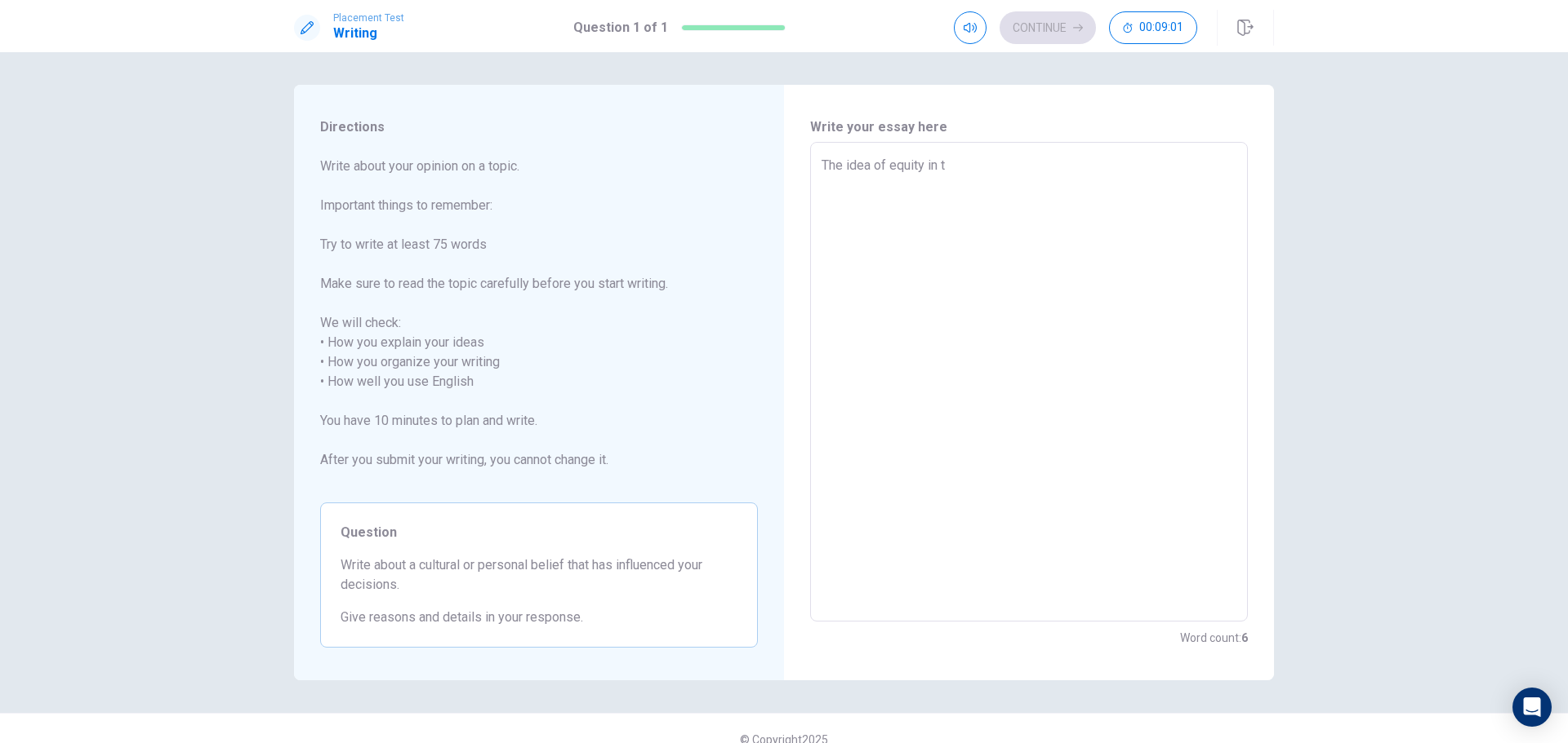
type textarea "The idea of equity in tr"
type textarea "x"
type textarea "The idea of equity in t"
type textarea "x"
type textarea "The idea of equity in te"
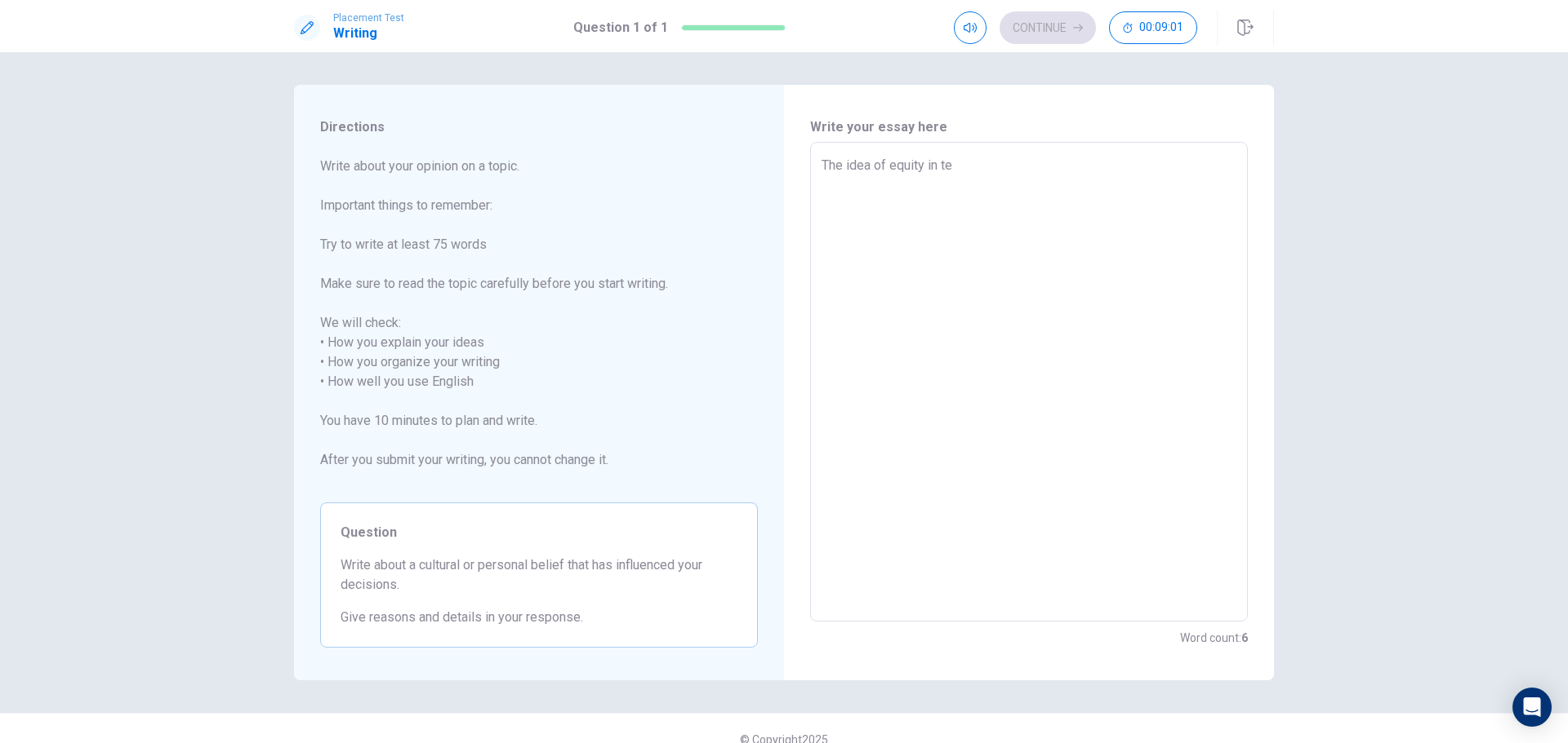
type textarea "x"
type textarea "The idea of equity in ter"
type textarea "x"
type textarea "The idea of equity in [GEOGRAPHIC_DATA]"
type textarea "x"
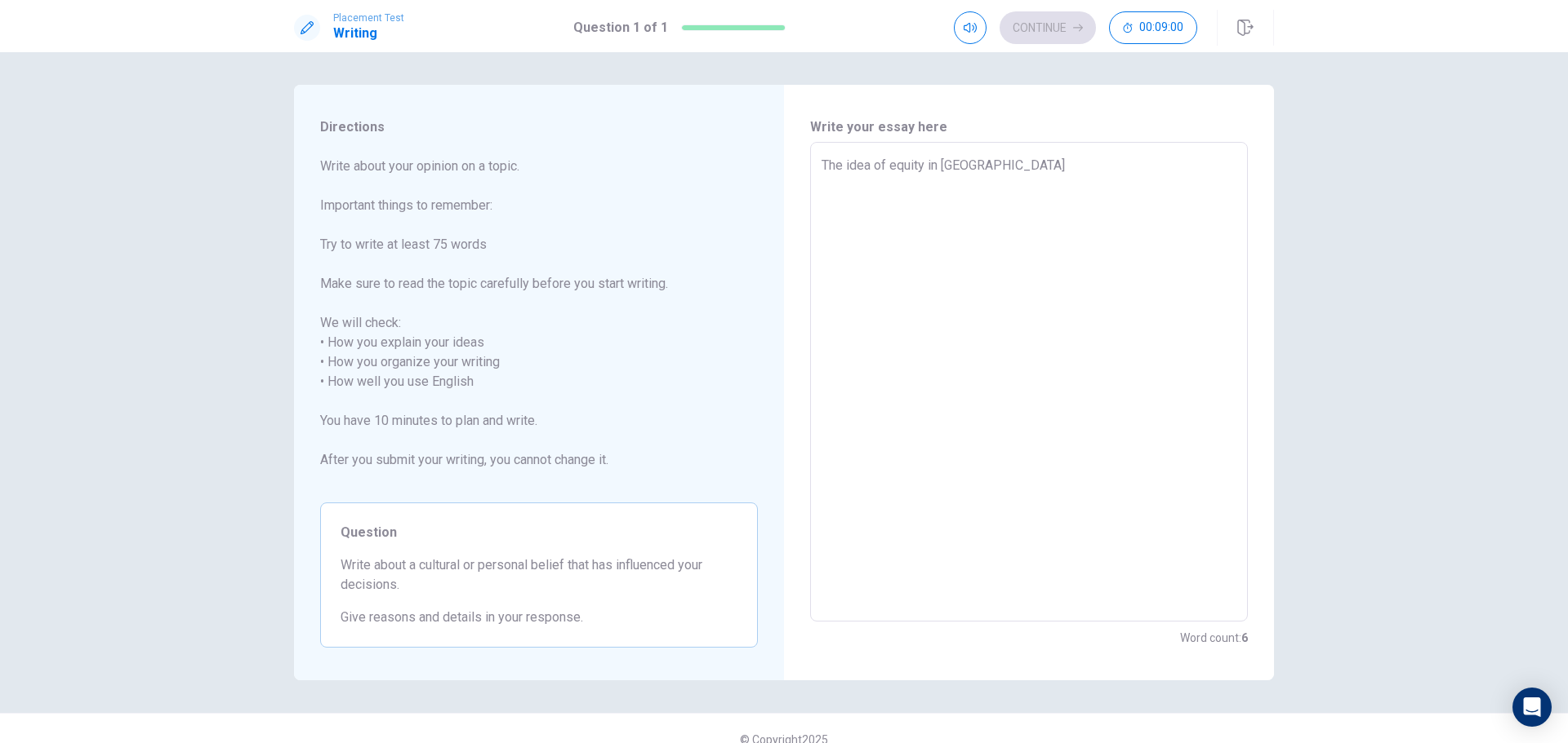
type textarea "The idea of equity in teram"
type textarea "x"
type textarea "The idea of equity in terams"
type textarea "x"
type textarea "The idea of equity in terams"
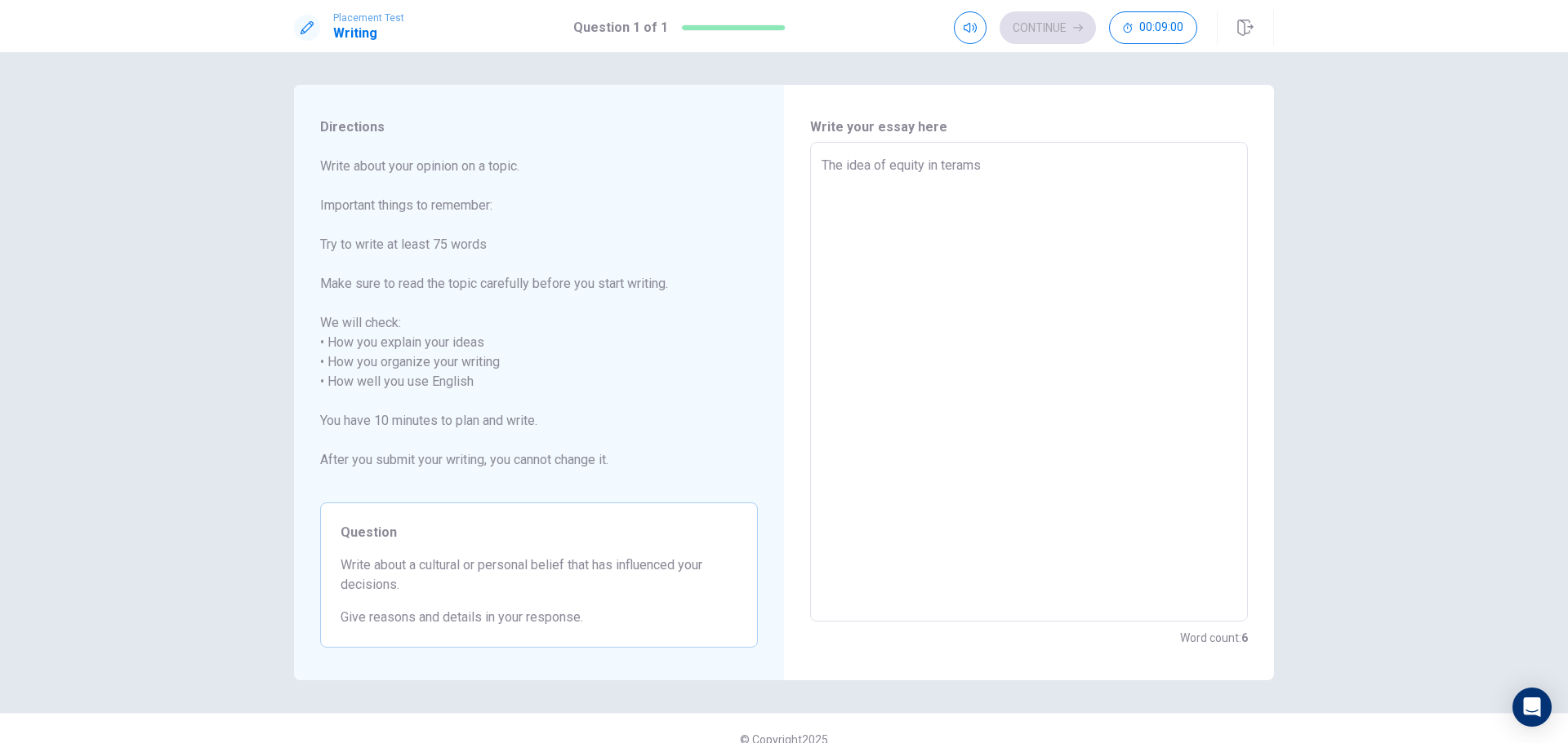
type textarea "x"
type textarea "The idea of equity in terams"
type textarea "x"
type textarea "The idea of equity in teram"
type textarea "x"
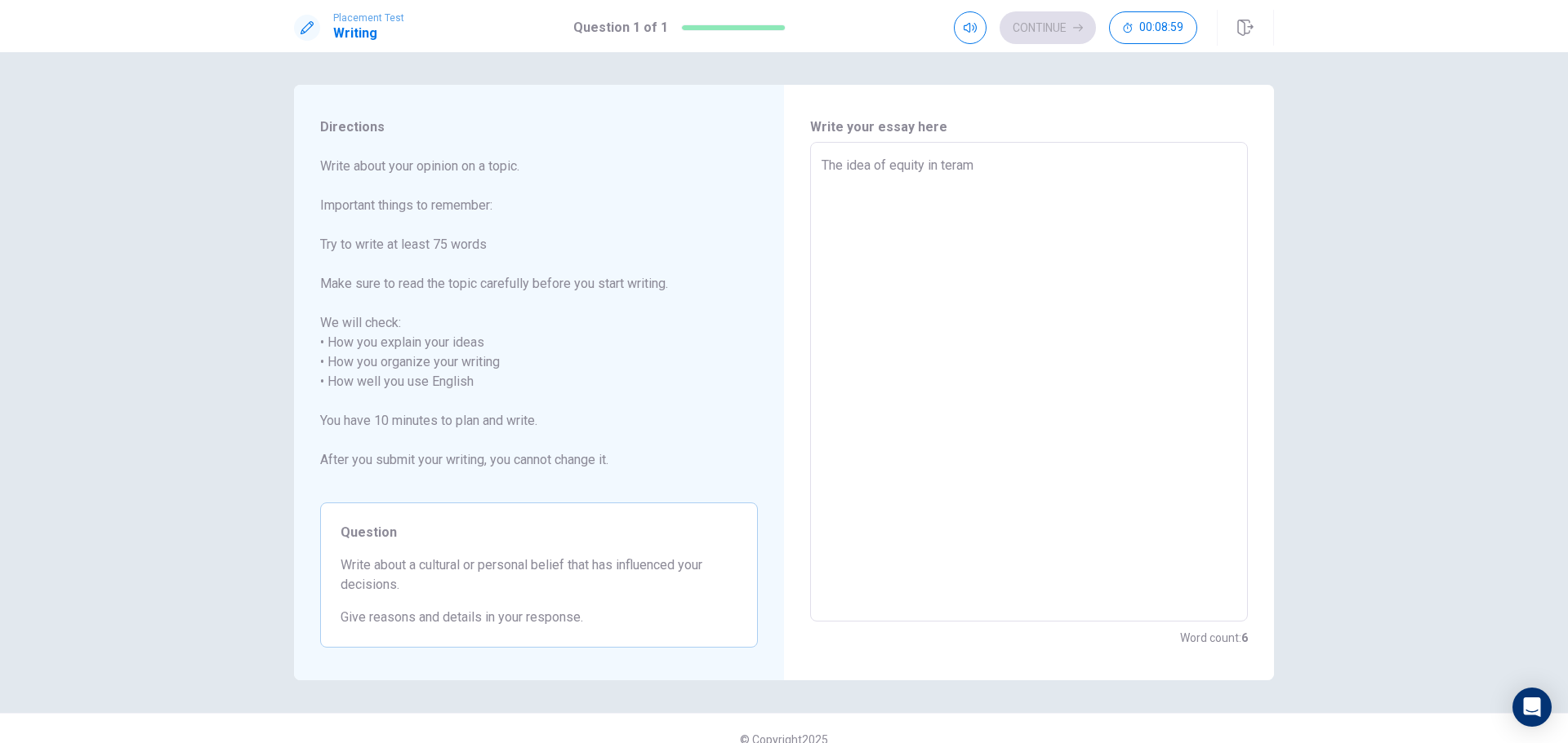
type textarea "The idea of equity in [GEOGRAPHIC_DATA]"
type textarea "x"
type textarea "The idea of equity in ter"
type textarea "x"
type textarea "The idea of equity in term"
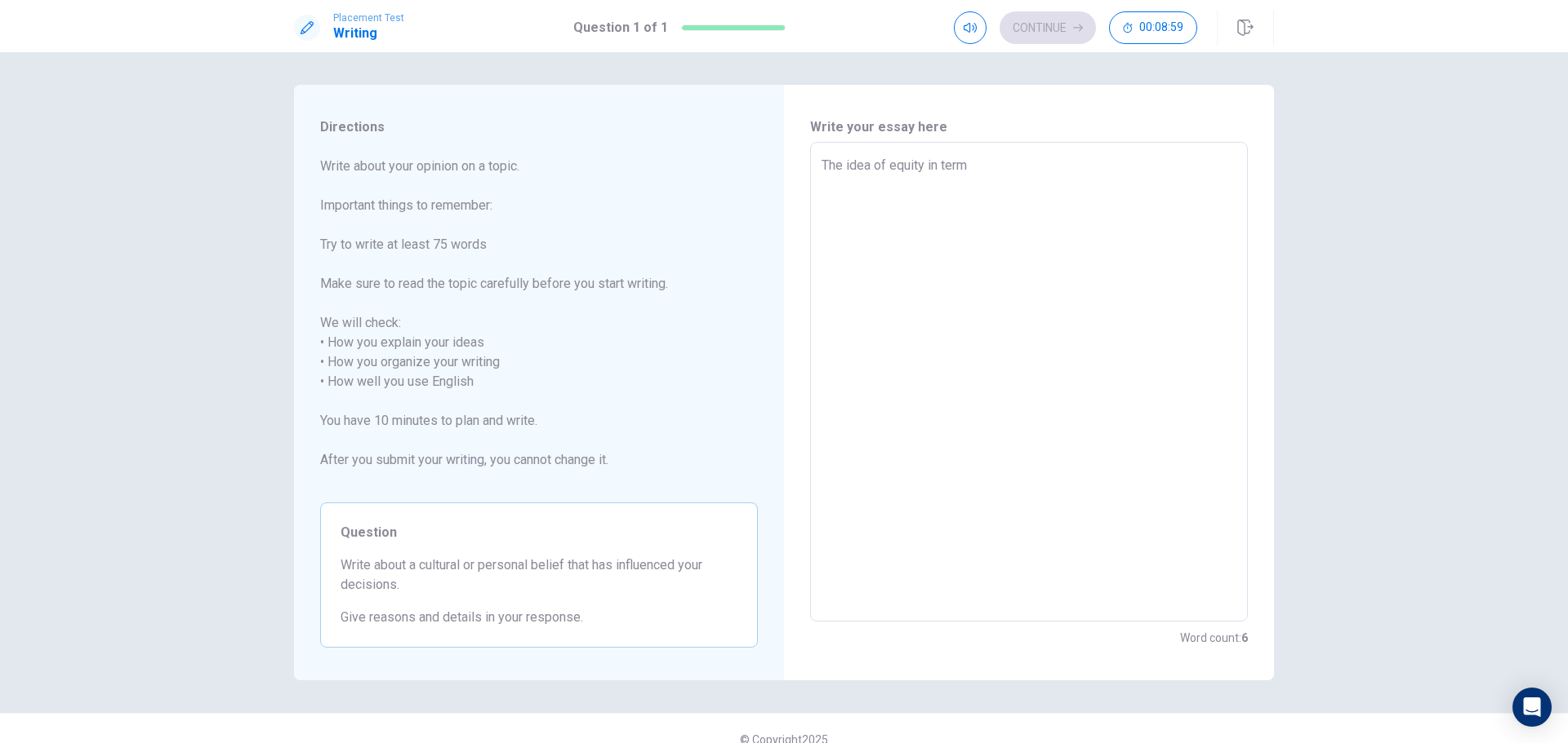
type textarea "x"
type textarea "The idea of equity in terms"
type textarea "x"
type textarea "The idea of equity in terms"
type textarea "x"
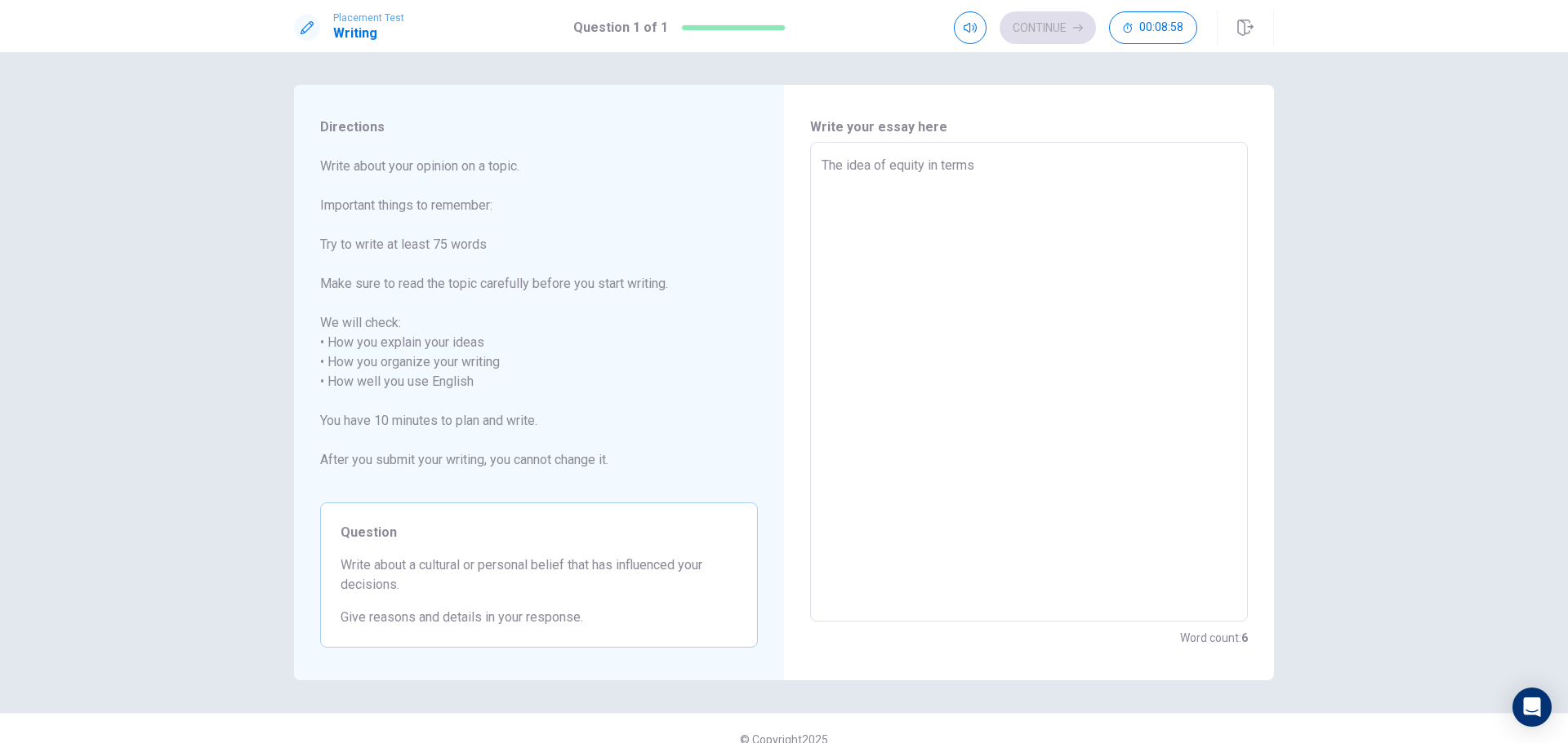
type textarea "The idea of equity in terms"
type textarea "x"
type textarea "The idea of equity in term"
type textarea "x"
type textarea "The idea of equity in ter"
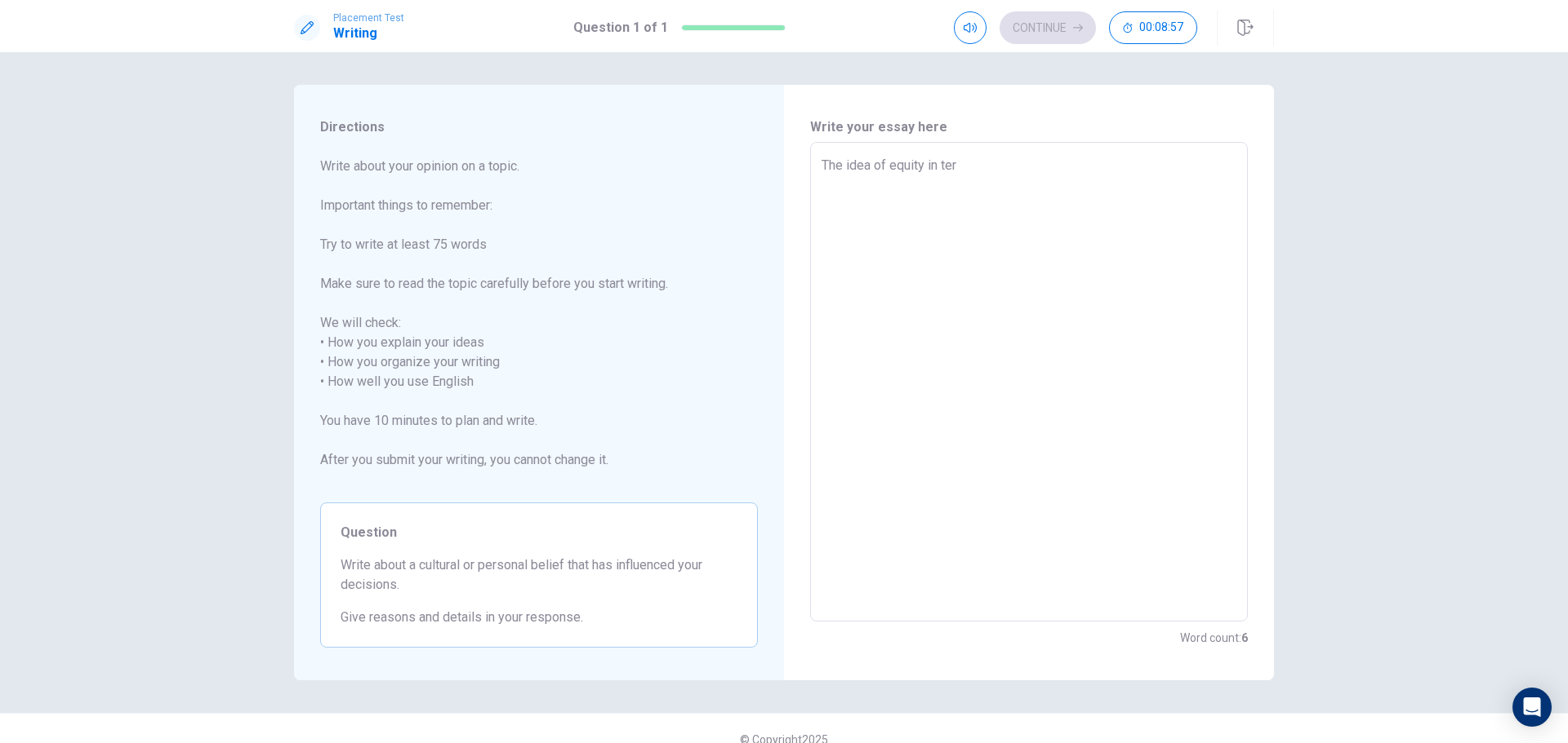
type textarea "x"
type textarea "The idea of equity in te"
type textarea "x"
type textarea "The idea of equity in t"
type textarea "x"
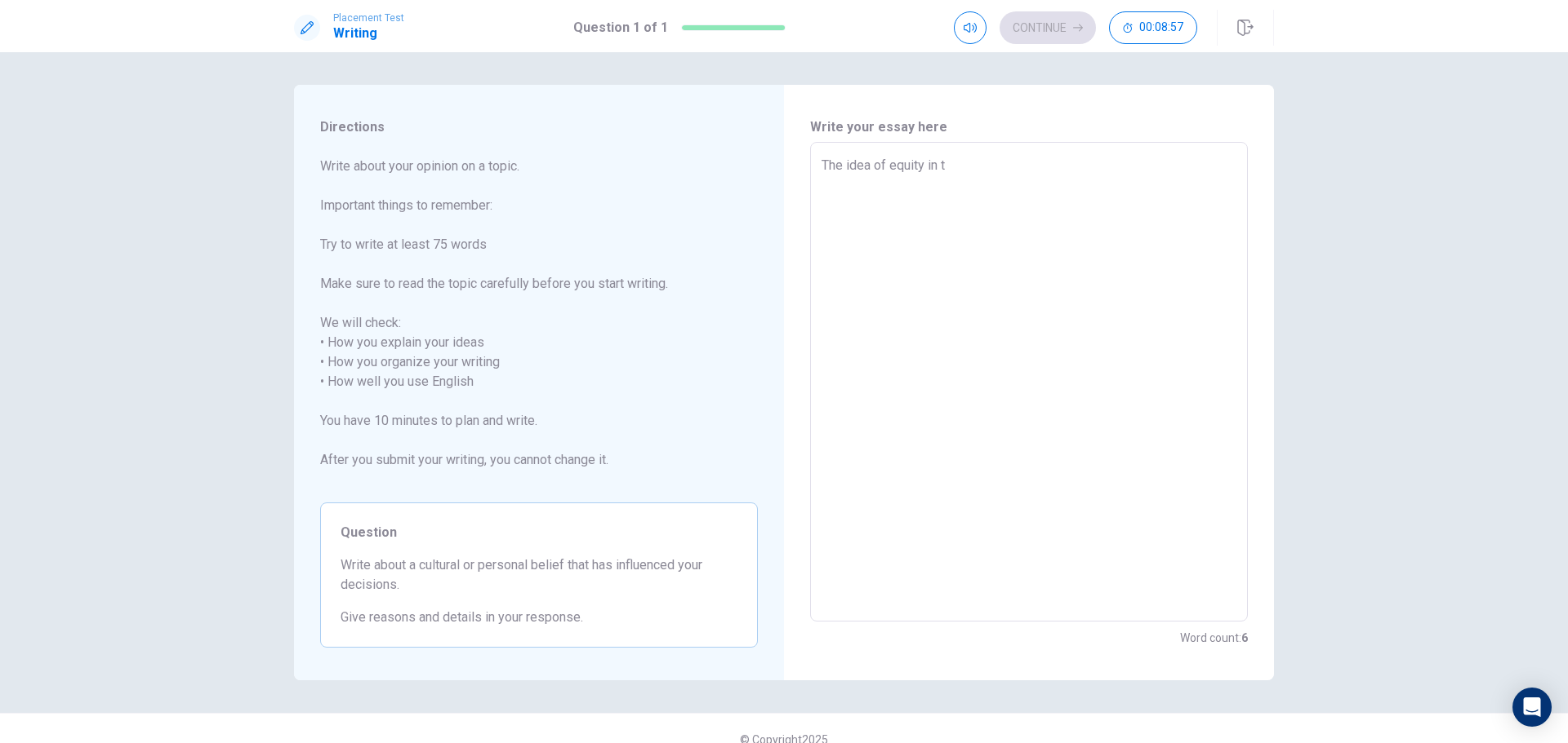
type textarea "The idea of equity in"
type textarea "x"
type textarea "The idea of equity in"
type textarea "x"
type textarea "The idea of equity i"
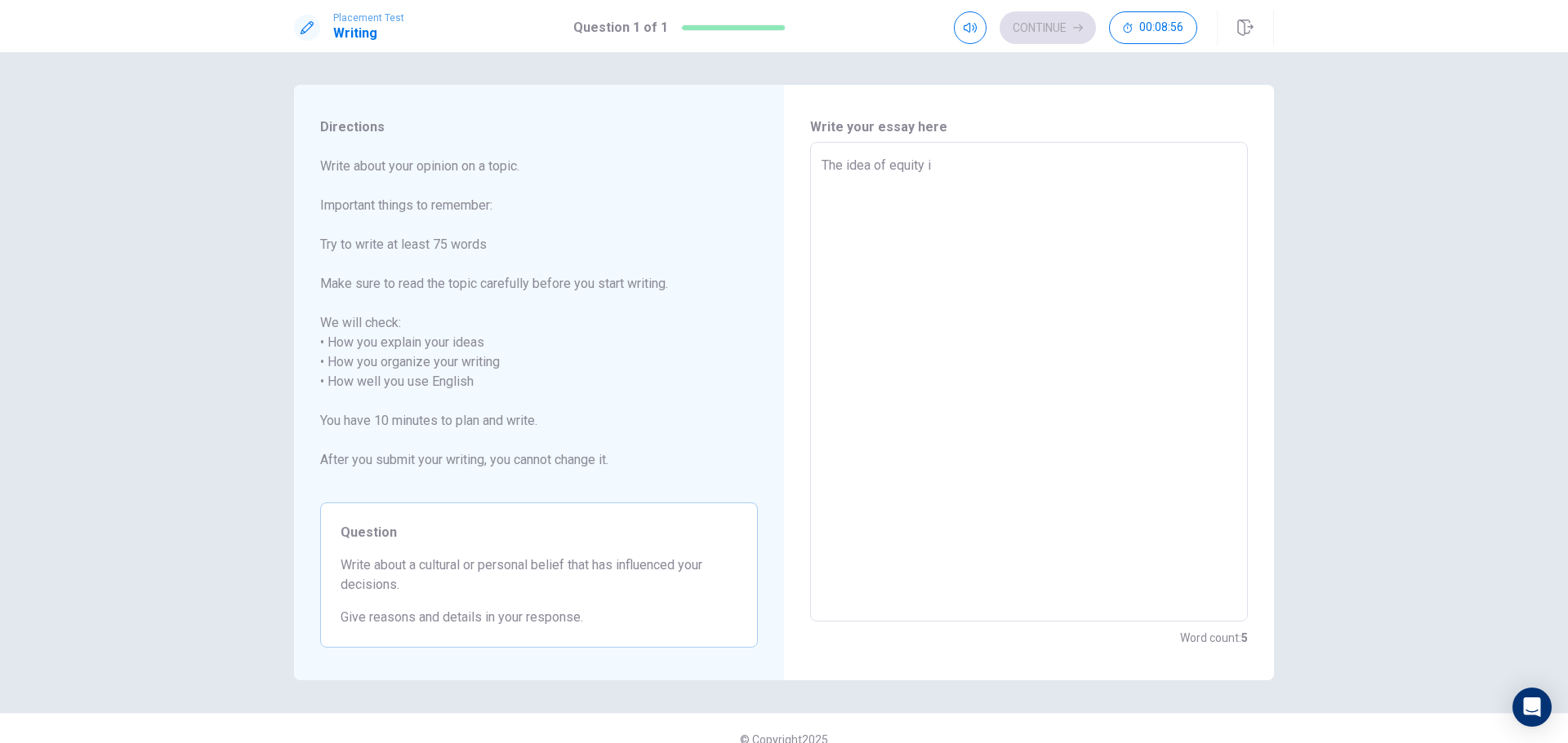
type textarea "x"
type textarea "The idea of equity"
type textarea "x"
type textarea "The idea of equity h"
type textarea "x"
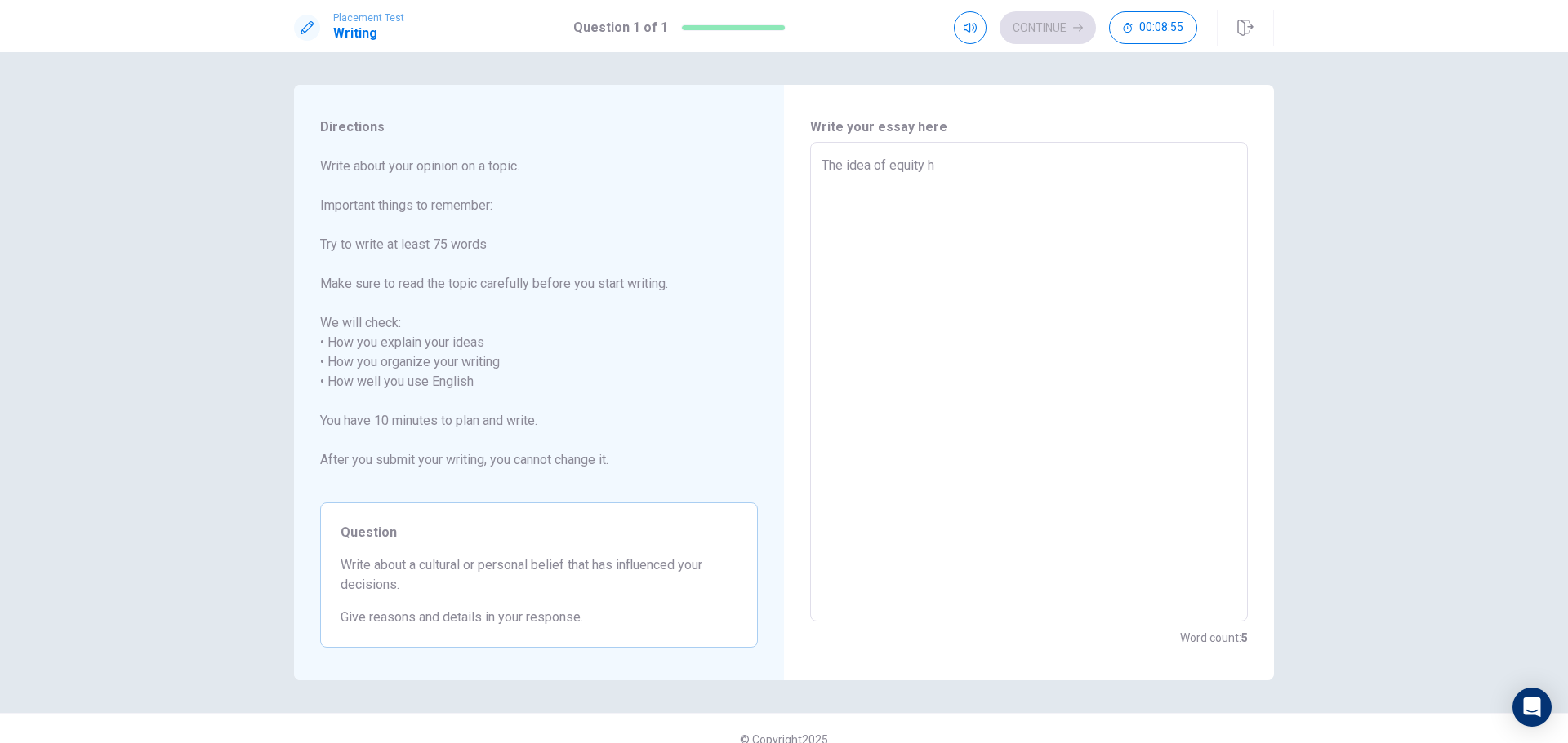
type textarea "The idea of equity ha"
type textarea "x"
type textarea "The idea of equity has"
type textarea "x"
type textarea "The idea of equity has"
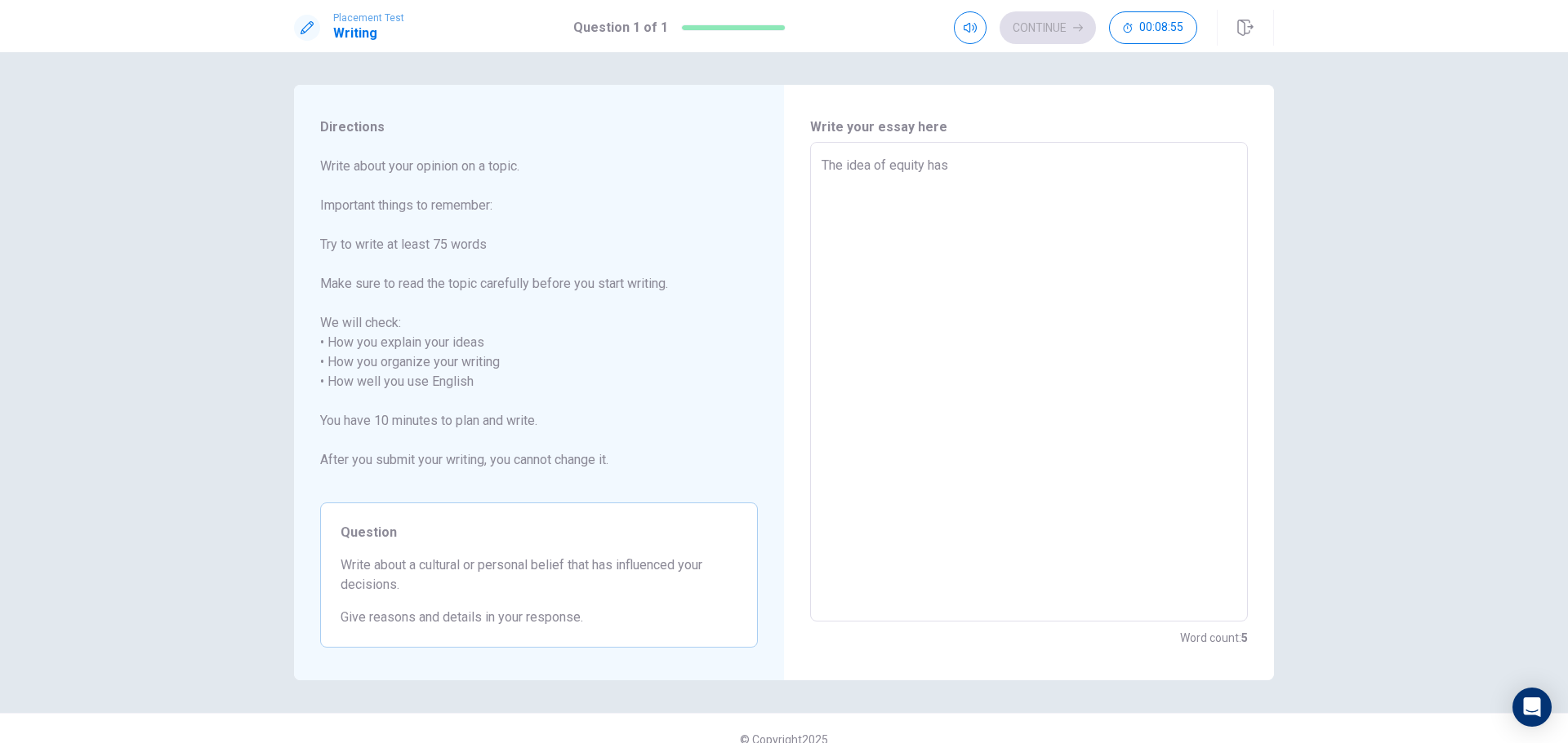
type textarea "x"
type textarea "The idea of equity has i"
type textarea "x"
type textarea "The idea of equity has in"
type textarea "x"
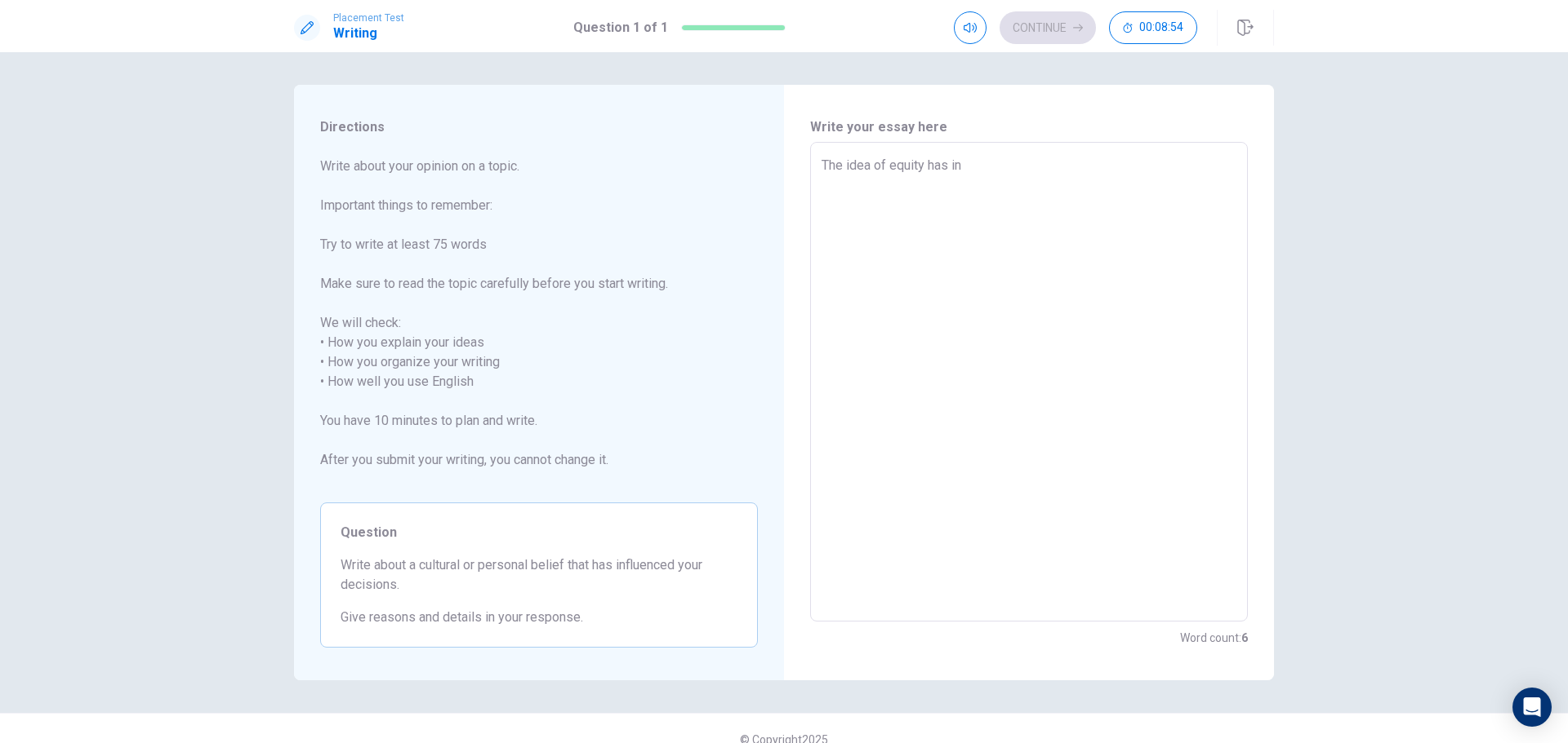
type textarea "The idea of equity has inf"
type textarea "x"
type textarea "The idea of equity has infl"
type textarea "x"
type textarea "The idea of equity has influ"
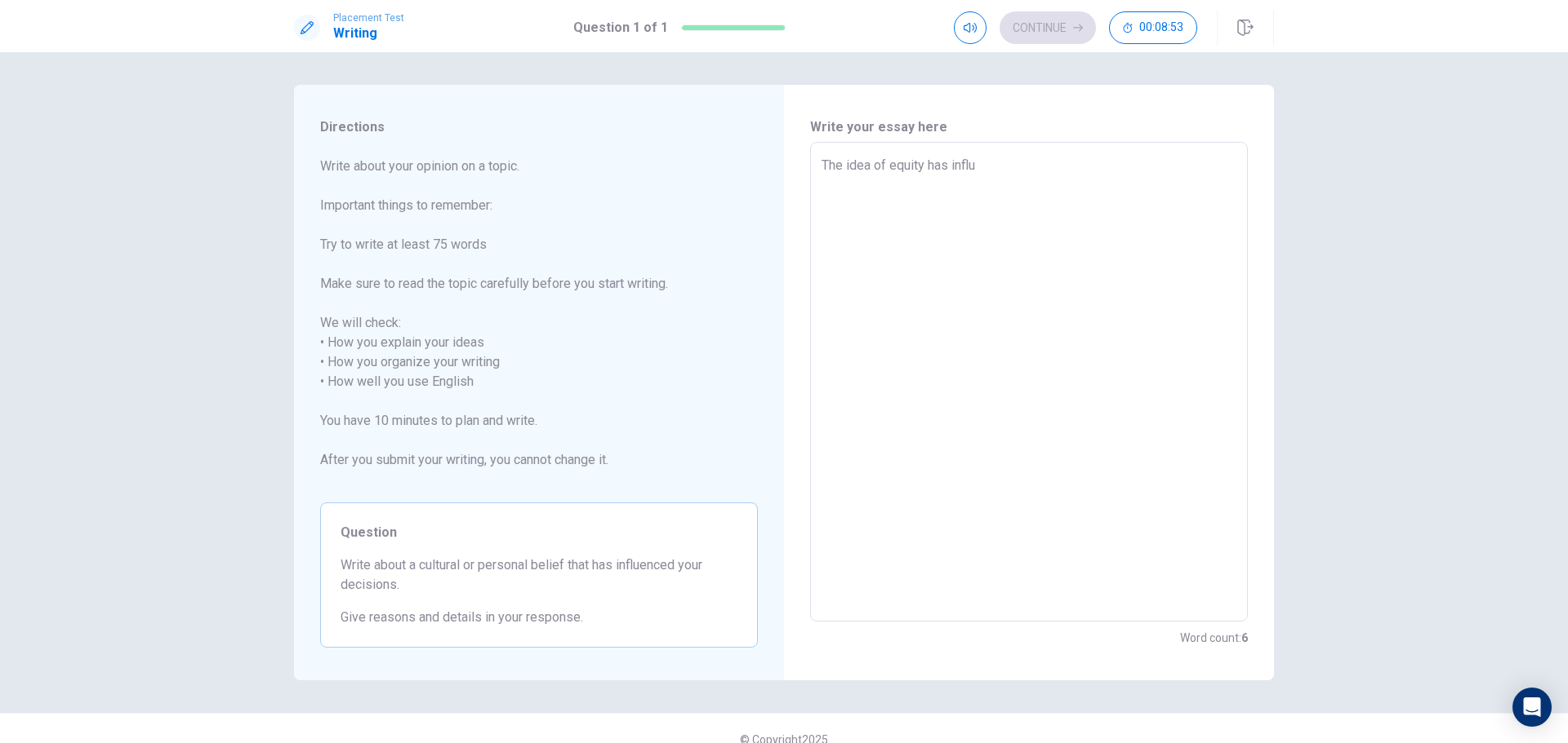
type textarea "x"
type textarea "The idea of equity has influe"
type textarea "x"
type textarea "The idea of equity has influen"
type textarea "x"
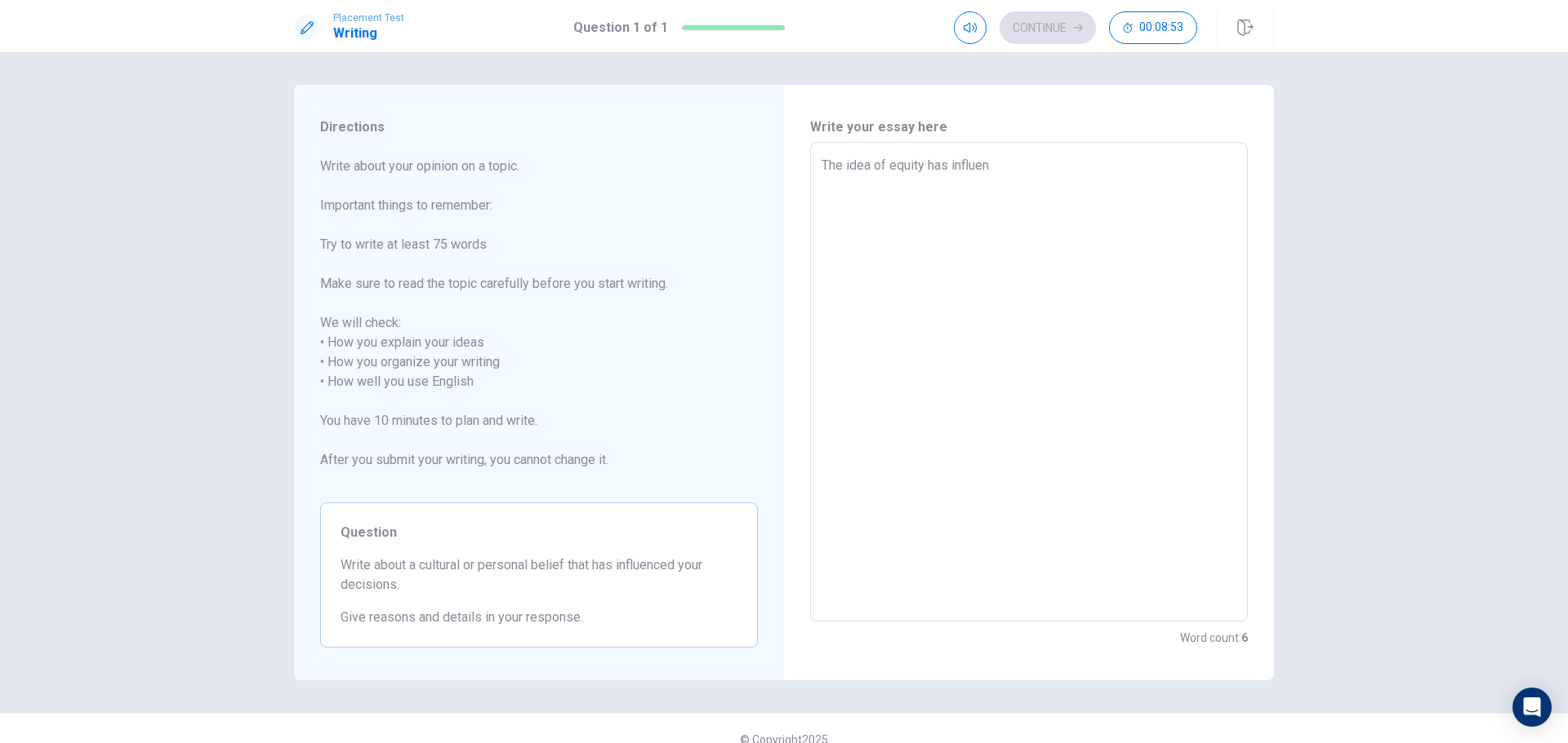
type textarea "The idea of equity has influenc"
type textarea "x"
type textarea "The idea of equity has influence"
type textarea "x"
type textarea "The idea of equity has influences"
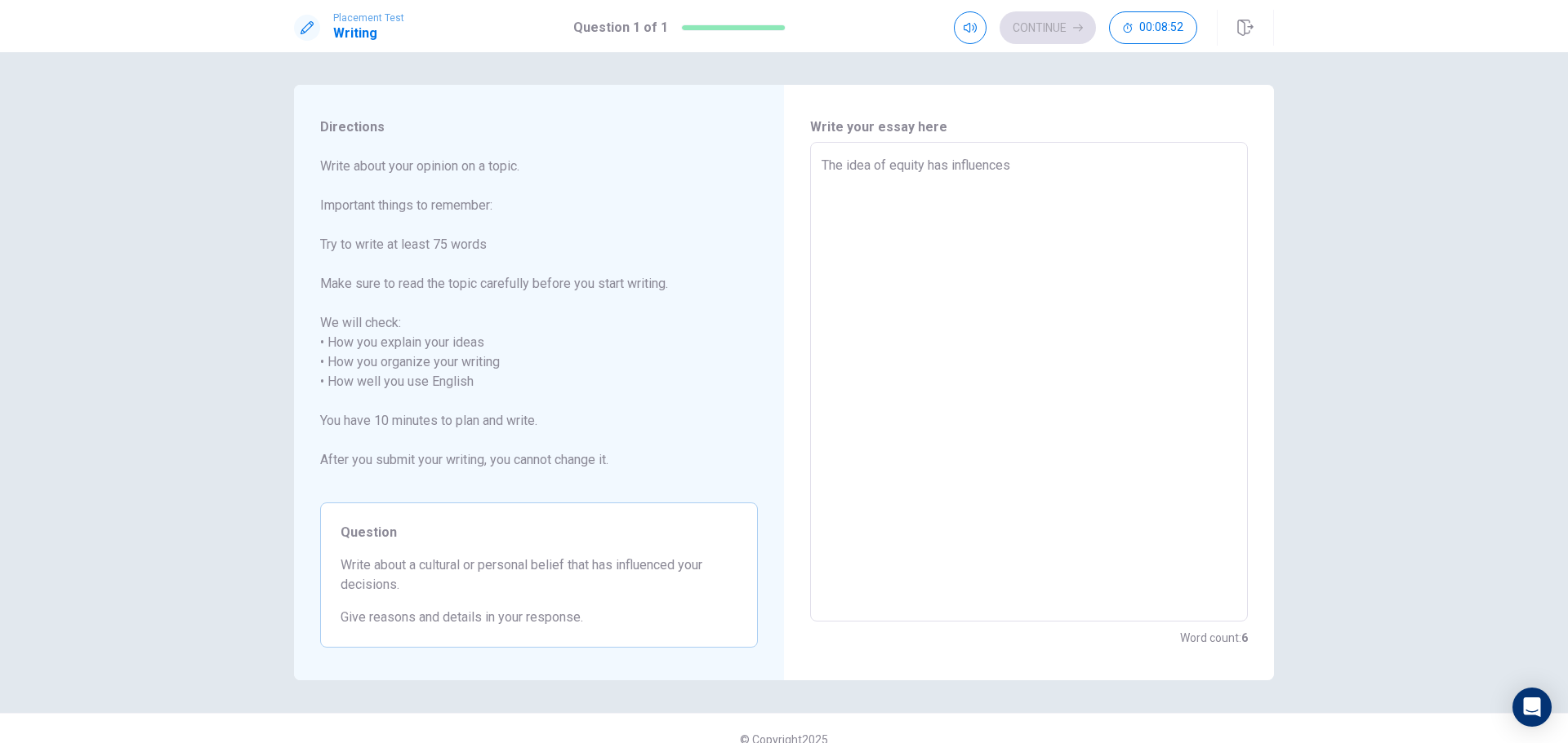
type textarea "x"
type textarea "The idea of equity has influences"
type textarea "x"
type textarea "The idea of equity has influences"
type textarea "x"
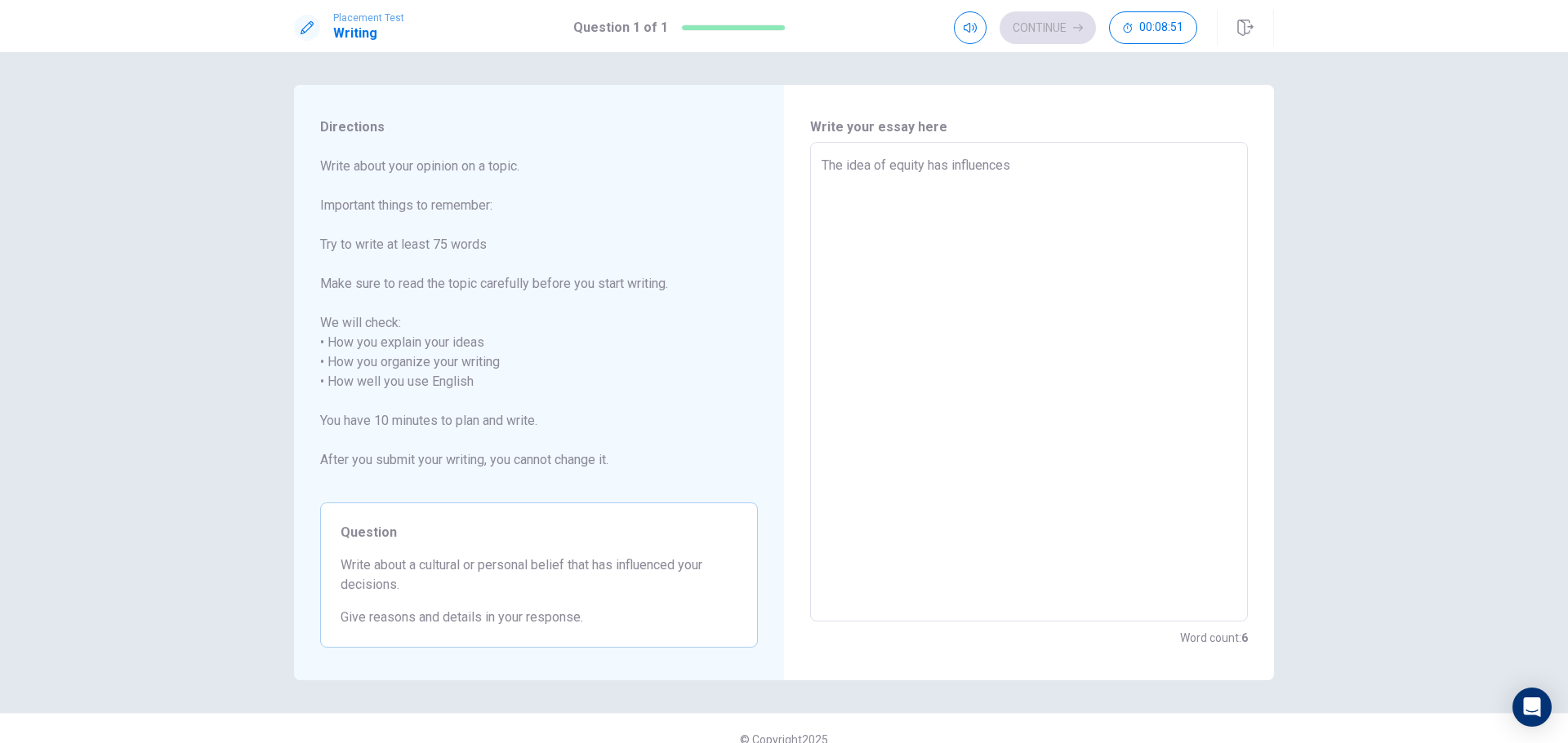
type textarea "The idea of equity has influence"
type textarea "x"
type textarea "The idea of equity has influencef"
type textarea "x"
type textarea "The idea of equity has influence"
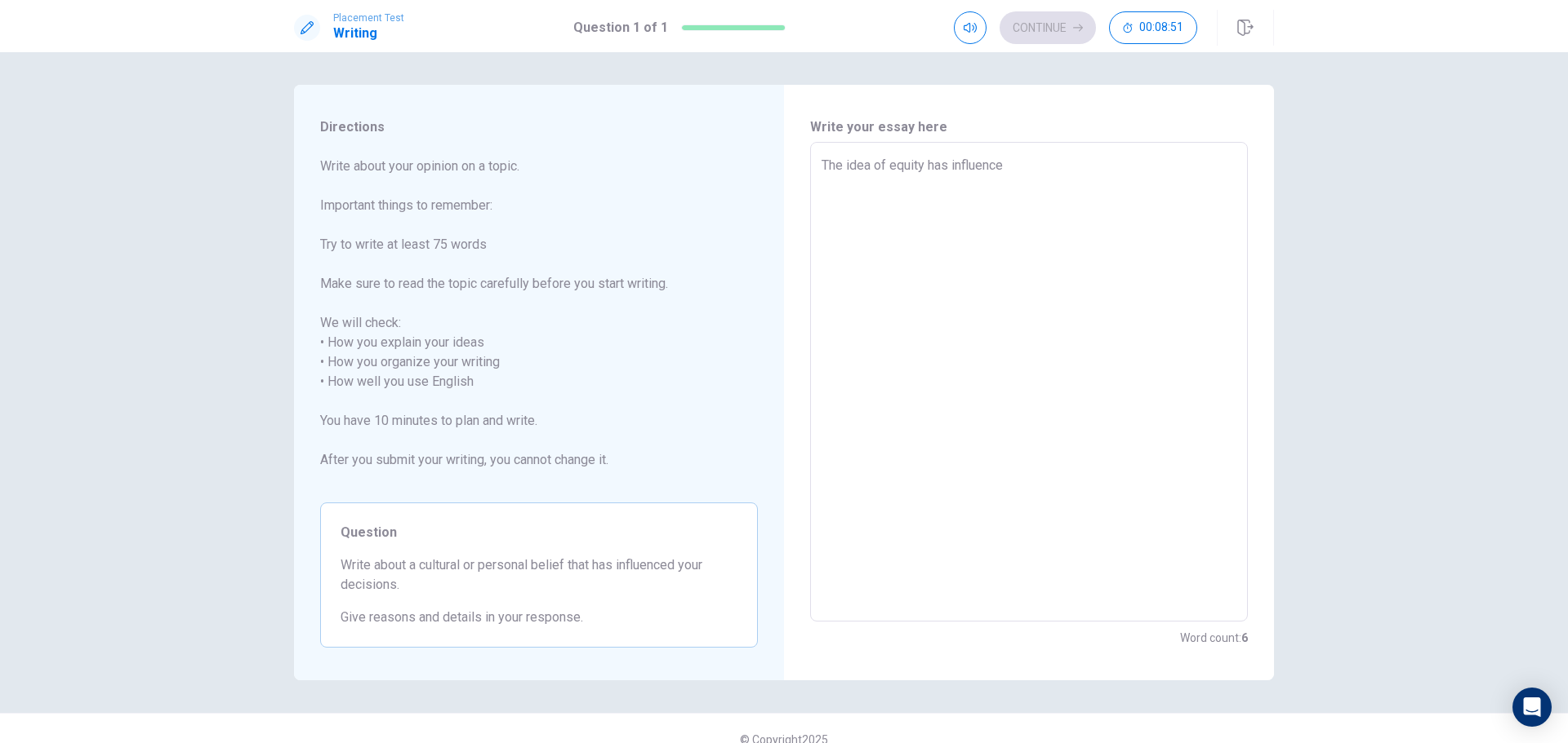
type textarea "x"
type textarea "The idea of equity has influences"
type textarea "x"
type textarea "The idea of equity has influence"
type textarea "x"
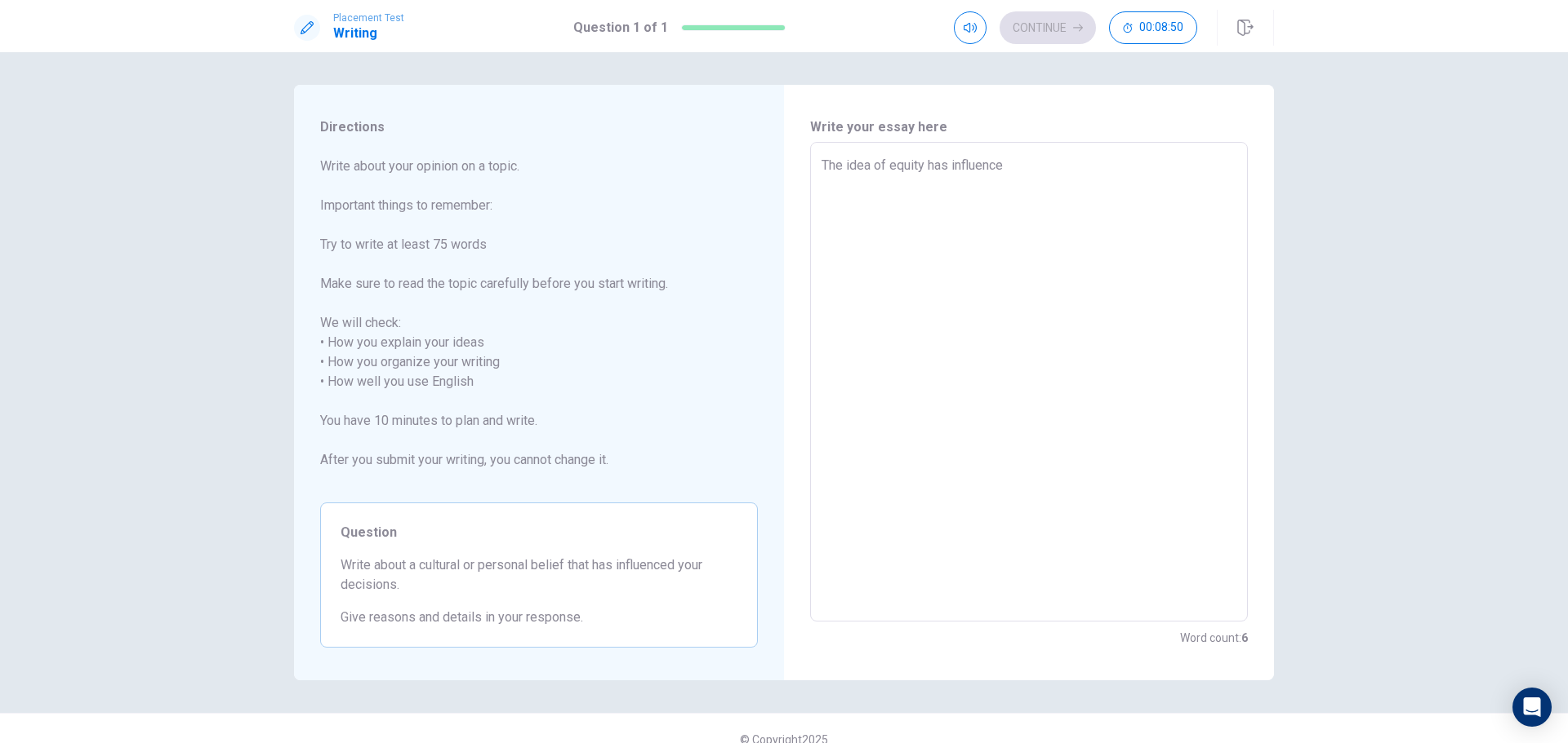
type textarea "The idea of equity has influenced"
type textarea "x"
click at [872, 168] on textarea "The idea of equity has influenced my decisons in many different o" at bounding box center [1028, 382] width 415 height 453
click at [1069, 205] on textarea "The idea of equity has influenced my decisons in many different o" at bounding box center [1028, 382] width 415 height 453
click at [921, 169] on textarea "The idea of equity has influenced my decisons in many different o" at bounding box center [1028, 382] width 415 height 453
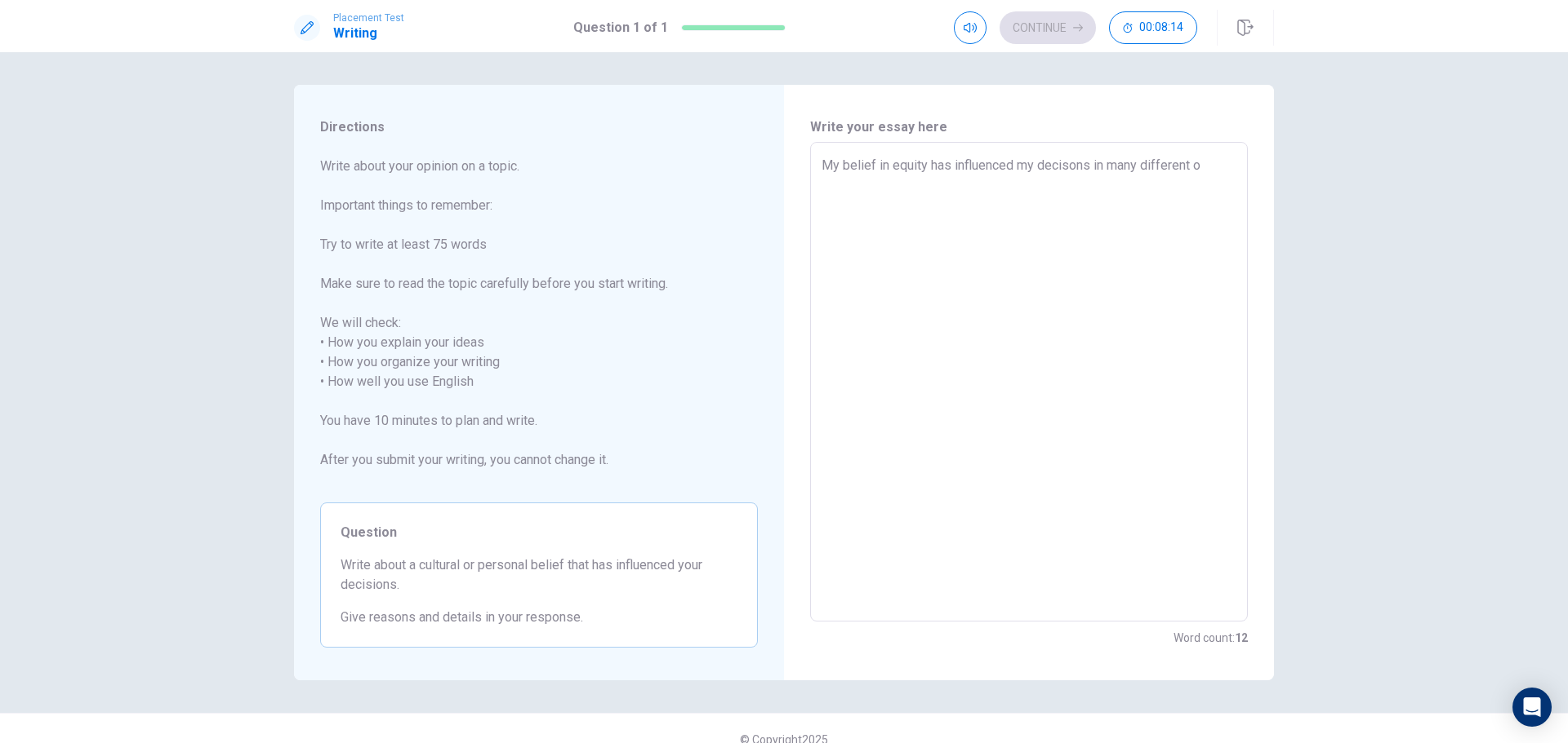
click at [1203, 170] on textarea "My belief in equity has influenced my decisons in many different o" at bounding box center [1028, 382] width 415 height 453
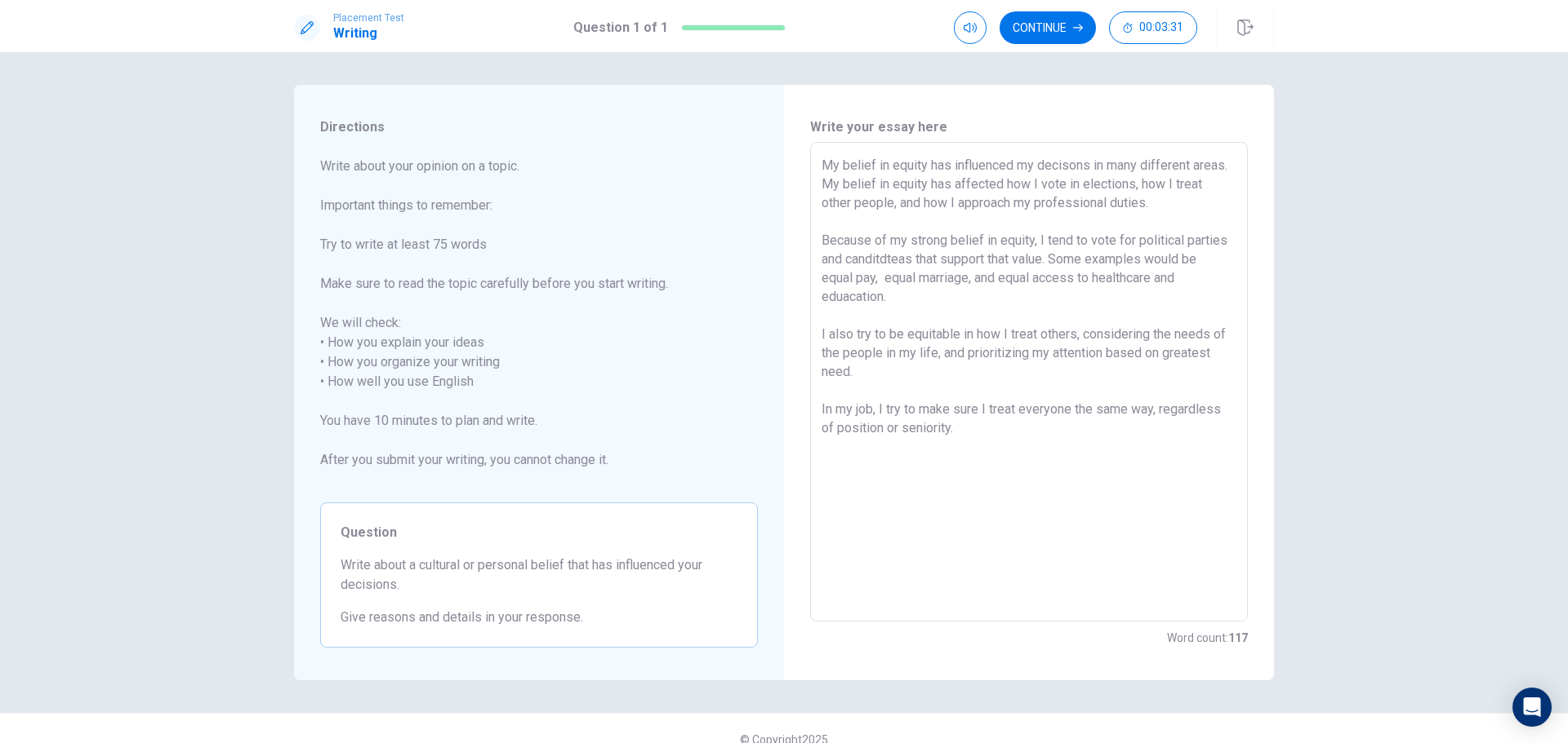
click at [980, 430] on textarea "My belief in equity has influenced my decisons in many different areas. My beli…" at bounding box center [1028, 382] width 415 height 453
click at [1080, 423] on textarea "My belief in equity has influenced my decisons in many different areas. My beli…" at bounding box center [1028, 382] width 415 height 453
click at [893, 301] on textarea "My belief in equity has influenced my decisons in many different areas. My beli…" at bounding box center [1028, 382] width 415 height 453
click at [959, 421] on textarea "My belief in equity has influenced my decisons in many different areas. My beli…" at bounding box center [1028, 382] width 415 height 453
click at [954, 430] on textarea "My belief in equity has influenced my decisons in many different areas. My beli…" at bounding box center [1028, 382] width 415 height 453
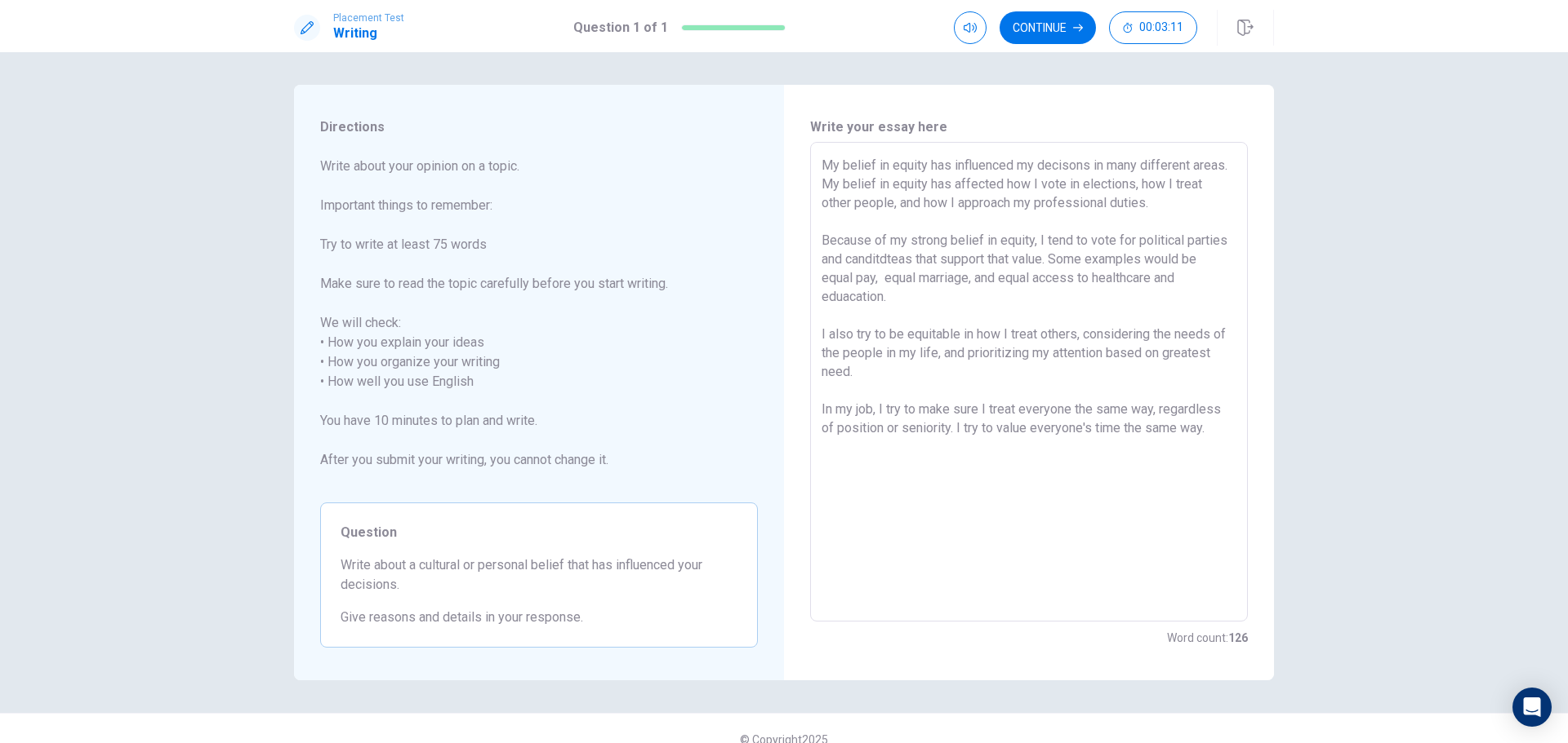
click at [848, 367] on textarea "My belief in equity has influenced my decisons in many different areas. My beli…" at bounding box center [1028, 382] width 415 height 453
click at [1043, 505] on textarea "My belief in equity has influenced my decisons in many different areas. My beli…" at bounding box center [1028, 382] width 415 height 453
click at [1151, 471] on textarea "My belief in equity has influenced my decisons in many different areas. My beli…" at bounding box center [1028, 382] width 415 height 453
click at [1051, 32] on button "Continue" at bounding box center [1047, 28] width 96 height 32
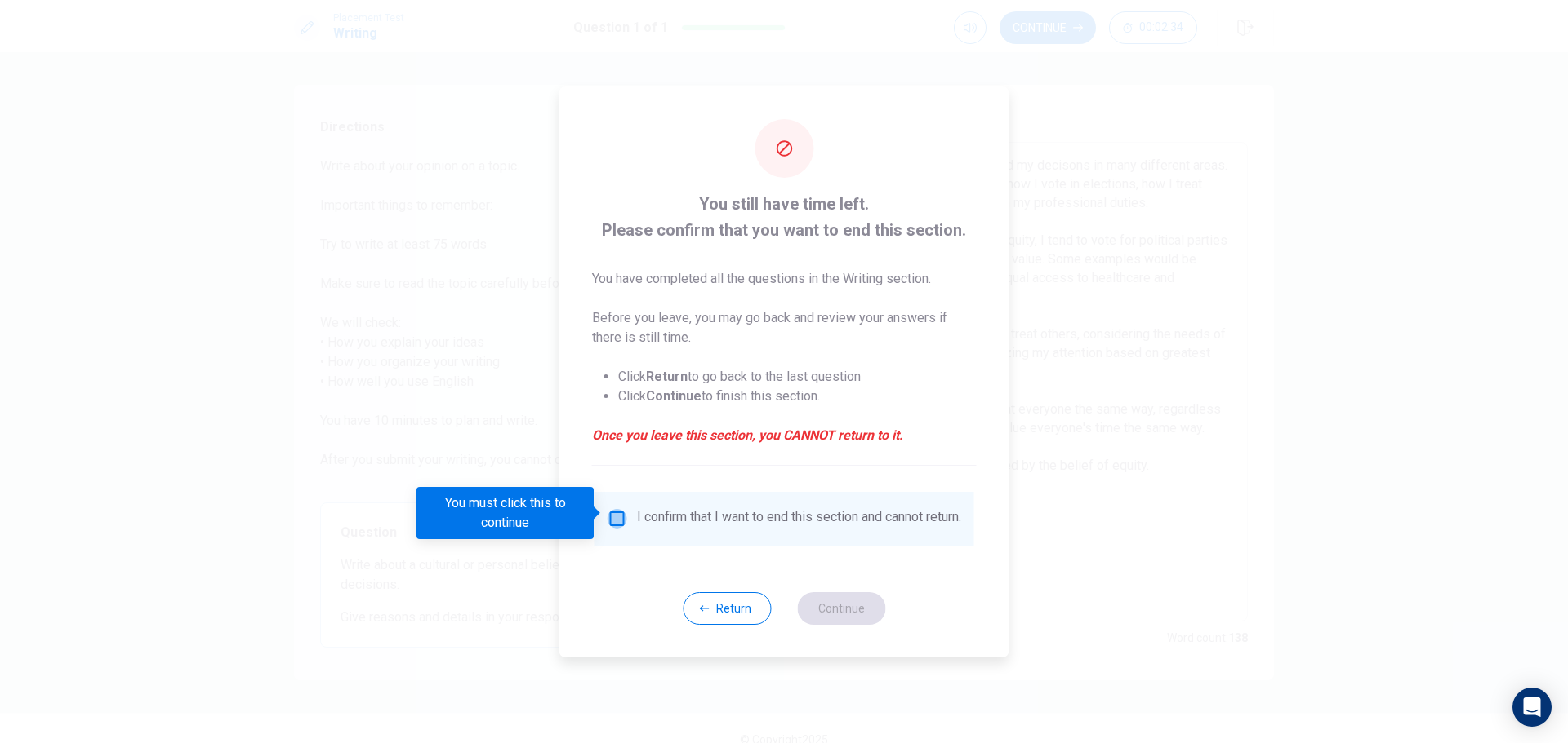
click at [620, 516] on input "You must click this to continue" at bounding box center [617, 519] width 20 height 20
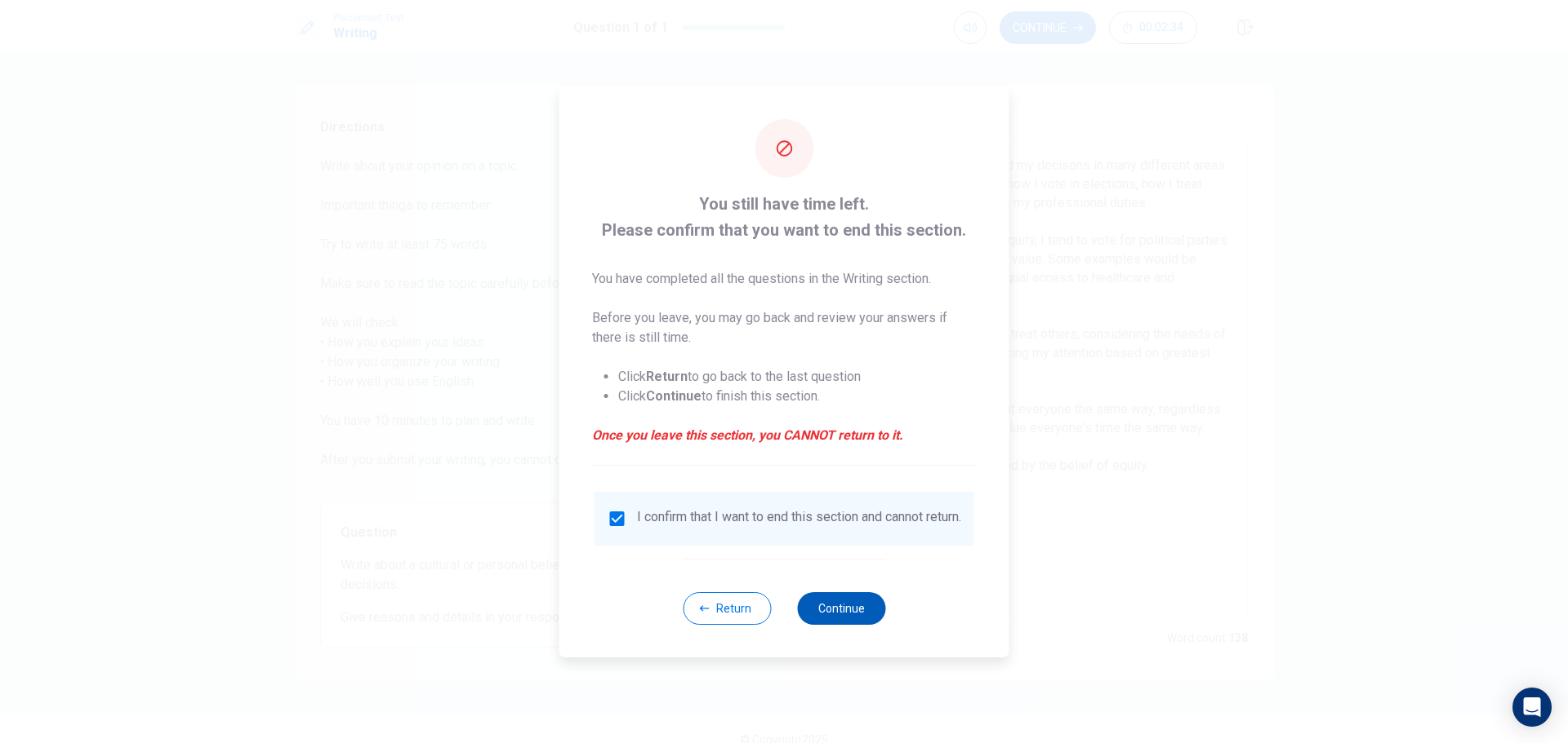
drag, startPoint x: 853, startPoint y: 632, endPoint x: 838, endPoint y: 621, distance: 18.6
click at [838, 621] on div "Return Continue" at bounding box center [783, 609] width 203 height 99
click at [838, 621] on button "Continue" at bounding box center [841, 609] width 88 height 32
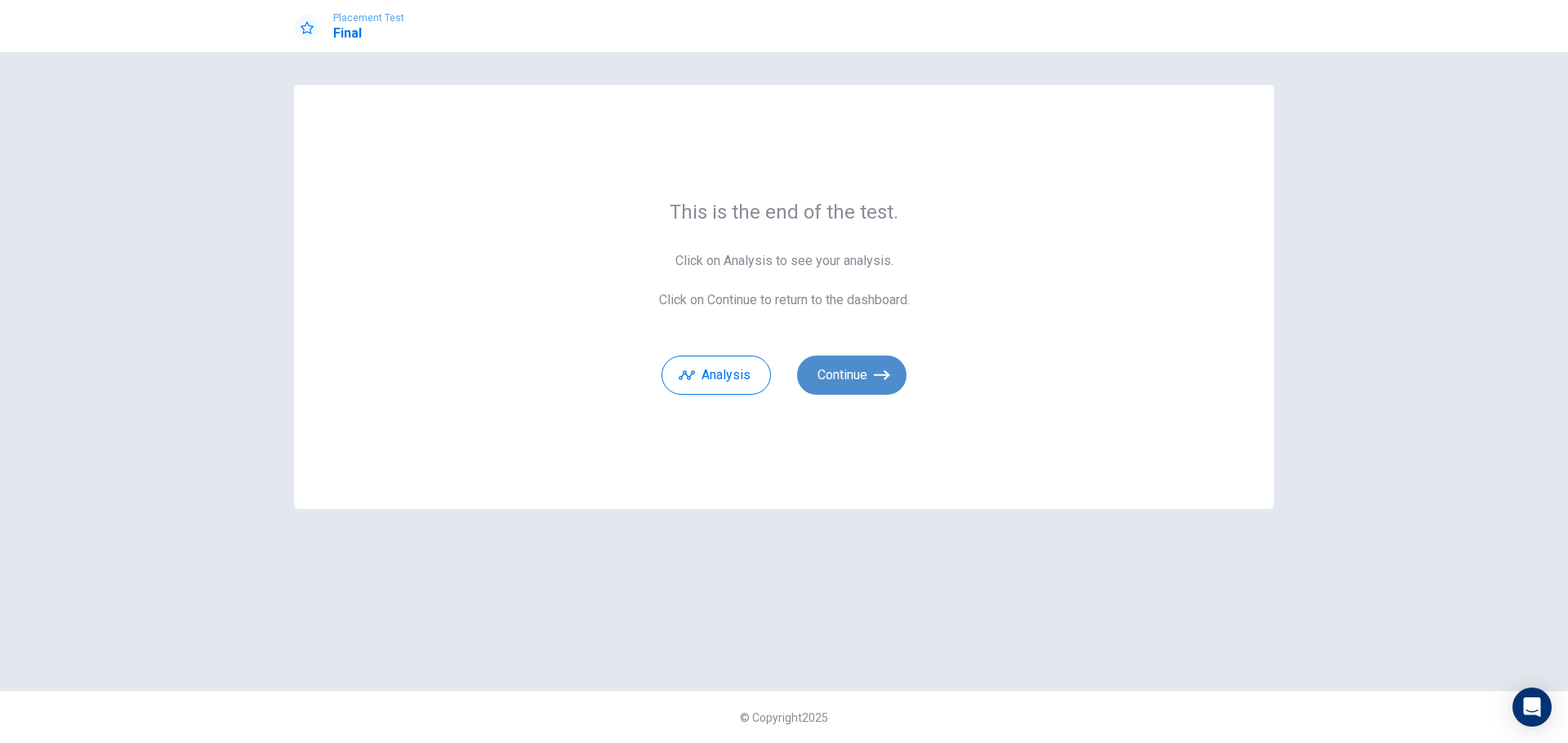
click at [842, 380] on button "Continue" at bounding box center [851, 375] width 109 height 39
